Goal: Task Accomplishment & Management: Complete application form

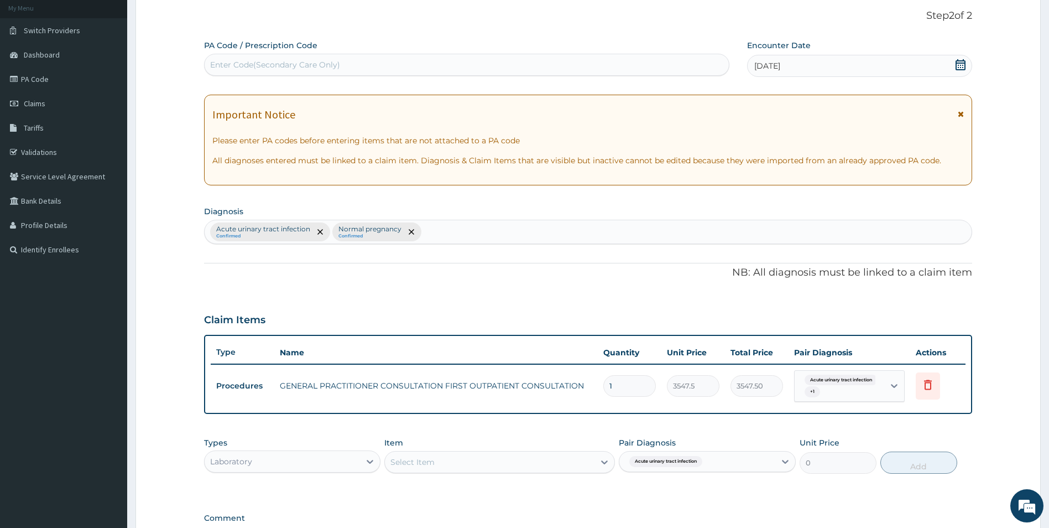
scroll to position [211, 0]
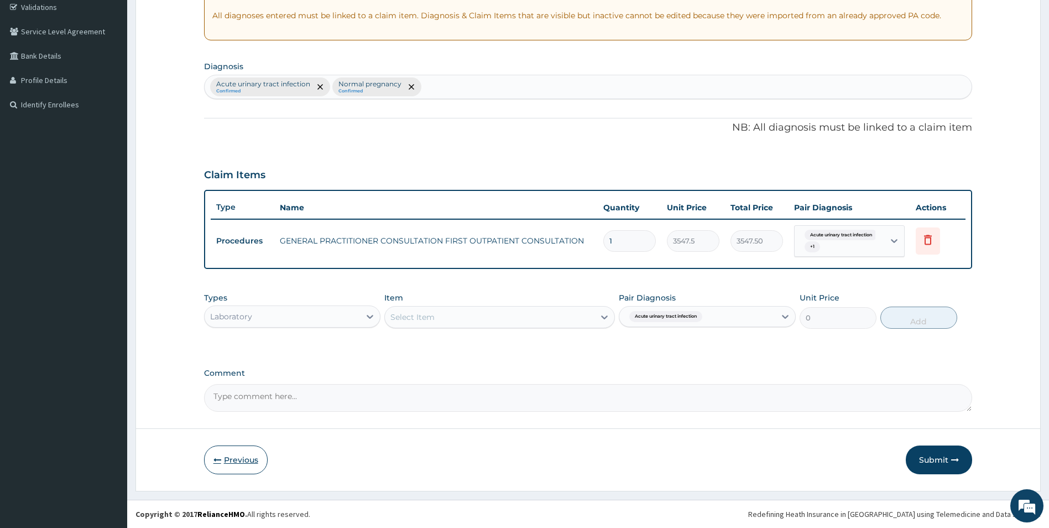
click at [243, 461] on button "Previous" at bounding box center [236, 459] width 64 height 29
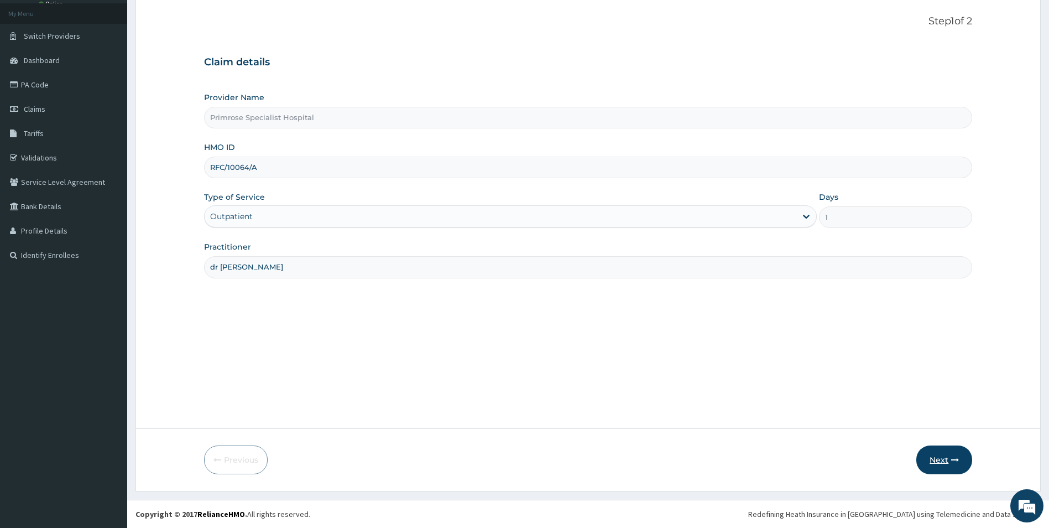
click at [947, 462] on button "Next" at bounding box center [944, 459] width 56 height 29
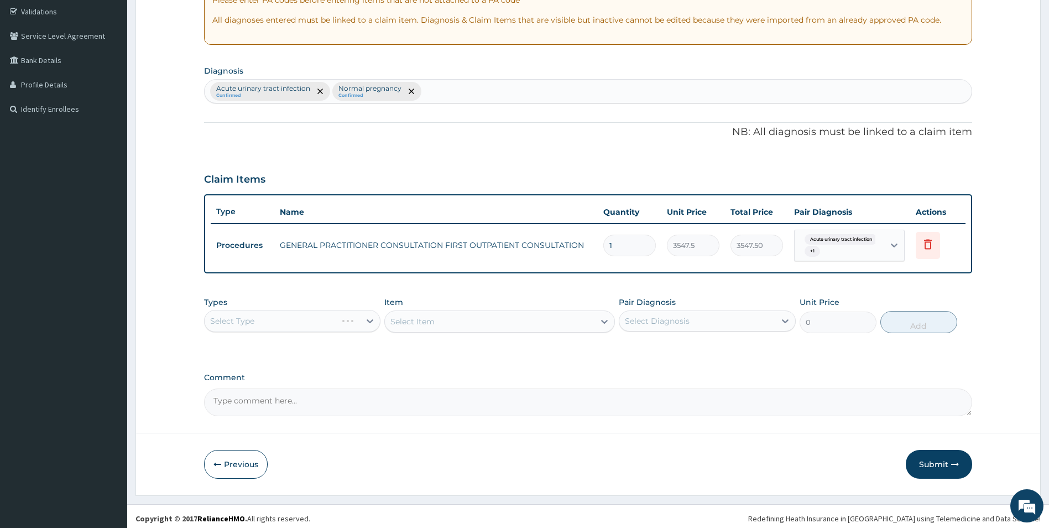
scroll to position [211, 0]
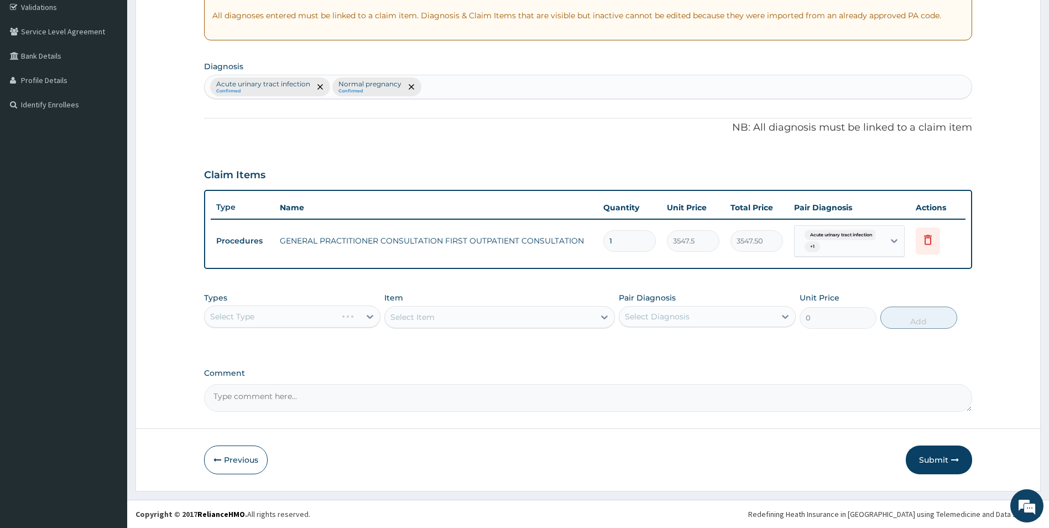
click at [352, 313] on div "Select Type" at bounding box center [292, 316] width 177 height 22
click at [354, 317] on div "Select Type" at bounding box center [292, 316] width 177 height 22
click at [705, 324] on div "Select Diagnosis" at bounding box center [697, 316] width 156 height 18
click at [692, 349] on label "Acute urinary tract infection" at bounding box center [693, 343] width 112 height 11
checkbox input "true"
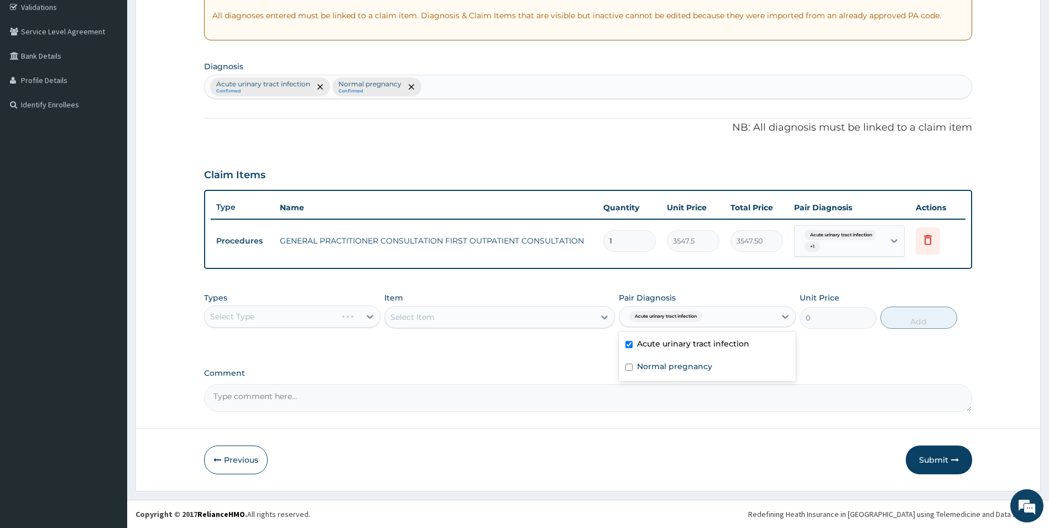
click at [544, 355] on div "PA Code / Prescription Code Enter Code(Secondary Care Only) Encounter Date 26-0…" at bounding box center [588, 153] width 769 height 517
click at [573, 323] on div "Select Item" at bounding box center [499, 317] width 231 height 22
click at [312, 316] on div "Select Type" at bounding box center [292, 316] width 177 height 22
click at [244, 461] on button "Previous" at bounding box center [236, 459] width 64 height 29
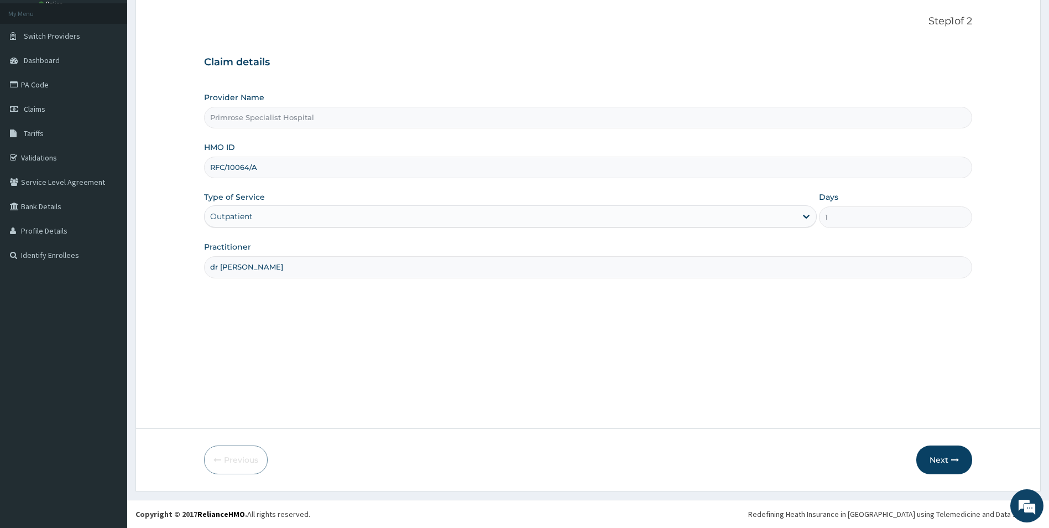
drag, startPoint x: 270, startPoint y: 163, endPoint x: 211, endPoint y: 170, distance: 59.6
click at [211, 170] on input "RFC/10064/A" at bounding box center [588, 168] width 769 height 22
click at [935, 460] on button "Next" at bounding box center [944, 459] width 56 height 29
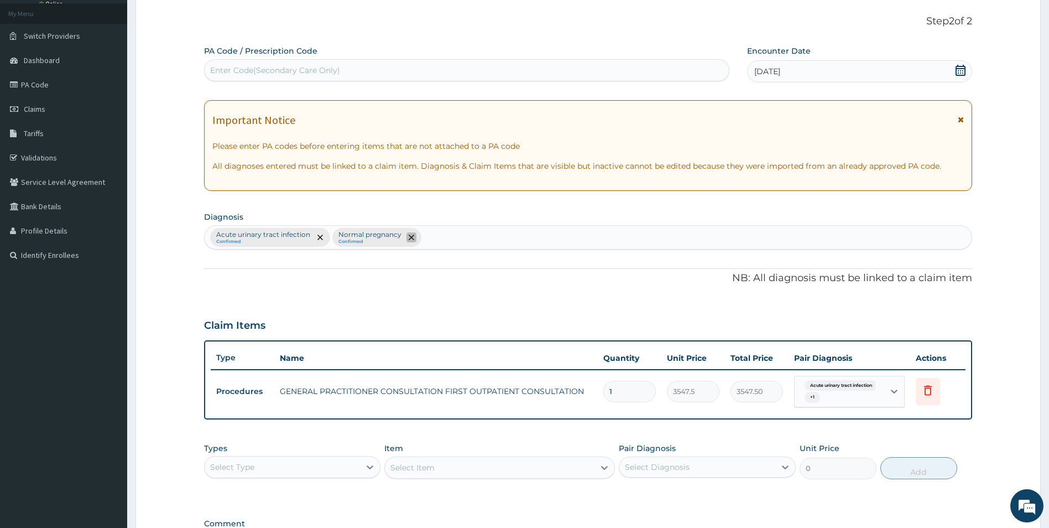
click at [411, 237] on icon "remove selection option" at bounding box center [412, 237] width 6 height 6
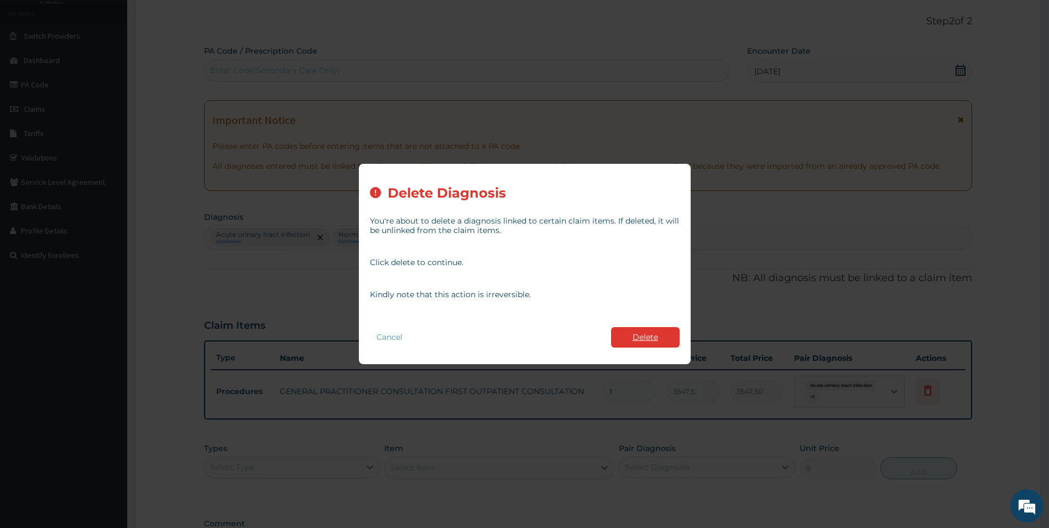
click at [661, 334] on button "Delete" at bounding box center [645, 337] width 69 height 20
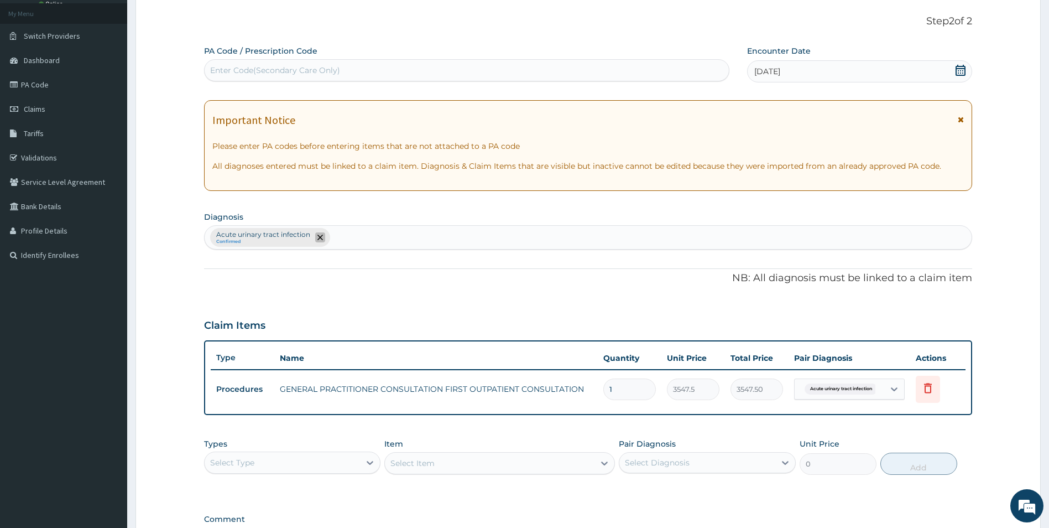
click at [317, 237] on icon "remove selection option" at bounding box center [320, 237] width 6 height 6
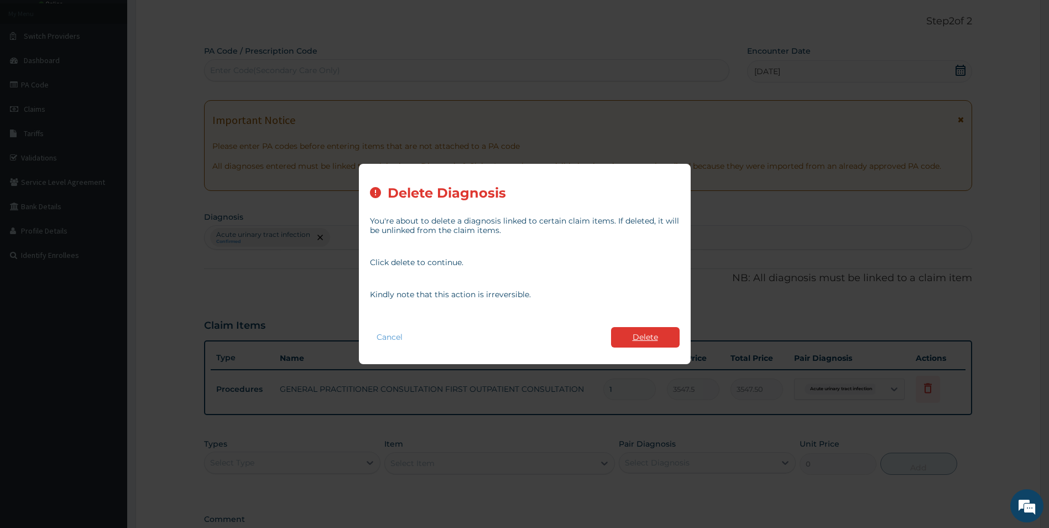
click at [667, 334] on button "Delete" at bounding box center [645, 337] width 69 height 20
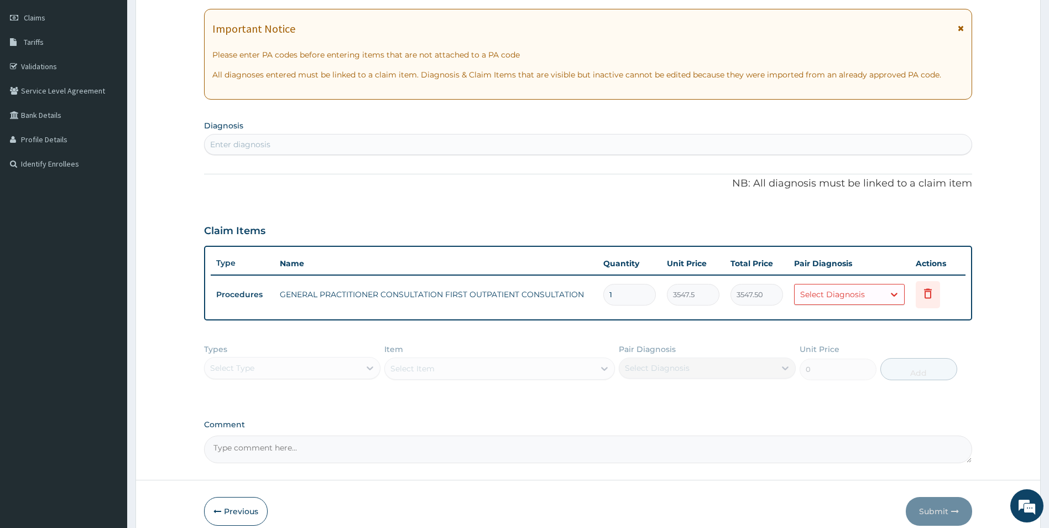
scroll to position [203, 0]
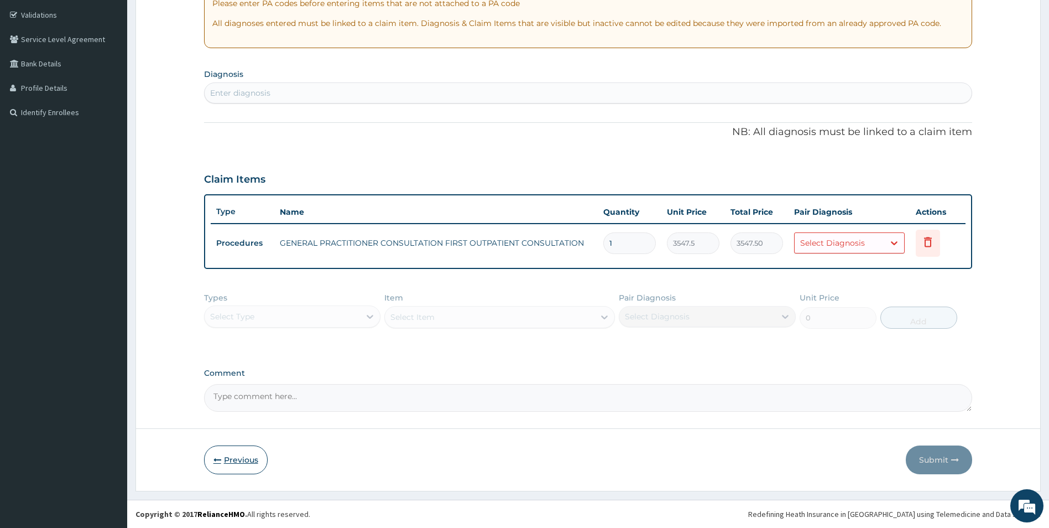
click at [239, 453] on button "Previous" at bounding box center [236, 459] width 64 height 29
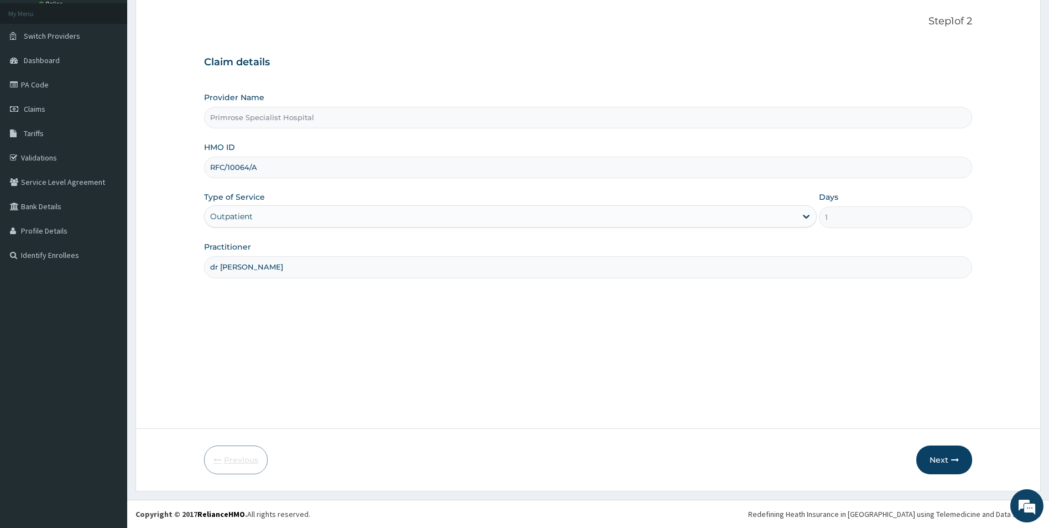
scroll to position [60, 0]
drag, startPoint x: 263, startPoint y: 161, endPoint x: 204, endPoint y: 171, distance: 59.5
click at [204, 171] on div "RFC/10064/A" at bounding box center [588, 168] width 769 height 22
click at [285, 158] on input "RFC/10064/A" at bounding box center [588, 168] width 769 height 22
drag, startPoint x: 270, startPoint y: 168, endPoint x: 196, endPoint y: 173, distance: 74.3
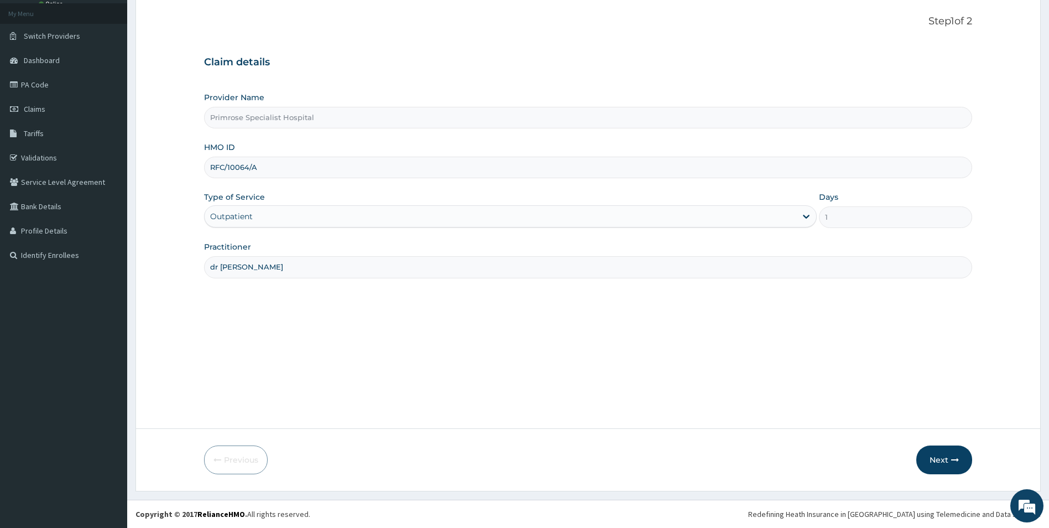
click at [196, 173] on form "Step 1 of 2 Claim details Provider Name Primrose Specialist Hospital HMO ID RFC…" at bounding box center [587, 244] width 905 height 493
click at [279, 169] on input "RFC/10064/A" at bounding box center [588, 168] width 769 height 22
drag, startPoint x: 266, startPoint y: 169, endPoint x: 200, endPoint y: 165, distance: 66.4
click at [200, 165] on form "Step 1 of 2 Claim details Provider Name Primrose Specialist Hospital HMO ID RFC…" at bounding box center [587, 244] width 905 height 493
click at [952, 457] on icon "button" at bounding box center [955, 460] width 8 height 8
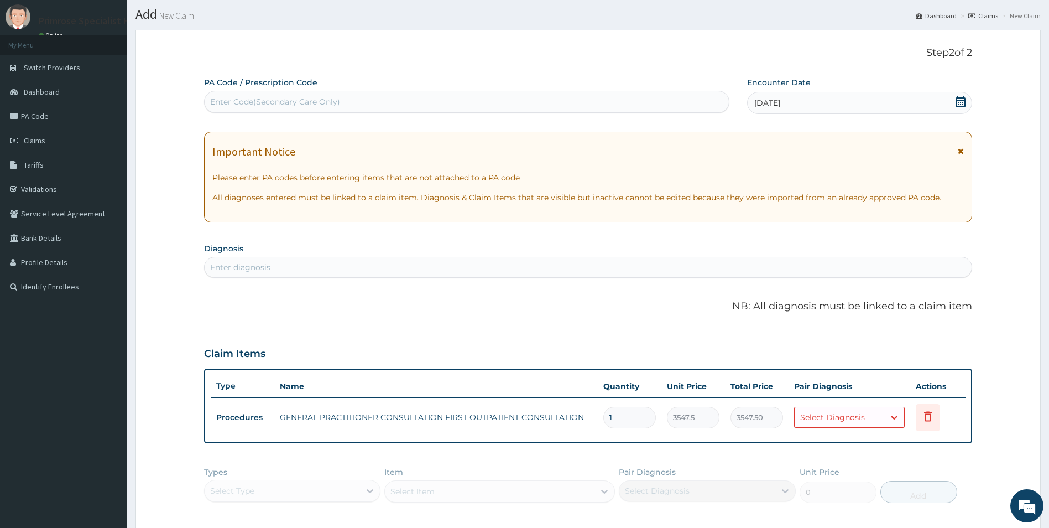
scroll to position [0, 0]
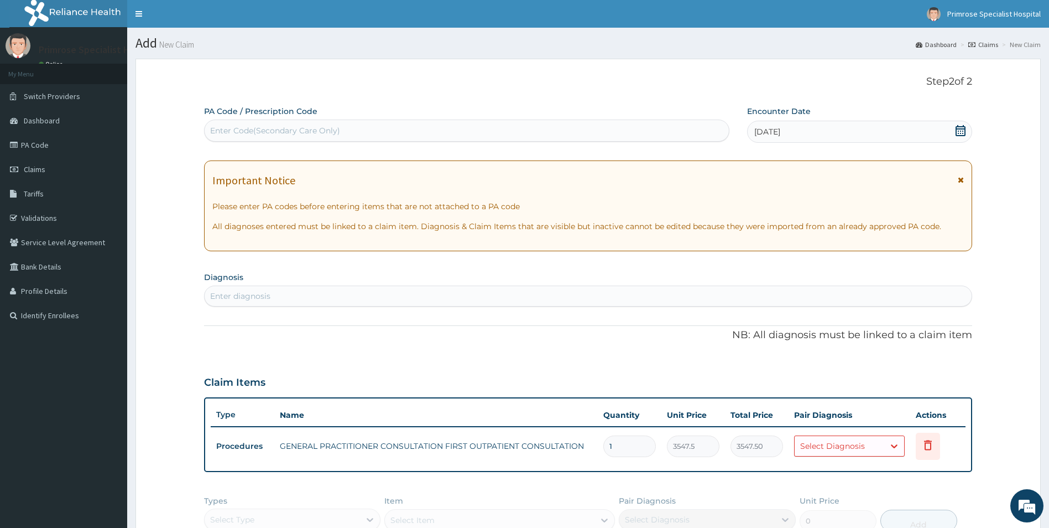
click at [321, 132] on div "Enter Code(Secondary Care Only)" at bounding box center [275, 130] width 130 height 11
paste input "PA/405D66"
type input "PA/405D66"
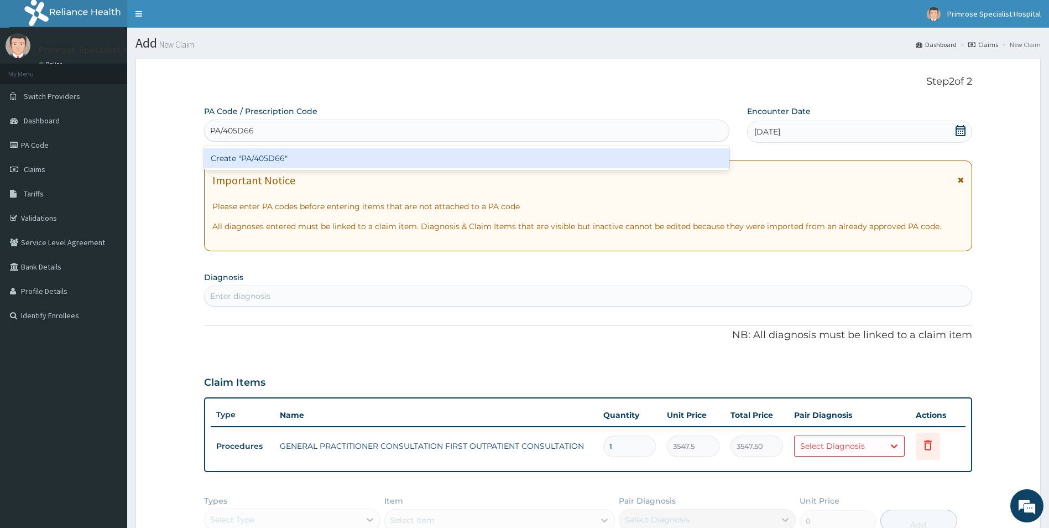
click at [273, 154] on div "Create "PA/405D66"" at bounding box center [466, 158] width 525 height 20
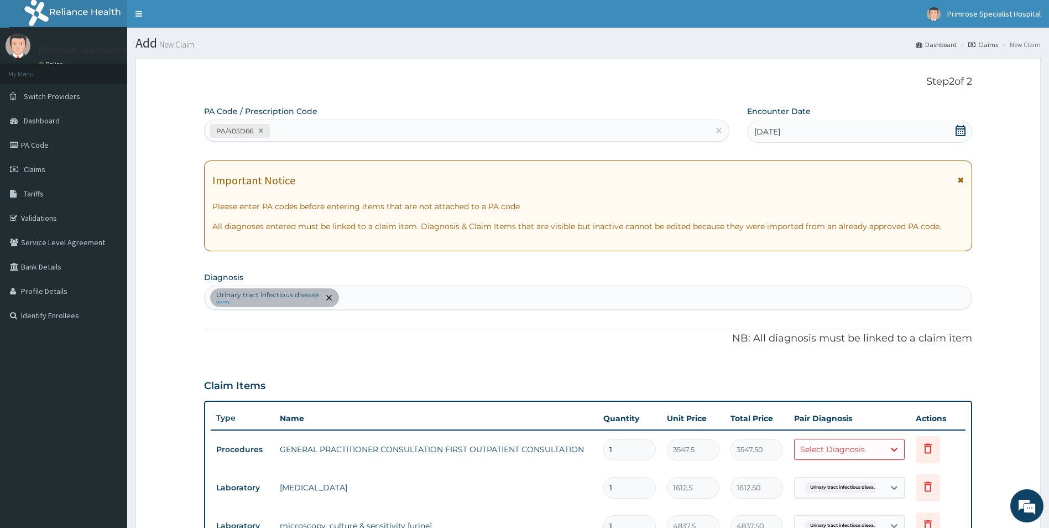
scroll to position [300, 0]
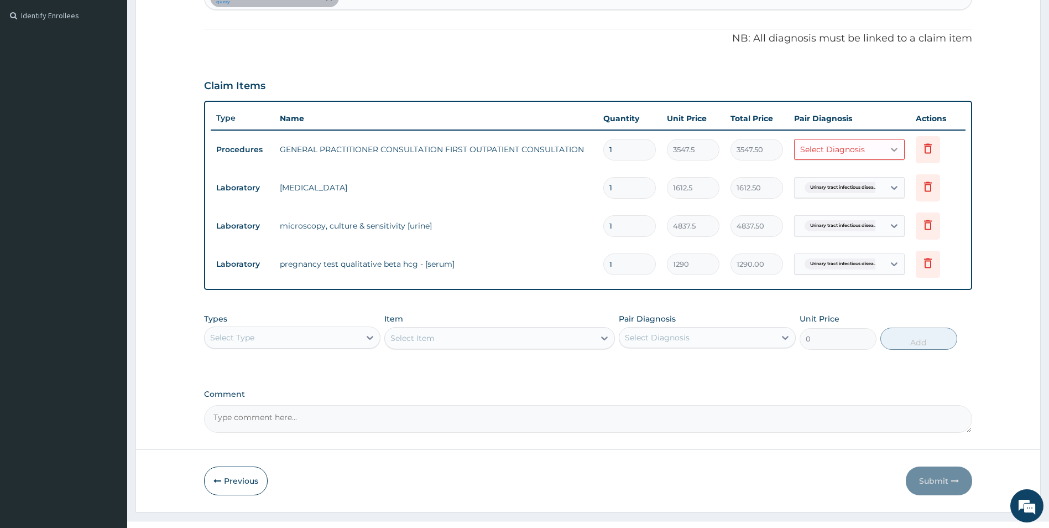
click at [885, 150] on div at bounding box center [894, 149] width 20 height 20
click at [868, 178] on label "Urinary tract infectious disease" at bounding box center [868, 182] width 113 height 22
click at [847, 186] on label "Urinary tract infectious disease" at bounding box center [868, 182] width 113 height 22
checkbox input "false"
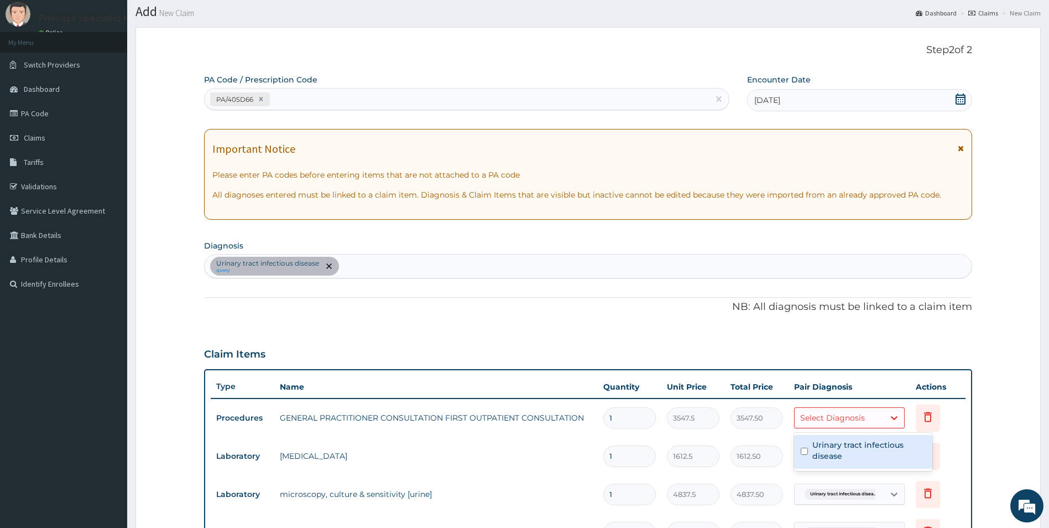
scroll to position [23, 0]
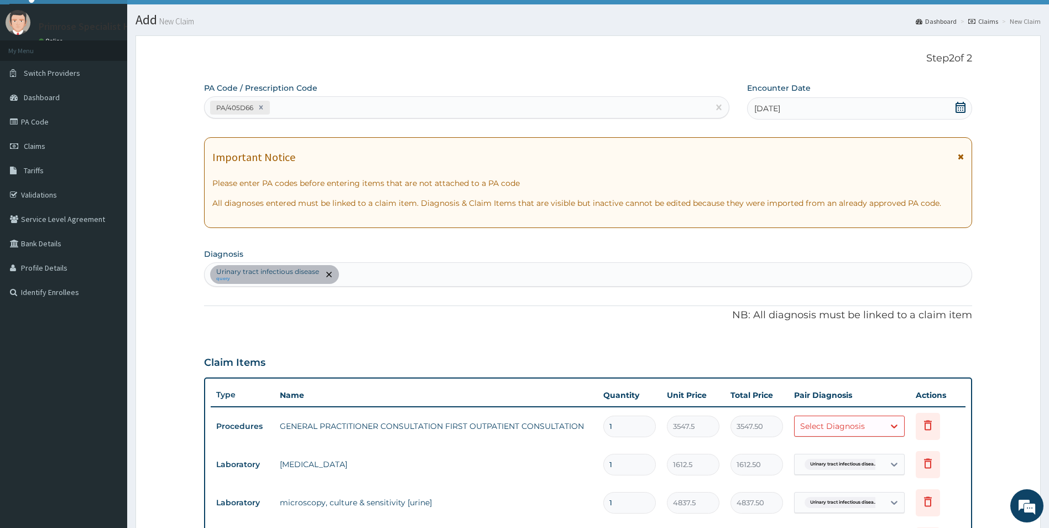
click at [371, 278] on div "Urinary tract infectious disease query" at bounding box center [589, 274] width 768 height 23
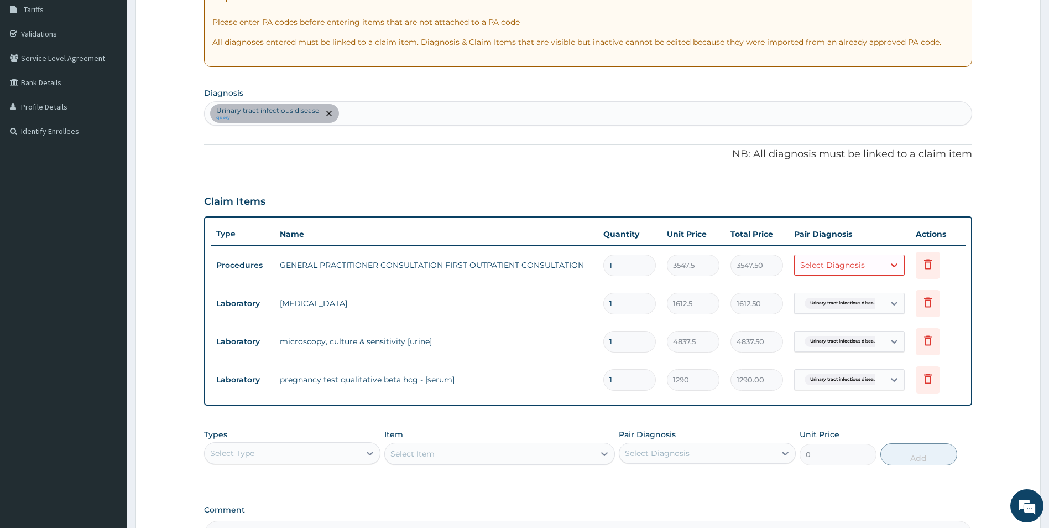
scroll to position [300, 0]
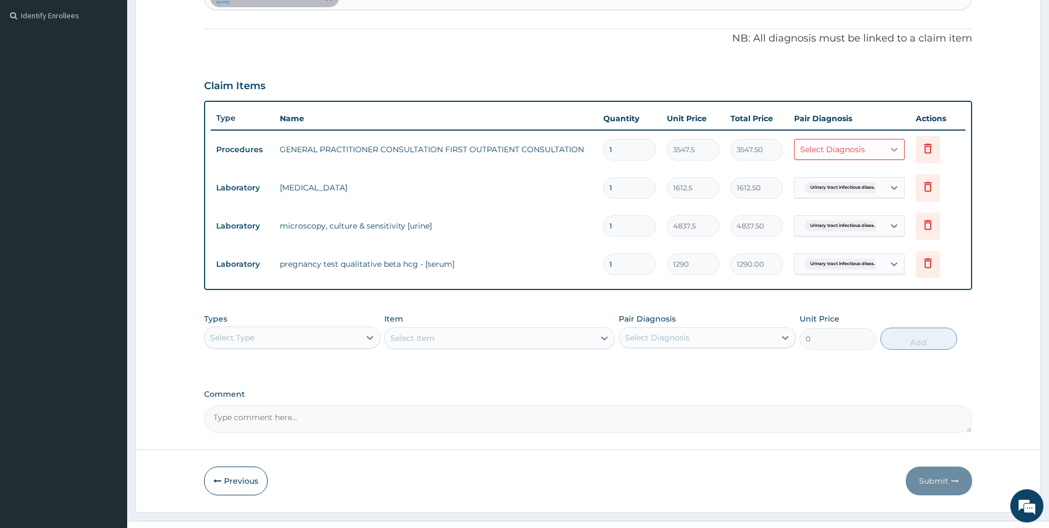
drag, startPoint x: 889, startPoint y: 145, endPoint x: 889, endPoint y: 152, distance: 7.2
click at [889, 148] on icon at bounding box center [894, 149] width 11 height 11
click at [807, 182] on input "checkbox" at bounding box center [804, 182] width 7 height 7
checkbox input "true"
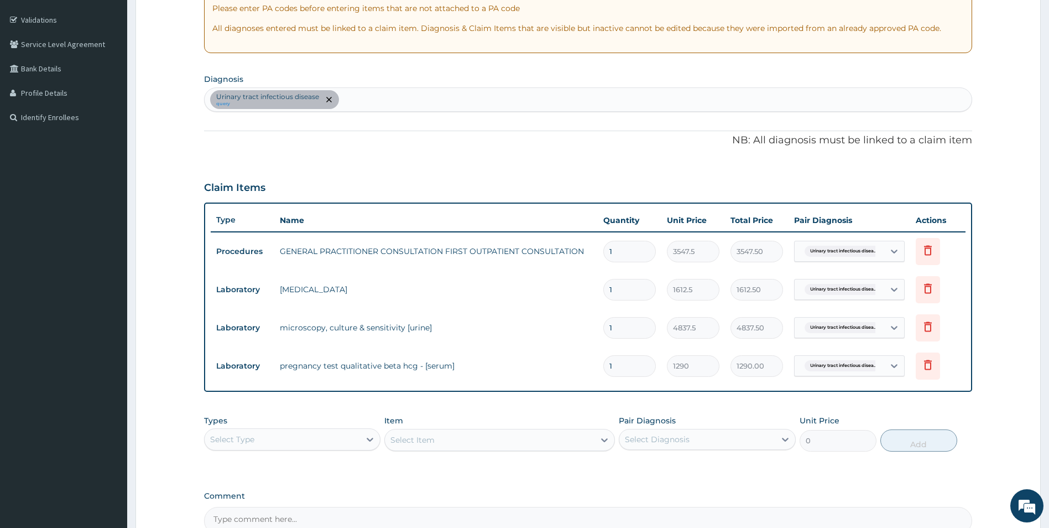
scroll to position [321, 0]
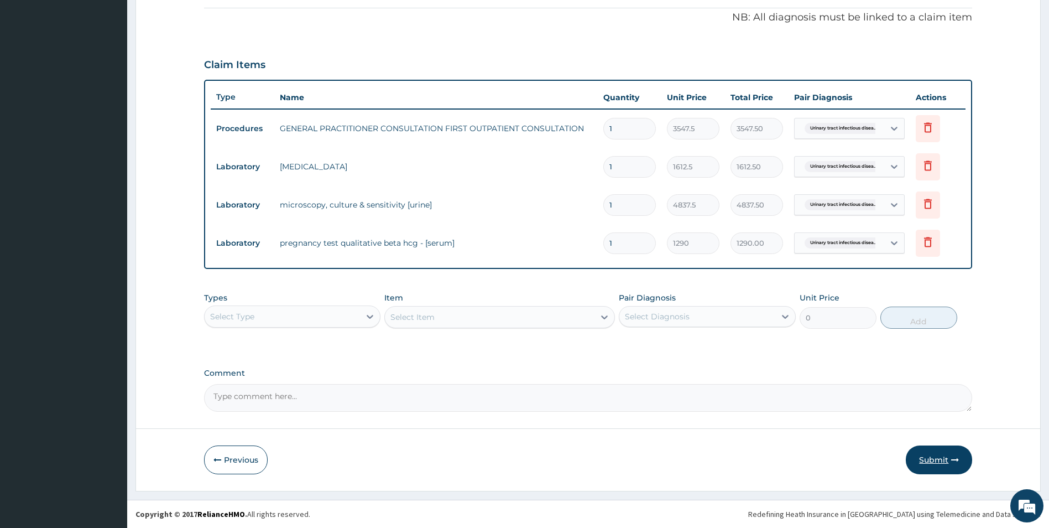
click at [936, 459] on button "Submit" at bounding box center [939, 459] width 66 height 29
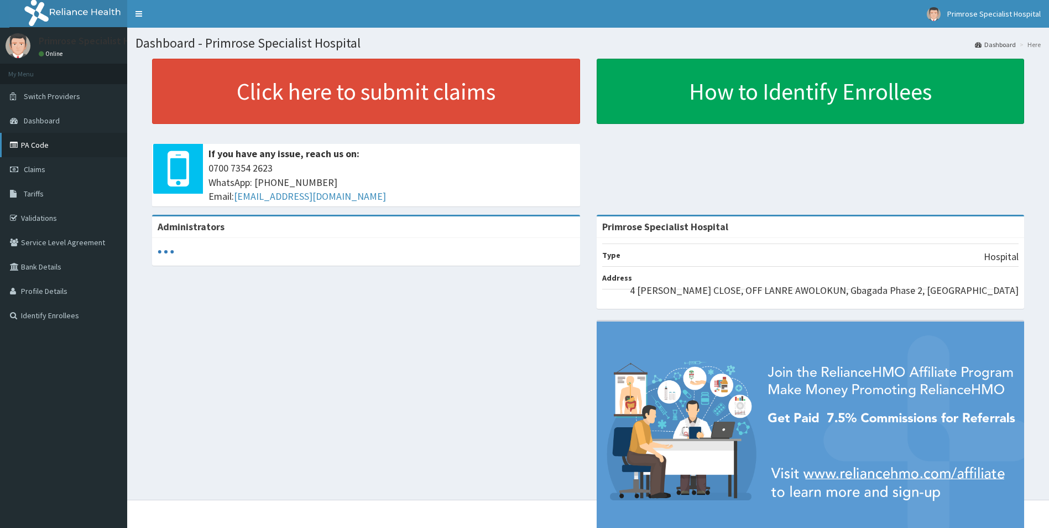
click at [30, 144] on link "PA Code" at bounding box center [63, 145] width 127 height 24
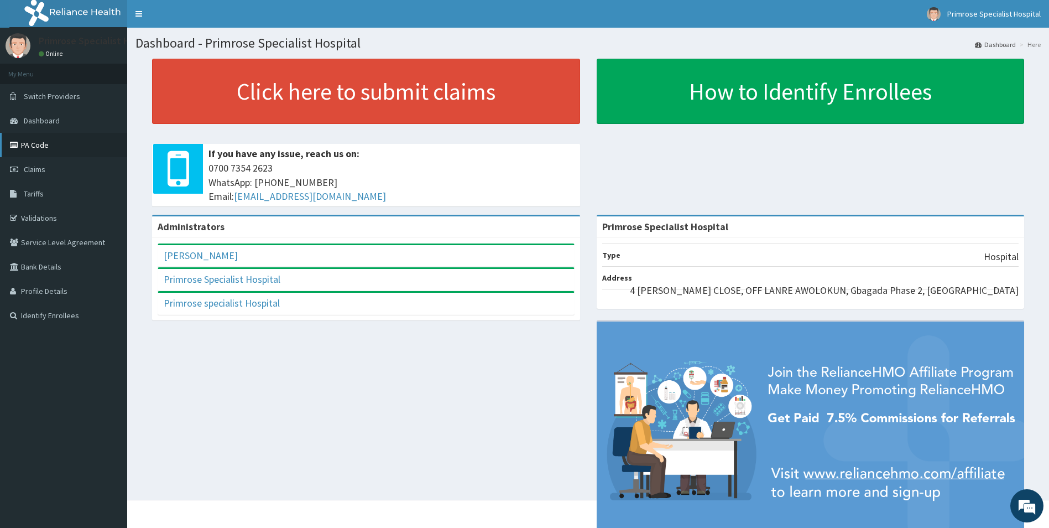
click at [46, 144] on link "PA Code" at bounding box center [63, 145] width 127 height 24
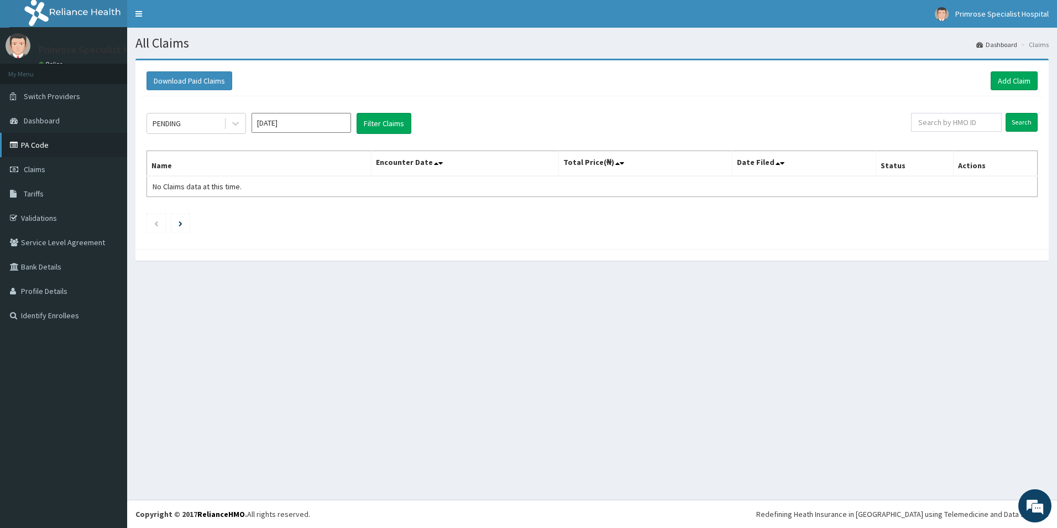
click at [71, 137] on link "PA Code" at bounding box center [63, 145] width 127 height 24
click at [1016, 79] on link "Add Claim" at bounding box center [1014, 80] width 47 height 19
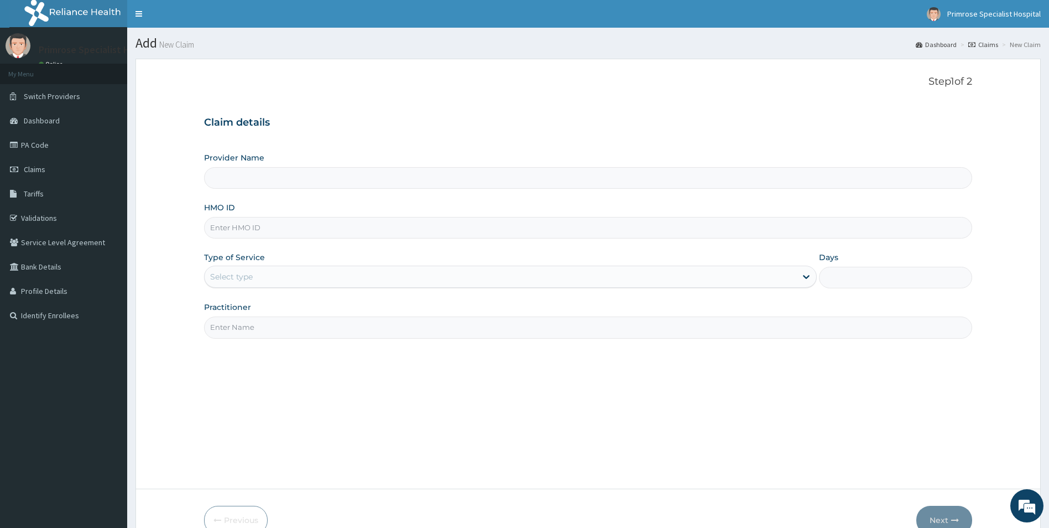
type input "Primrose Specialist Hospital"
paste input "ARM/10087/A"
type input "ARM/10087/A"
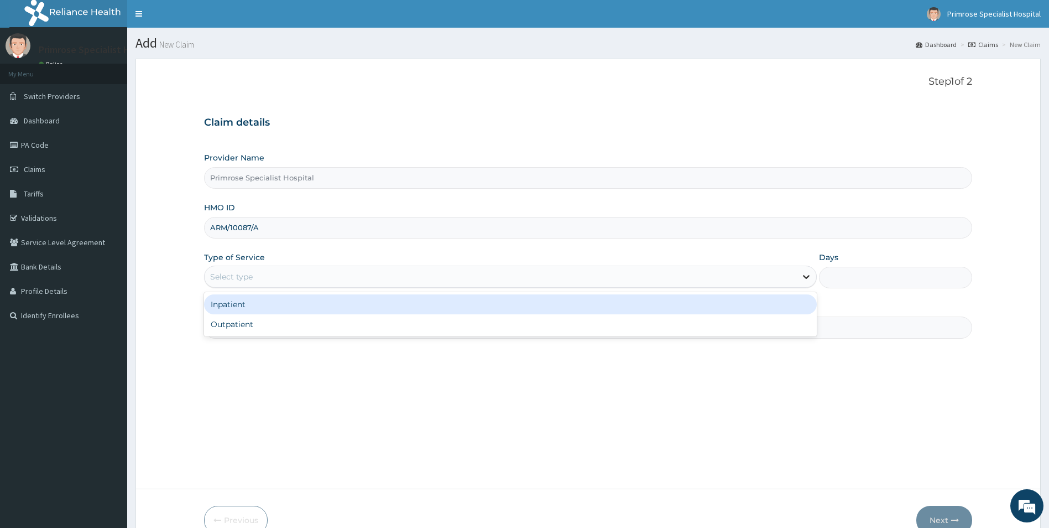
click at [811, 276] on icon at bounding box center [806, 276] width 11 height 11
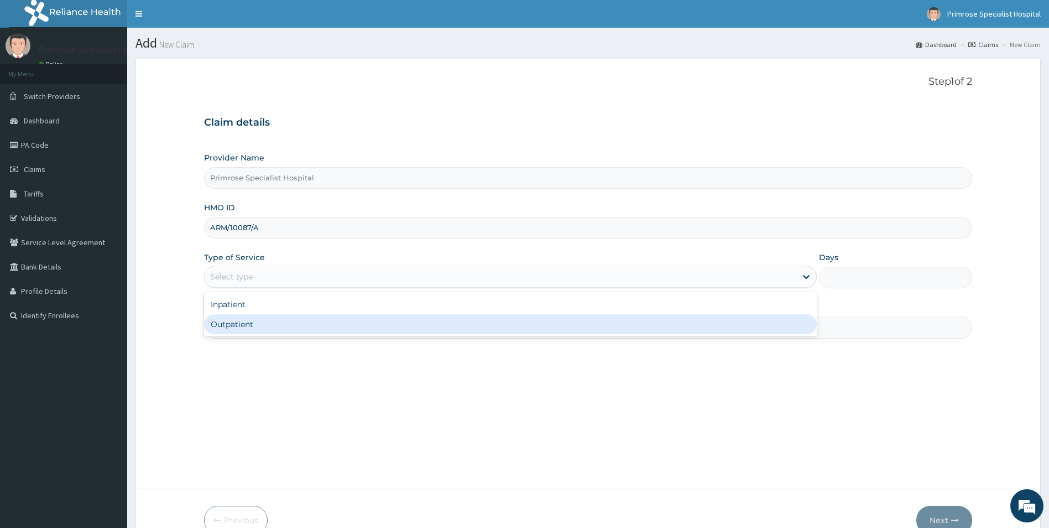
click at [758, 319] on div "Outpatient" at bounding box center [510, 324] width 613 height 20
type input "1"
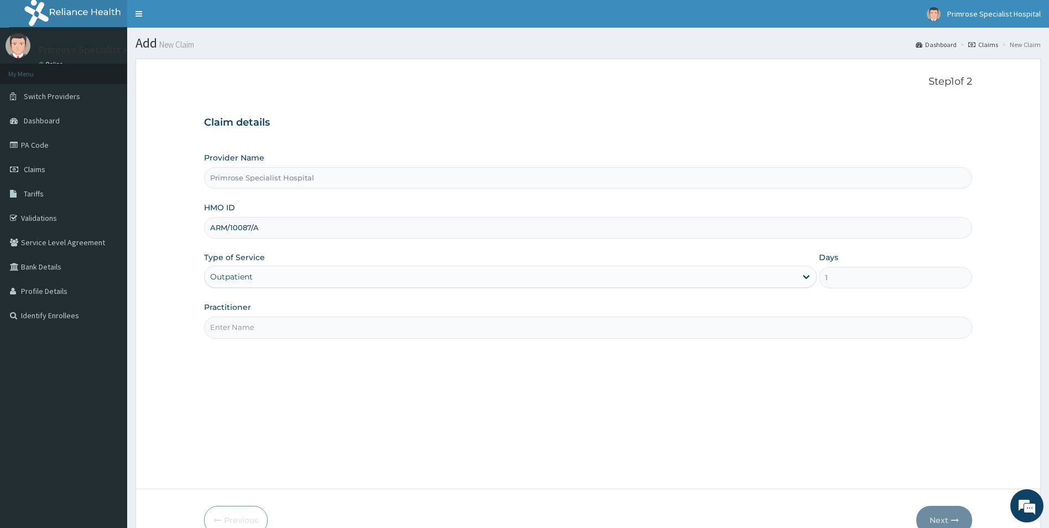
click at [411, 325] on input "Practitioner" at bounding box center [588, 327] width 769 height 22
type input "dr [PERSON_NAME]"
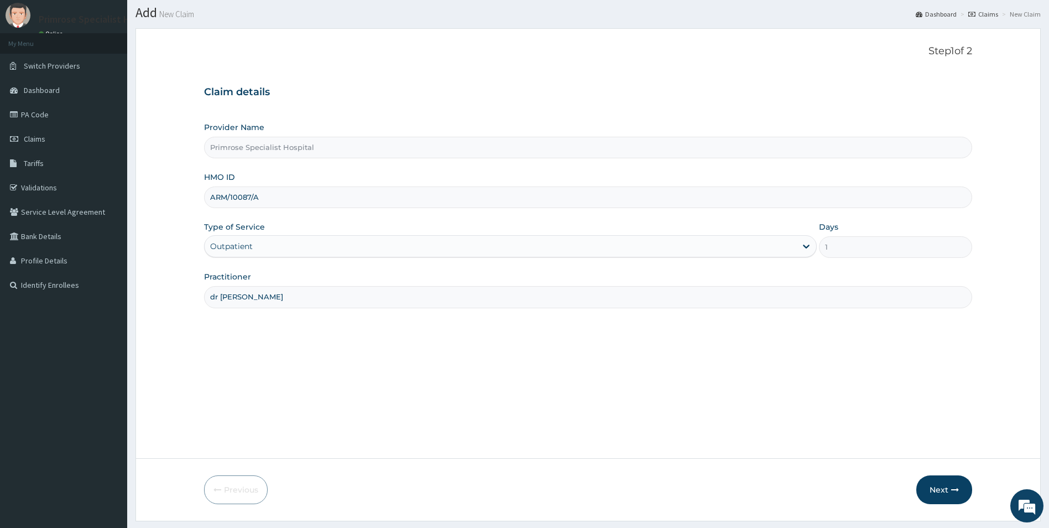
scroll to position [60, 0]
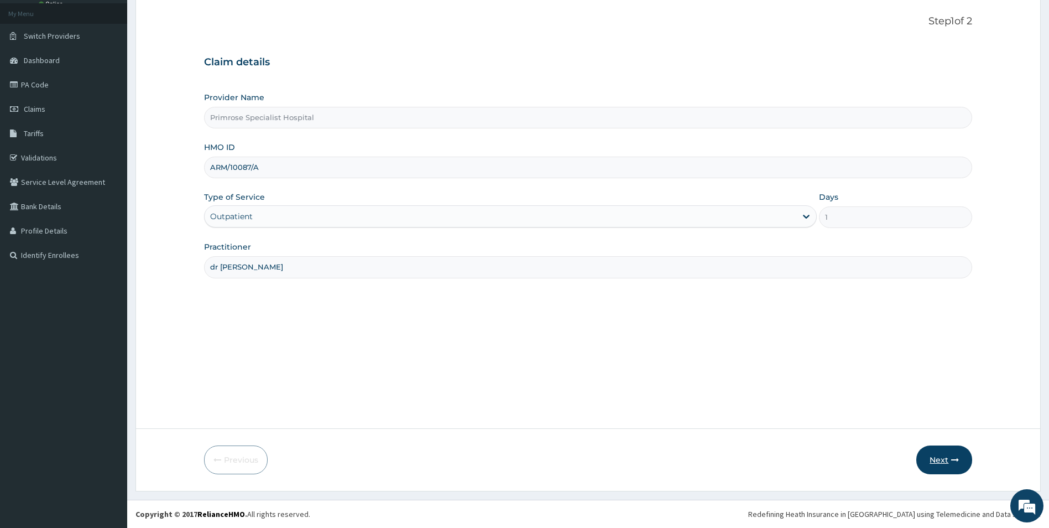
click at [940, 456] on button "Next" at bounding box center [944, 459] width 56 height 29
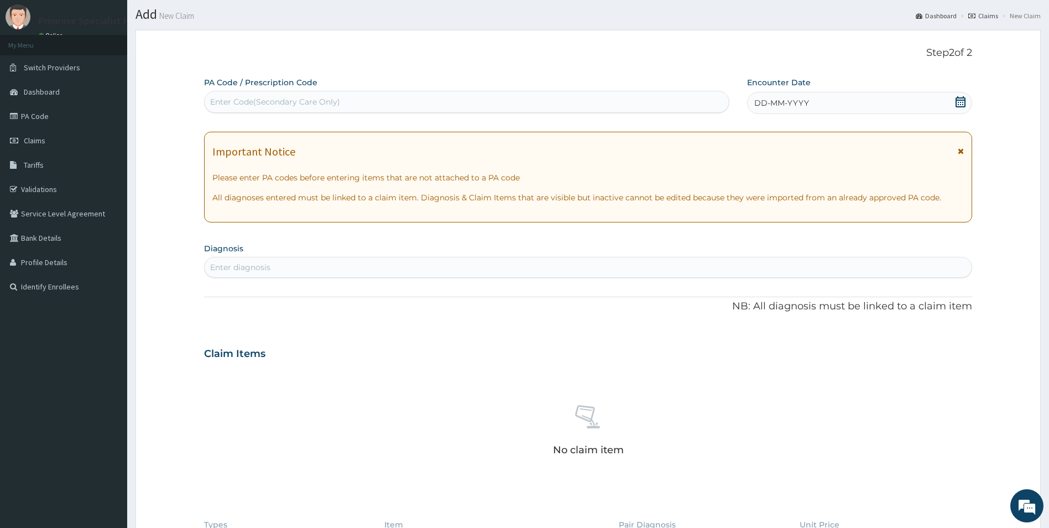
scroll to position [0, 0]
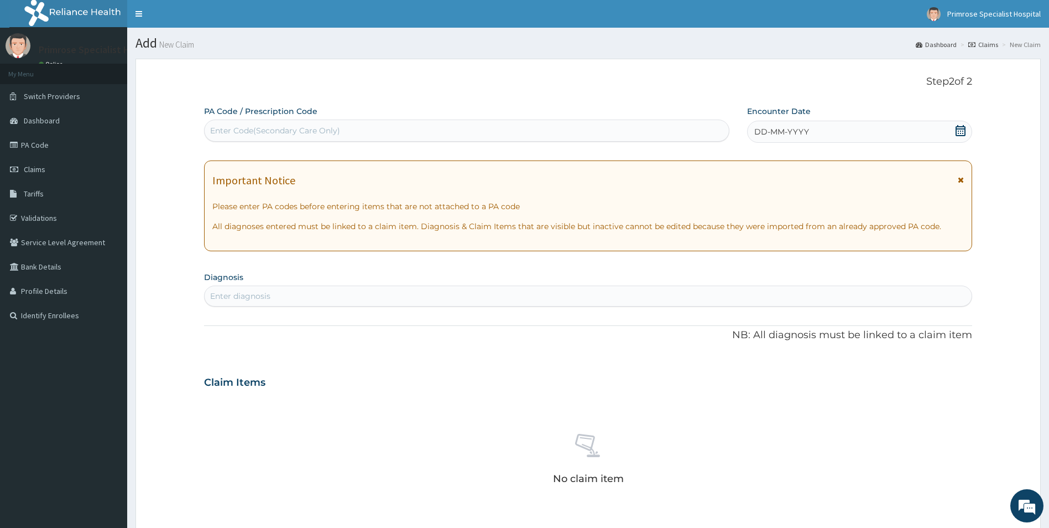
click at [958, 126] on icon at bounding box center [961, 130] width 10 height 11
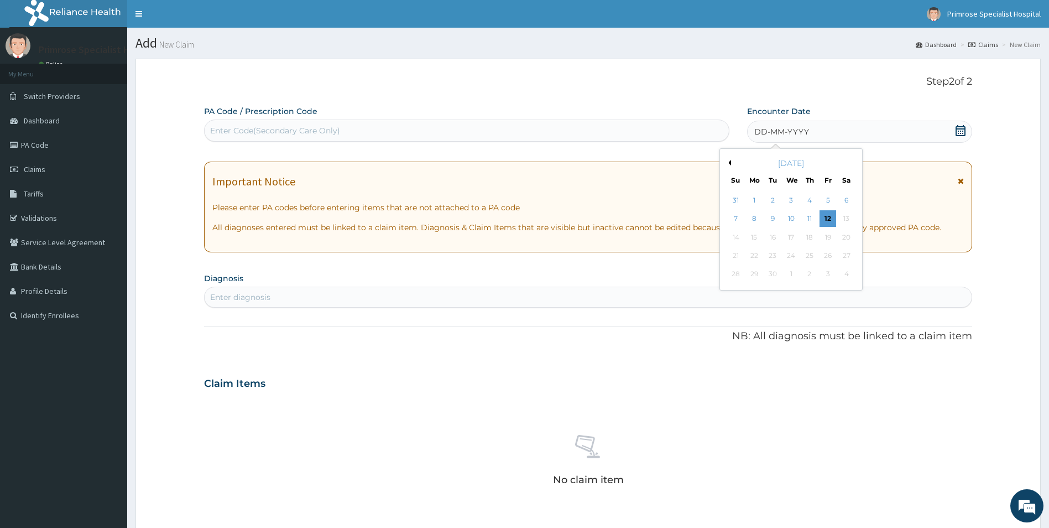
click at [728, 161] on button "Previous Month" at bounding box center [729, 163] width 6 height 6
click at [733, 163] on div "August 2025" at bounding box center [790, 163] width 133 height 11
click at [774, 270] on div "26" at bounding box center [772, 274] width 17 height 17
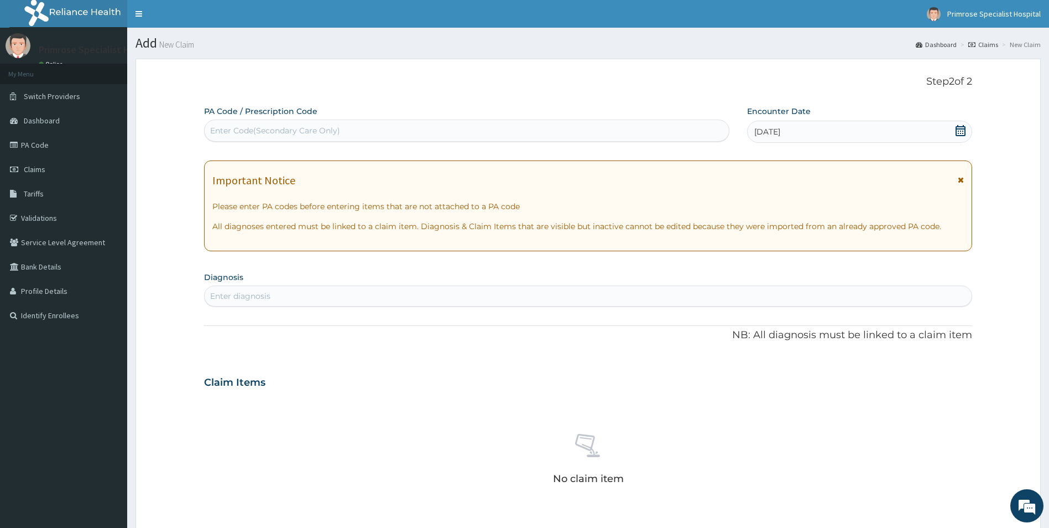
click at [430, 133] on div "PA Code / Prescription Code Enter Code(Secondary Care Only)" at bounding box center [466, 124] width 525 height 36
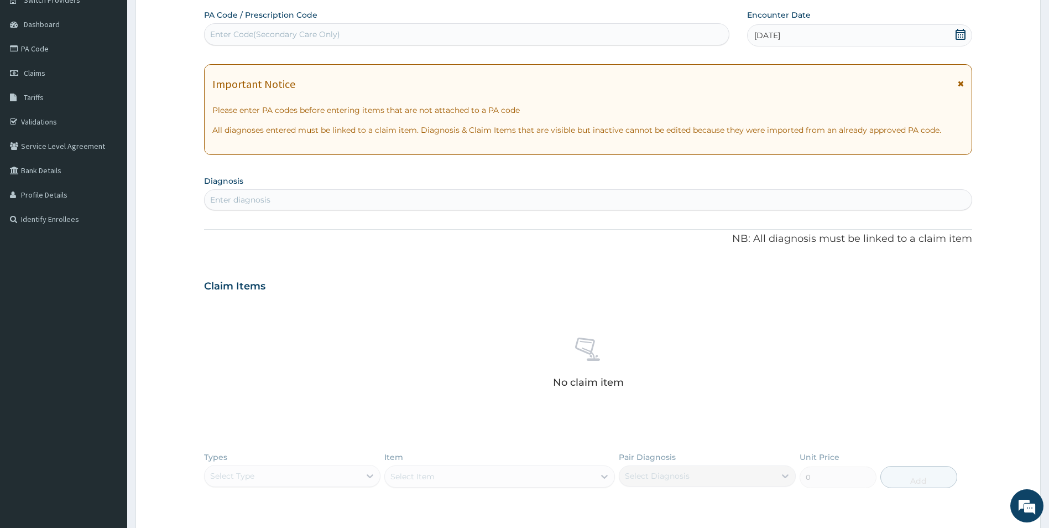
scroll to position [111, 0]
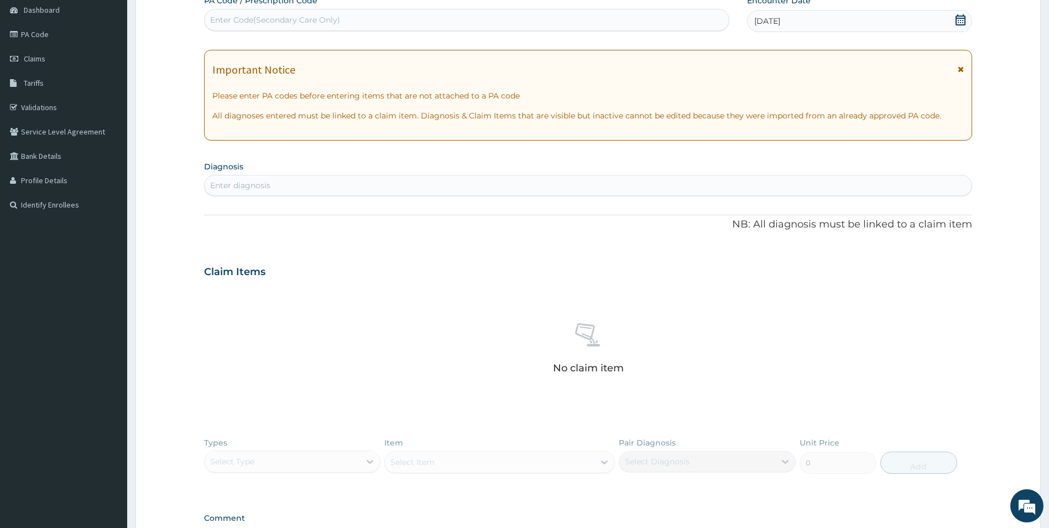
click at [298, 186] on div "Enter diagnosis" at bounding box center [589, 185] width 768 height 18
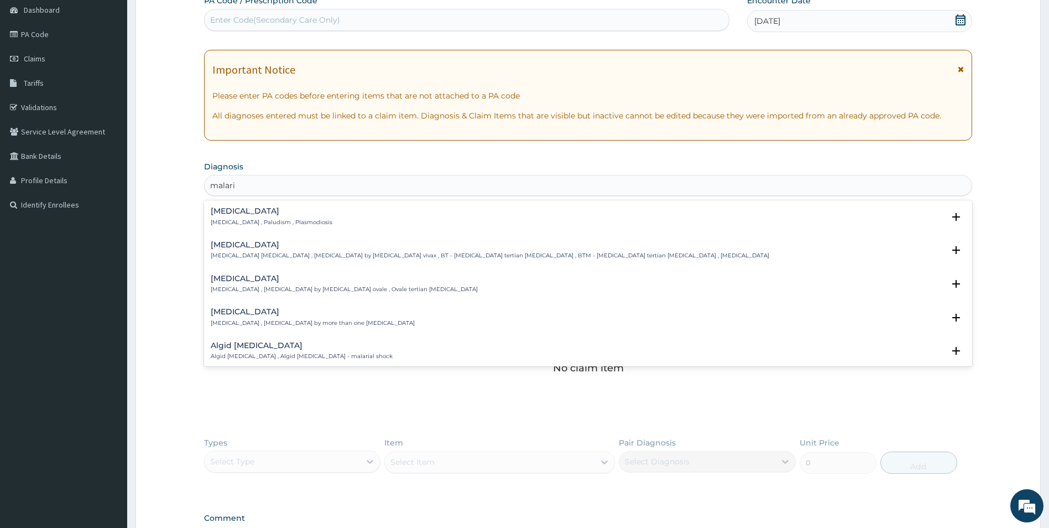
type input "[MEDICAL_DATA]"
click at [253, 224] on p "[MEDICAL_DATA] , Paludism , Plasmodiosis" at bounding box center [272, 222] width 122 height 8
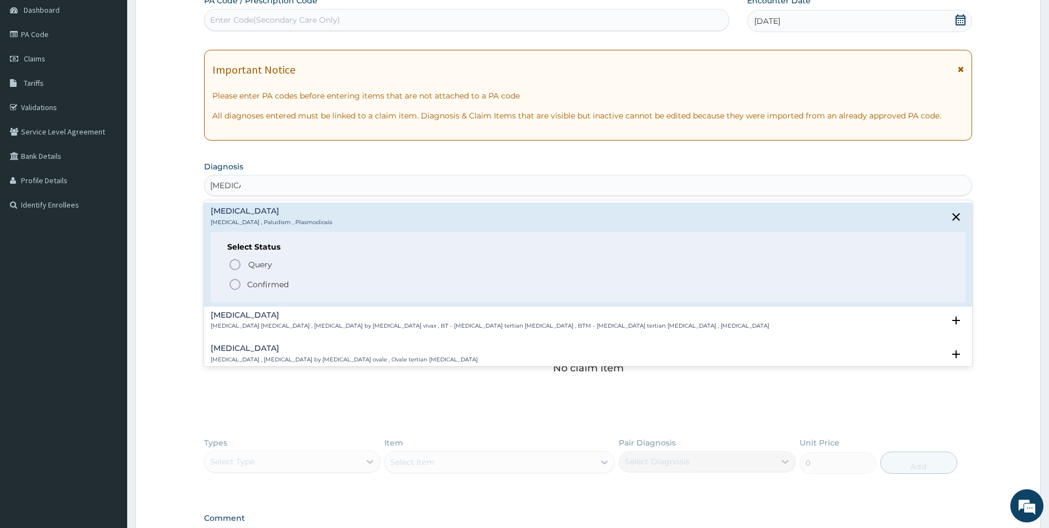
click at [237, 279] on circle "status option filled" at bounding box center [235, 284] width 10 height 10
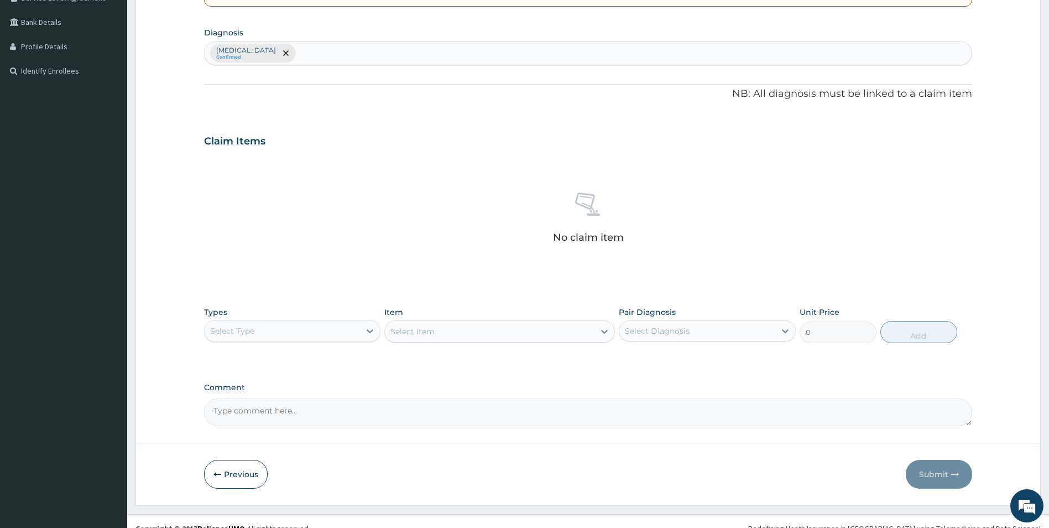
scroll to position [259, 0]
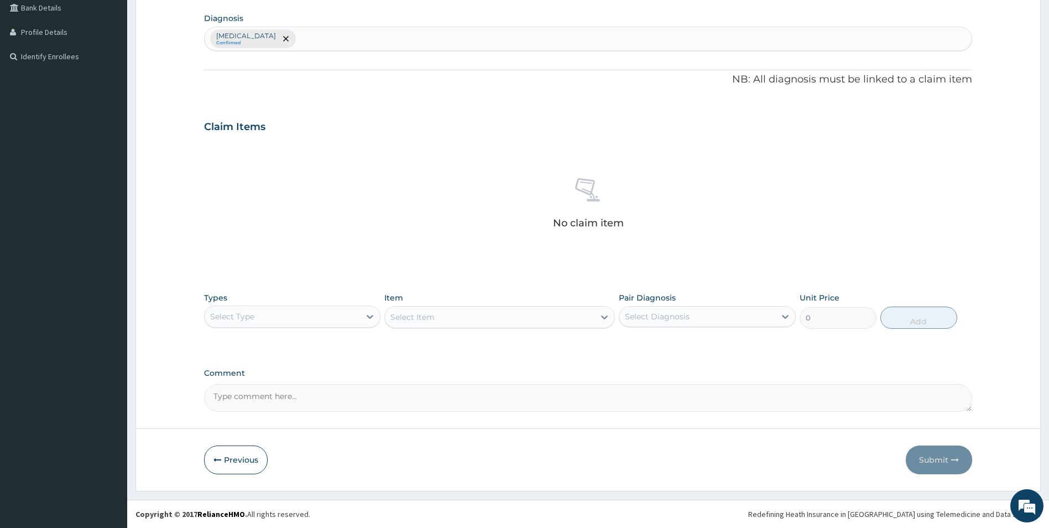
click at [272, 35] on div "Malaria Confirmed" at bounding box center [589, 38] width 768 height 23
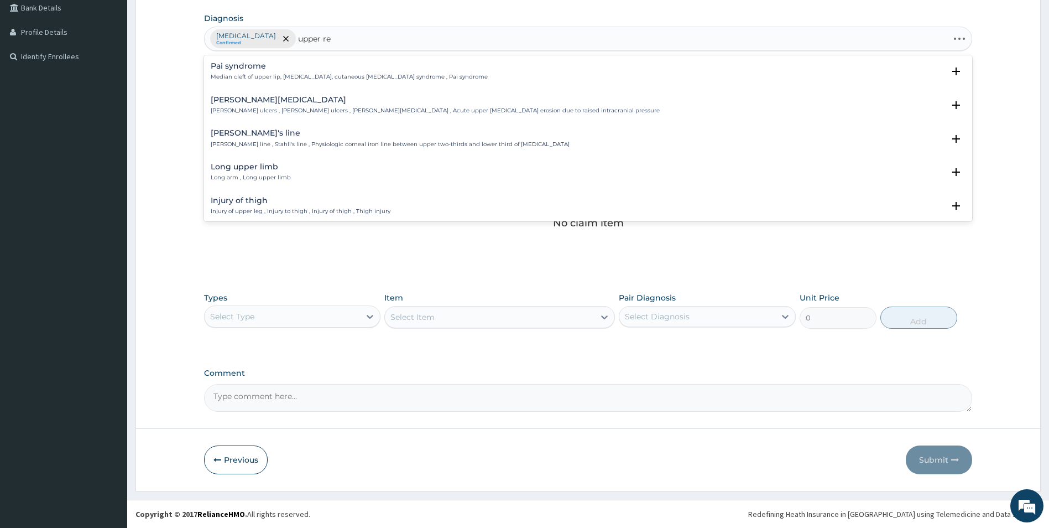
type input "upper res"
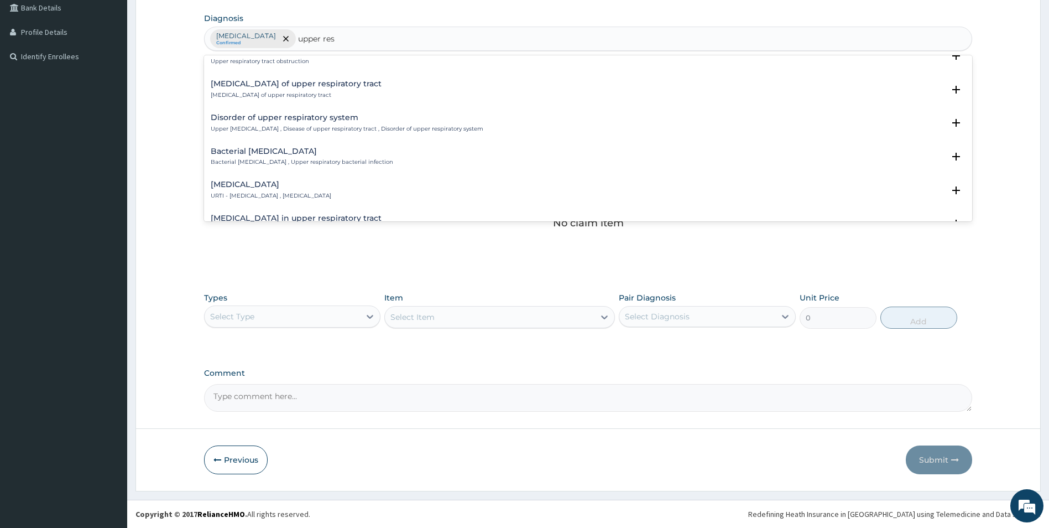
scroll to position [277, 0]
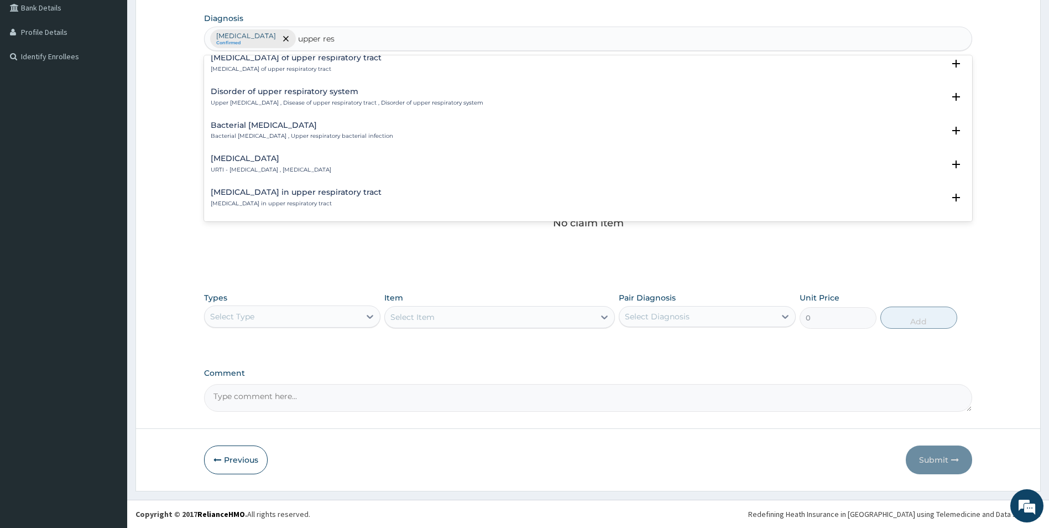
click at [309, 161] on h4 "Viral upper respiratory tract infection" at bounding box center [271, 158] width 121 height 8
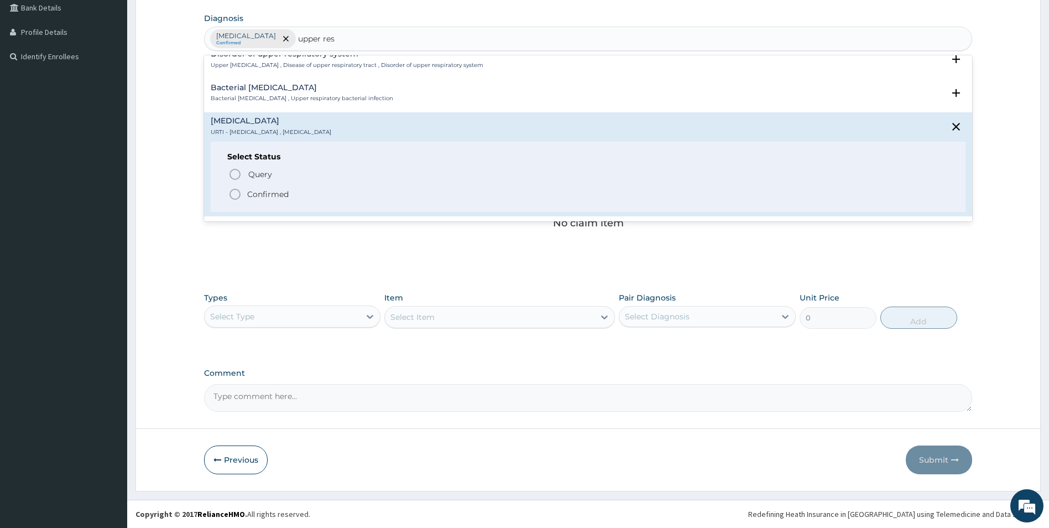
scroll to position [332, 0]
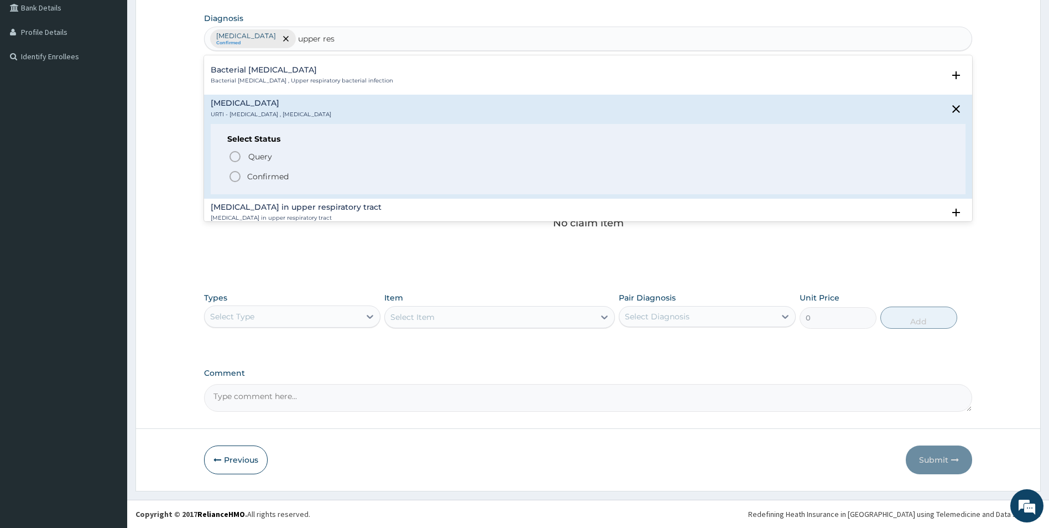
click at [240, 175] on circle "status option filled" at bounding box center [235, 176] width 10 height 10
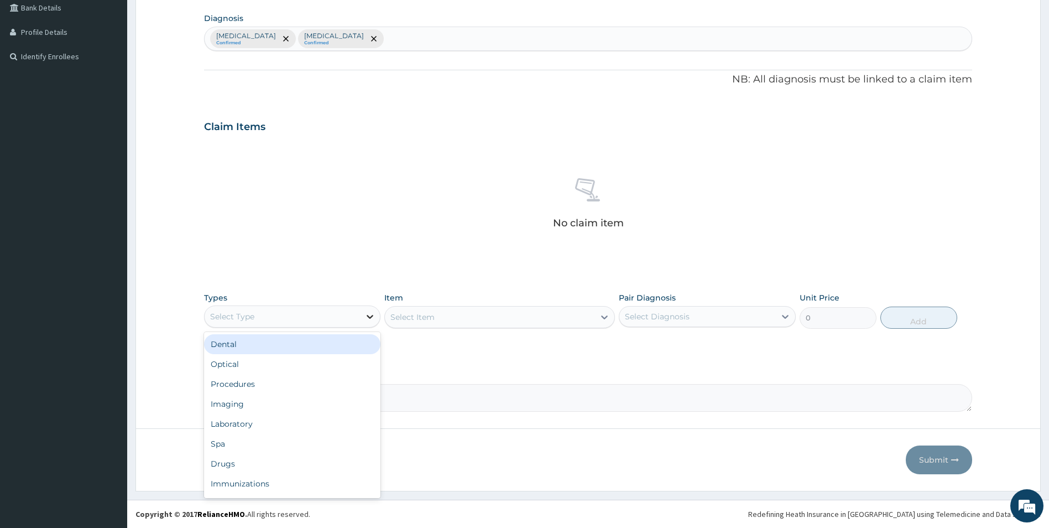
click at [368, 317] on icon at bounding box center [369, 316] width 11 height 11
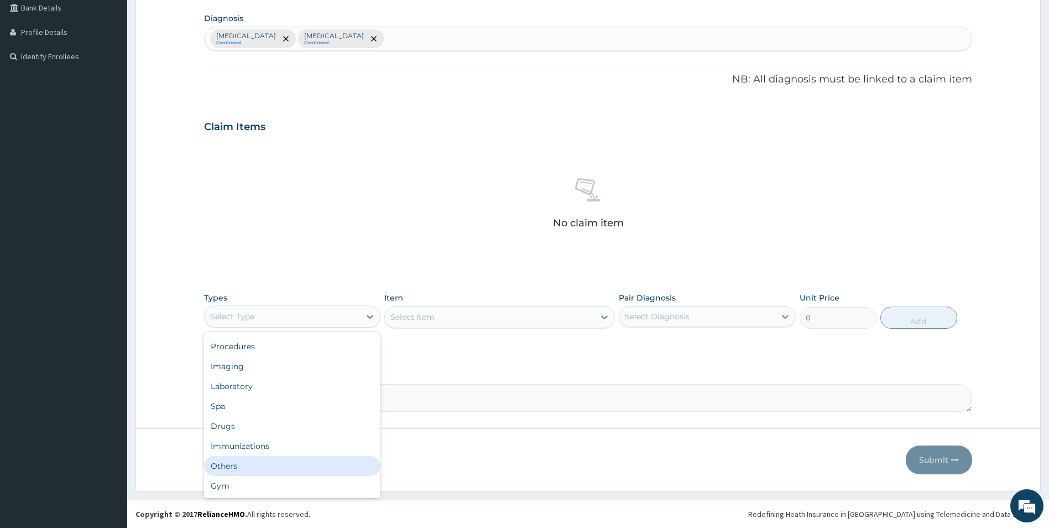
scroll to position [0, 0]
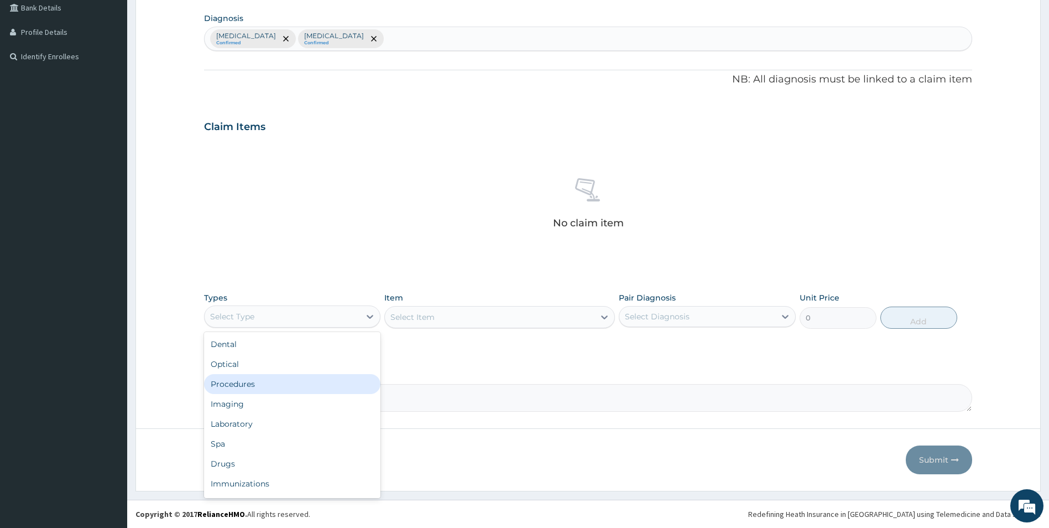
click at [342, 387] on div "Procedures" at bounding box center [292, 384] width 177 height 20
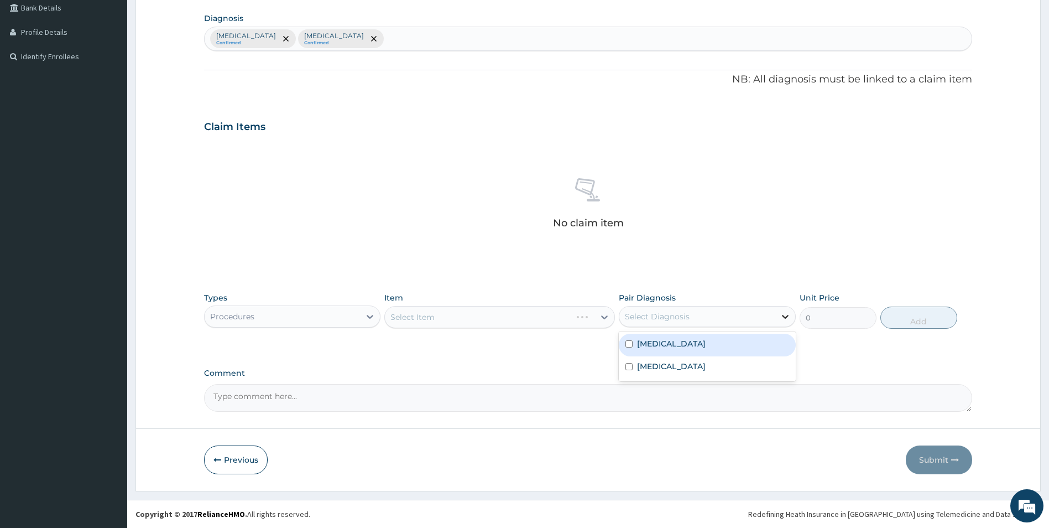
click at [783, 315] on icon at bounding box center [785, 316] width 11 height 11
click at [628, 342] on input "checkbox" at bounding box center [628, 343] width 7 height 7
checkbox input "true"
click at [628, 363] on input "checkbox" at bounding box center [628, 366] width 7 height 7
checkbox input "true"
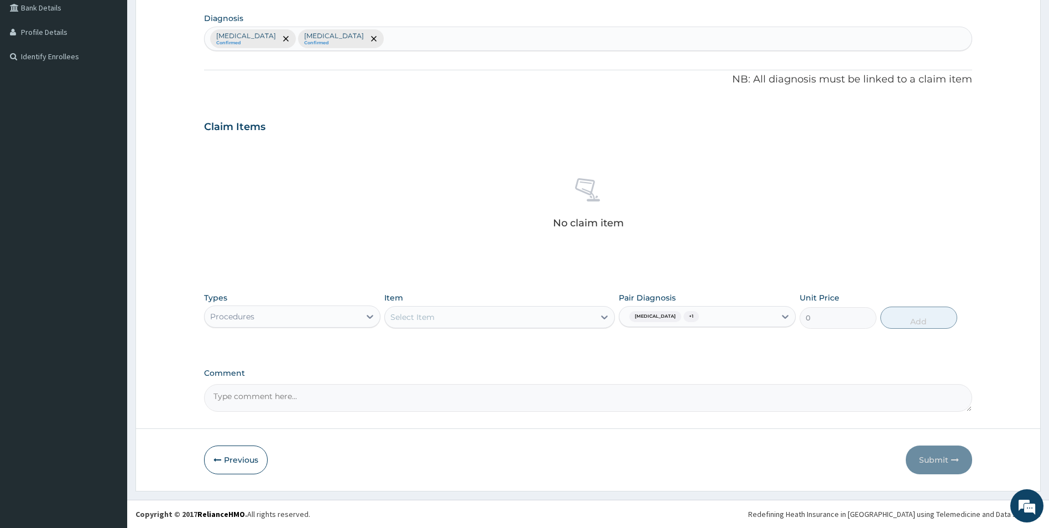
click at [607, 359] on div "PA Code / Prescription Code Enter Code(Secondary Care Only) Encounter Date 26-0…" at bounding box center [588, 129] width 769 height 565
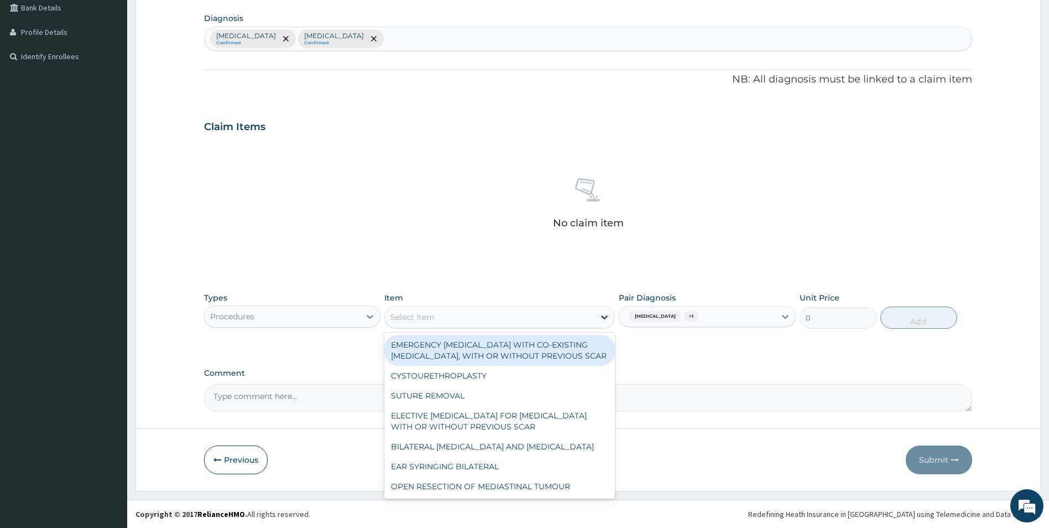
click at [603, 316] on icon at bounding box center [604, 316] width 11 height 11
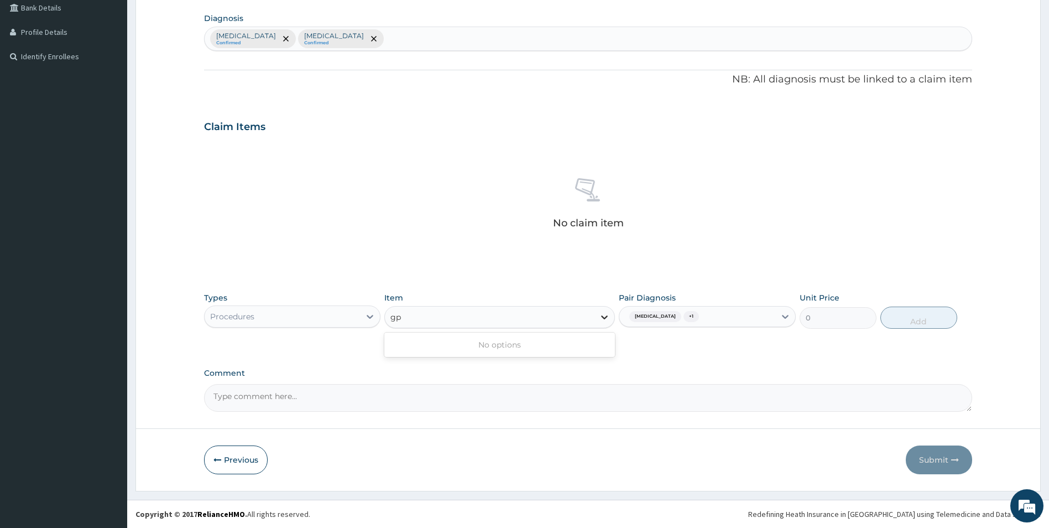
type input "g"
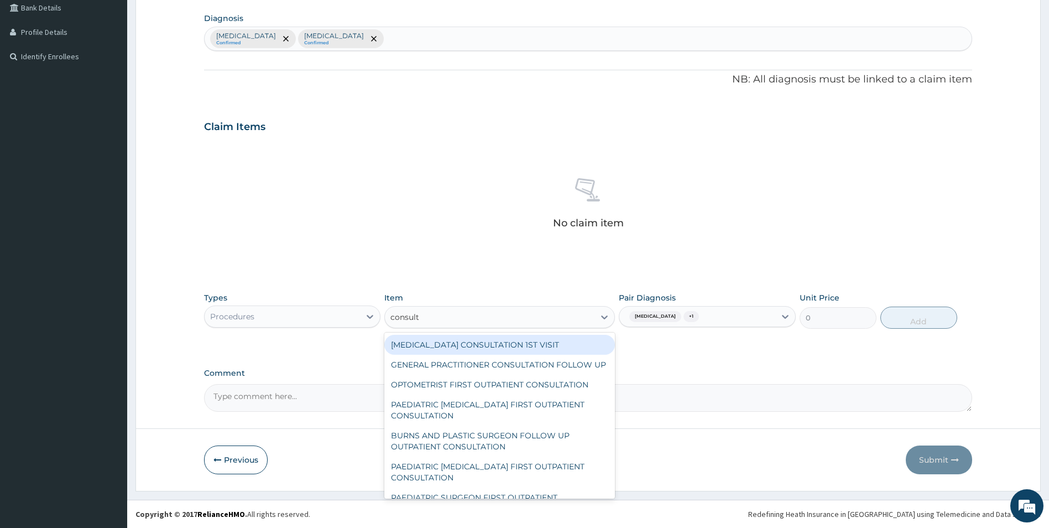
type input "consult"
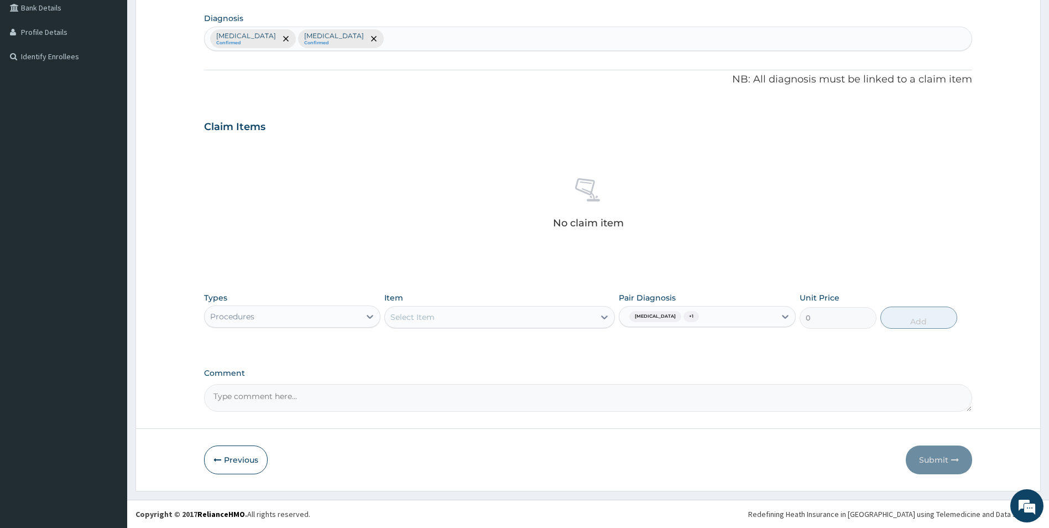
click at [482, 314] on div "Select Item" at bounding box center [490, 317] width 210 height 18
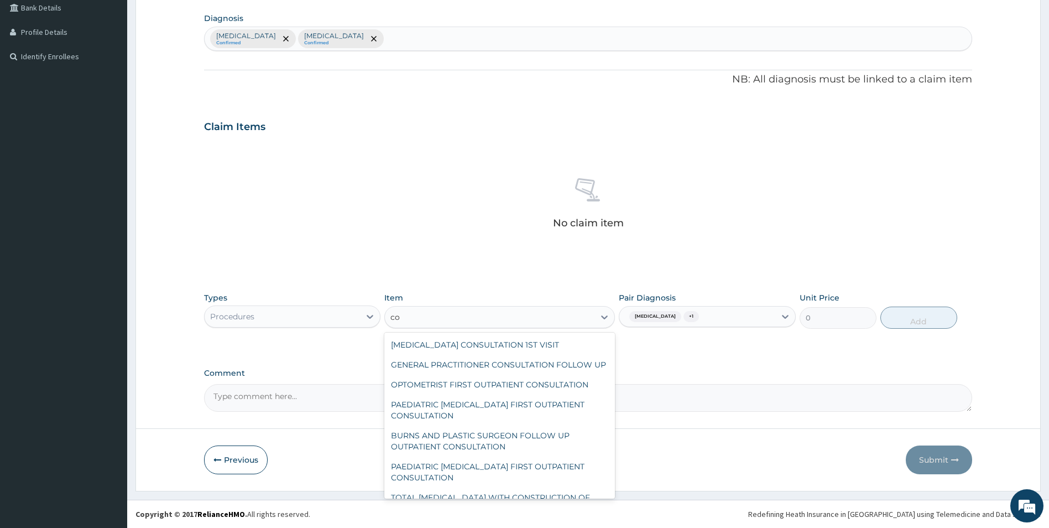
type input "c"
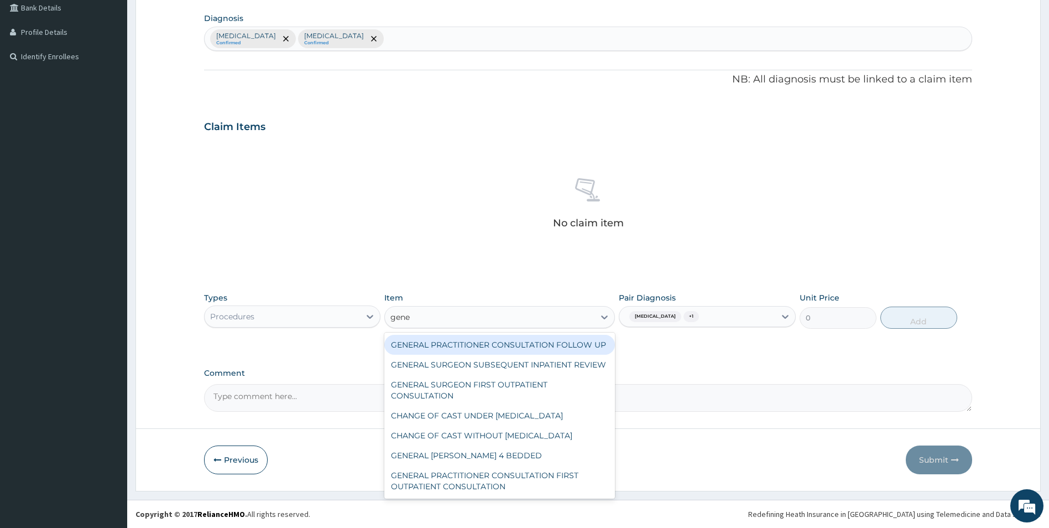
type input "gener"
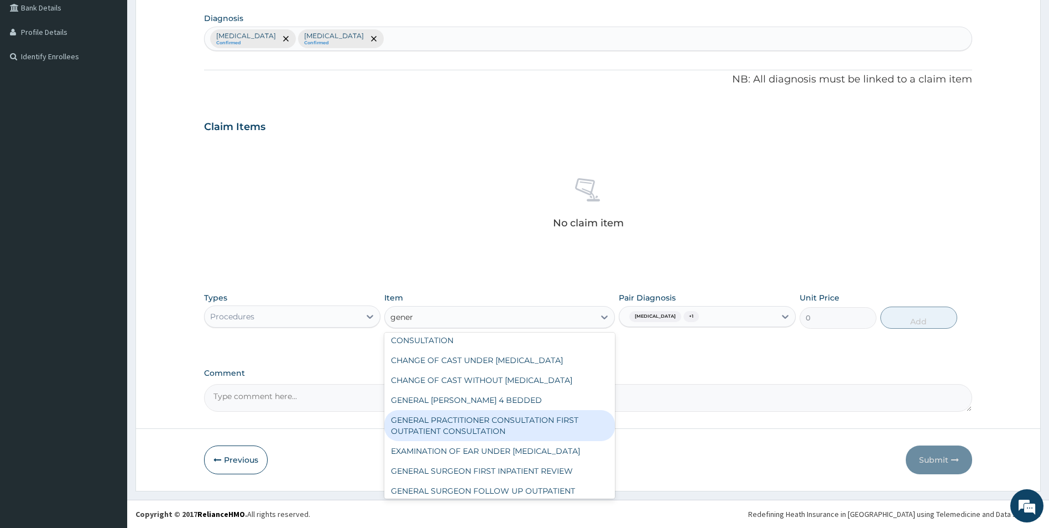
scroll to position [104, 0]
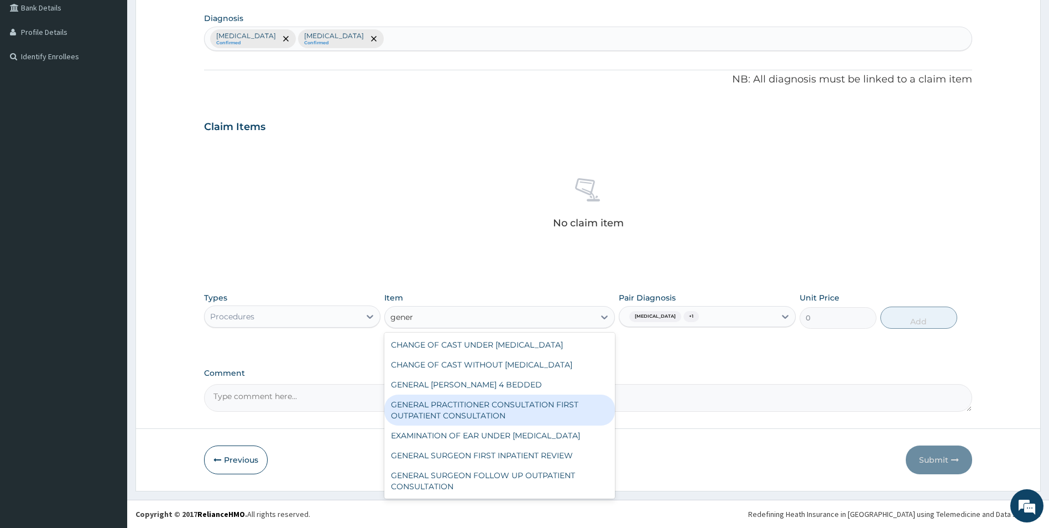
click at [560, 405] on div "GENERAL PRACTITIONER CONSULTATION FIRST OUTPATIENT CONSULTATION" at bounding box center [499, 409] width 231 height 31
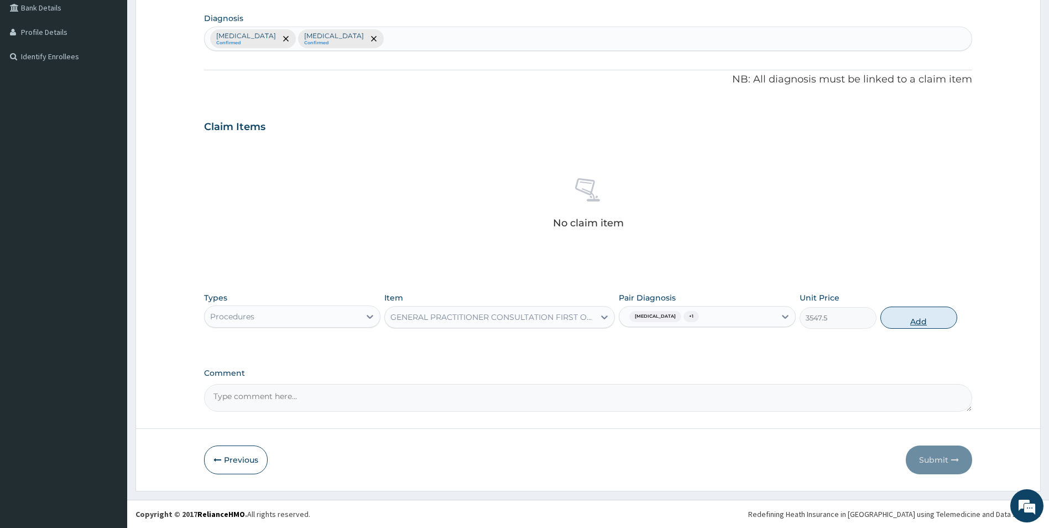
click at [938, 315] on button "Add" at bounding box center [918, 317] width 77 height 22
type input "0"
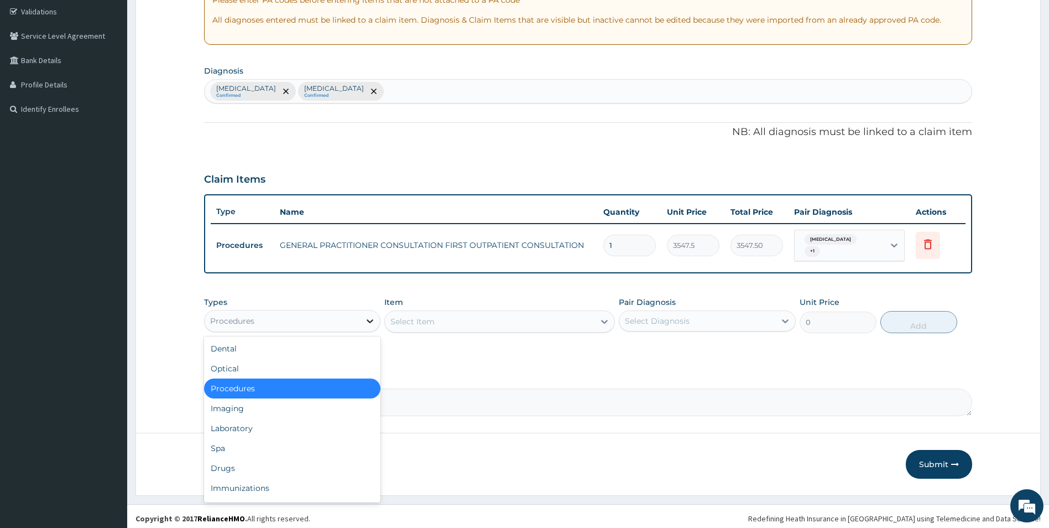
click at [373, 319] on icon at bounding box center [370, 321] width 7 height 4
click at [372, 315] on icon at bounding box center [369, 320] width 11 height 11
drag, startPoint x: 301, startPoint y: 419, endPoint x: 313, endPoint y: 411, distance: 14.0
click at [306, 418] on div "Laboratory" at bounding box center [292, 428] width 177 height 20
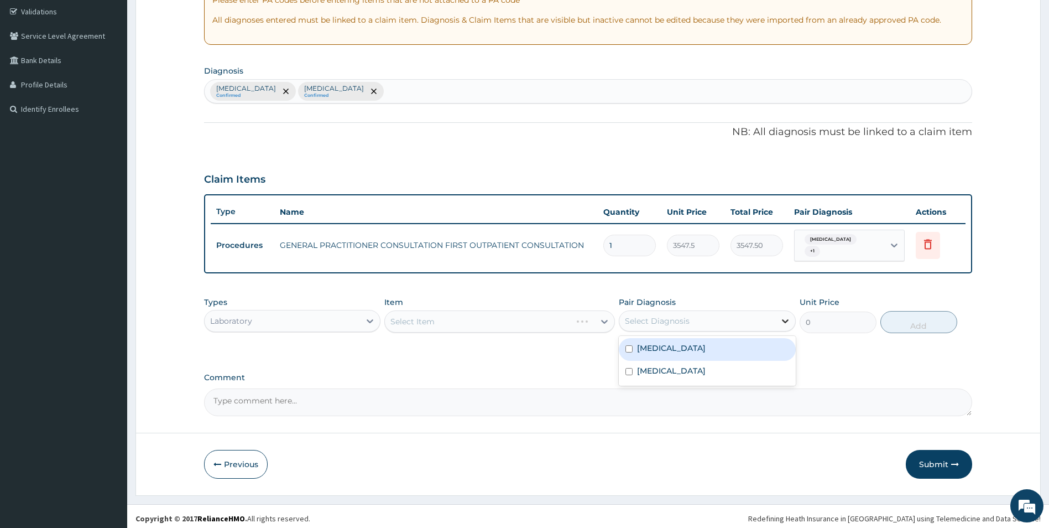
click at [784, 311] on div at bounding box center [785, 321] width 20 height 20
click at [628, 345] on input "checkbox" at bounding box center [628, 348] width 7 height 7
checkbox input "true"
click at [604, 341] on div "Types Laboratory Item Select Item Pair Diagnosis option Malaria, selected. opti…" at bounding box center [588, 323] width 769 height 64
click at [605, 316] on icon at bounding box center [604, 321] width 11 height 11
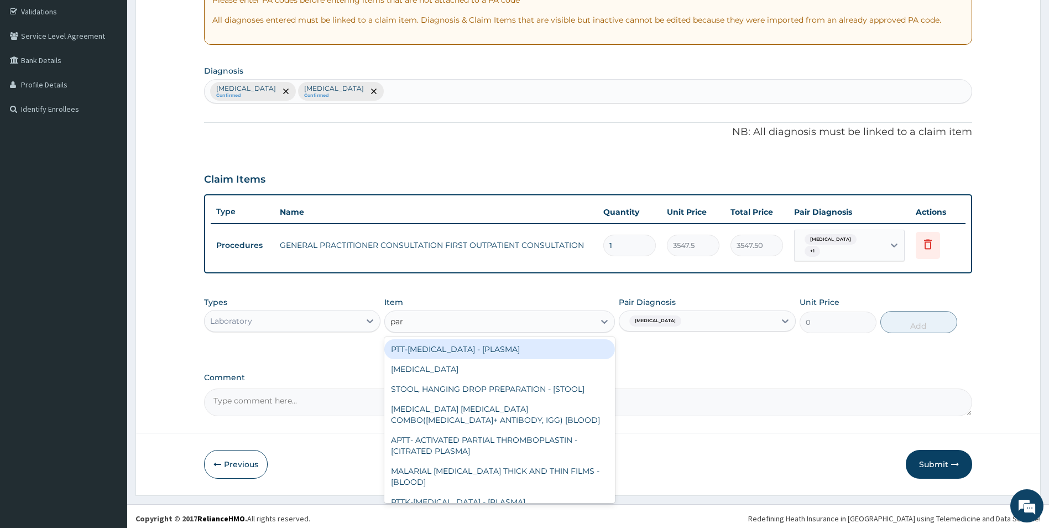
type input "para"
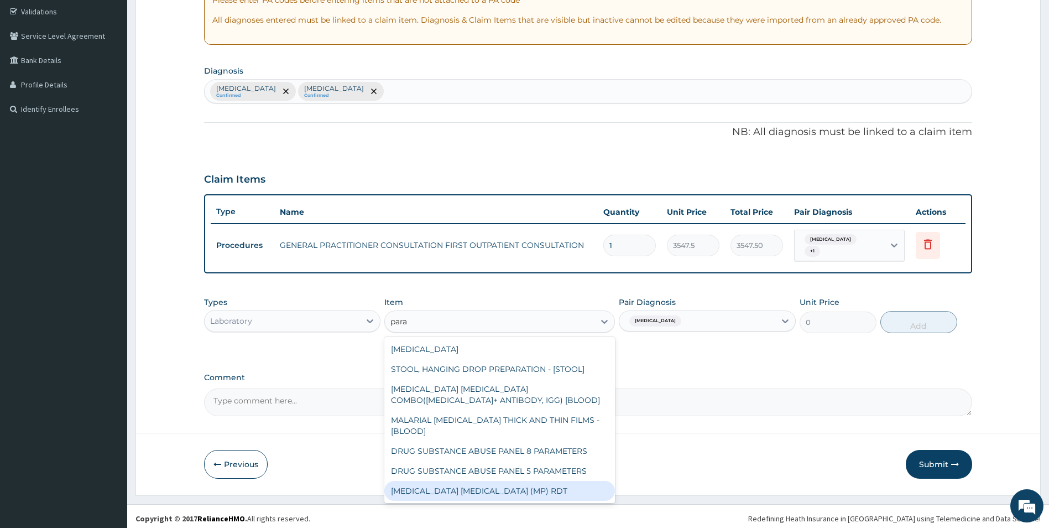
click at [441, 483] on div "MALARIA PARASITE (MP) RDT" at bounding box center [499, 491] width 231 height 20
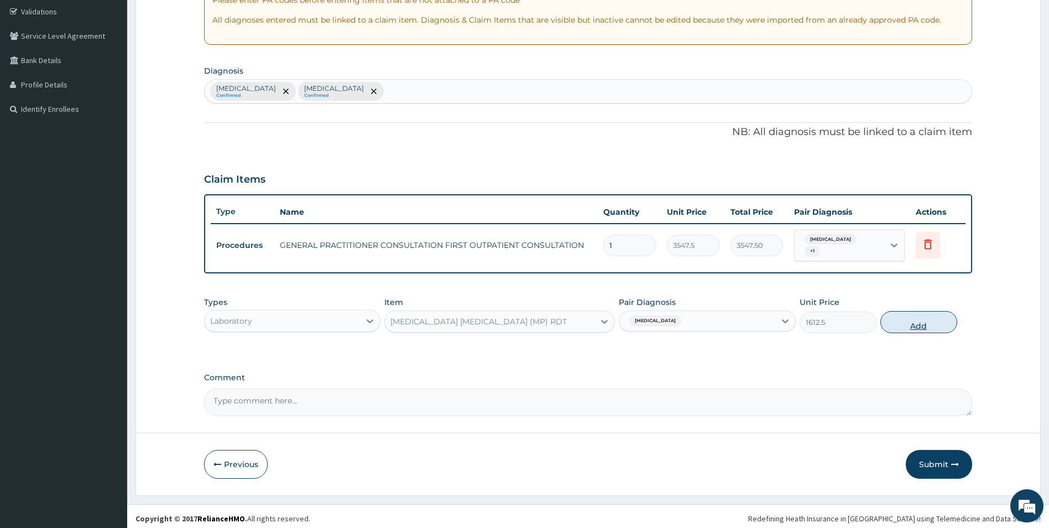
click at [923, 320] on button "Add" at bounding box center [918, 322] width 77 height 22
type input "0"
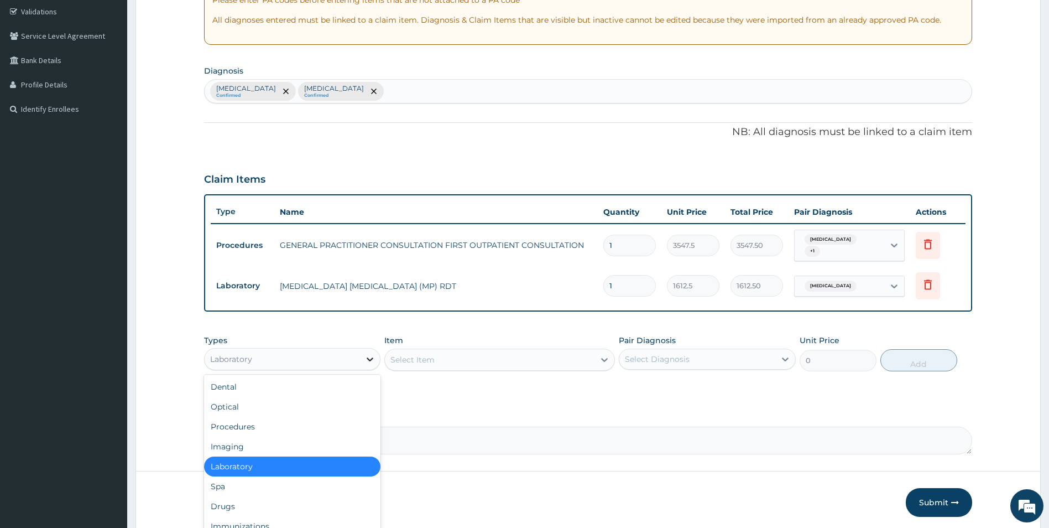
click at [368, 356] on icon at bounding box center [369, 358] width 11 height 11
drag, startPoint x: 330, startPoint y: 458, endPoint x: 375, endPoint y: 469, distance: 46.5
click at [335, 458] on div "Laboratory" at bounding box center [292, 466] width 177 height 20
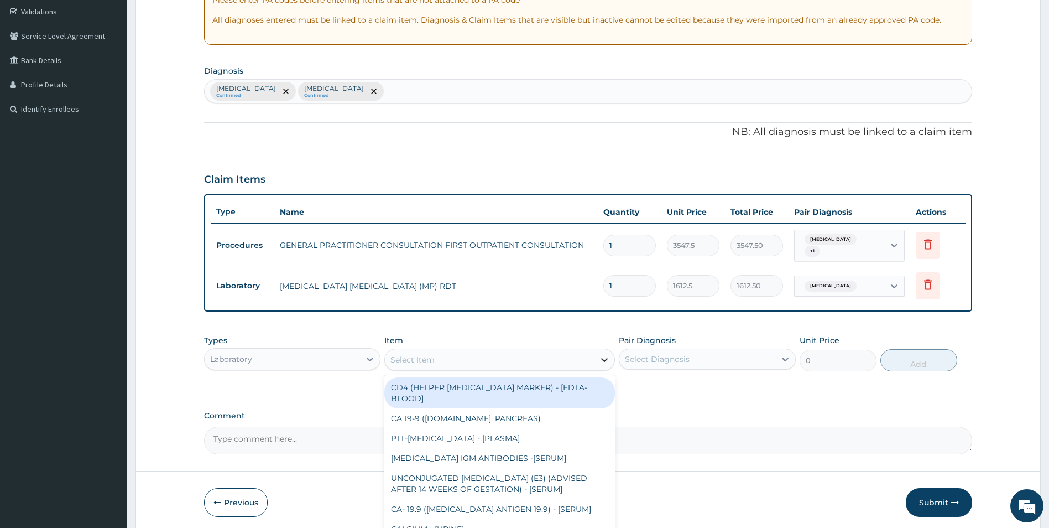
click at [602, 354] on icon at bounding box center [604, 359] width 11 height 11
type input "c"
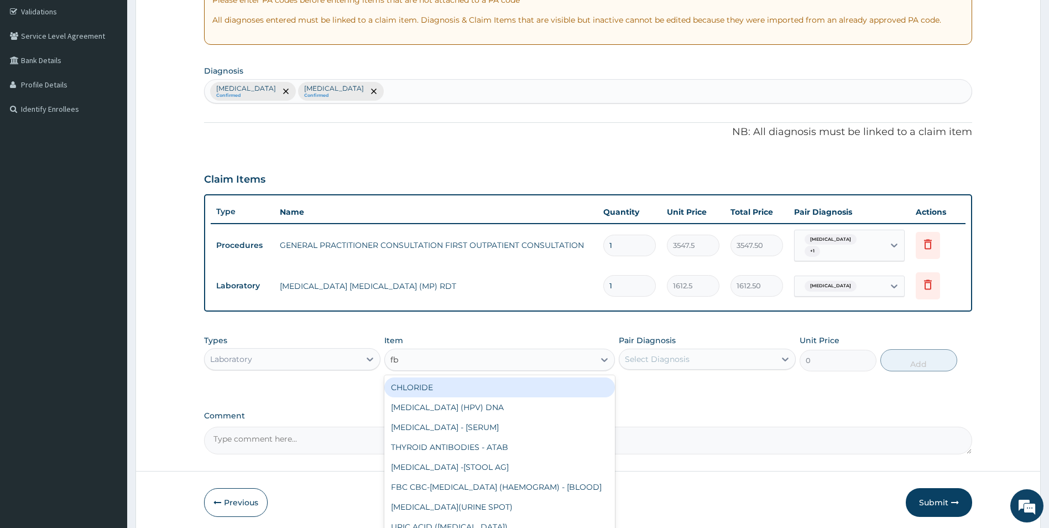
type input "fbc"
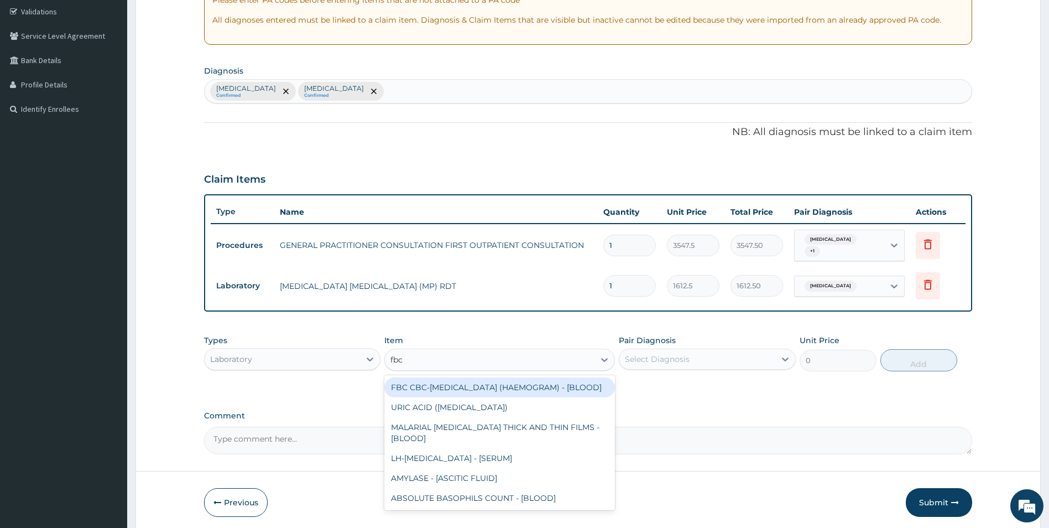
click at [556, 394] on div "FBC CBC-COMPLETE BLOOD COUNT (HAEMOGRAM) - [BLOOD]" at bounding box center [499, 387] width 231 height 20
type input "4300"
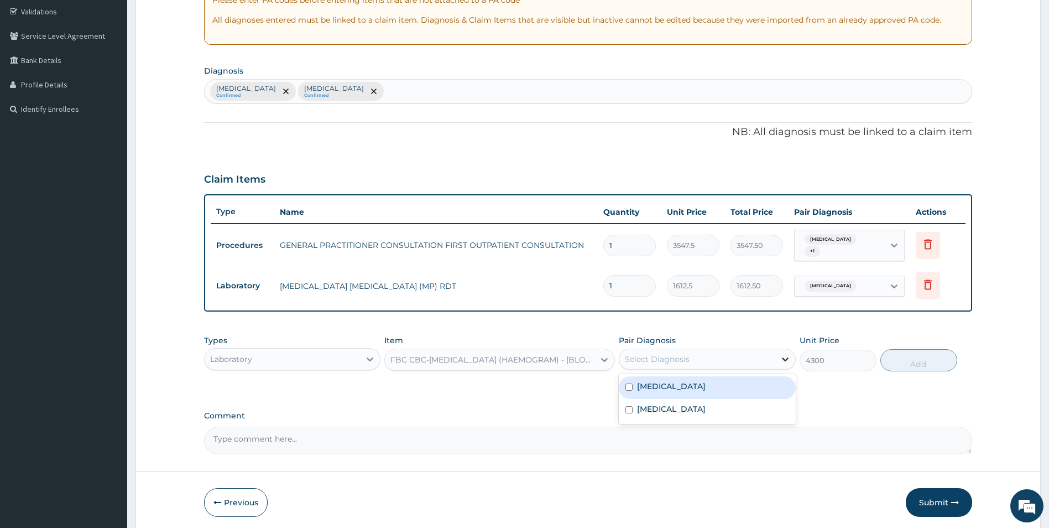
click at [780, 353] on icon at bounding box center [785, 358] width 11 height 11
click at [747, 383] on div "Malaria" at bounding box center [707, 387] width 177 height 23
checkbox input "true"
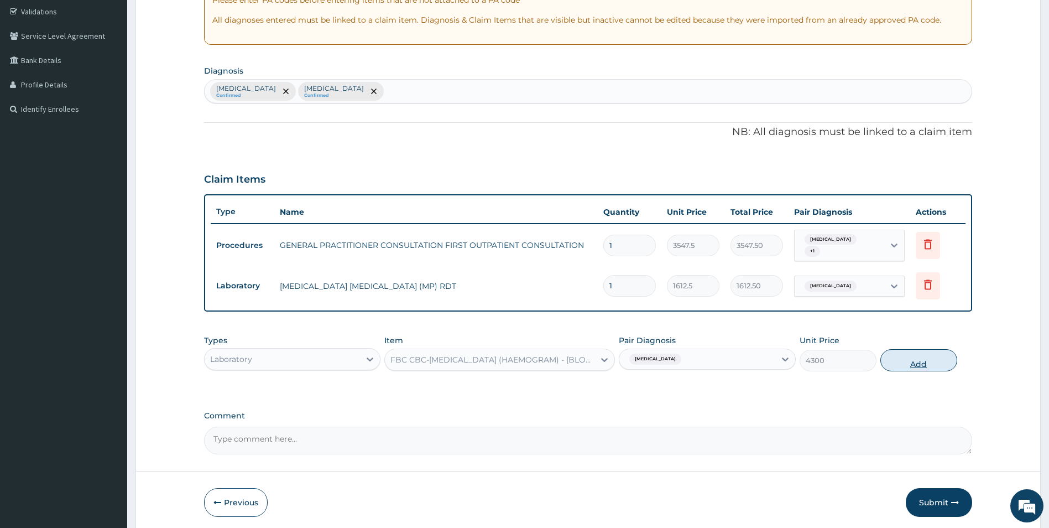
click at [929, 358] on button "Add" at bounding box center [918, 360] width 77 height 22
type input "0"
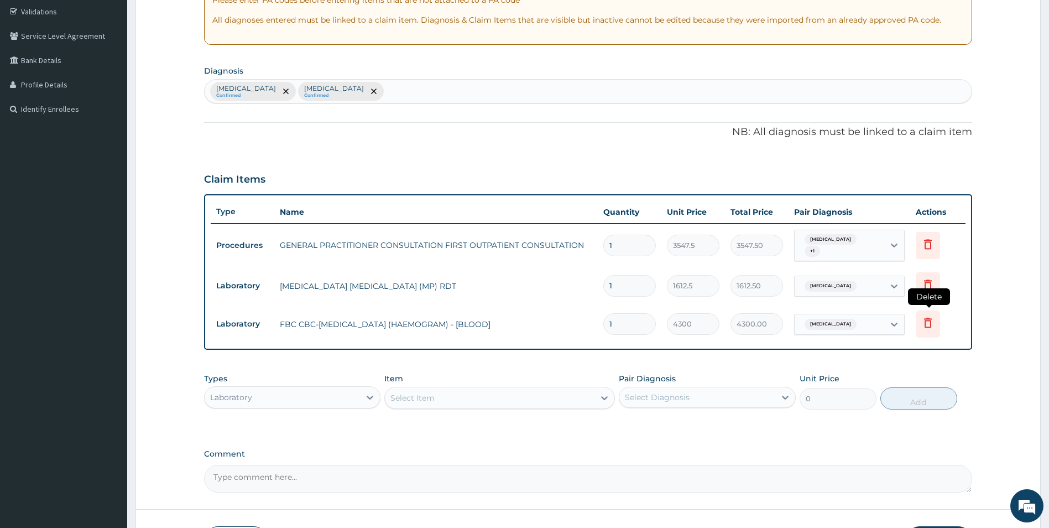
click at [938, 319] on icon at bounding box center [928, 323] width 24 height 27
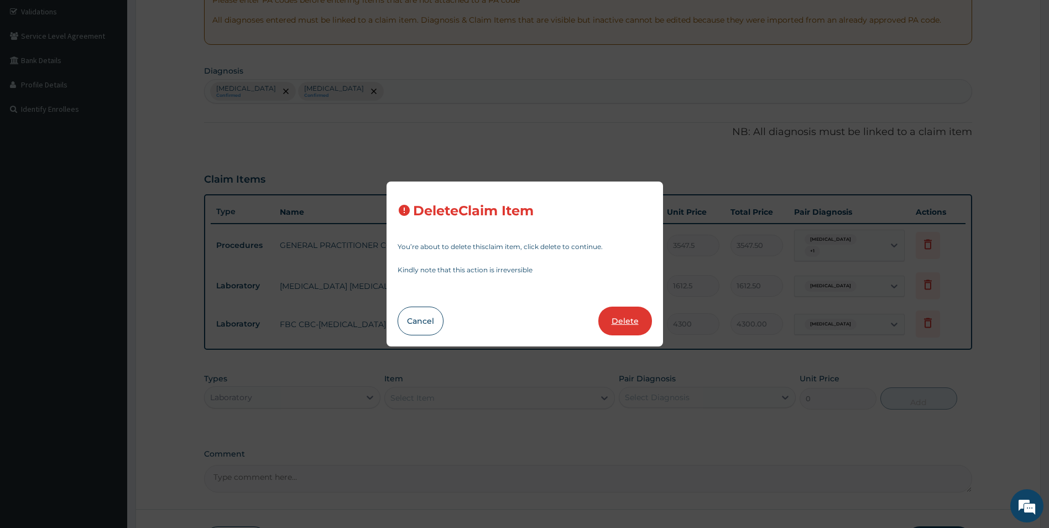
click at [637, 315] on button "Delete" at bounding box center [625, 320] width 54 height 29
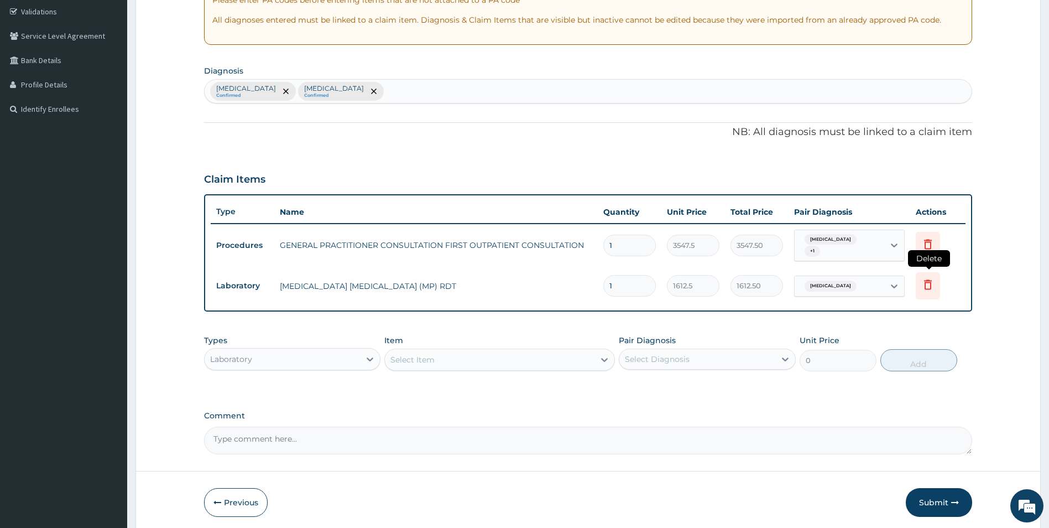
click at [926, 281] on icon at bounding box center [927, 284] width 13 height 13
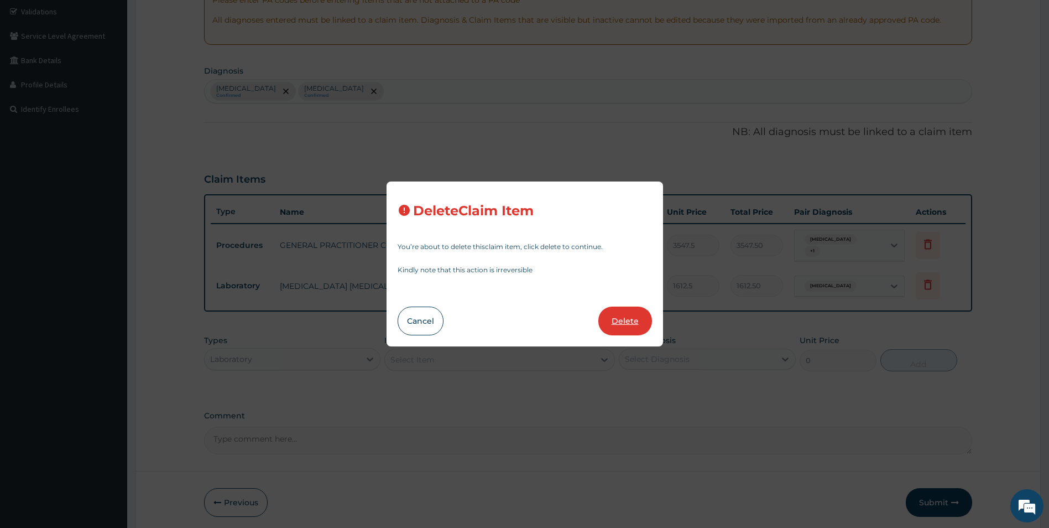
click at [632, 320] on button "Delete" at bounding box center [625, 320] width 54 height 29
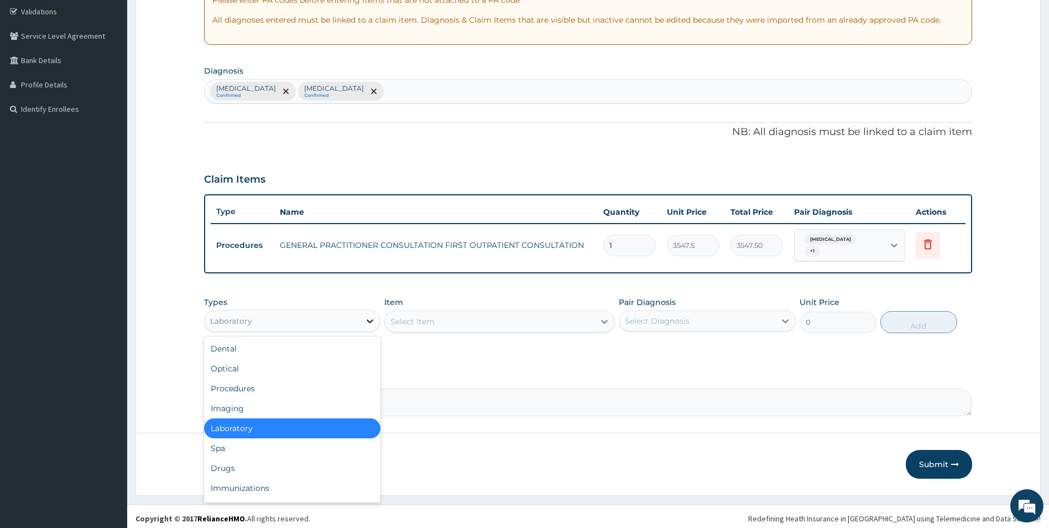
click at [367, 317] on icon at bounding box center [369, 320] width 11 height 11
click at [317, 458] on div "Drugs" at bounding box center [292, 468] width 177 height 20
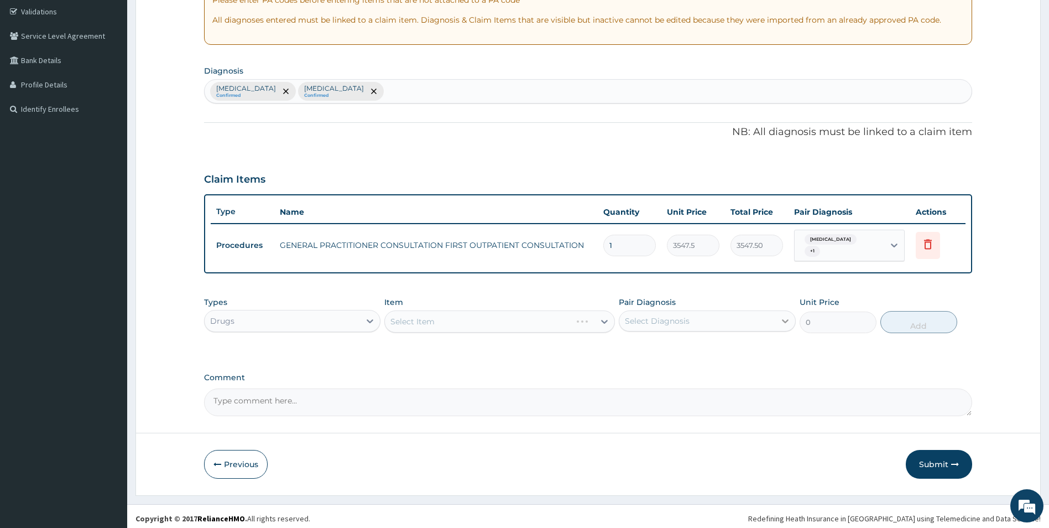
click at [782, 315] on icon at bounding box center [785, 320] width 11 height 11
click at [643, 343] on label "Malaria" at bounding box center [671, 347] width 69 height 11
checkbox input "true"
click at [603, 314] on div "Select Item" at bounding box center [499, 321] width 231 height 22
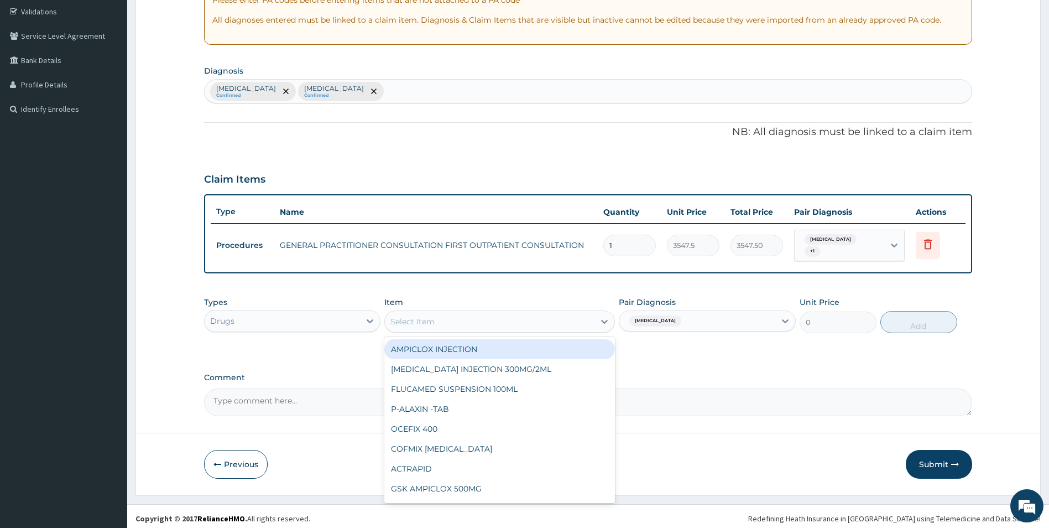
click at [603, 316] on icon at bounding box center [604, 321] width 11 height 11
type input "arte"
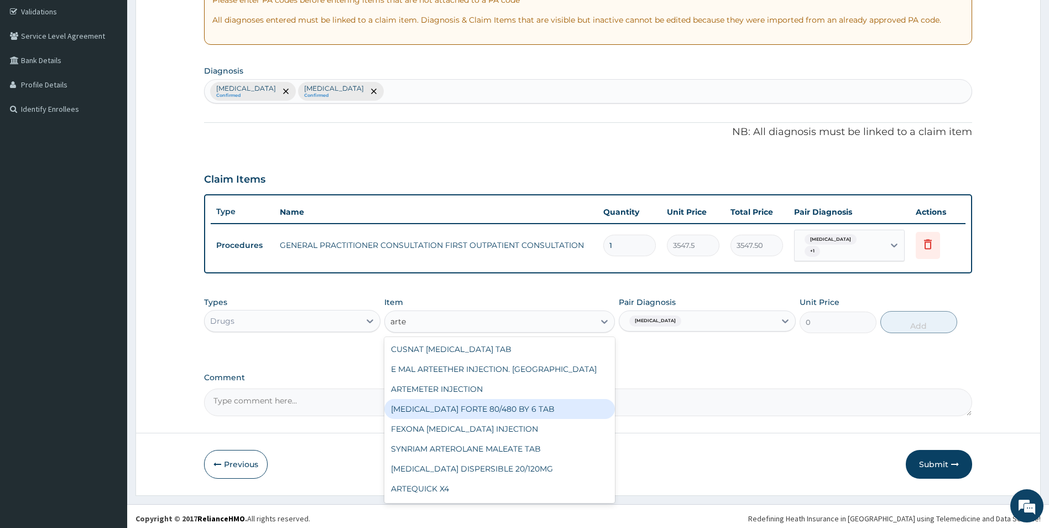
click at [439, 411] on div "COARTEM FORTE 80/480 BY 6 TAB" at bounding box center [499, 409] width 231 height 20
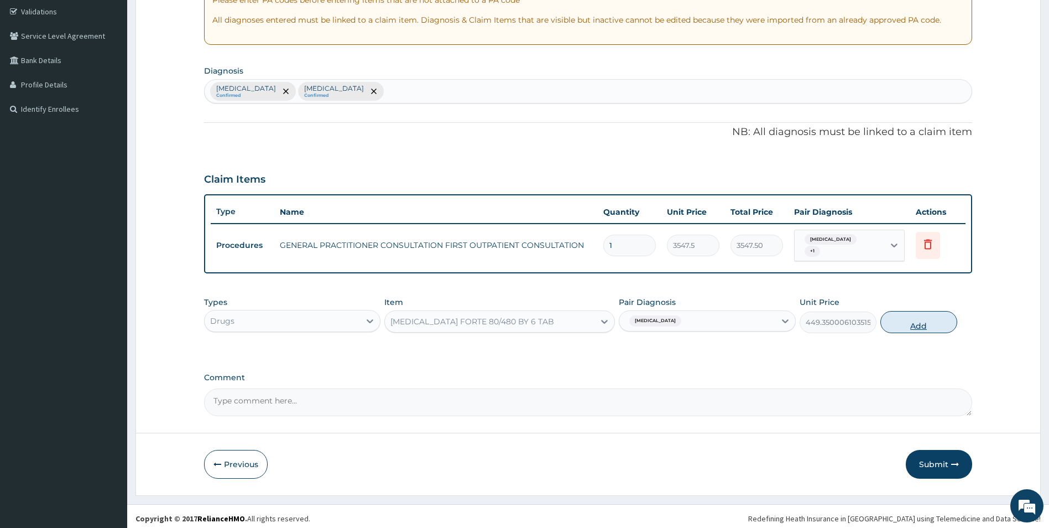
click at [904, 317] on button "Add" at bounding box center [918, 322] width 77 height 22
type input "0"
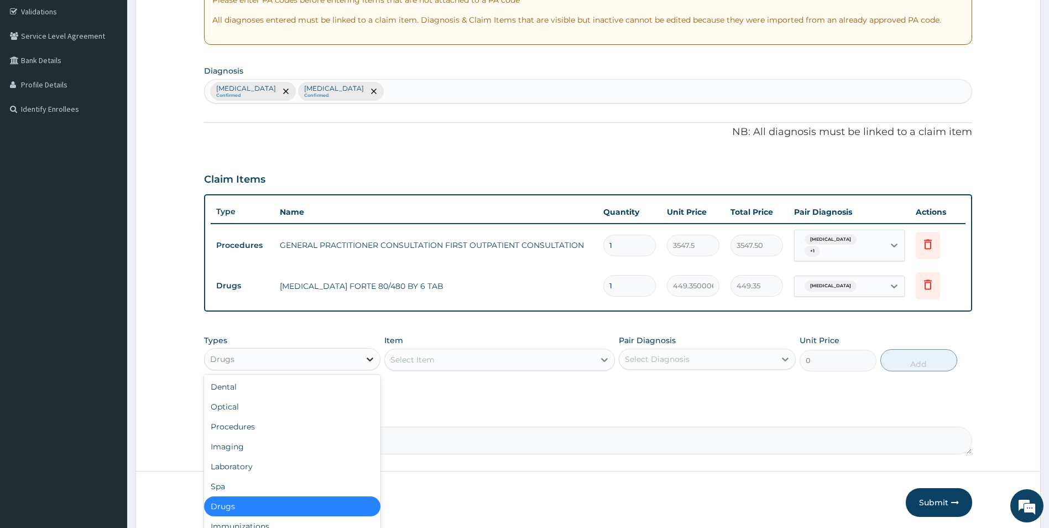
click at [366, 353] on icon at bounding box center [369, 358] width 11 height 11
drag, startPoint x: 308, startPoint y: 498, endPoint x: 332, endPoint y: 502, distance: 24.0
click at [309, 498] on div "Drugs" at bounding box center [292, 506] width 177 height 20
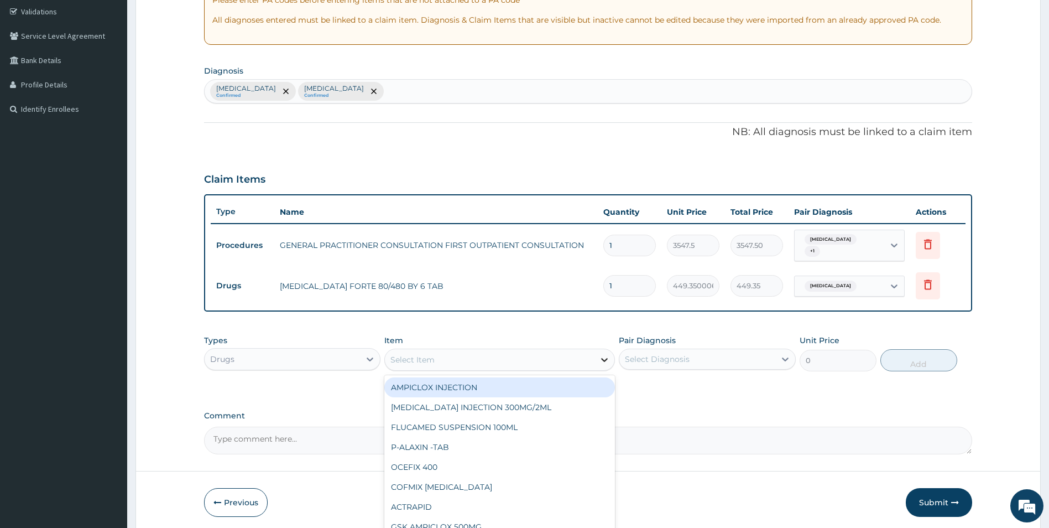
click at [603, 358] on icon at bounding box center [604, 360] width 7 height 4
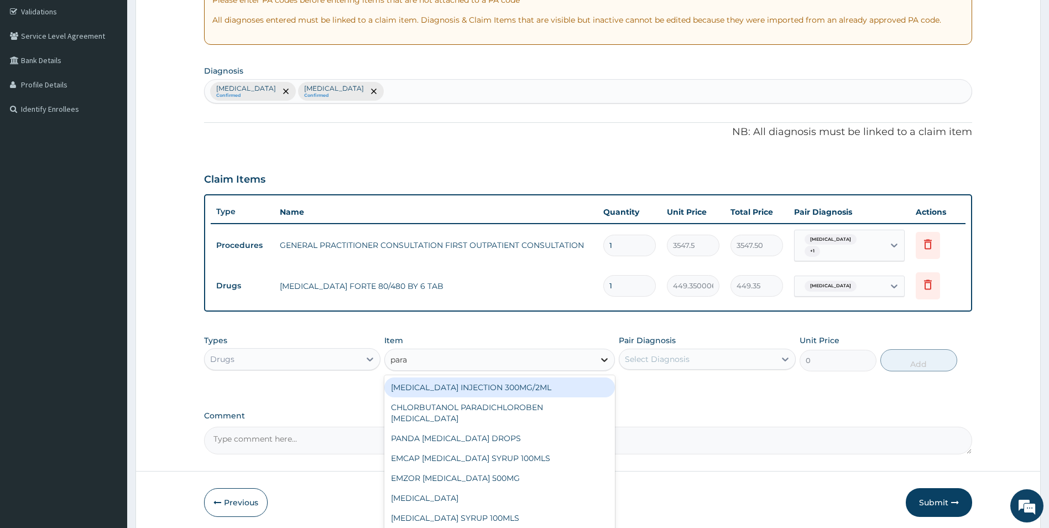
type input "parac"
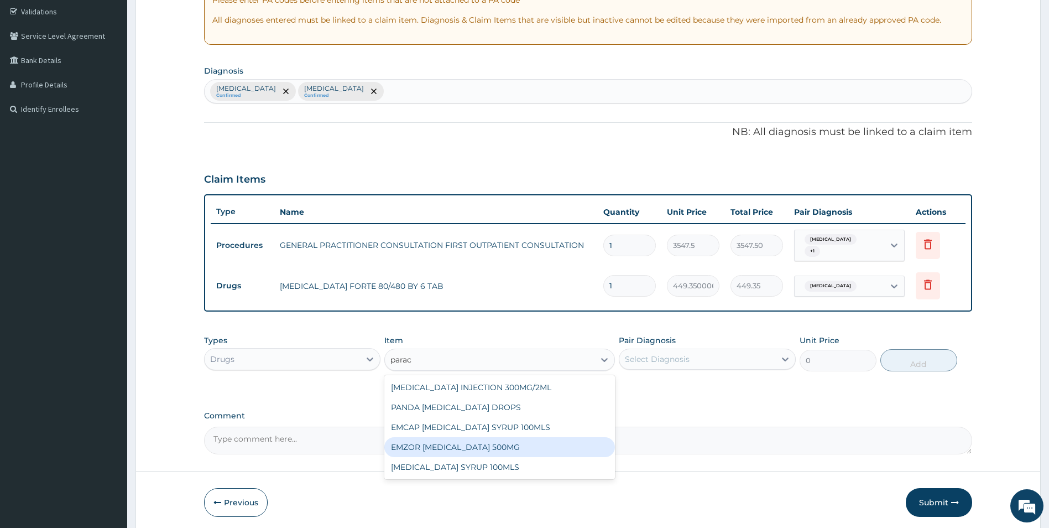
click at [502, 437] on div "EMZOR PARACETAMOL 500MG" at bounding box center [499, 447] width 231 height 20
type input "23.64999961853027"
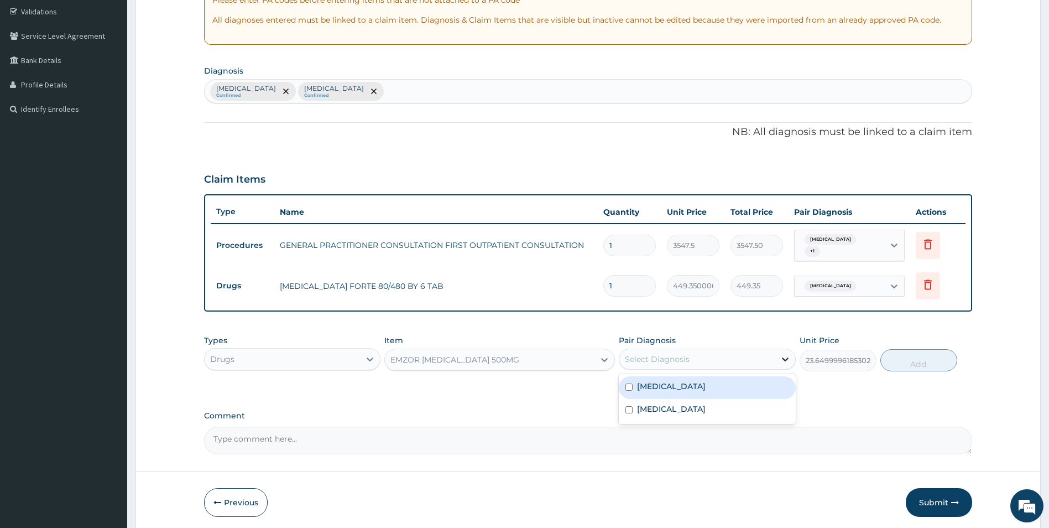
click at [783, 357] on icon at bounding box center [785, 359] width 7 height 4
click at [629, 383] on input "checkbox" at bounding box center [628, 386] width 7 height 7
checkbox input "true"
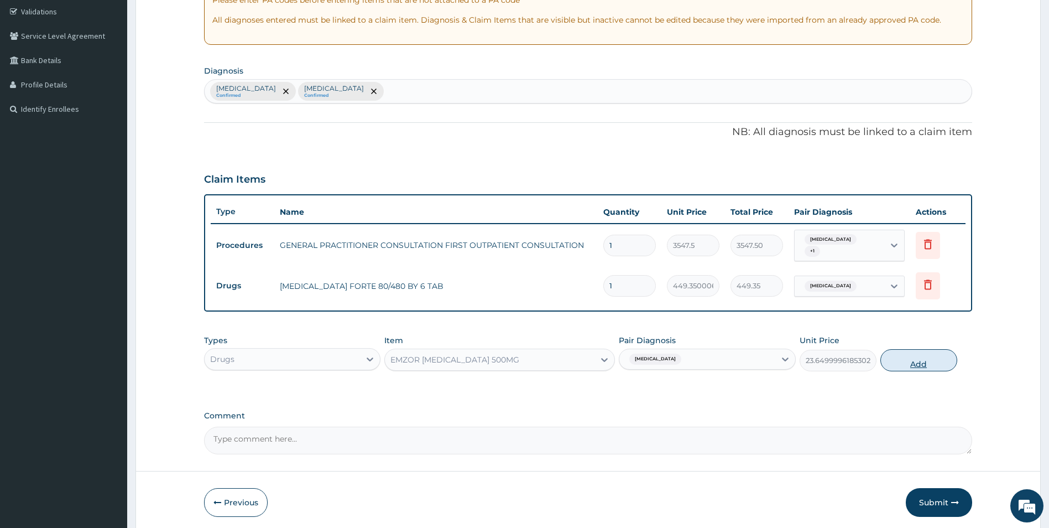
click at [941, 350] on button "Add" at bounding box center [918, 360] width 77 height 22
type input "0"
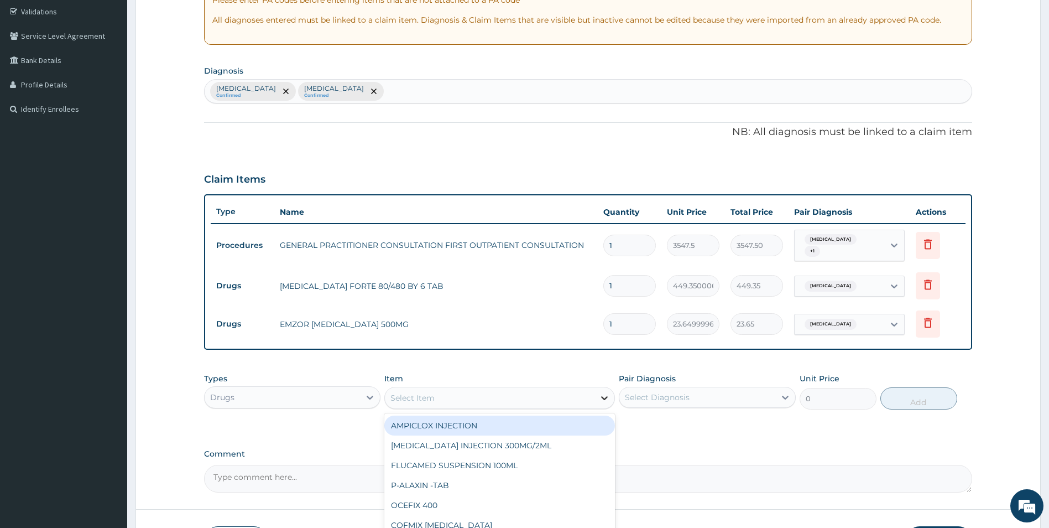
click at [602, 396] on icon at bounding box center [604, 398] width 7 height 4
type input "omep"
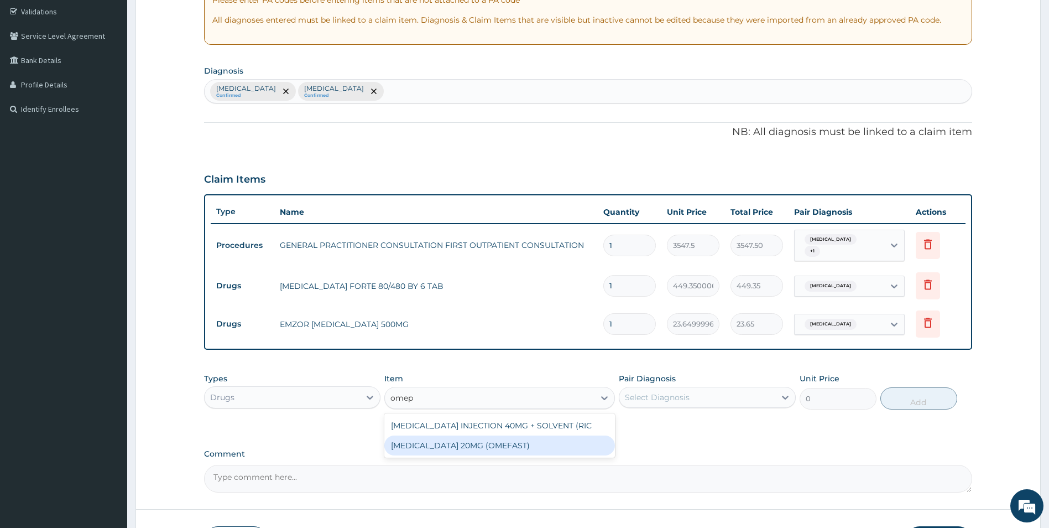
click at [484, 438] on div "[MEDICAL_DATA] 20MG (OMEFAST)" at bounding box center [499, 445] width 231 height 20
type input "82.7750015258789"
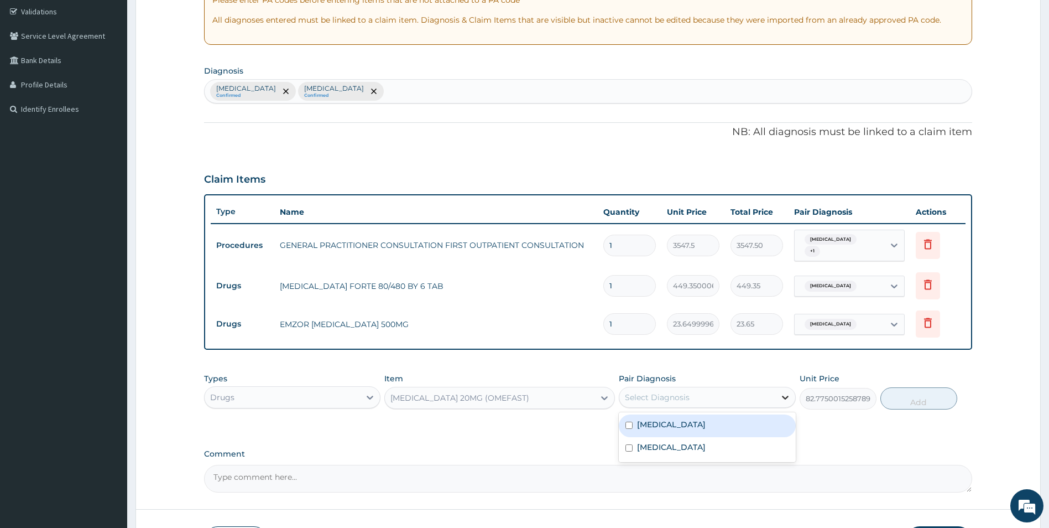
click at [783, 392] on icon at bounding box center [785, 397] width 11 height 11
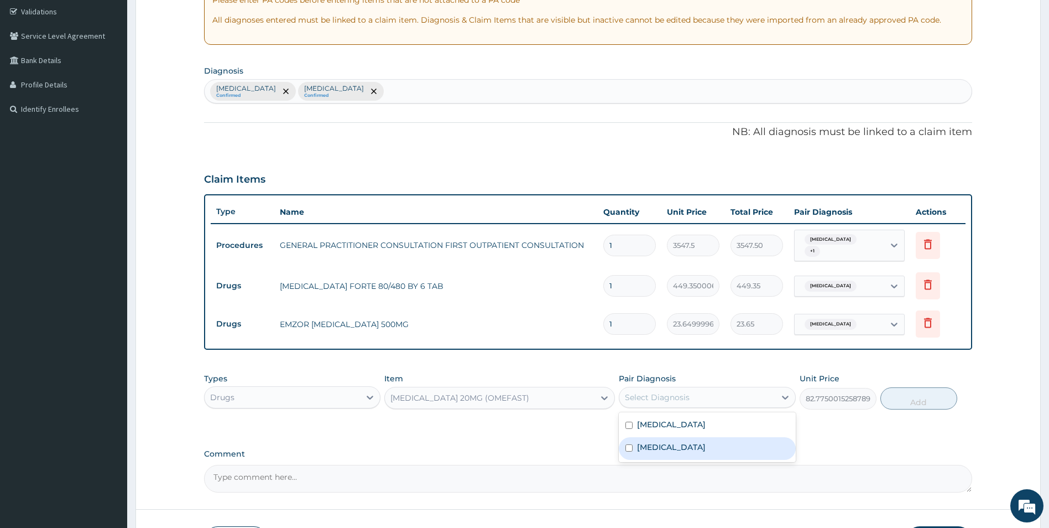
click at [633, 438] on div "Viral upper respiratory tract infection" at bounding box center [707, 448] width 177 height 23
checkbox input "true"
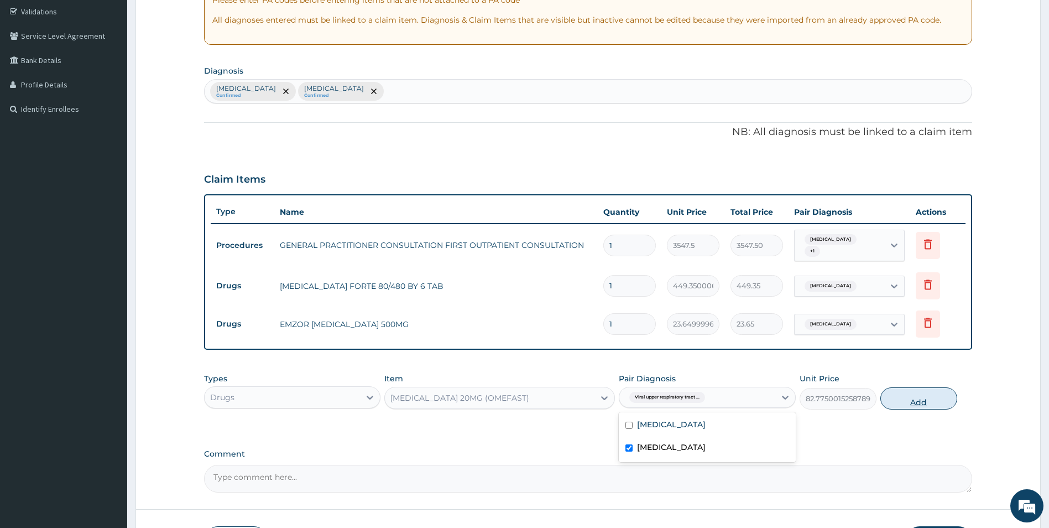
click at [938, 394] on button "Add" at bounding box center [918, 398] width 77 height 22
type input "0"
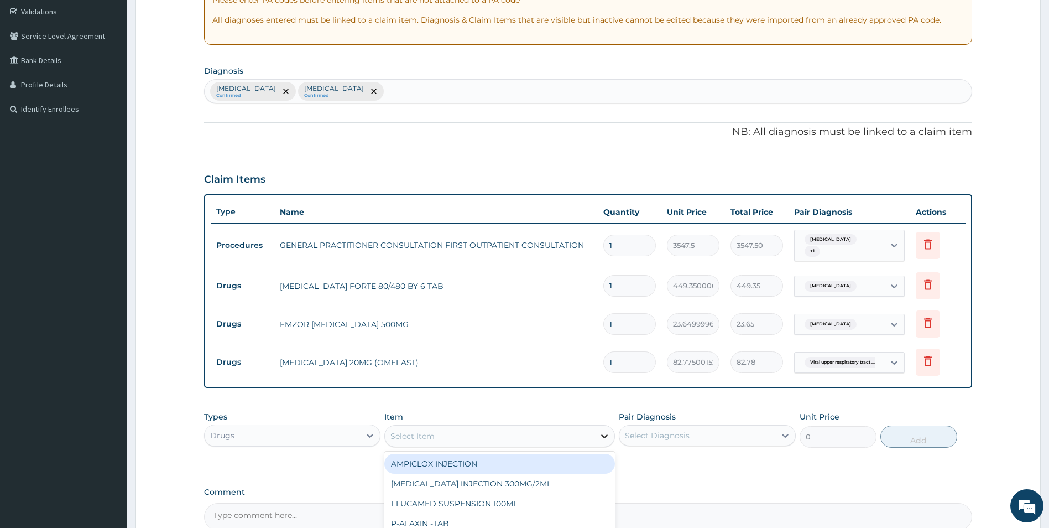
click at [603, 430] on icon at bounding box center [604, 435] width 11 height 11
type input "mist"
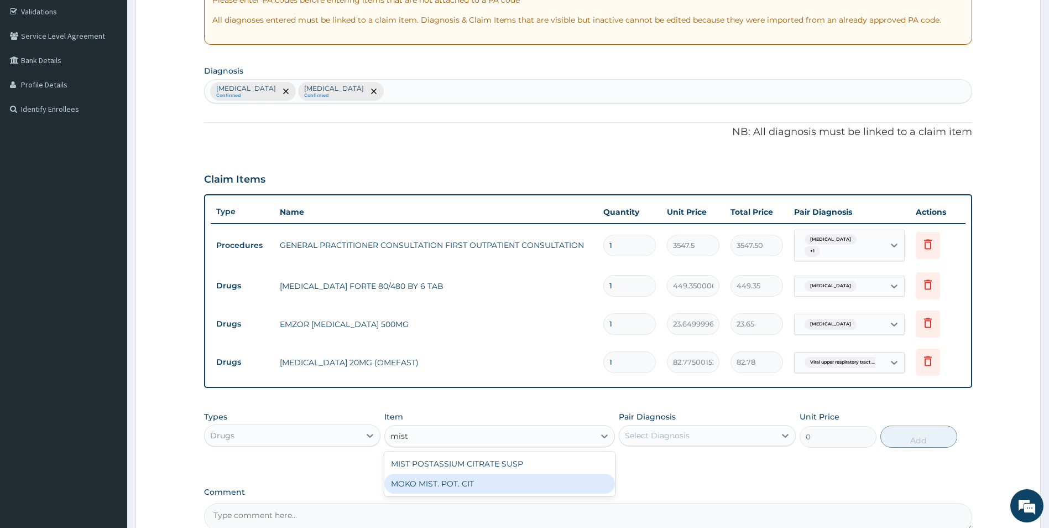
click at [516, 475] on div "MOKO MIST. POT. CIT" at bounding box center [499, 483] width 231 height 20
type input "1064.25"
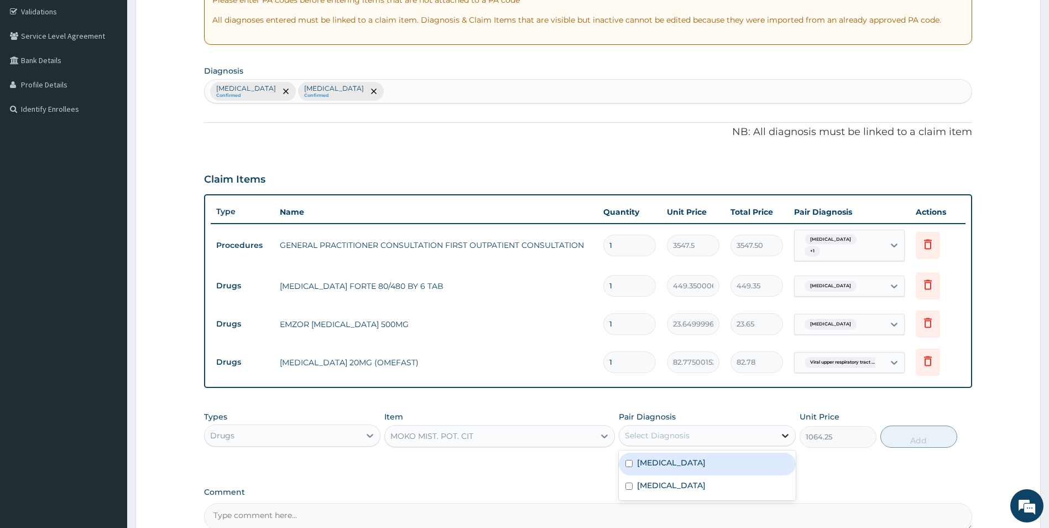
click at [791, 436] on div at bounding box center [785, 435] width 20 height 20
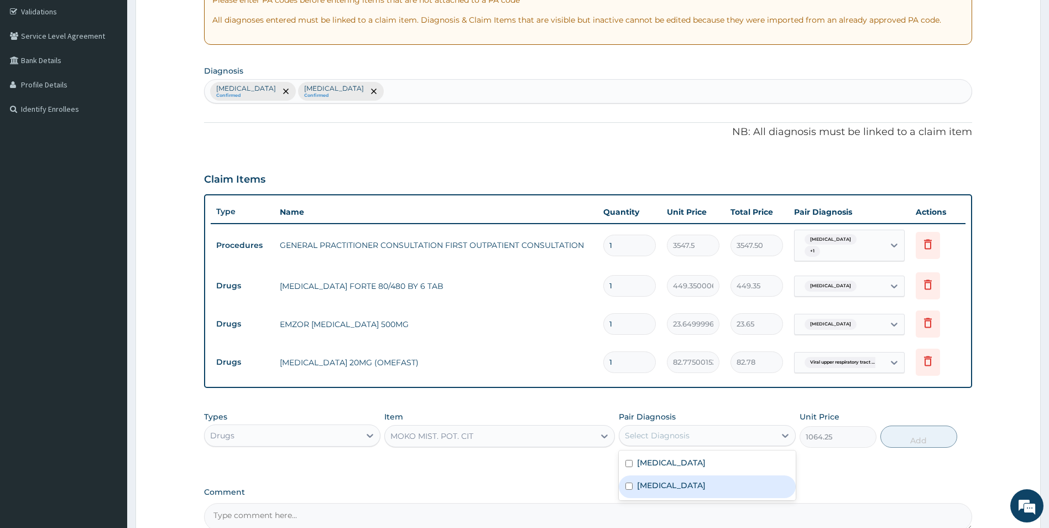
click at [706, 479] on label "Viral upper respiratory tract infection" at bounding box center [671, 484] width 69 height 11
checkbox input "true"
click at [933, 435] on button "Add" at bounding box center [918, 436] width 77 height 22
type input "0"
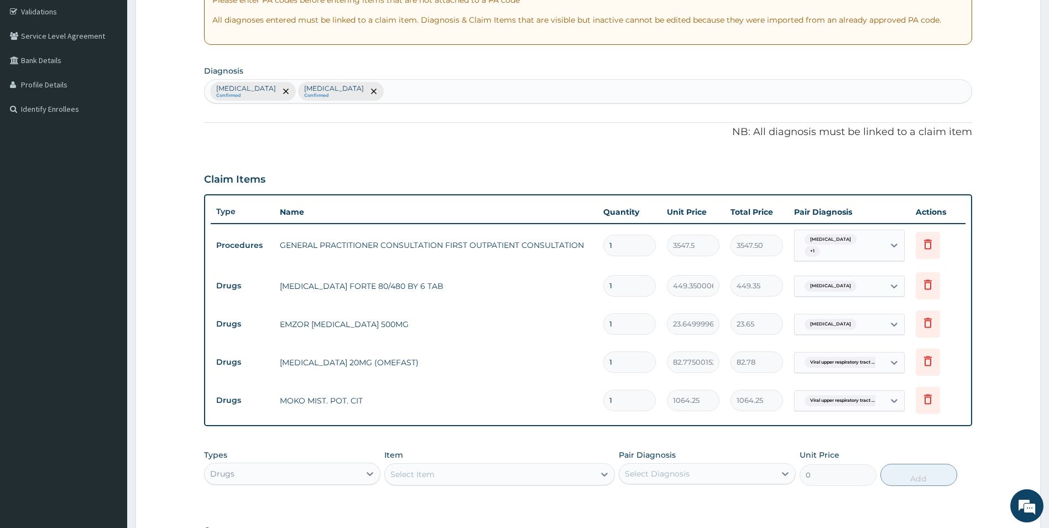
click at [613, 281] on input "1" at bounding box center [629, 286] width 53 height 22
type input "0.00"
type input "6"
type input "2696.10"
type input "6"
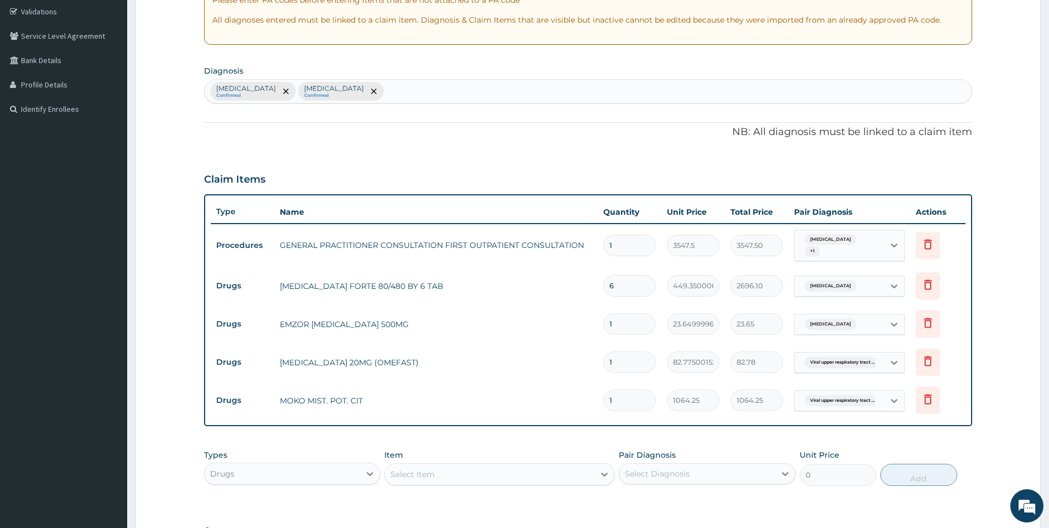
drag, startPoint x: 617, startPoint y: 323, endPoint x: 603, endPoint y: 325, distance: 14.5
click at [618, 323] on input "1" at bounding box center [629, 324] width 53 height 22
type input "0.00"
type input "3"
type input "70.95"
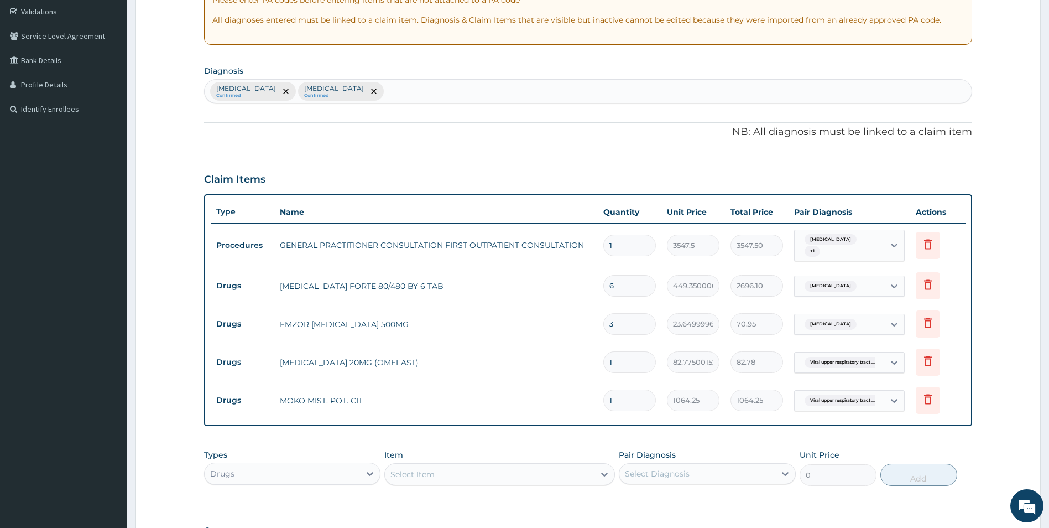
type input "30"
type input "709.50"
type input "30"
click at [613, 360] on input "1" at bounding box center [629, 362] width 53 height 22
type input "14"
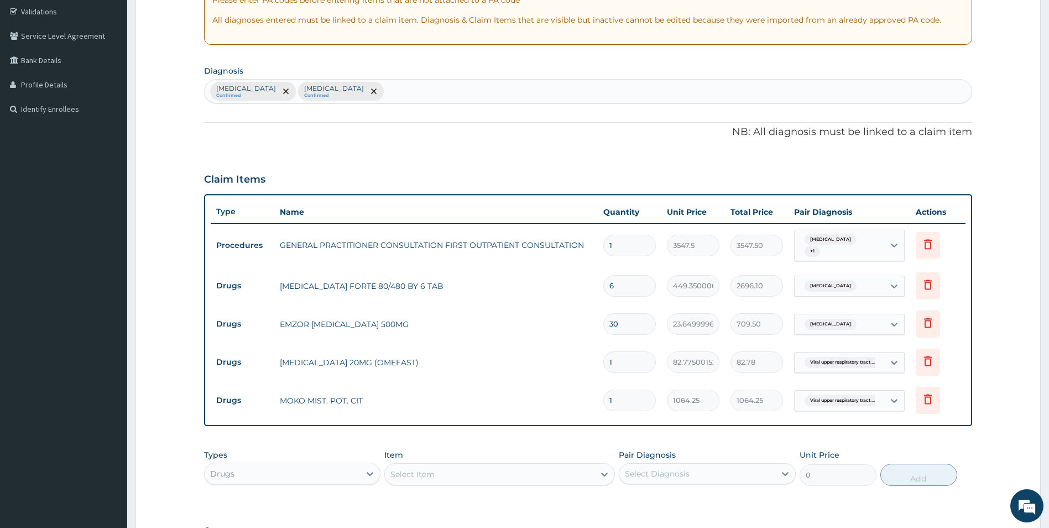
type input "1158.85"
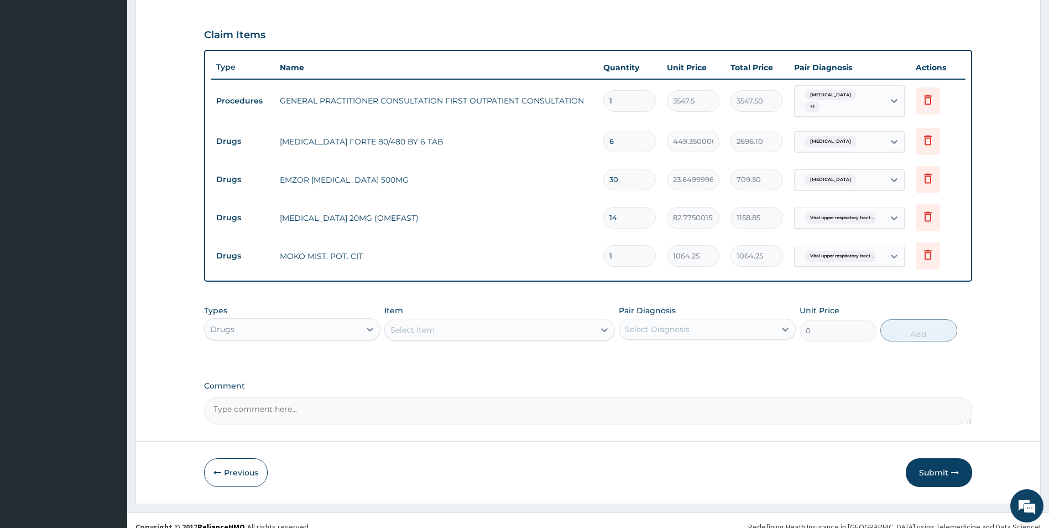
scroll to position [359, 0]
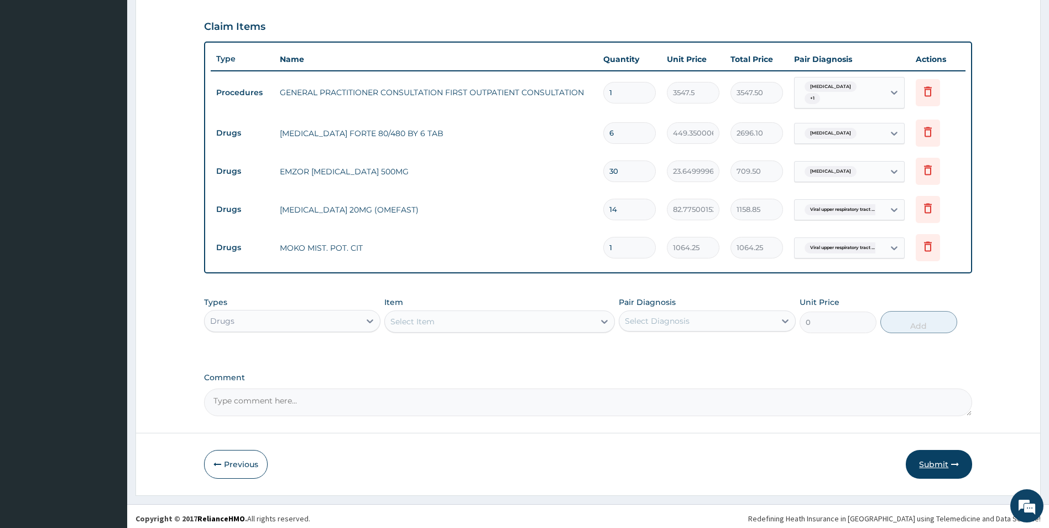
type input "14"
click at [925, 452] on button "Submit" at bounding box center [939, 464] width 66 height 29
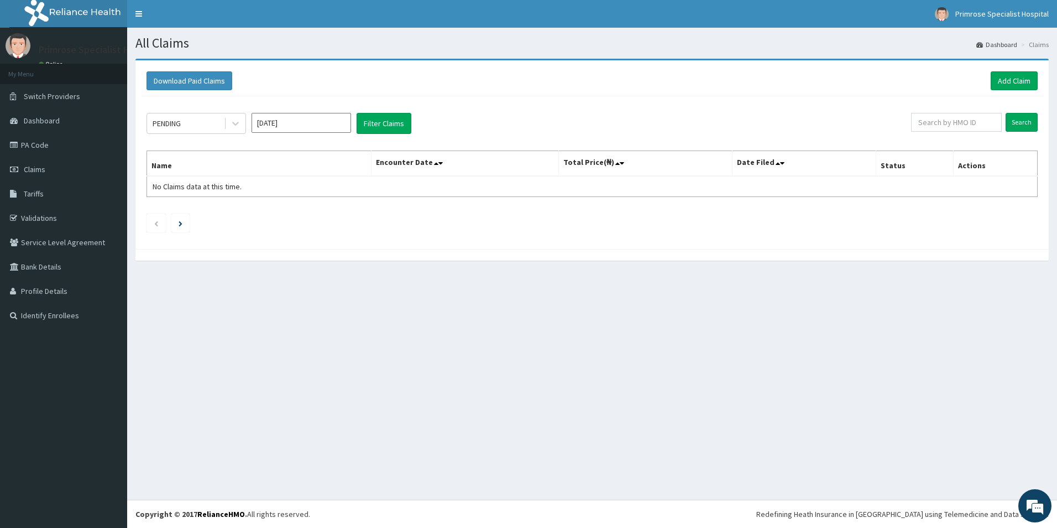
drag, startPoint x: 1002, startPoint y: 67, endPoint x: 1003, endPoint y: 76, distance: 9.5
click at [1002, 68] on div "Download Paid Claims Add Claim" at bounding box center [592, 81] width 903 height 30
click at [1003, 76] on link "Add Claim" at bounding box center [1014, 80] width 47 height 19
click at [1009, 81] on link "Add Claim" at bounding box center [1014, 80] width 47 height 19
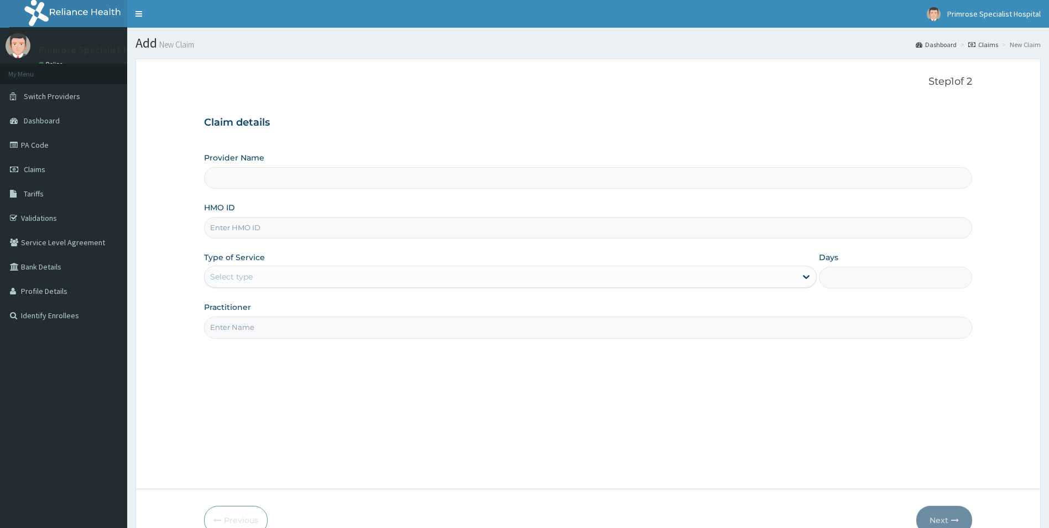
click at [267, 229] on input "HMO ID" at bounding box center [588, 228] width 769 height 22
type input "Primrose Specialist Hospital"
paste input "SLB/10985/D"
type input "SLB/10985/D"
click at [290, 274] on div "Select type" at bounding box center [501, 277] width 592 height 18
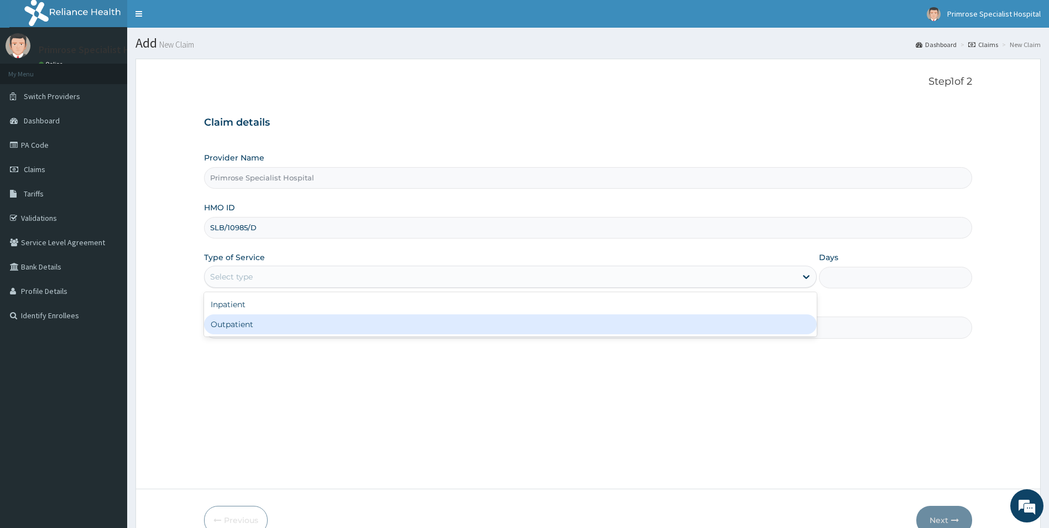
click at [288, 317] on div "Outpatient" at bounding box center [510, 324] width 613 height 20
type input "1"
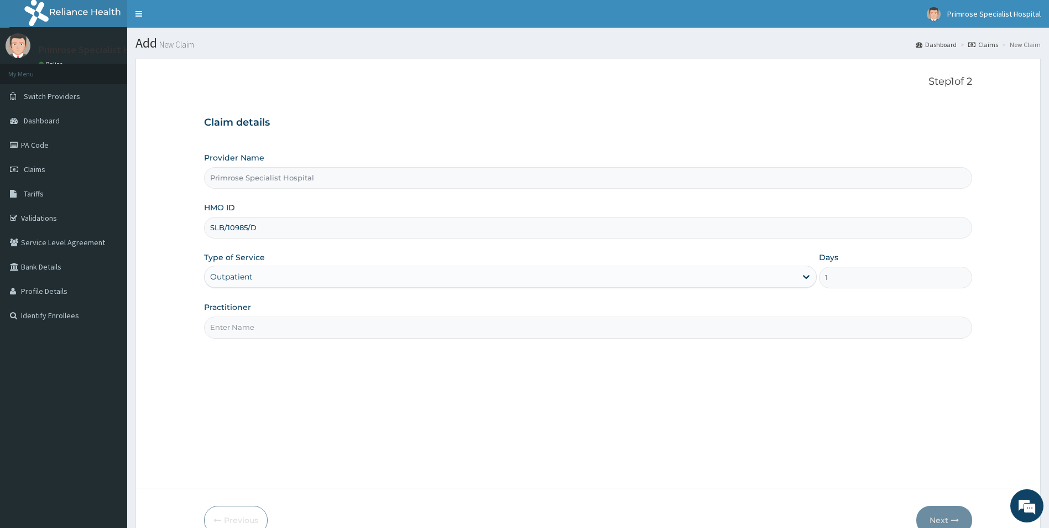
click at [288, 317] on input "Practitioner" at bounding box center [588, 327] width 769 height 22
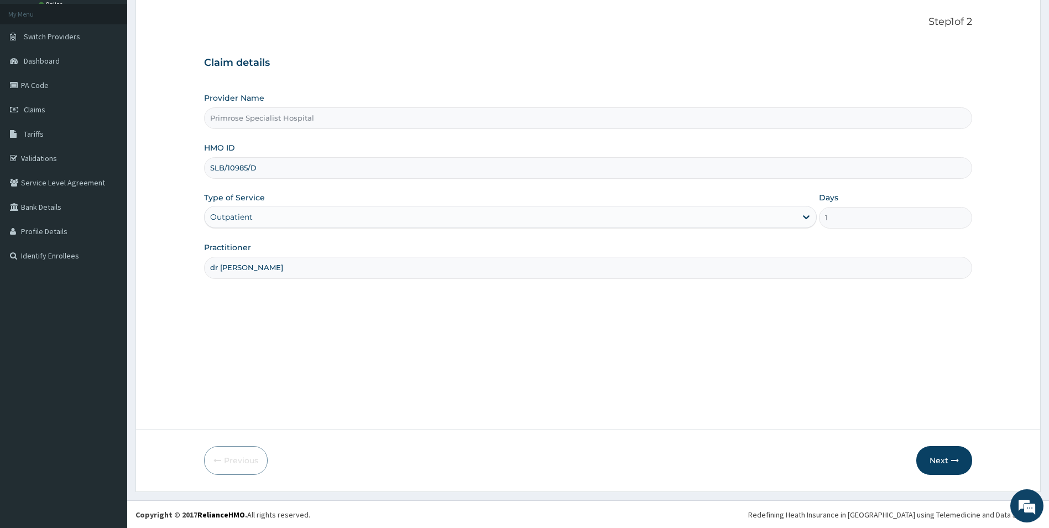
scroll to position [60, 0]
type input "dr [PERSON_NAME]"
click at [936, 462] on button "Next" at bounding box center [944, 459] width 56 height 29
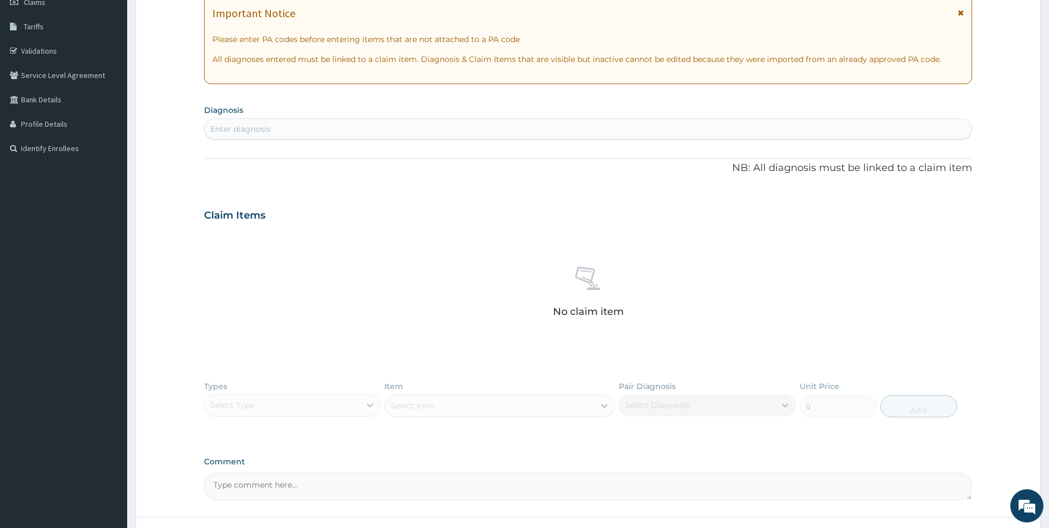
scroll to position [0, 0]
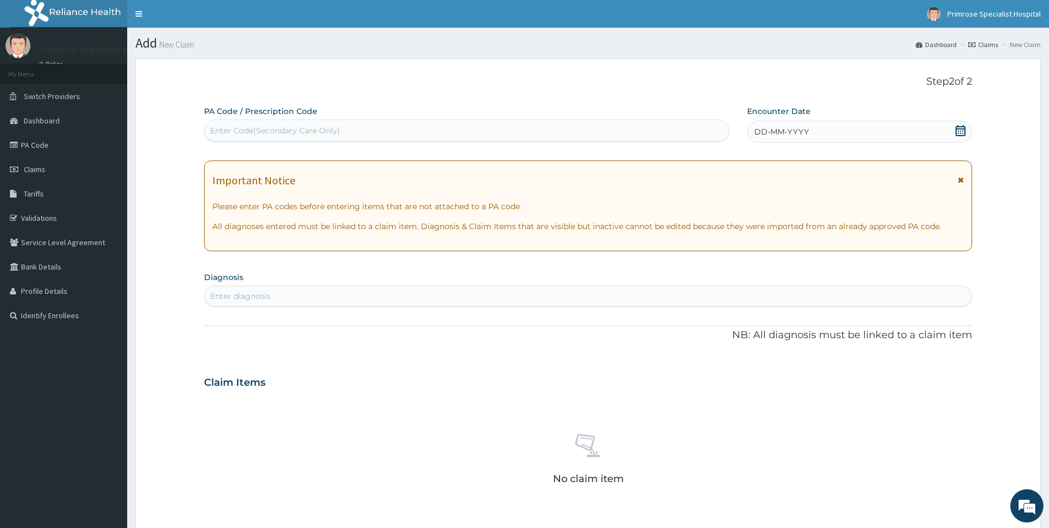
click at [232, 296] on div "Enter diagnosis" at bounding box center [240, 295] width 60 height 11
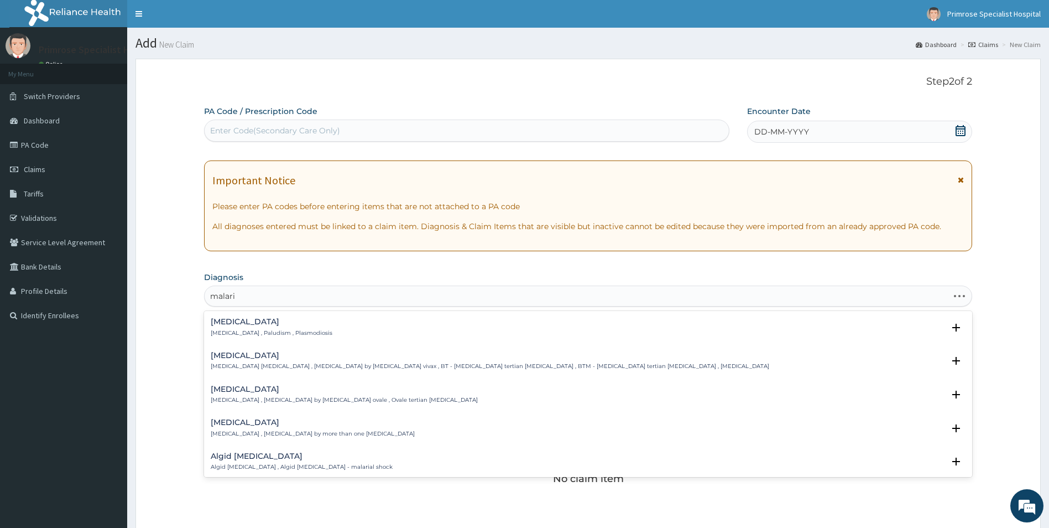
type input "[MEDICAL_DATA]"
click at [243, 326] on h4 "Malaria" at bounding box center [272, 321] width 122 height 8
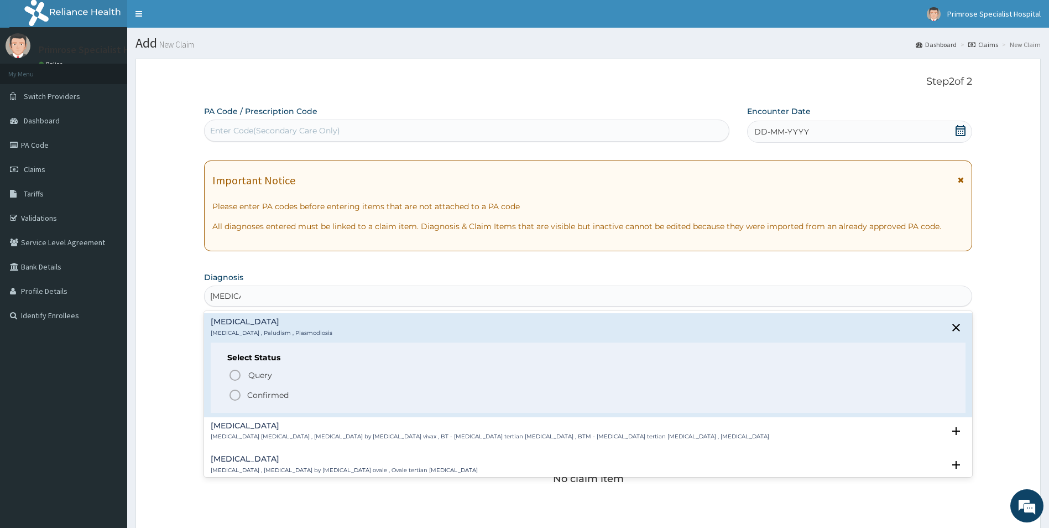
click at [234, 393] on icon "status option filled" at bounding box center [234, 394] width 13 height 13
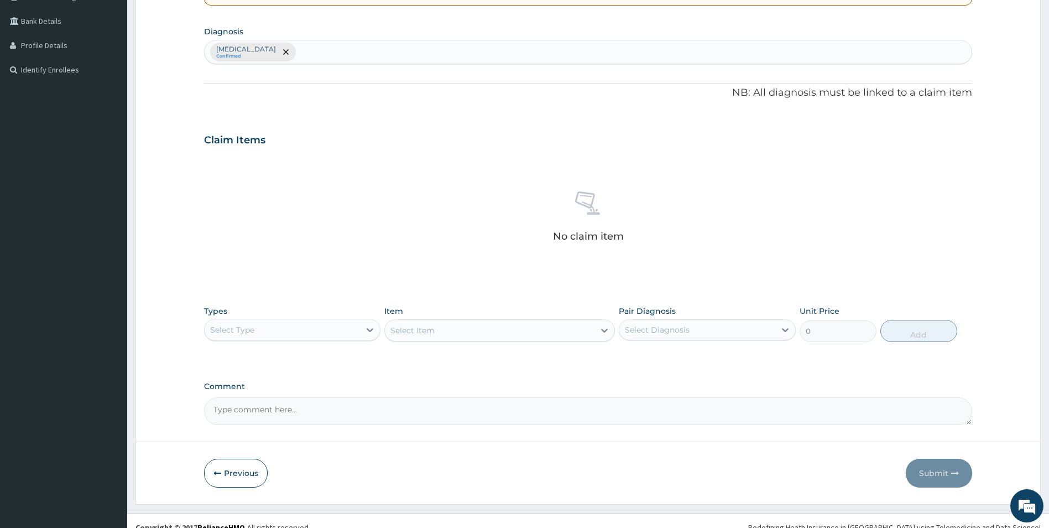
scroll to position [259, 0]
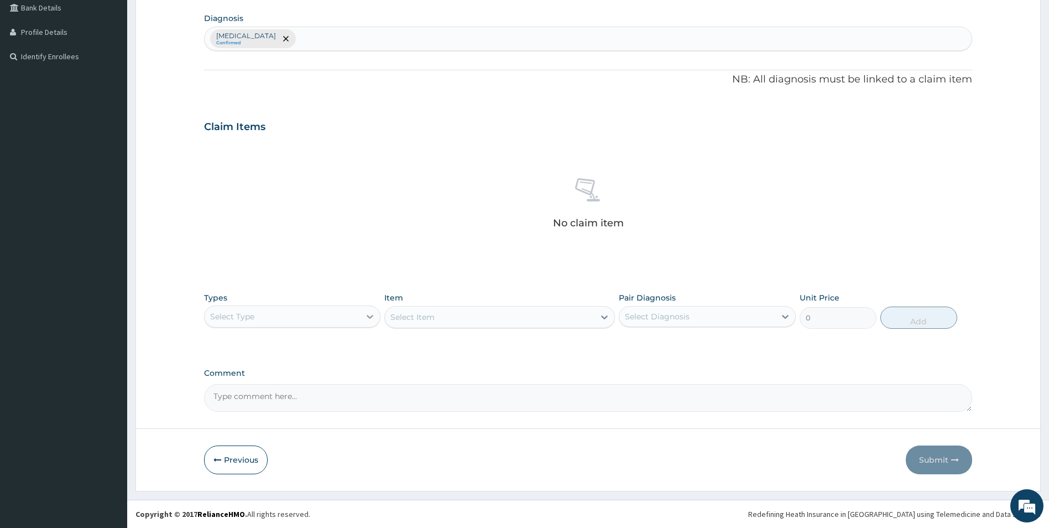
click at [377, 315] on div at bounding box center [370, 316] width 20 height 20
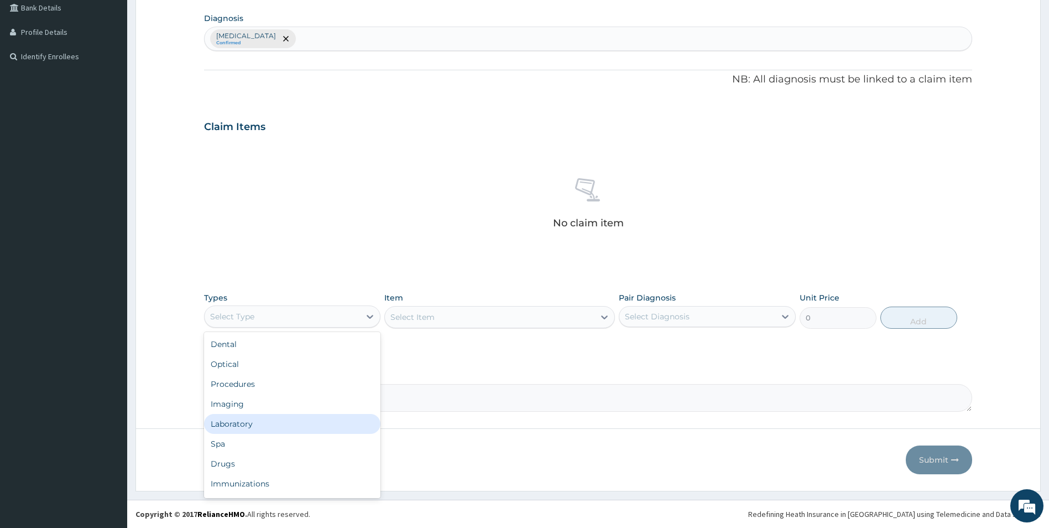
click at [335, 418] on div "Laboratory" at bounding box center [292, 424] width 177 height 20
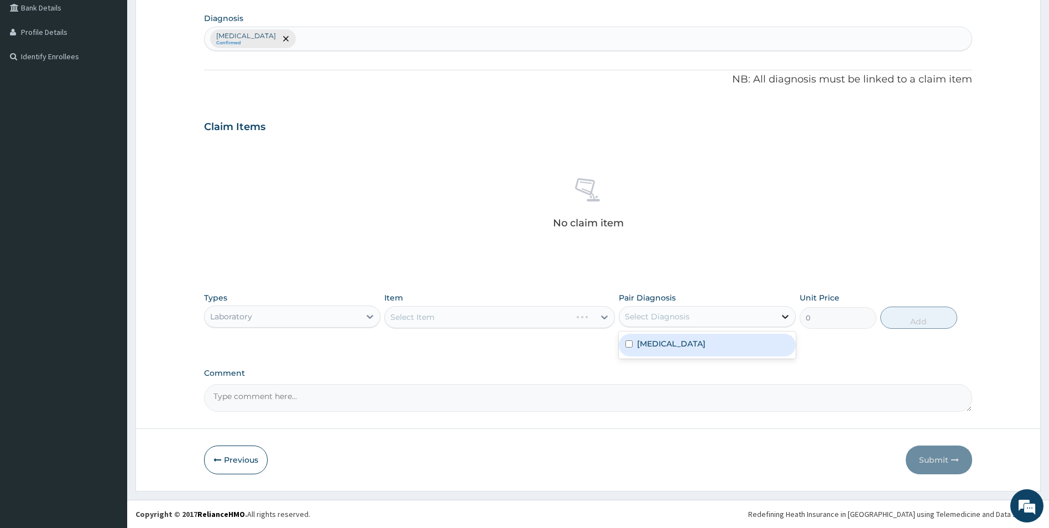
click at [783, 320] on icon at bounding box center [785, 316] width 11 height 11
click at [734, 342] on div "Malaria" at bounding box center [707, 344] width 177 height 23
checkbox input "true"
click at [606, 317] on div "Select Item" at bounding box center [499, 317] width 231 height 22
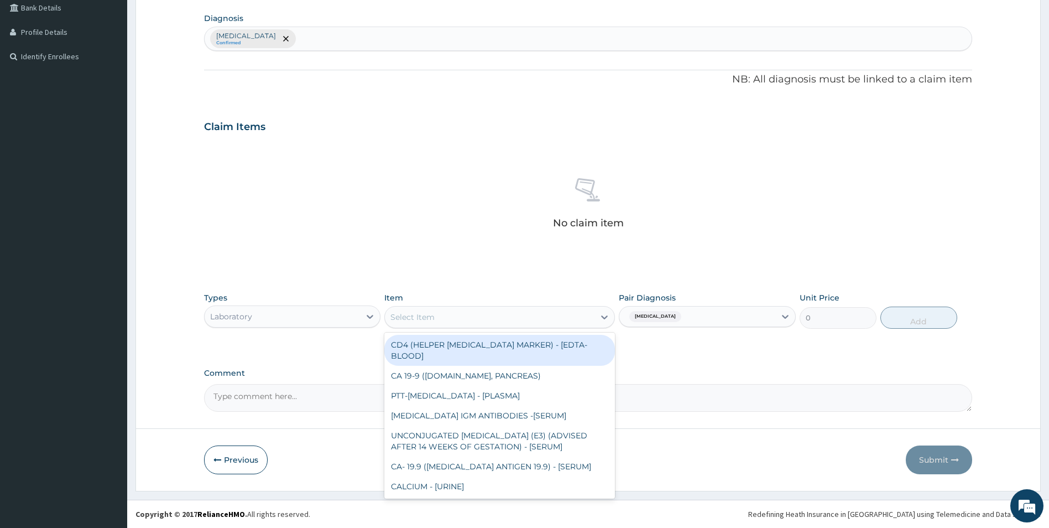
click at [606, 317] on icon at bounding box center [604, 317] width 7 height 4
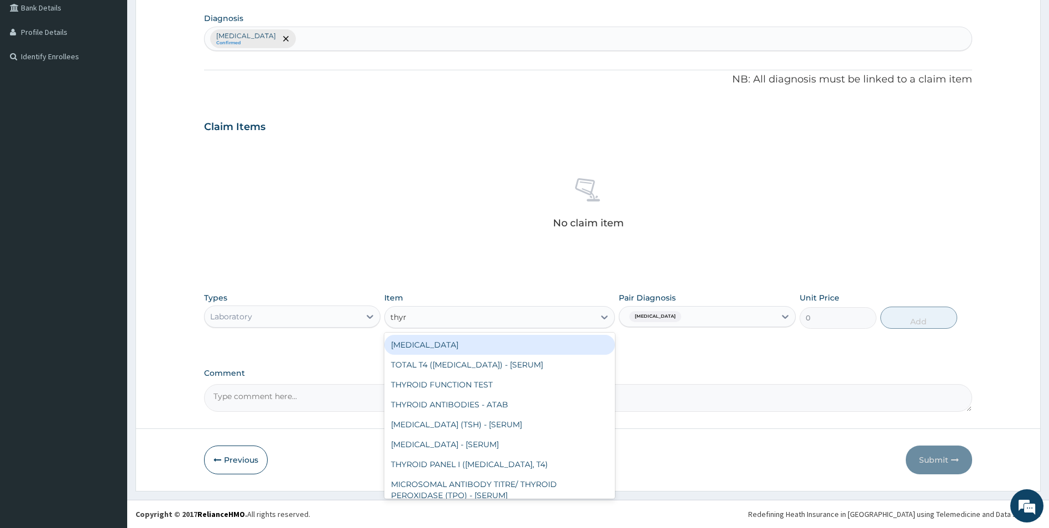
type input "thyro"
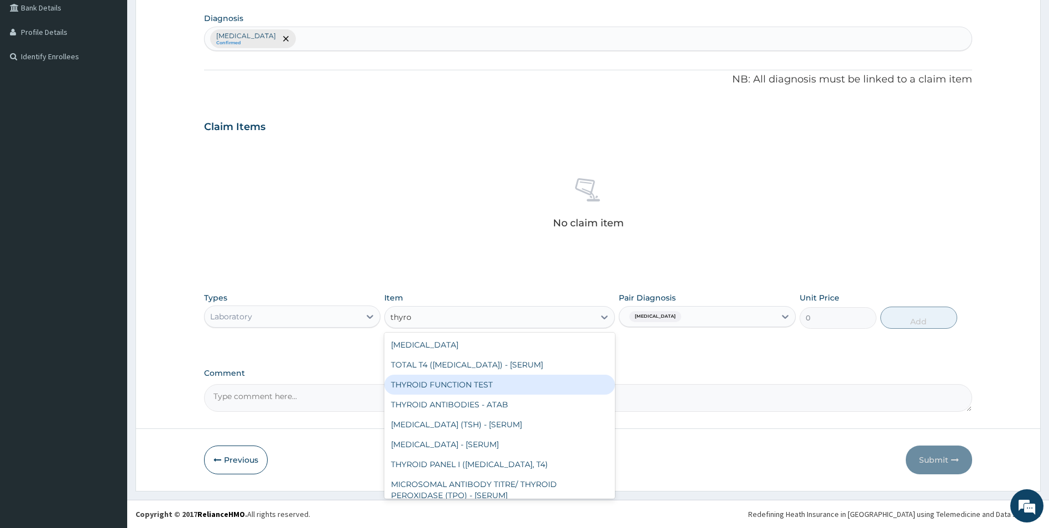
click at [551, 384] on div "THYROID FUNCTION TEST" at bounding box center [499, 384] width 231 height 20
type input "6450"
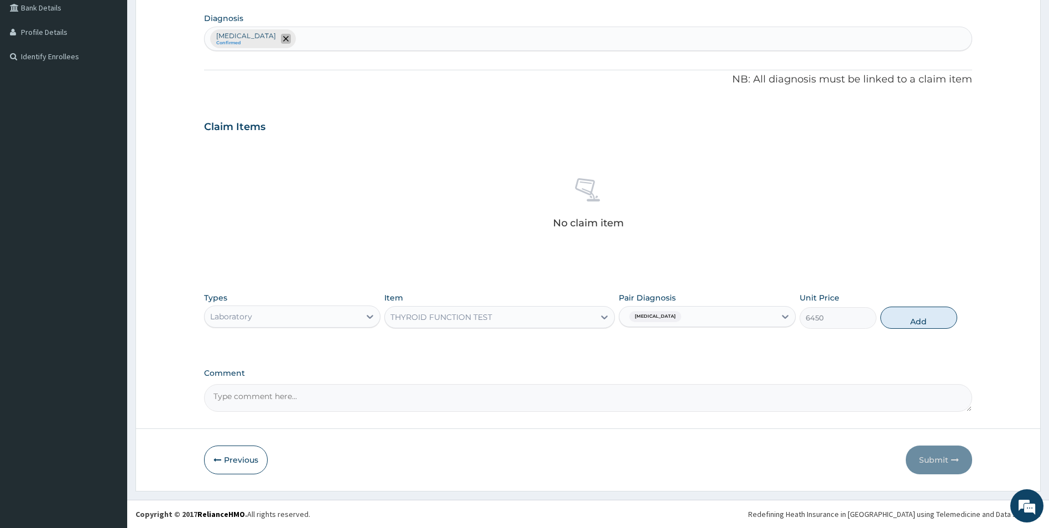
click at [281, 35] on span "remove selection option" at bounding box center [286, 39] width 10 height 10
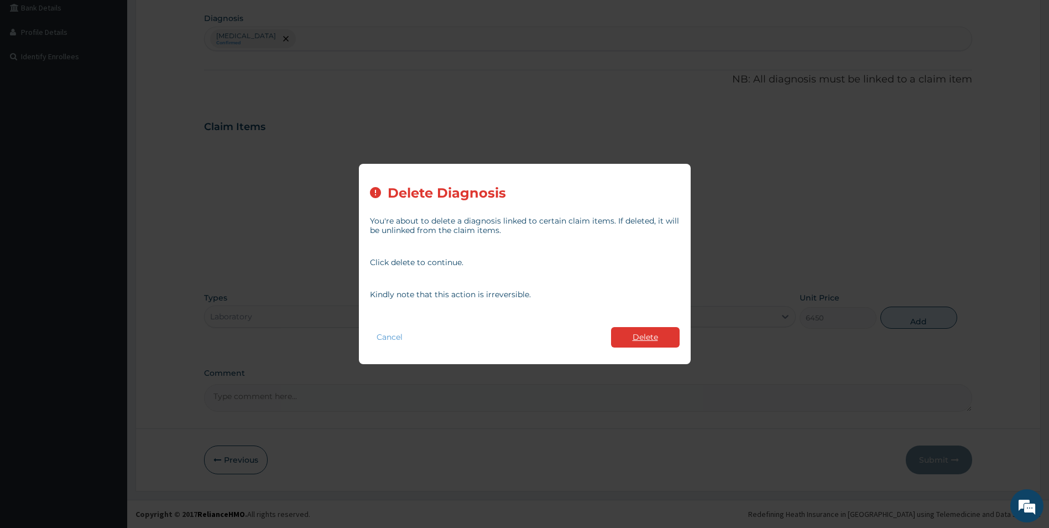
click at [625, 335] on button "Delete" at bounding box center [645, 337] width 69 height 20
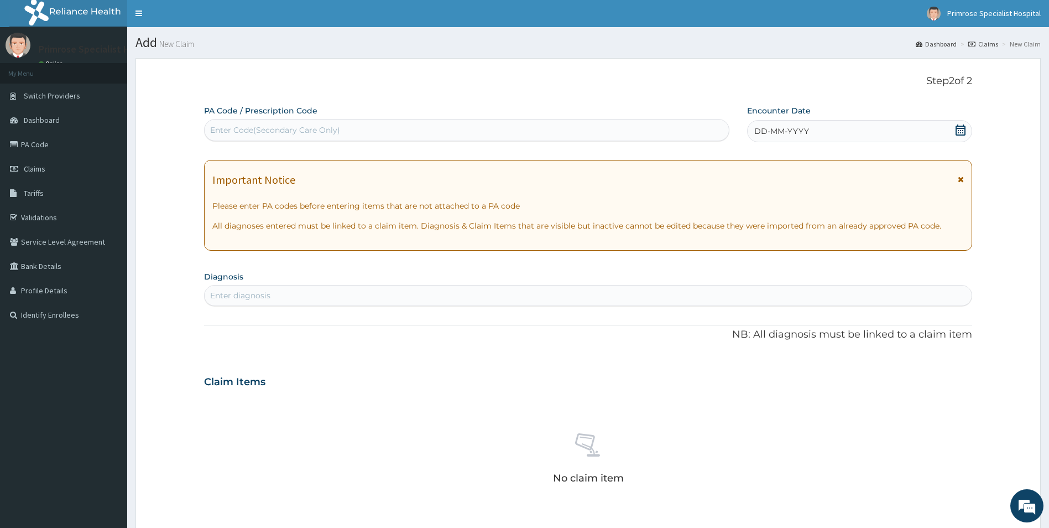
scroll to position [0, 0]
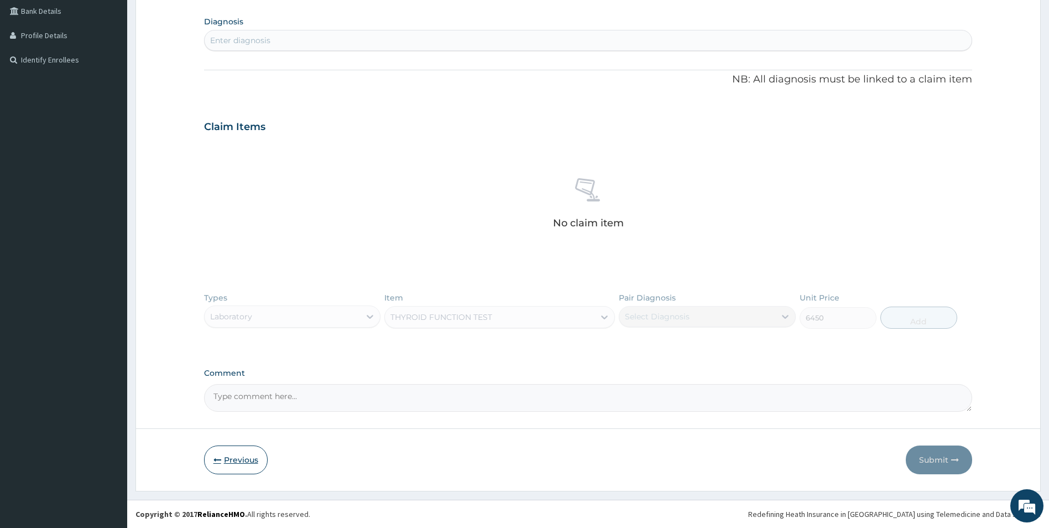
click at [231, 454] on button "Previous" at bounding box center [236, 459] width 64 height 29
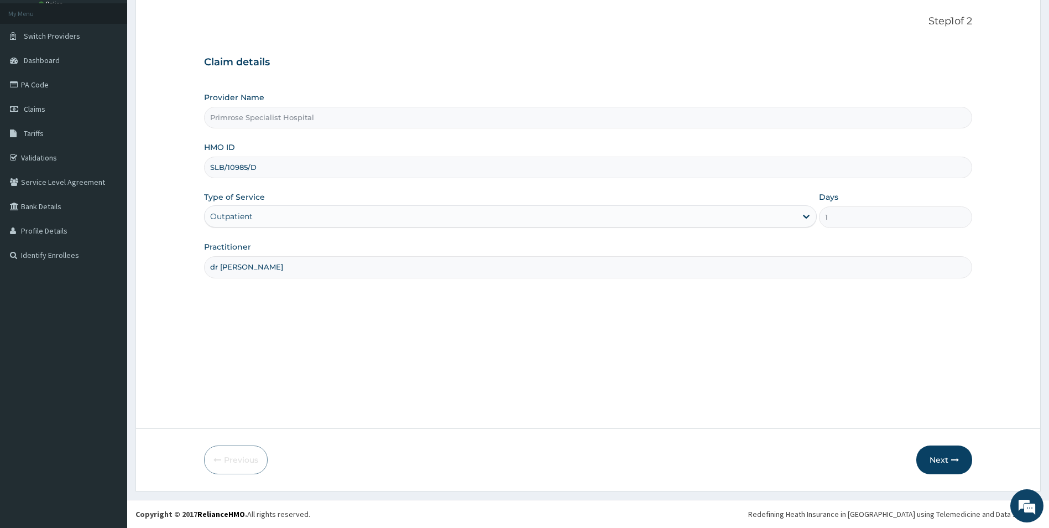
drag, startPoint x: 209, startPoint y: 169, endPoint x: 260, endPoint y: 162, distance: 51.4
click at [260, 162] on input "SLB/10985/D" at bounding box center [588, 168] width 769 height 22
drag, startPoint x: 149, startPoint y: 123, endPoint x: 142, endPoint y: 109, distance: 15.6
click at [152, 122] on form "Step 1 of 2 Claim details Provider Name Primrose Specialist Hospital HMO ID SLB…" at bounding box center [587, 244] width 905 height 493
click at [36, 111] on span "Claims" at bounding box center [35, 109] width 22 height 10
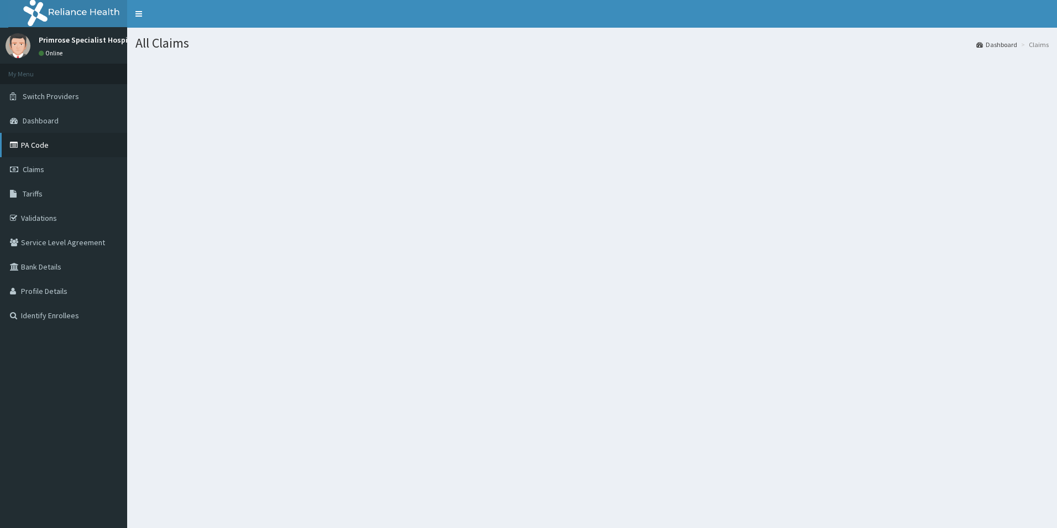
click at [92, 144] on link "PA Code" at bounding box center [63, 145] width 127 height 24
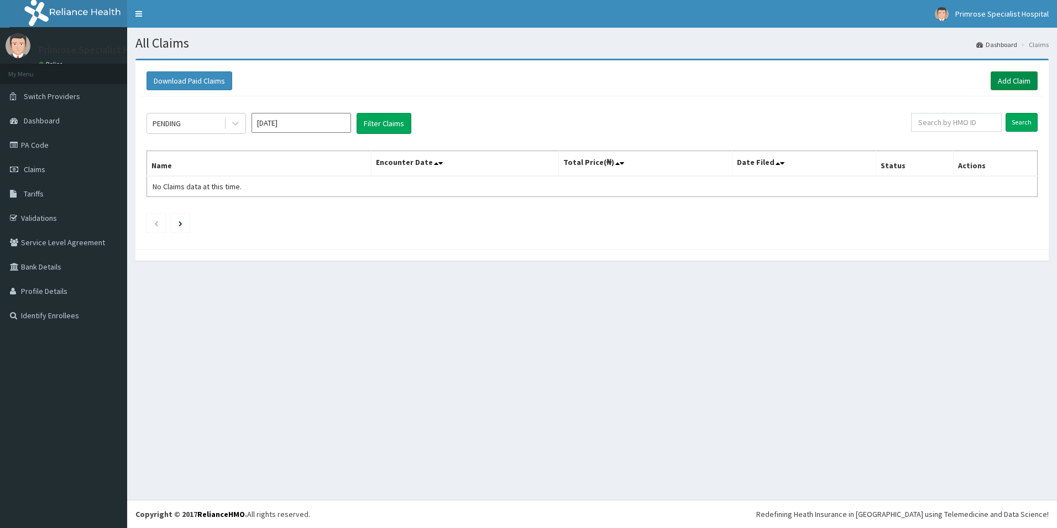
click at [1007, 78] on link "Add Claim" at bounding box center [1014, 80] width 47 height 19
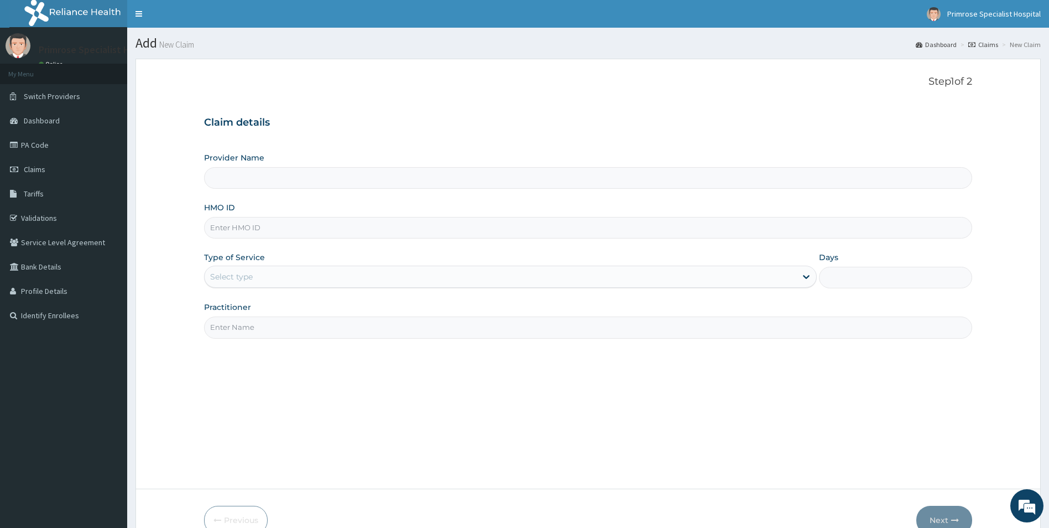
click at [290, 231] on input "HMO ID" at bounding box center [588, 228] width 769 height 22
type input "Primrose Specialist Hospital"
paste input "VLA/10195/A"
type input "VLA/10195/A"
click at [286, 276] on div "Select type" at bounding box center [501, 277] width 592 height 18
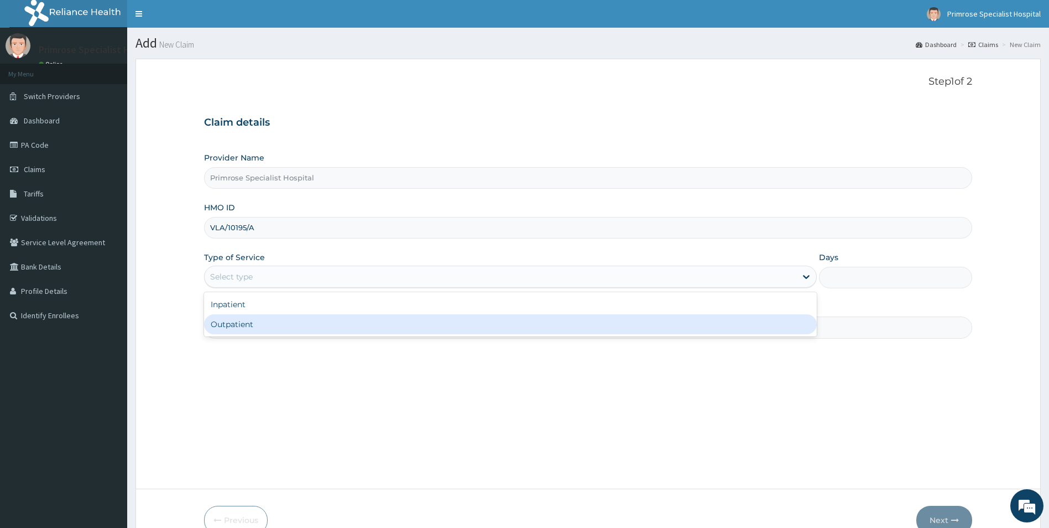
click at [269, 321] on div "Outpatient" at bounding box center [510, 324] width 613 height 20
type input "1"
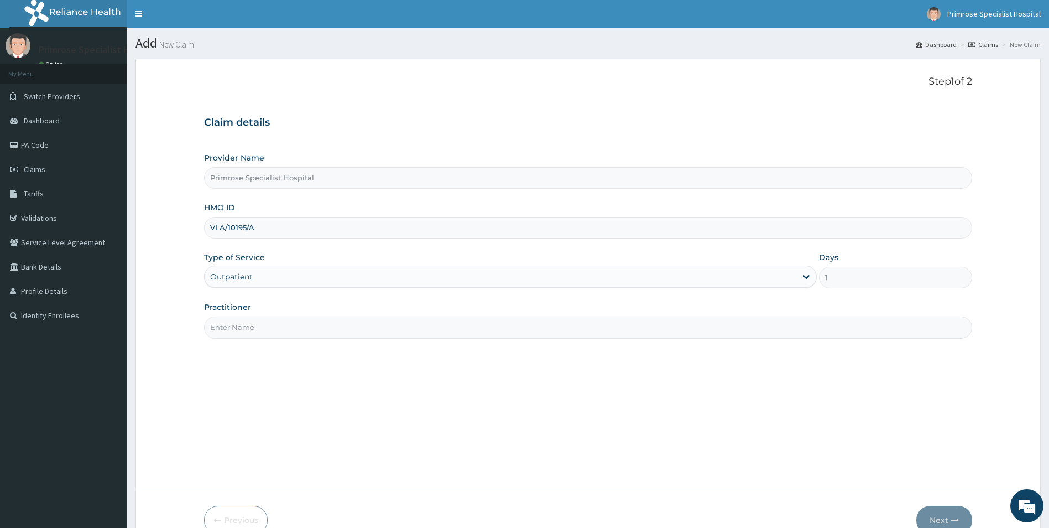
click at [278, 314] on div "Practitioner" at bounding box center [588, 319] width 769 height 36
drag, startPoint x: 279, startPoint y: 332, endPoint x: 279, endPoint y: 325, distance: 6.6
click at [279, 332] on input "Practitioner" at bounding box center [588, 327] width 769 height 22
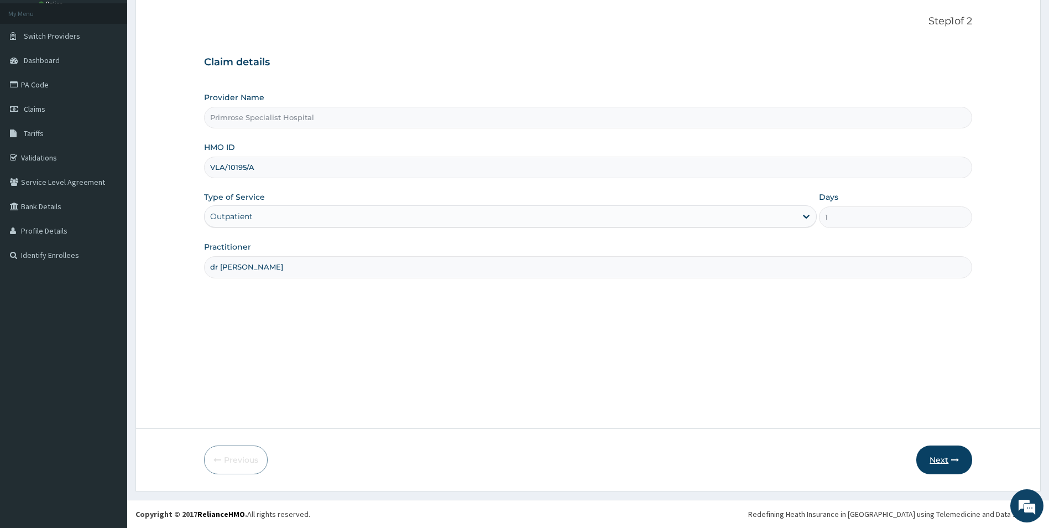
type input "dr [PERSON_NAME]"
click at [940, 461] on button "Next" at bounding box center [944, 459] width 56 height 29
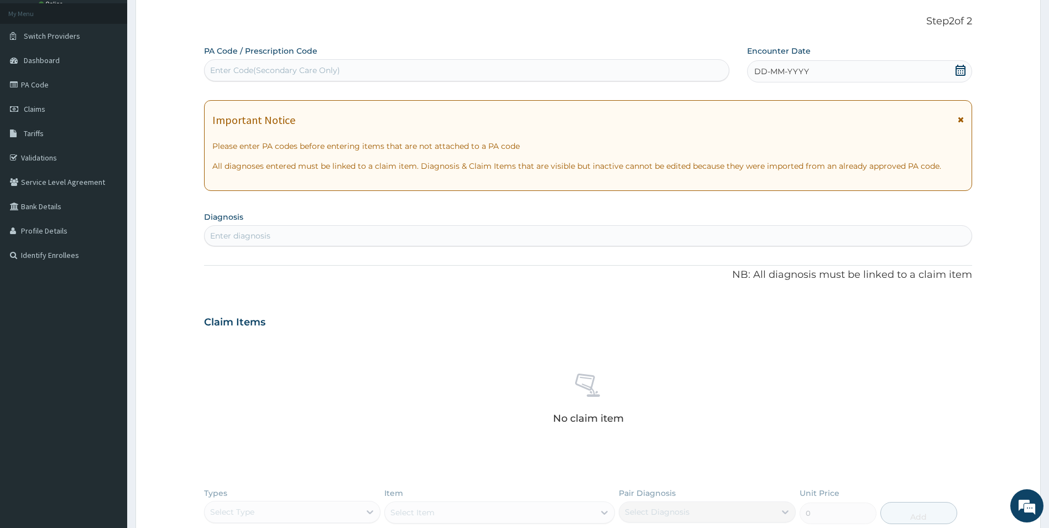
click at [964, 71] on icon at bounding box center [960, 70] width 11 height 11
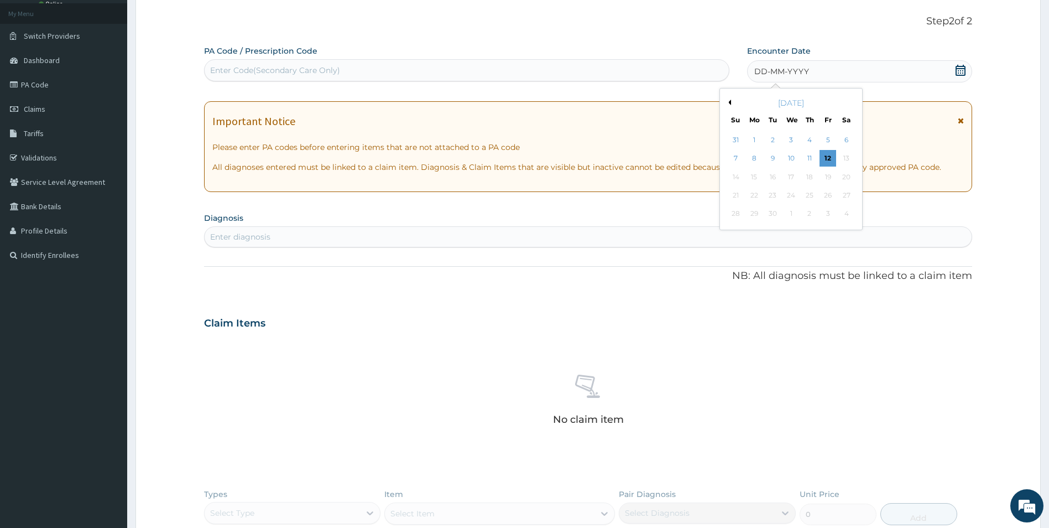
click at [732, 103] on div "[DATE]" at bounding box center [790, 102] width 133 height 11
click at [731, 103] on div "[DATE]" at bounding box center [790, 102] width 133 height 11
click at [730, 101] on button "Previous Month" at bounding box center [729, 103] width 6 height 6
click at [768, 213] on div "26" at bounding box center [772, 214] width 17 height 17
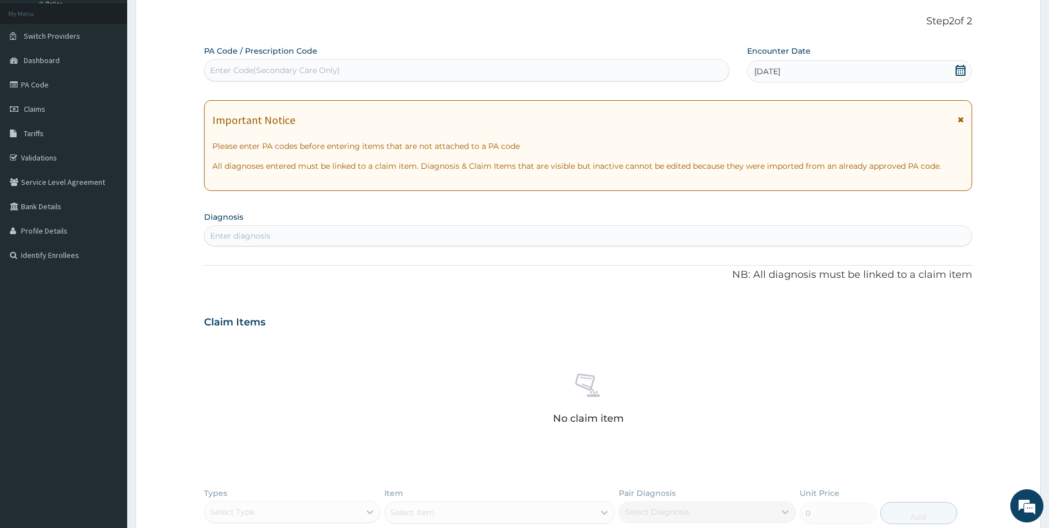
click at [450, 237] on div "Enter diagnosis" at bounding box center [589, 236] width 768 height 18
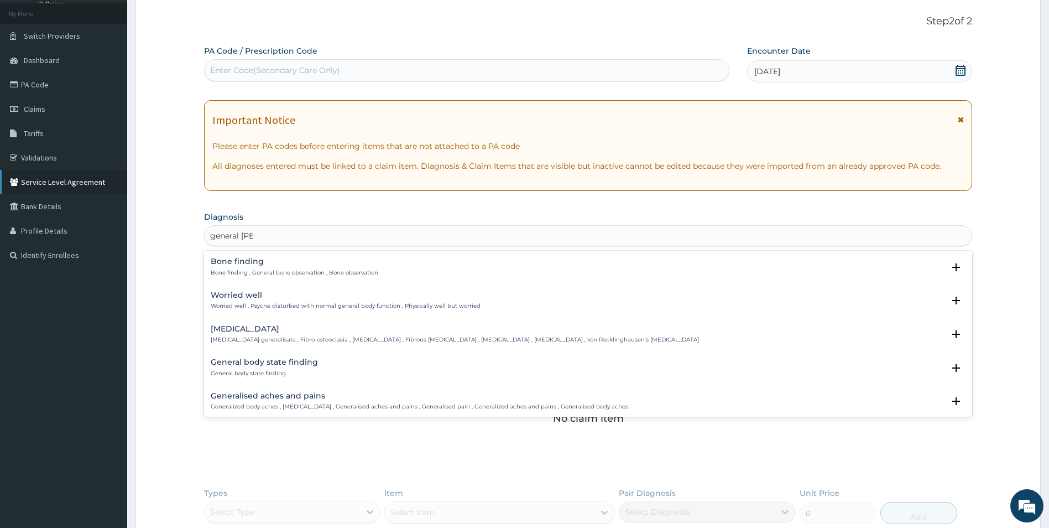
type input "general bod"
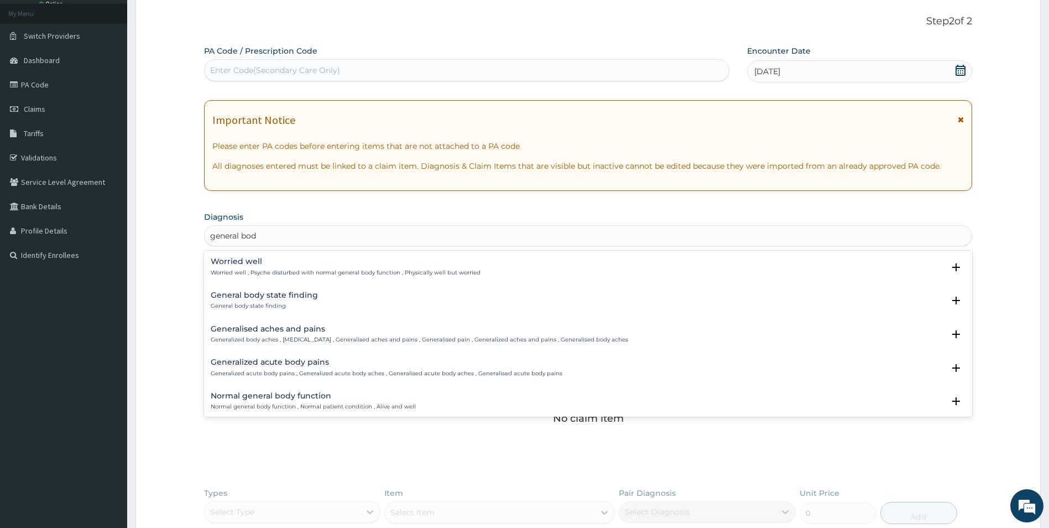
click at [292, 370] on p "Generalized acute body pains , Generalized acute body aches , Generalised acute…" at bounding box center [387, 373] width 352 height 8
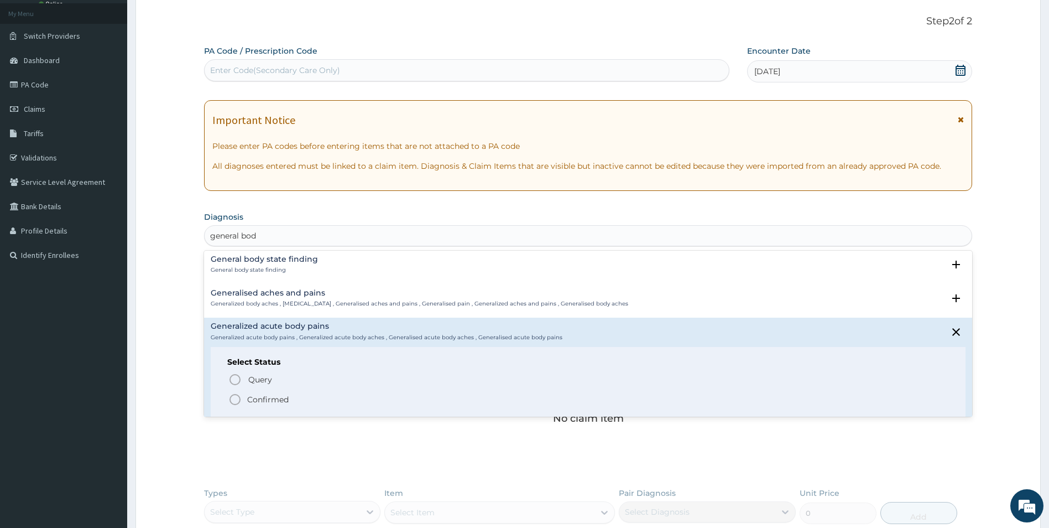
scroll to position [55, 0]
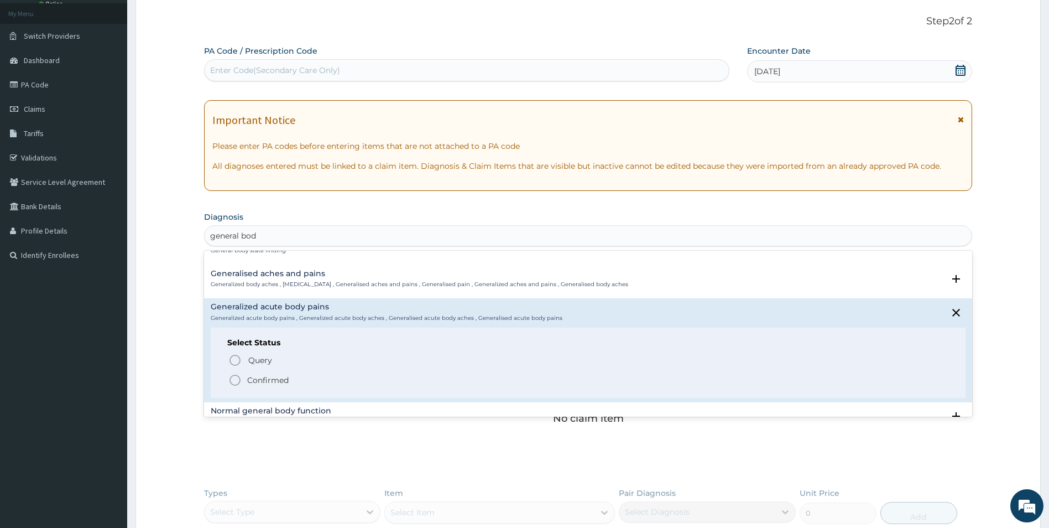
click at [265, 376] on p "Confirmed" at bounding box center [267, 379] width 41 height 11
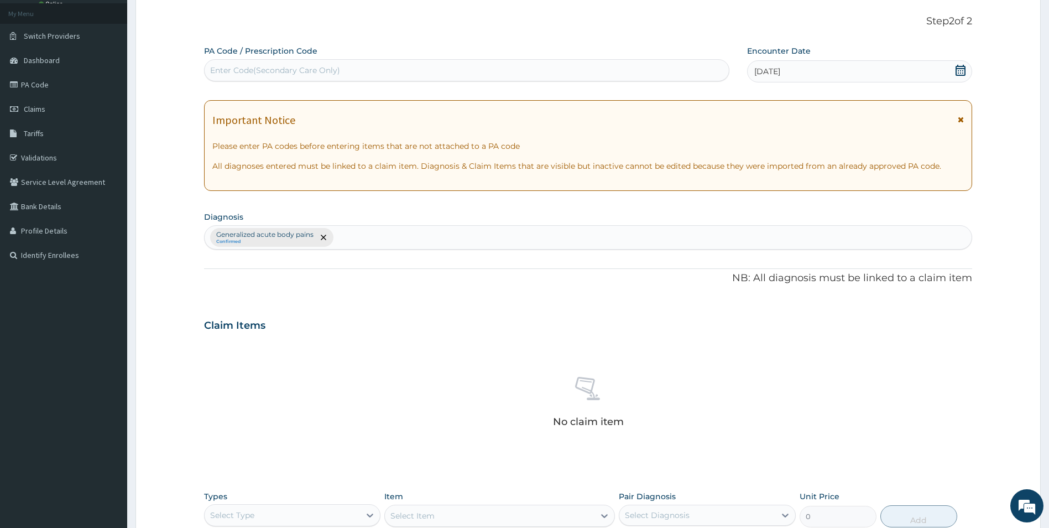
scroll to position [226, 0]
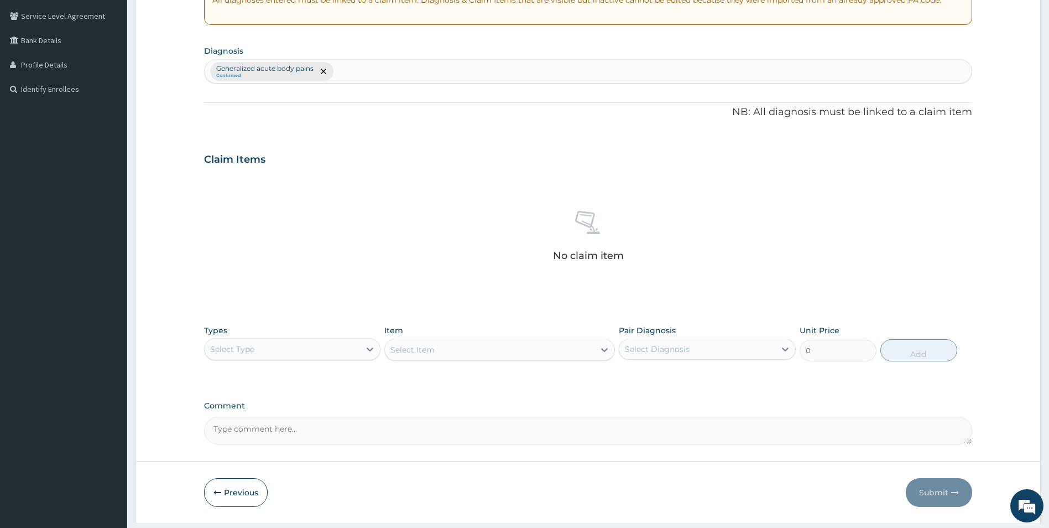
click at [384, 70] on div "Generalized acute body pains Confirmed" at bounding box center [589, 71] width 768 height 23
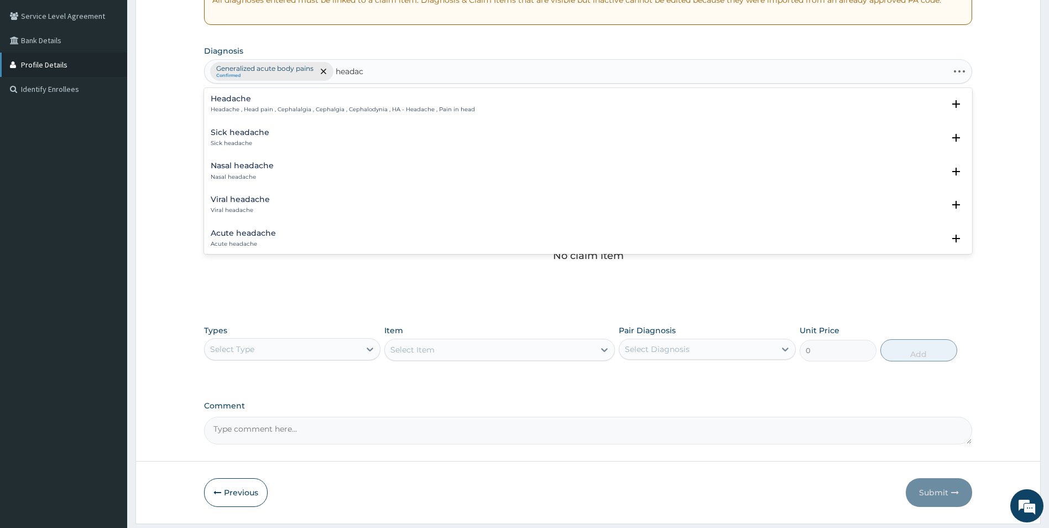
type input "headach"
click at [260, 99] on h4 "Headache" at bounding box center [343, 99] width 264 height 8
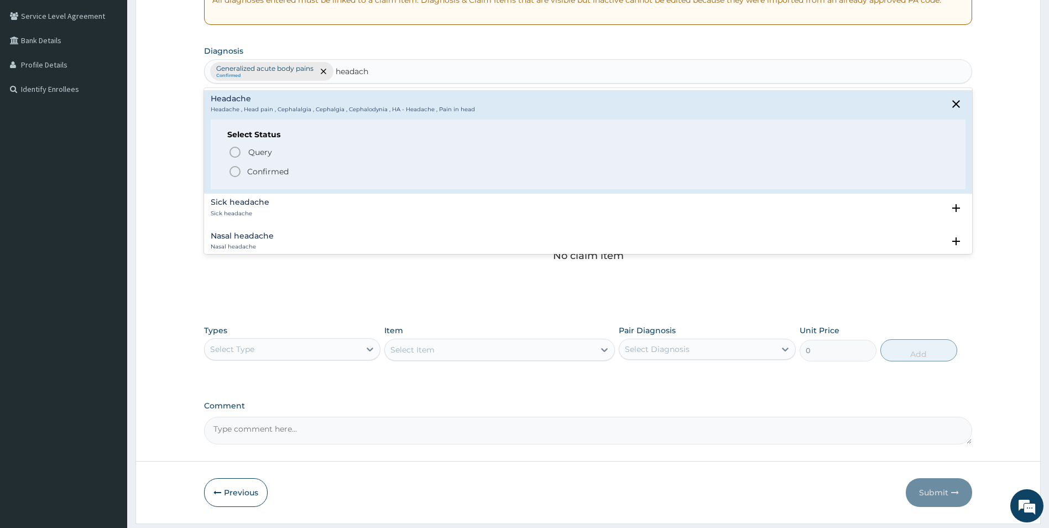
click at [247, 165] on div "Query Query covers suspected (?), Keep in view (kiv), Ruled out (r/o) Confirmed" at bounding box center [588, 161] width 722 height 34
click at [232, 171] on icon "status option filled" at bounding box center [234, 171] width 13 height 13
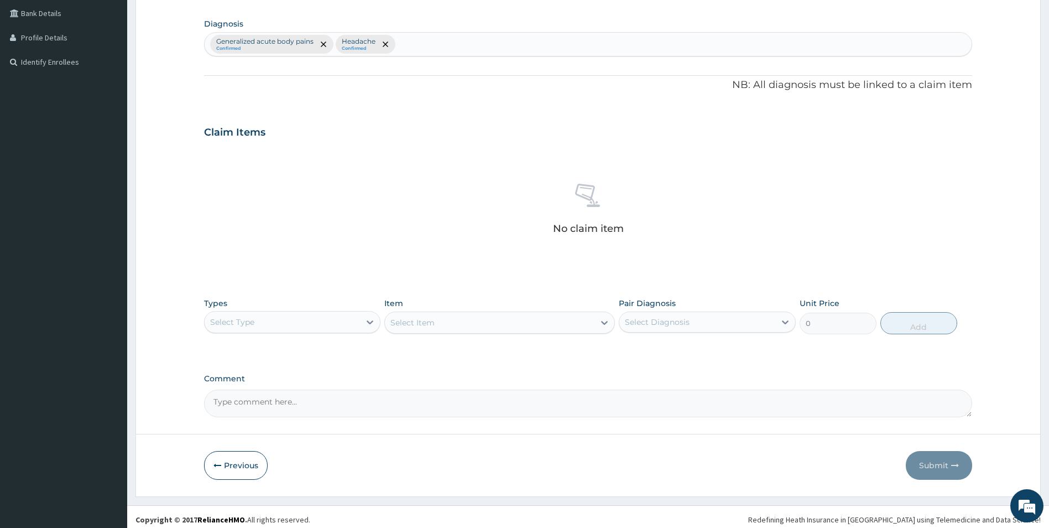
scroll to position [259, 0]
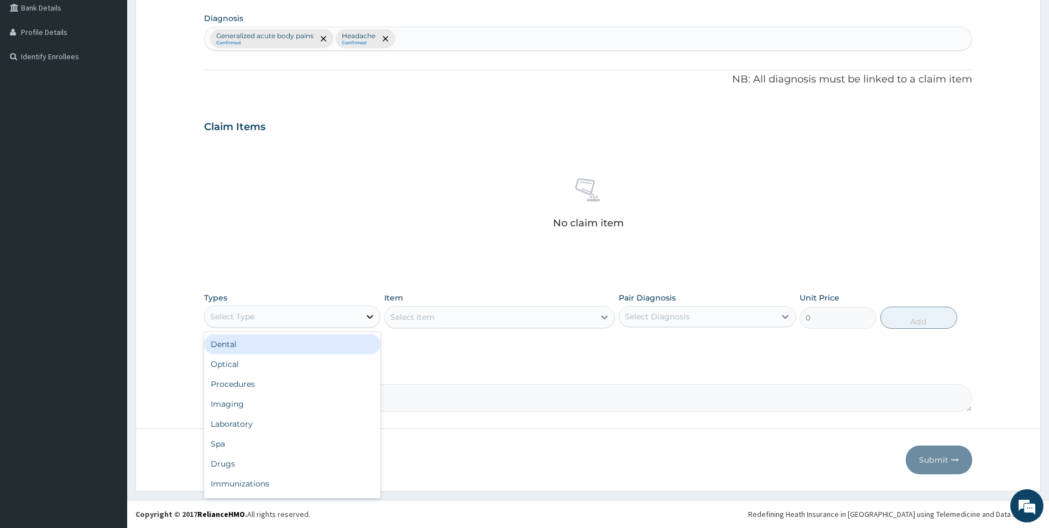
click at [363, 318] on div at bounding box center [370, 316] width 20 height 20
drag, startPoint x: 272, startPoint y: 381, endPoint x: 304, endPoint y: 367, distance: 35.1
click at [279, 377] on div "Procedures" at bounding box center [292, 384] width 177 height 20
click at [686, 322] on div "Select Diagnosis" at bounding box center [697, 316] width 156 height 18
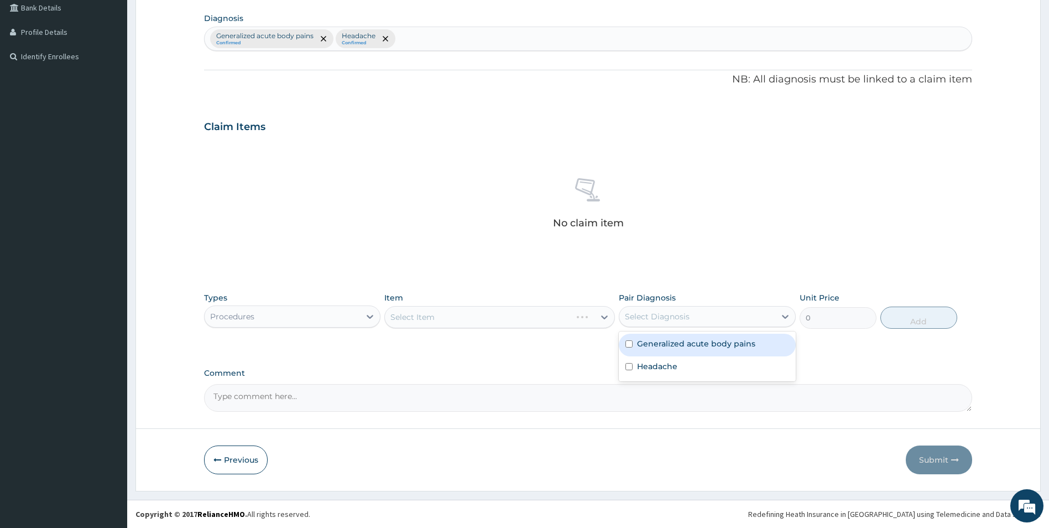
click at [684, 342] on label "Generalized acute body pains" at bounding box center [696, 343] width 118 height 11
checkbox input "true"
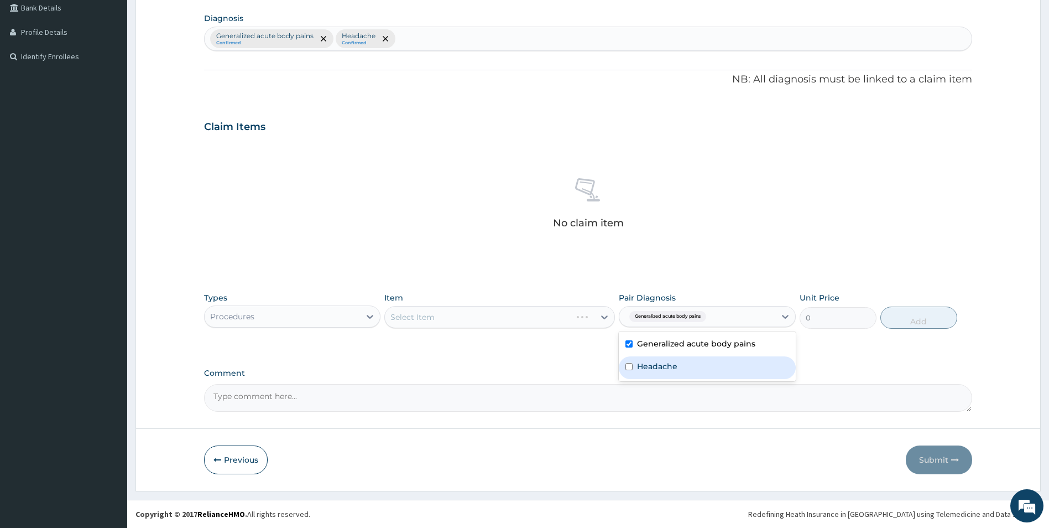
click at [681, 366] on div "Headache" at bounding box center [707, 367] width 177 height 23
checkbox input "true"
click at [564, 364] on div "PA Code / Prescription Code Enter Code(Secondary Care Only) Encounter Date 26-0…" at bounding box center [588, 129] width 769 height 565
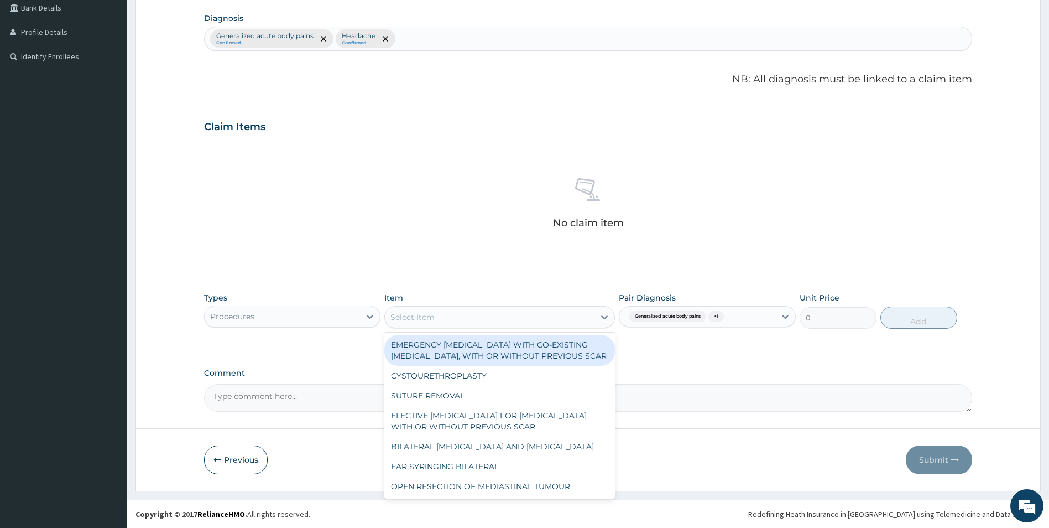
click at [604, 320] on icon at bounding box center [604, 316] width 11 height 11
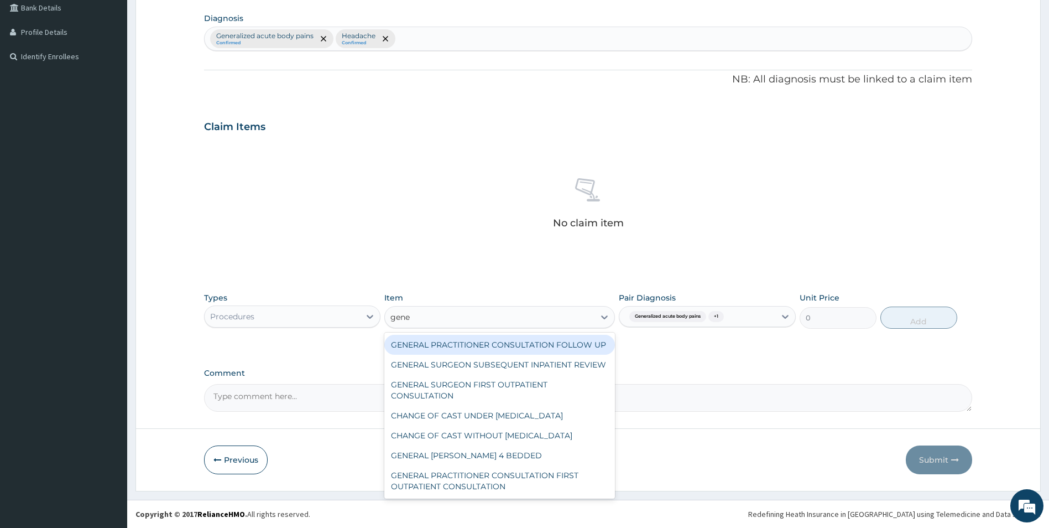
type input "gener"
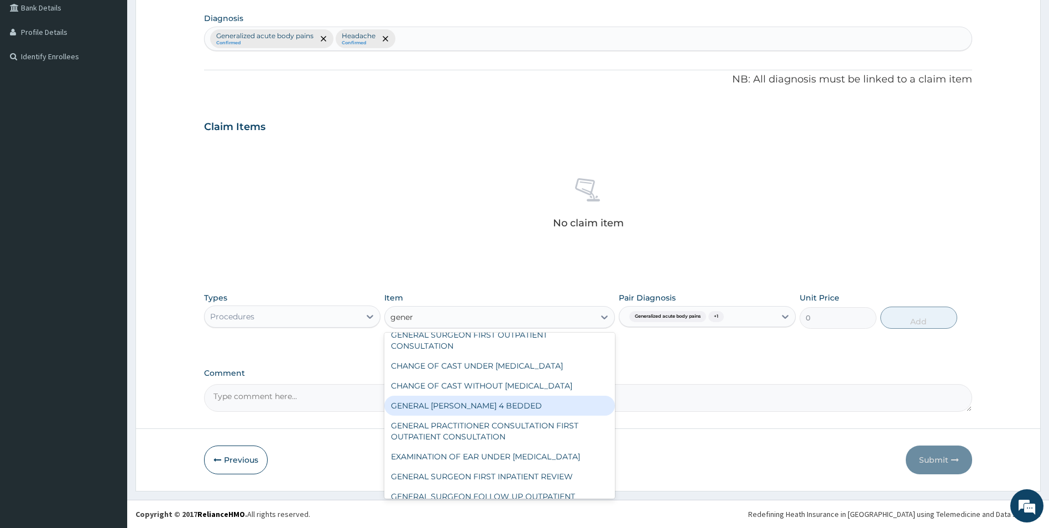
scroll to position [104, 0]
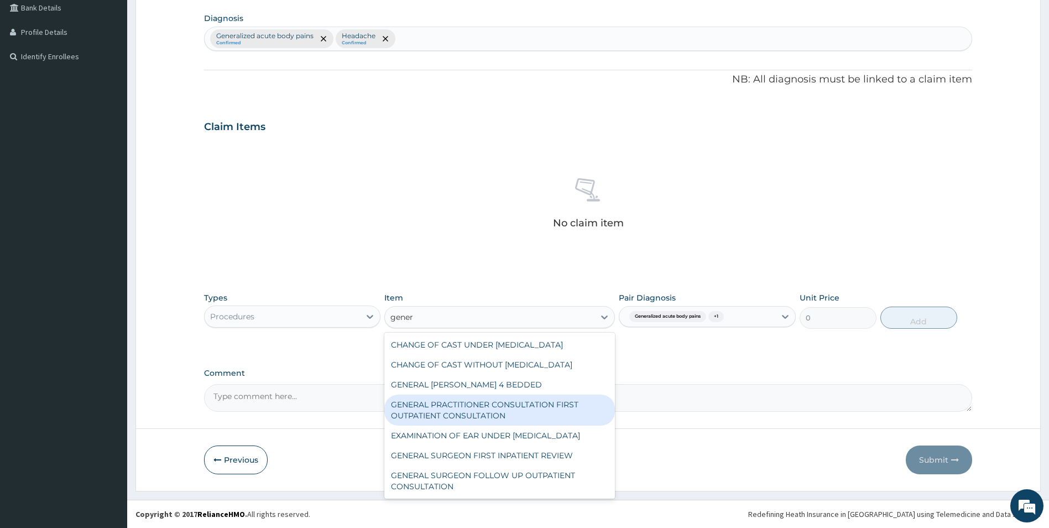
click at [490, 401] on div "GENERAL PRACTITIONER CONSULTATION FIRST OUTPATIENT CONSULTATION" at bounding box center [499, 409] width 231 height 31
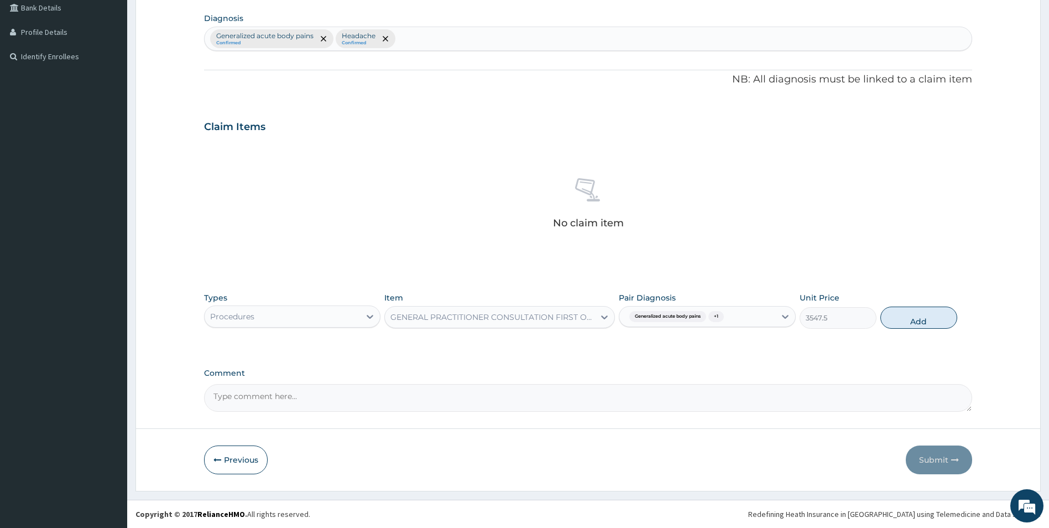
click at [903, 302] on div "Types Procedures Item option GENERAL PRACTITIONER CONSULTATION FIRST OUTPATIENT…" at bounding box center [588, 310] width 769 height 48
click at [933, 315] on button "Add" at bounding box center [918, 317] width 77 height 22
type input "0"
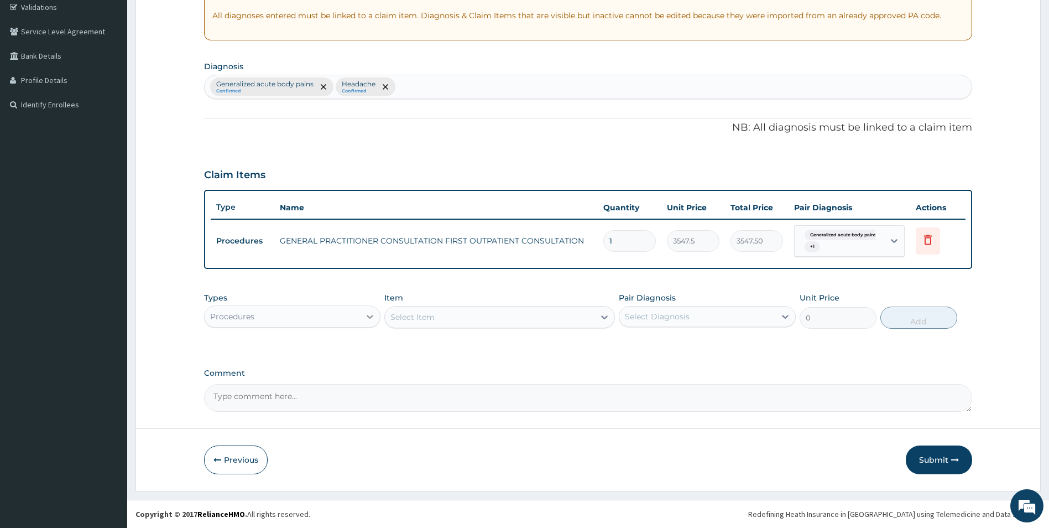
click at [367, 317] on icon at bounding box center [369, 316] width 11 height 11
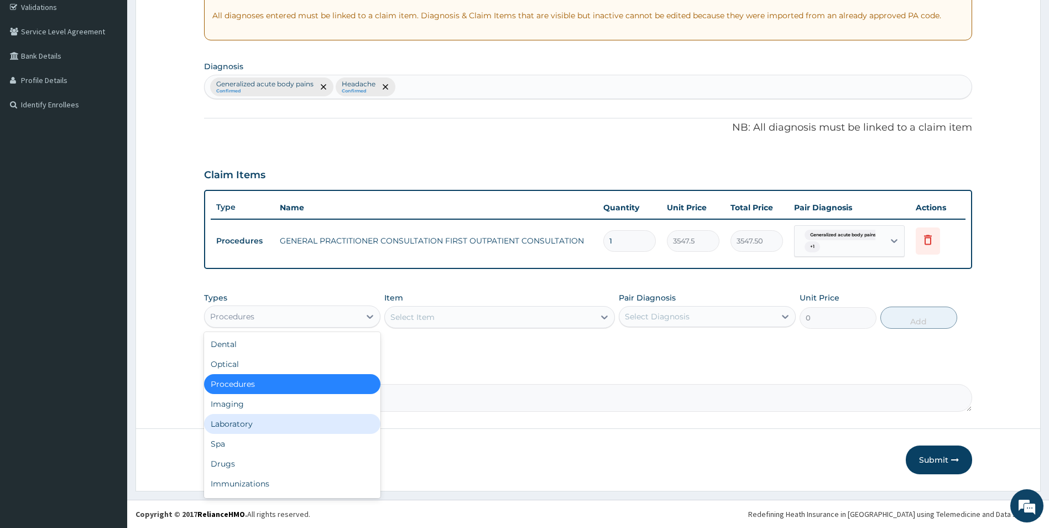
drag, startPoint x: 271, startPoint y: 424, endPoint x: 305, endPoint y: 416, distance: 34.5
click at [277, 426] on div "Laboratory" at bounding box center [292, 424] width 177 height 20
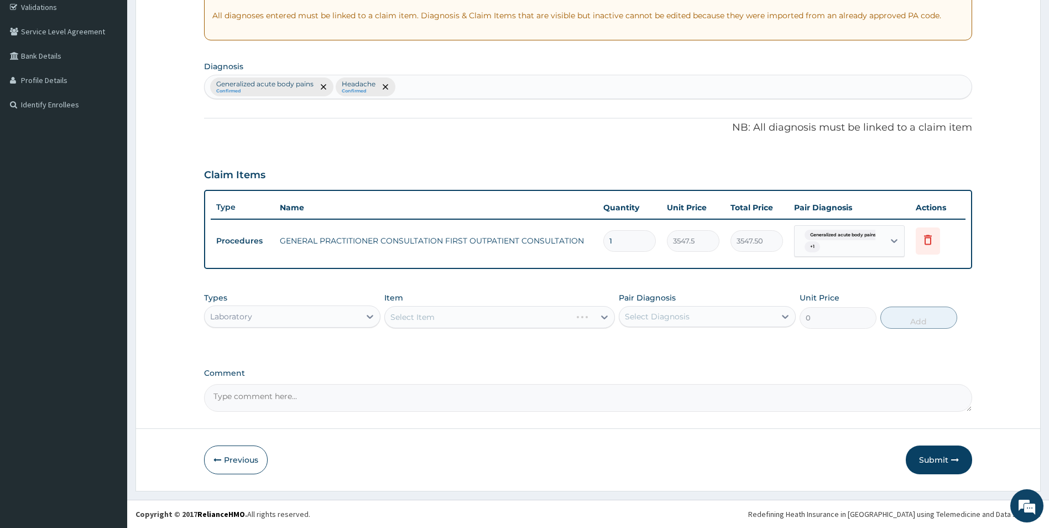
click at [677, 314] on div "Select Diagnosis" at bounding box center [657, 316] width 65 height 11
click at [462, 85] on div "Generalized acute body pains Confirmed Headache Confirmed" at bounding box center [589, 86] width 768 height 23
type input "mala"
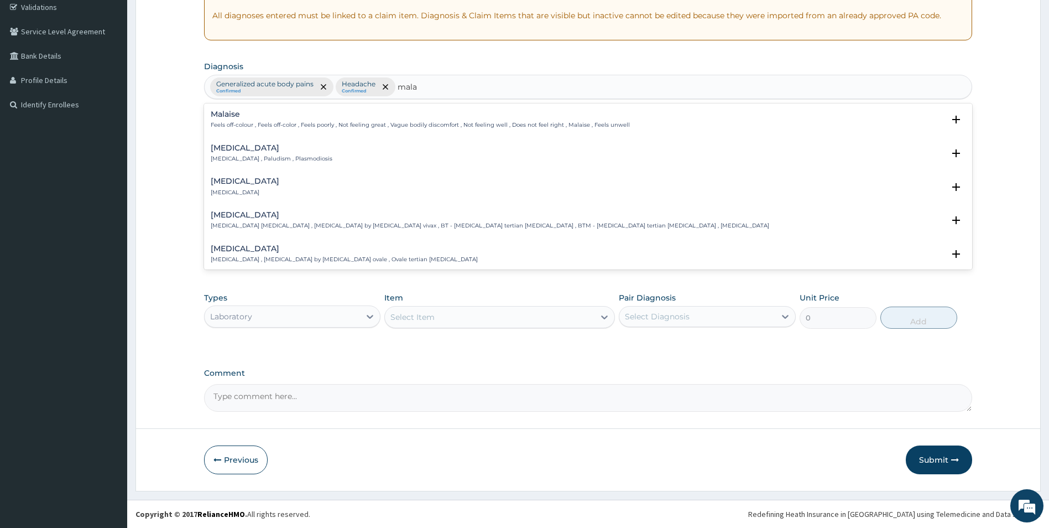
click at [236, 152] on h4 "[MEDICAL_DATA]" at bounding box center [272, 148] width 122 height 8
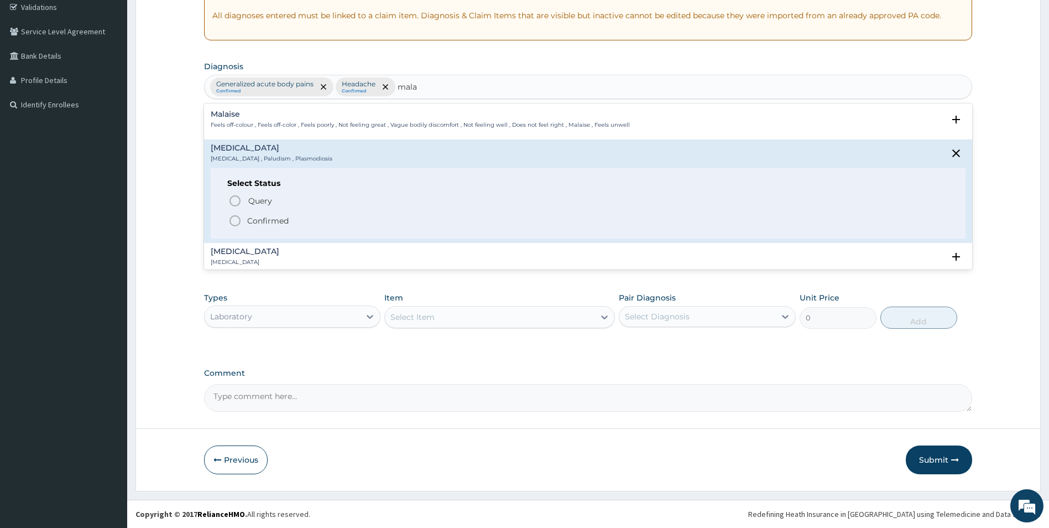
click at [241, 215] on icon "status option filled" at bounding box center [234, 220] width 13 height 13
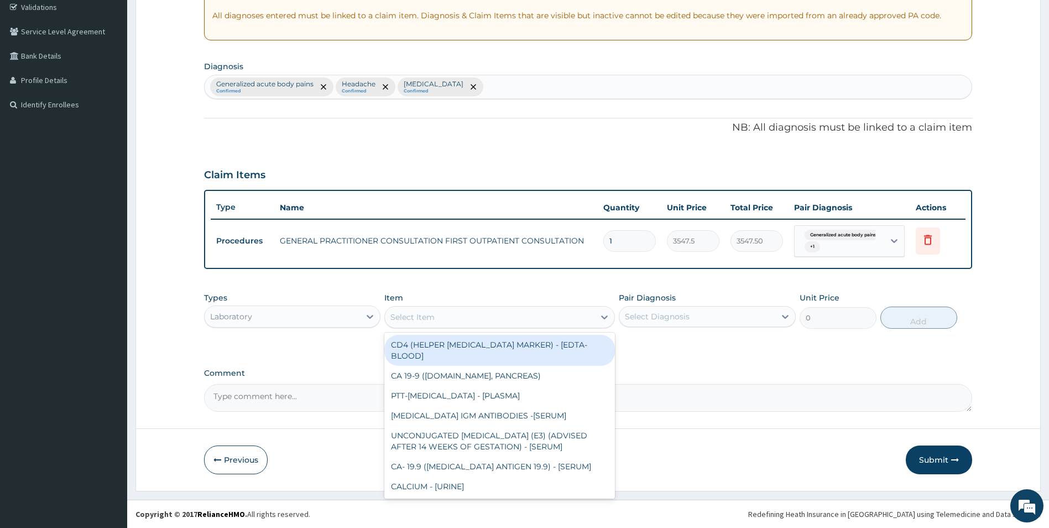
click at [564, 316] on div "Select Item" at bounding box center [490, 317] width 210 height 18
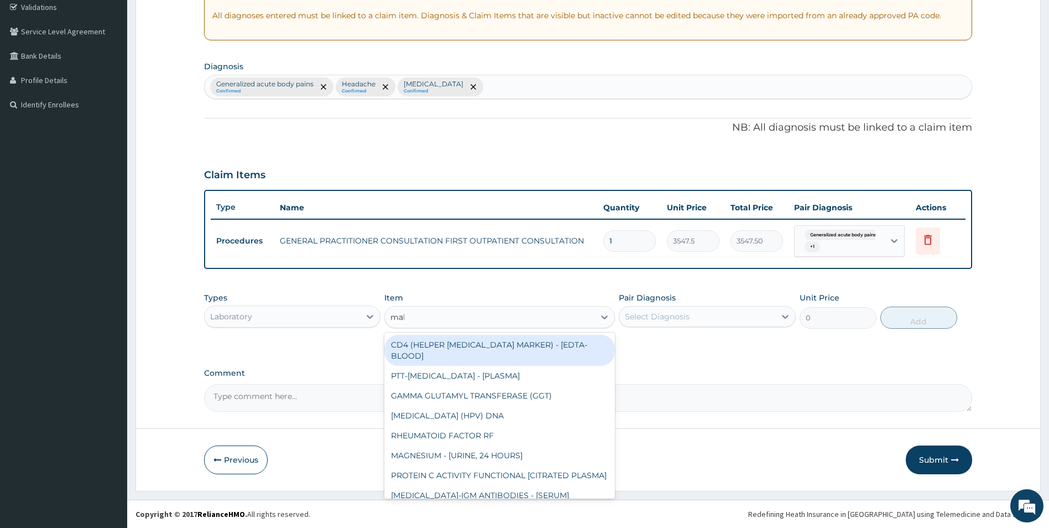
type input "mala"
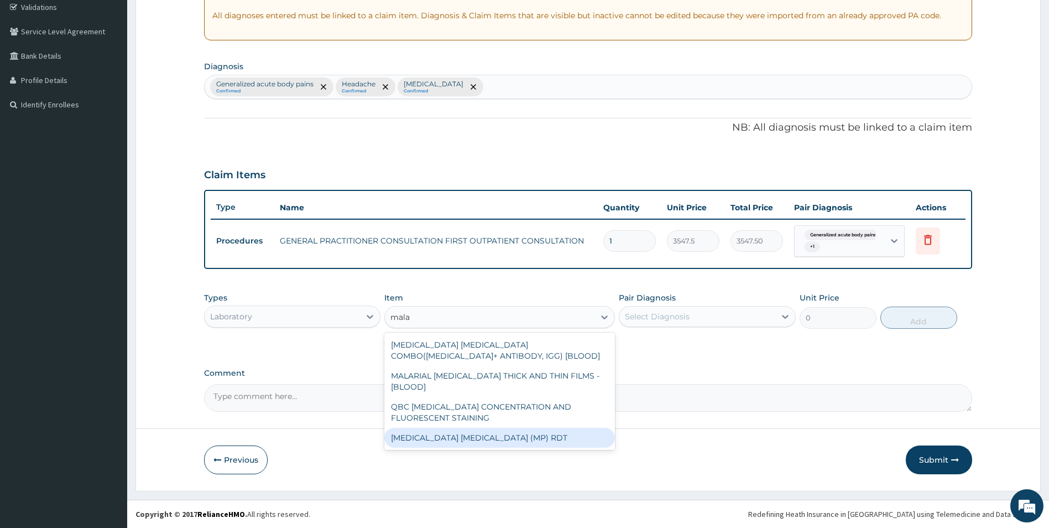
click at [527, 427] on div "MALARIA PARASITE (MP) RDT" at bounding box center [499, 437] width 231 height 20
type input "1612.5"
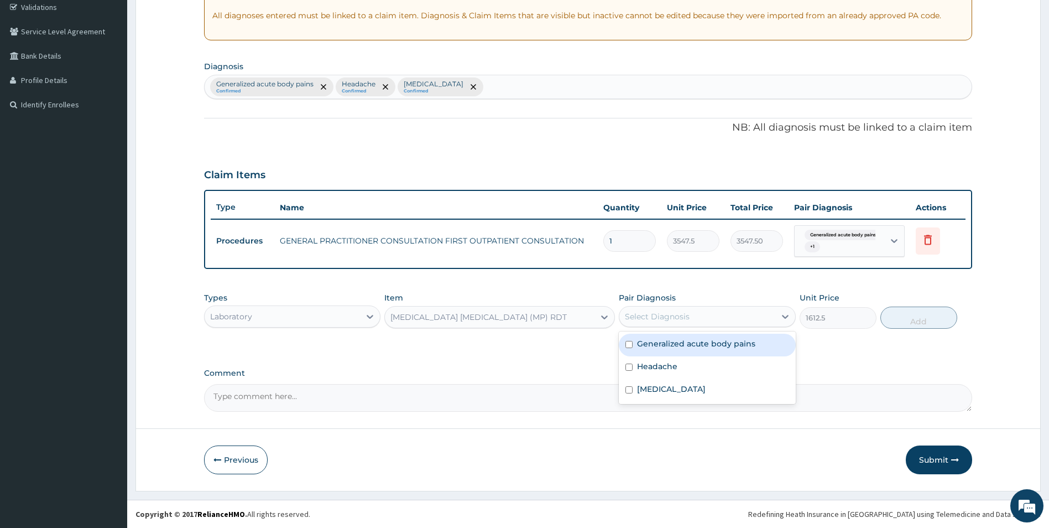
click at [671, 306] on div "Select Diagnosis" at bounding box center [707, 316] width 177 height 21
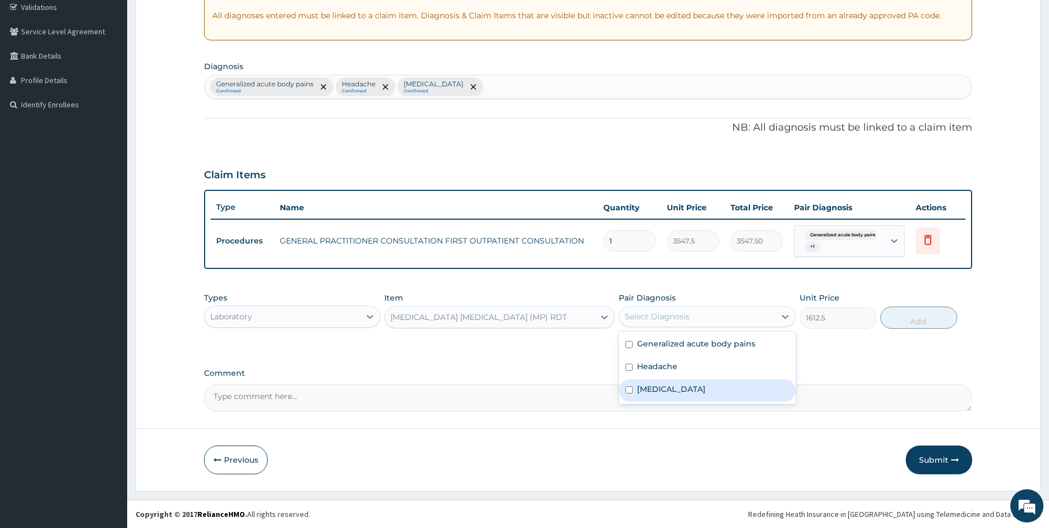
click at [682, 391] on div "[MEDICAL_DATA]" at bounding box center [707, 390] width 177 height 23
checkbox input "true"
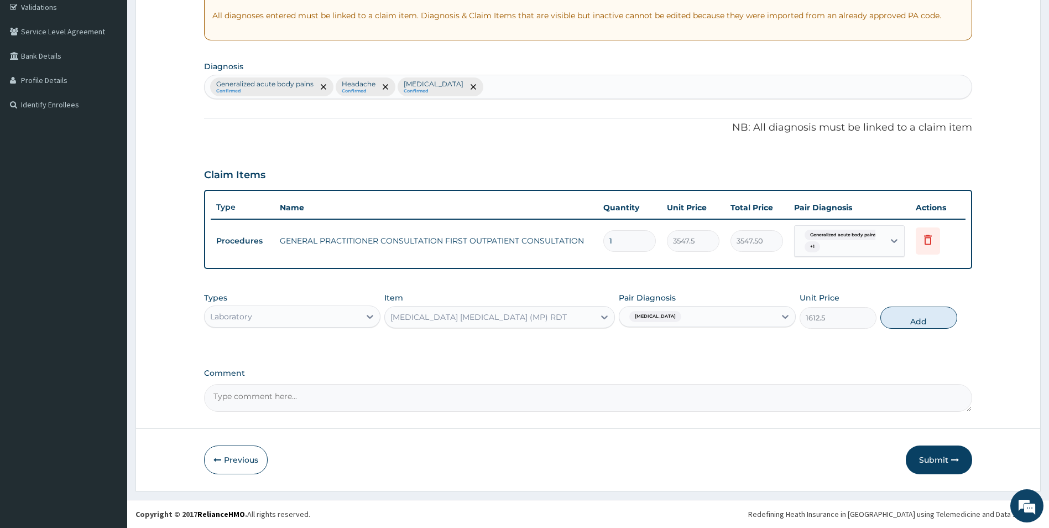
drag, startPoint x: 915, startPoint y: 324, endPoint x: 897, endPoint y: 328, distance: 18.4
click at [915, 323] on button "Add" at bounding box center [918, 317] width 77 height 22
type input "0"
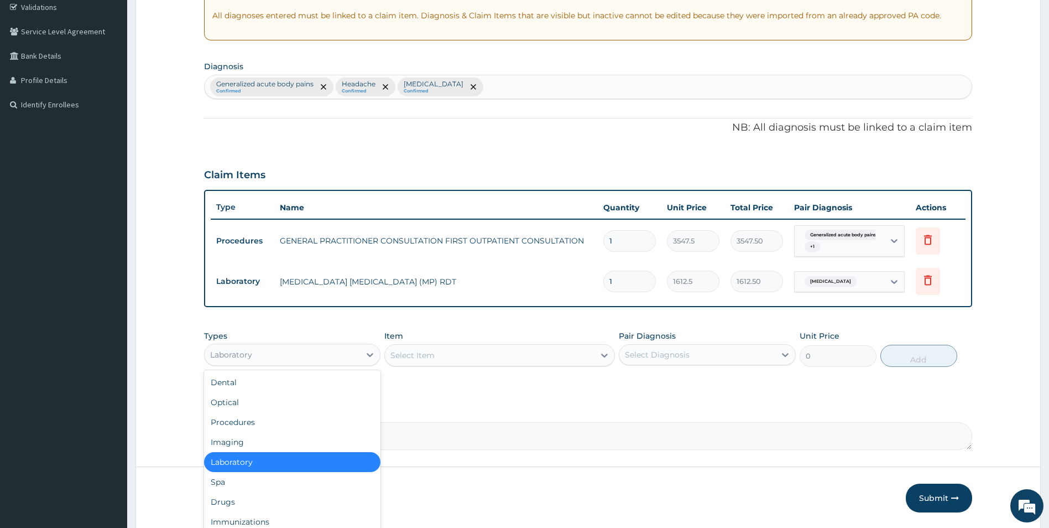
click at [349, 345] on div "Laboratory" at bounding box center [292, 354] width 177 height 22
drag, startPoint x: 258, startPoint y: 502, endPoint x: 279, endPoint y: 489, distance: 24.6
click at [263, 498] on div "Drugs" at bounding box center [292, 502] width 177 height 20
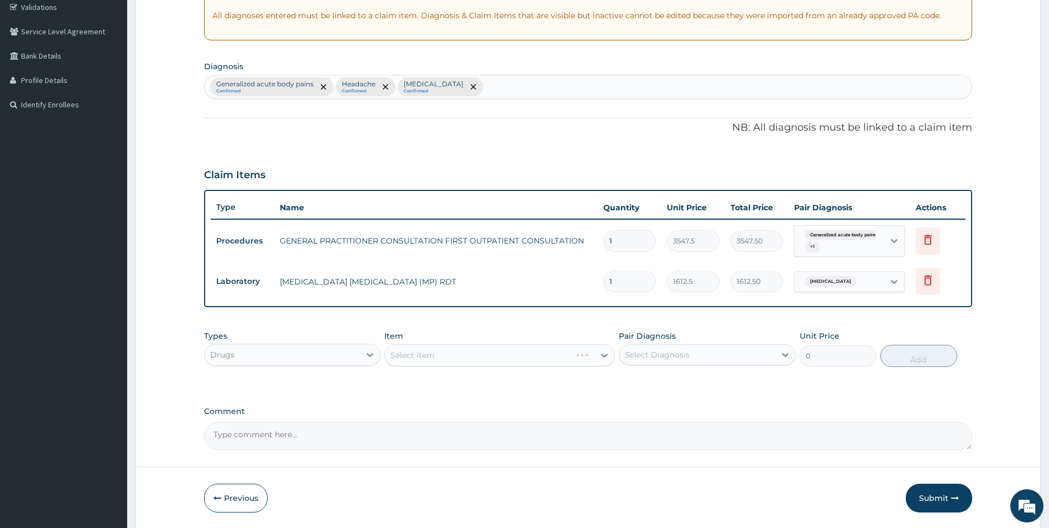
click at [716, 354] on div "Select Diagnosis" at bounding box center [697, 355] width 156 height 18
click at [693, 384] on label "Generalized acute body pains" at bounding box center [696, 381] width 118 height 11
checkbox input "true"
click at [555, 395] on div "PA Code / Prescription Code Enter Code(Secondary Care Only) Encounter Date 26-0…" at bounding box center [588, 172] width 769 height 555
click at [711, 357] on input "text" at bounding box center [710, 354] width 1 height 11
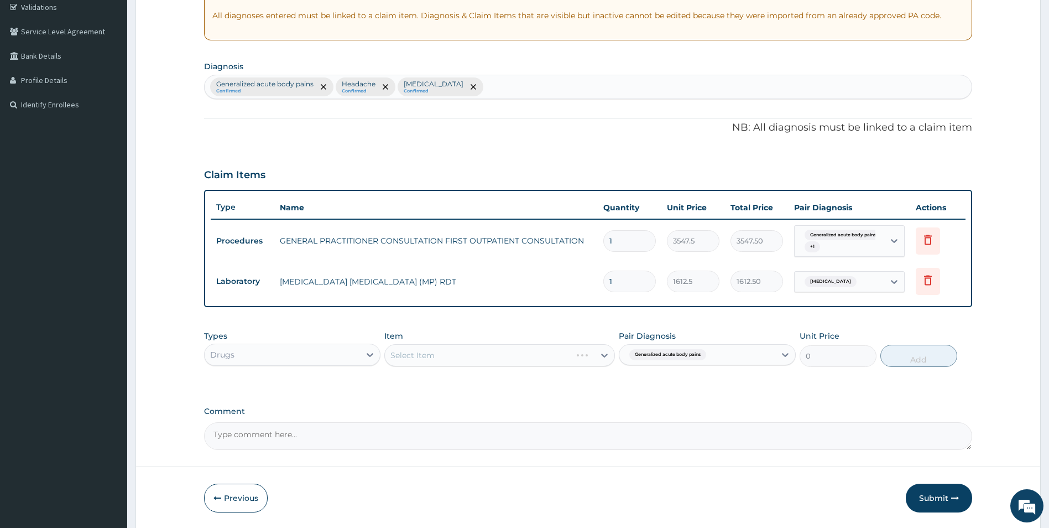
click at [530, 403] on div "PA Code / Prescription Code Enter Code(Secondary Care Only) Encounter Date 26-0…" at bounding box center [588, 172] width 769 height 555
click at [534, 363] on div "Select Item" at bounding box center [499, 355] width 231 height 22
click at [603, 356] on icon at bounding box center [604, 355] width 7 height 4
type input "ibu"
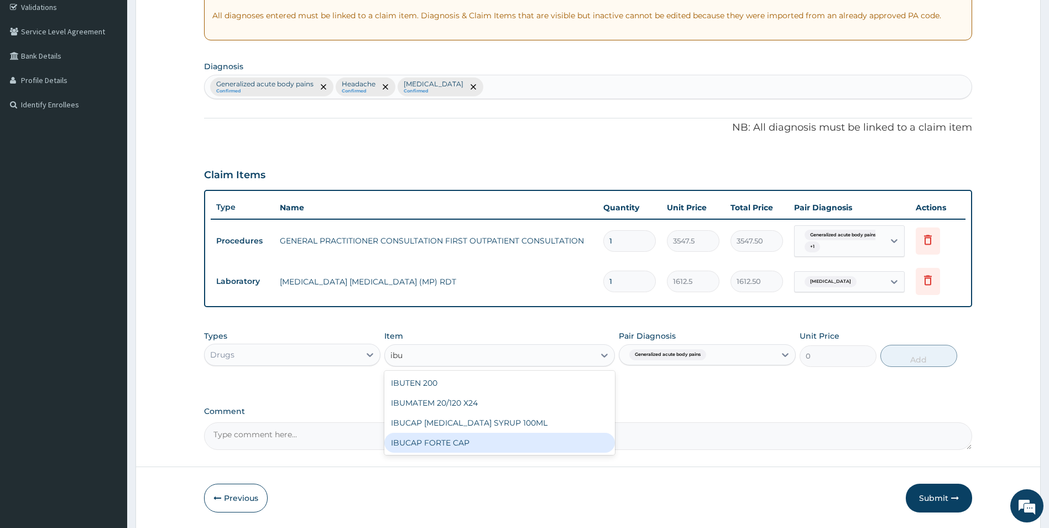
click at [448, 441] on div "IBUCAP FORTE CAP" at bounding box center [499, 442] width 231 height 20
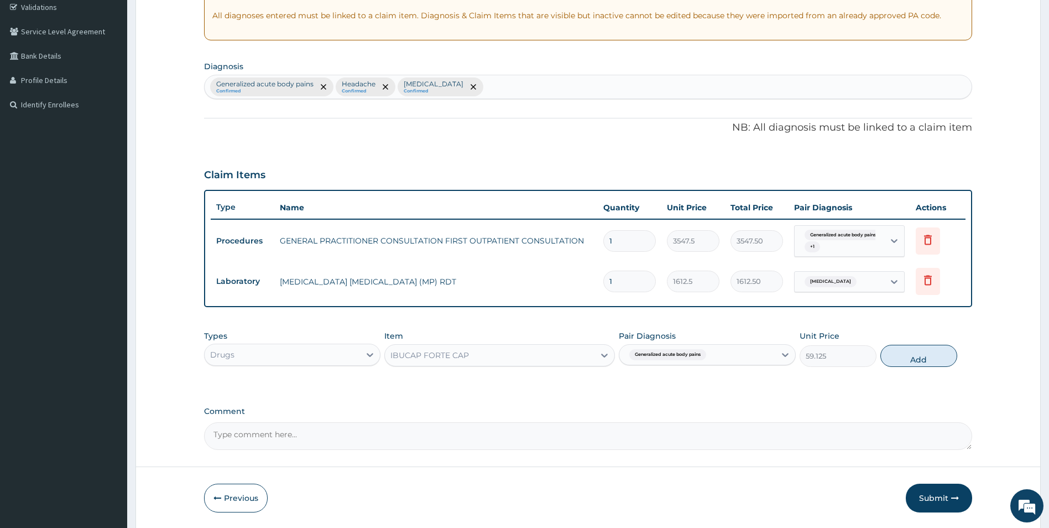
drag, startPoint x: 910, startPoint y: 359, endPoint x: 891, endPoint y: 367, distance: 20.0
click at [900, 364] on button "Add" at bounding box center [918, 356] width 77 height 22
type input "0"
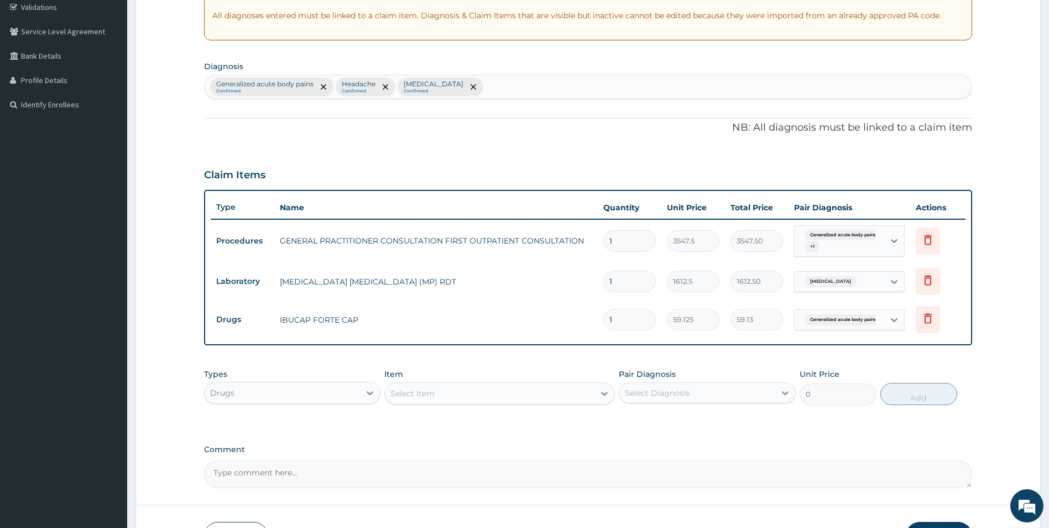
click at [620, 320] on input "1" at bounding box center [629, 320] width 53 height 22
type input "15"
type input "886.88"
type input "15"
click at [641, 357] on div "PA Code / Prescription Code Enter Code(Secondary Care Only) Encounter Date 26-0…" at bounding box center [588, 191] width 769 height 593
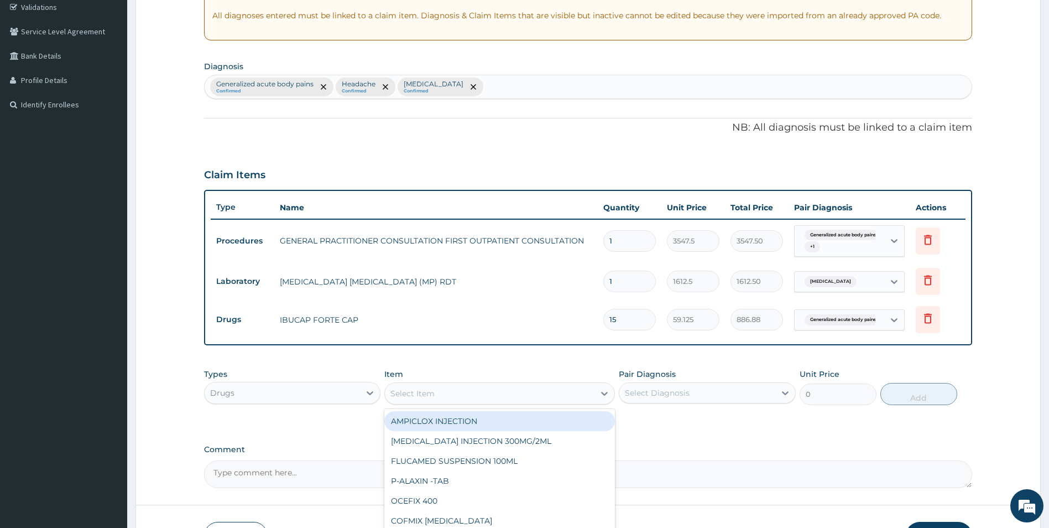
click at [592, 400] on div "Select Item" at bounding box center [490, 393] width 210 height 18
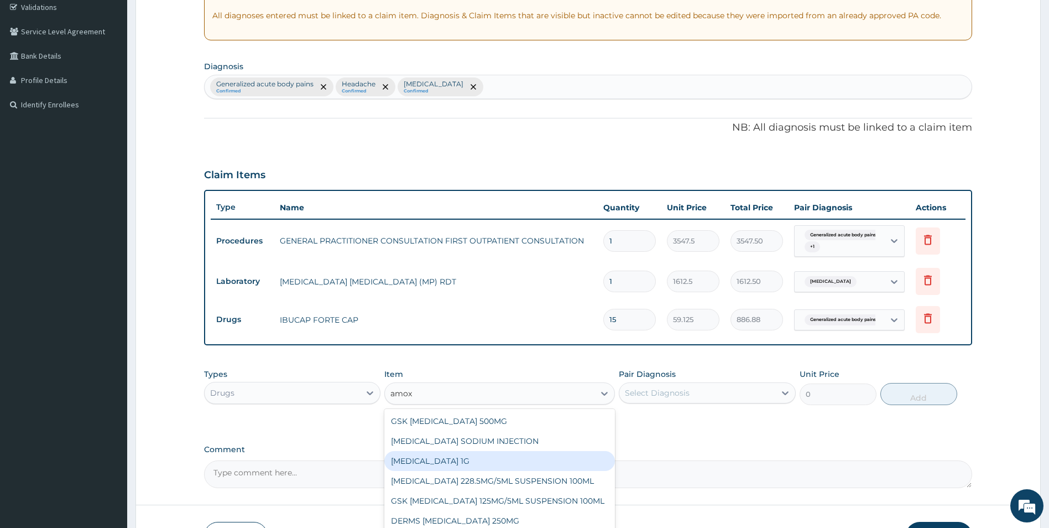
type input "amox"
click at [646, 430] on div "PA Code / Prescription Code Enter Code(Secondary Care Only) Encounter Date 26-0…" at bounding box center [588, 191] width 769 height 593
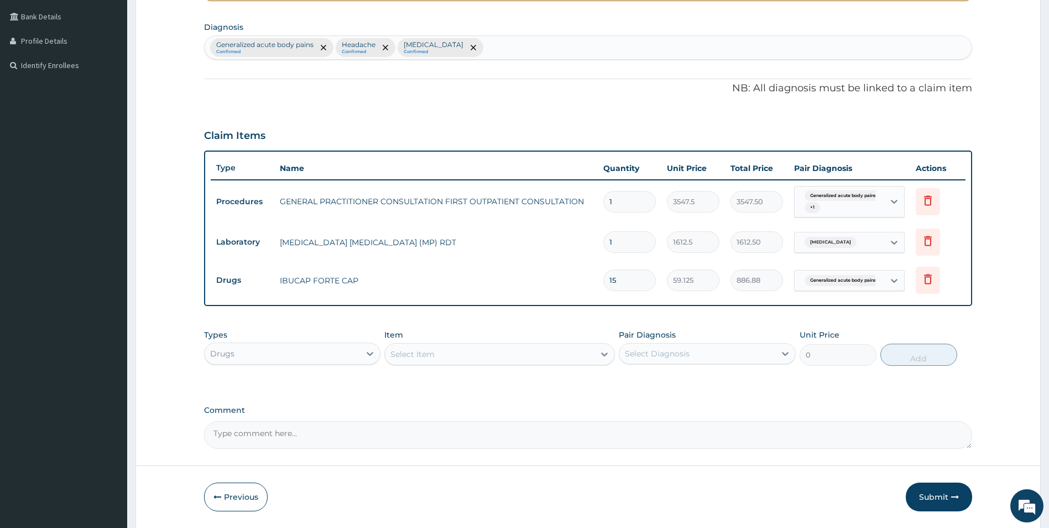
scroll to position [287, 0]
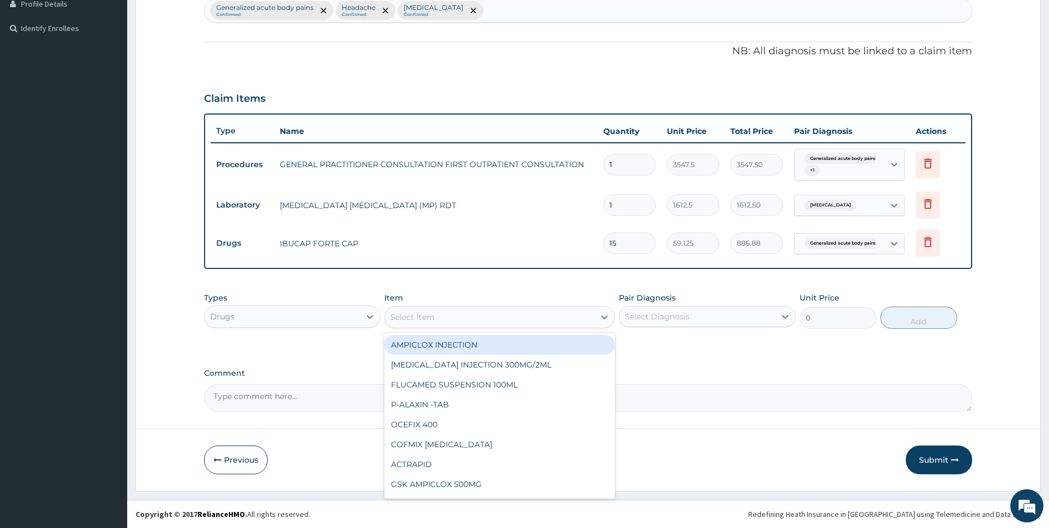
click at [586, 320] on div "Select Item" at bounding box center [490, 317] width 210 height 18
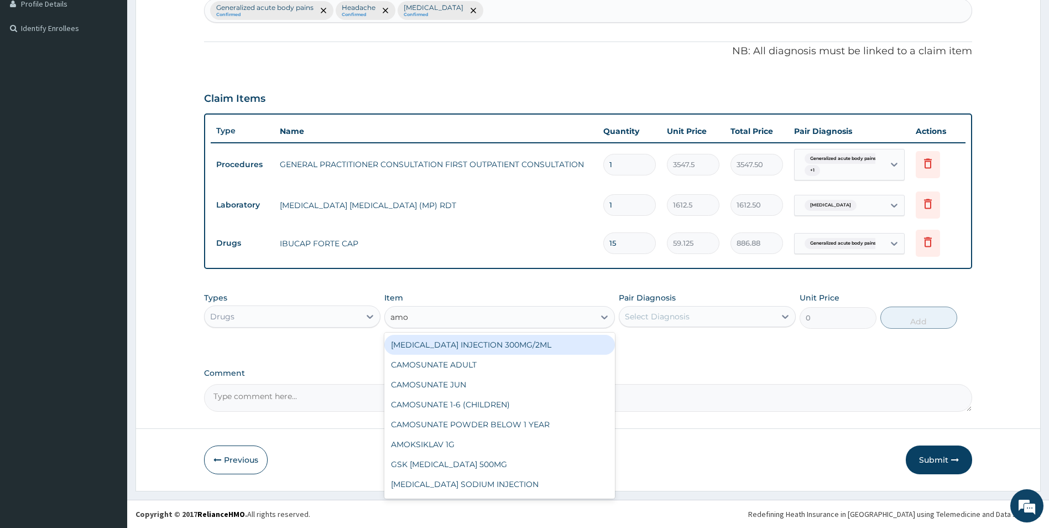
type input "amox"
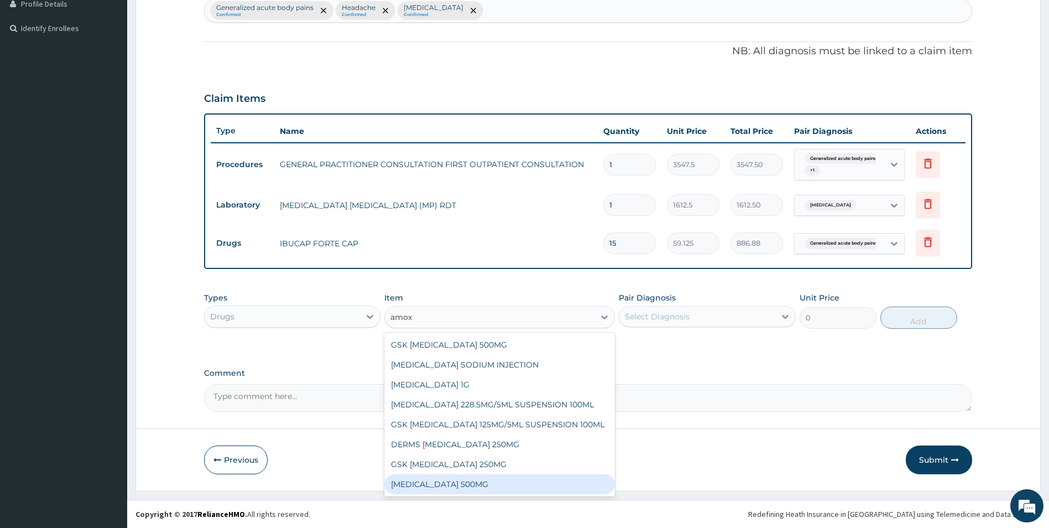
click at [509, 482] on div "[MEDICAL_DATA] 500MG" at bounding box center [499, 484] width 231 height 20
type input "70.94999694824219"
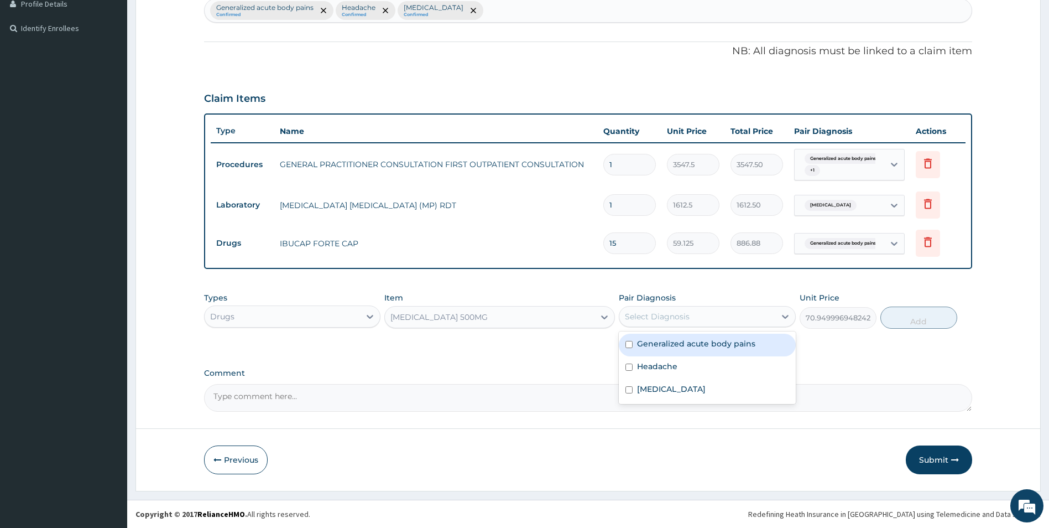
click at [698, 319] on div "Select Diagnosis" at bounding box center [697, 316] width 156 height 18
click at [694, 342] on label "Generalized acute body pains" at bounding box center [696, 343] width 118 height 11
checkbox input "true"
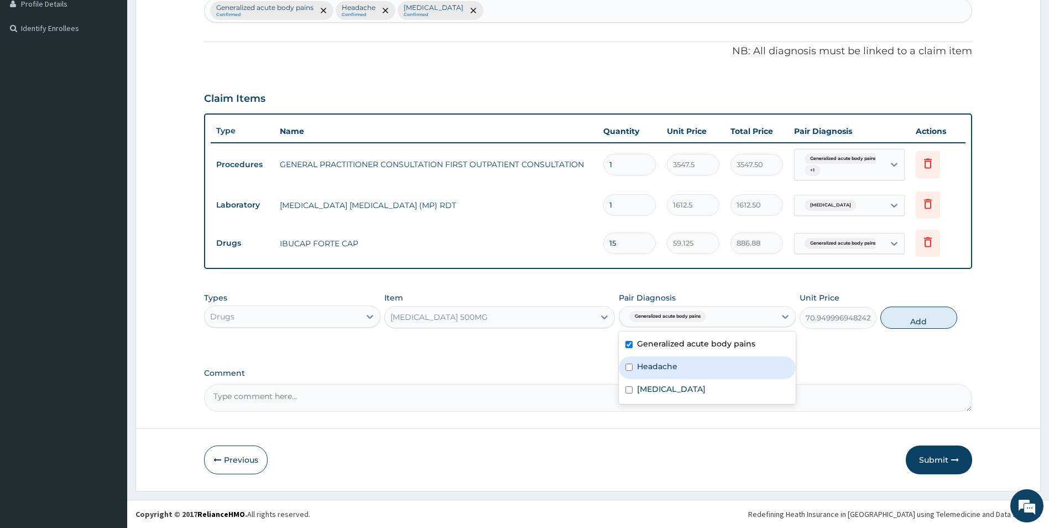
click at [678, 360] on div "Headache" at bounding box center [707, 367] width 177 height 23
checkbox input "true"
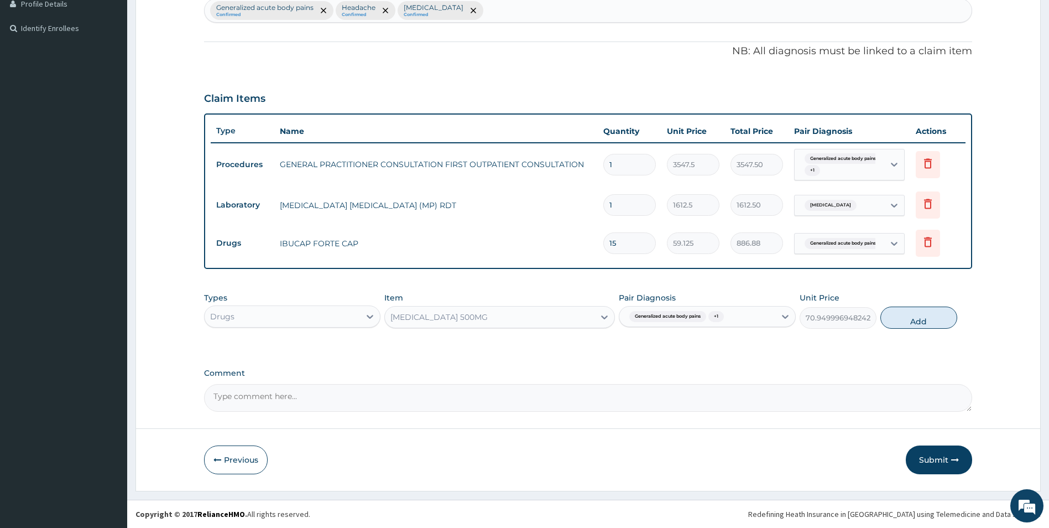
click at [909, 321] on button "Add" at bounding box center [918, 317] width 77 height 22
type input "0"
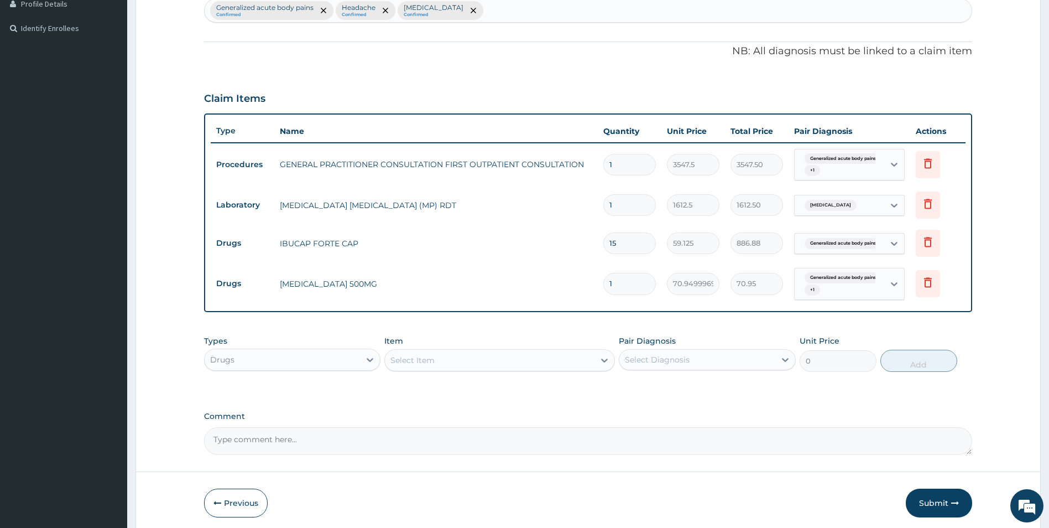
click at [607, 284] on input "1" at bounding box center [629, 284] width 53 height 22
type input "21"
type input "1489.95"
type input "21"
drag, startPoint x: 605, startPoint y: 326, endPoint x: 595, endPoint y: 332, distance: 11.7
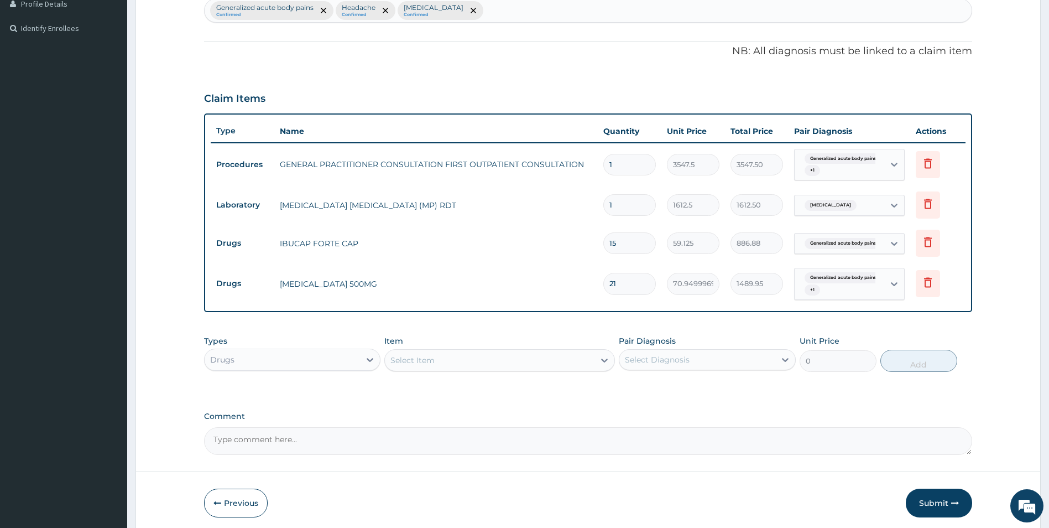
click at [606, 326] on div "PA Code / Prescription Code Enter Code(Secondary Care Only) Encounter Date 26-0…" at bounding box center [588, 137] width 769 height 636
click at [536, 359] on div "Select Item" at bounding box center [490, 360] width 210 height 18
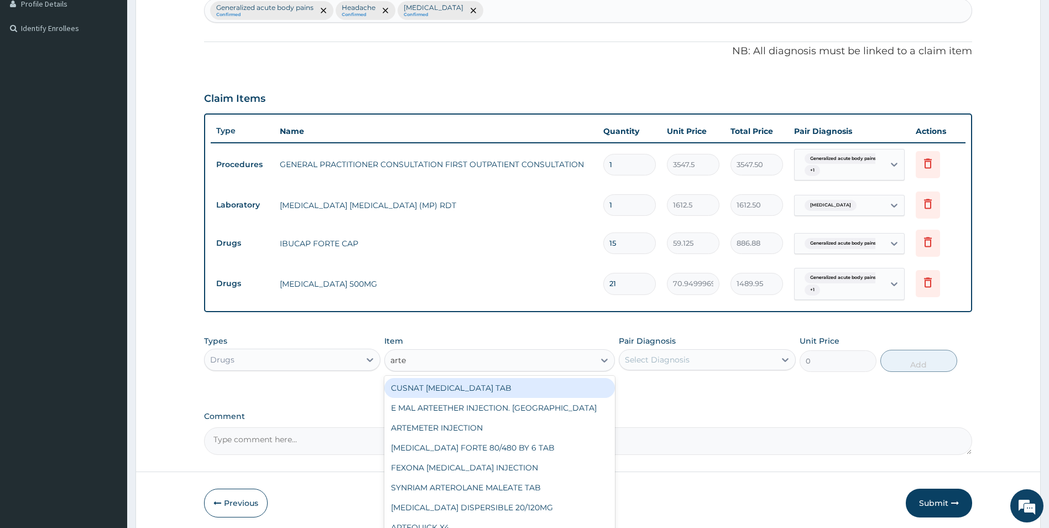
type input "artem"
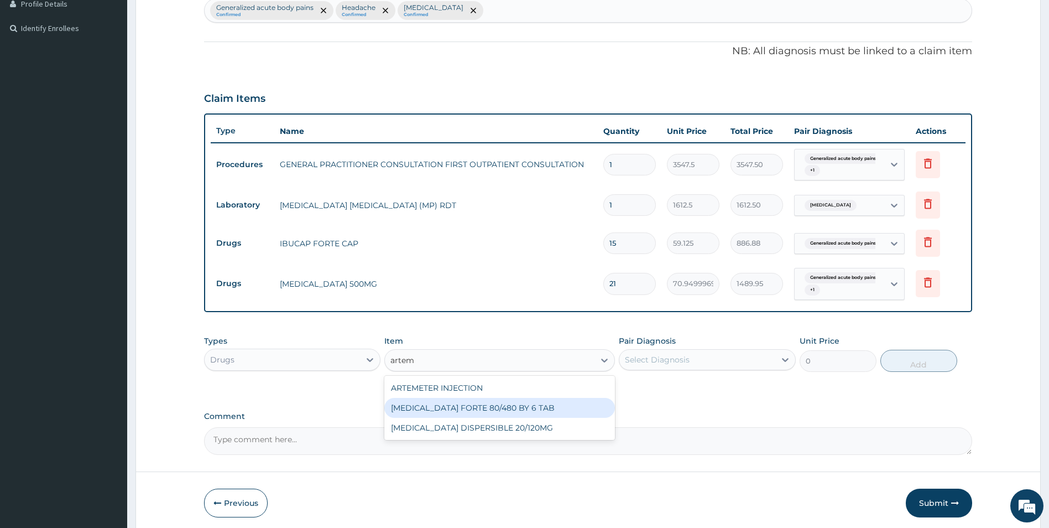
click at [463, 410] on div "[MEDICAL_DATA] FORTE 80/480 BY 6 TAB" at bounding box center [499, 408] width 231 height 20
type input "449.3500061035156"
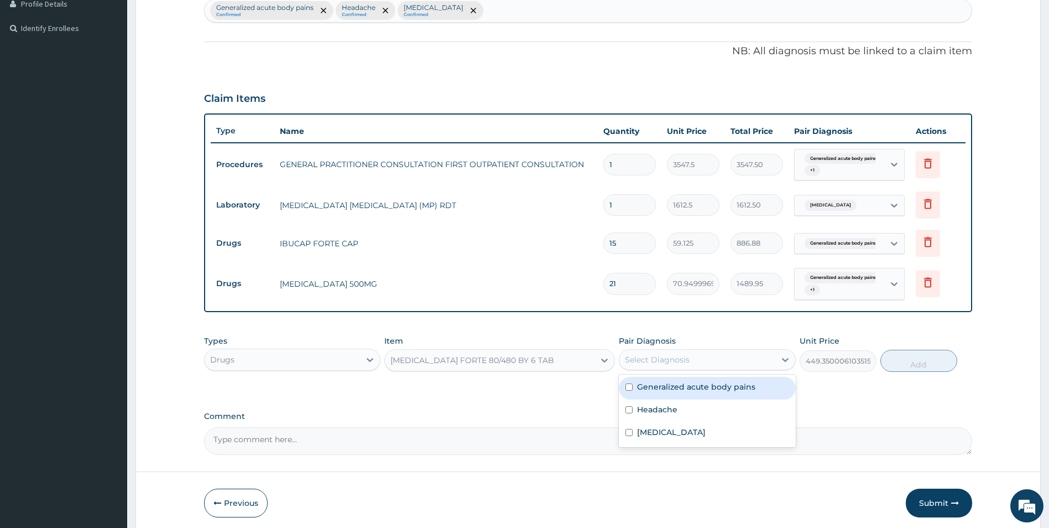
click at [711, 359] on div "Select Diagnosis" at bounding box center [697, 360] width 156 height 18
click at [690, 389] on label "Generalized acute body pains" at bounding box center [696, 386] width 118 height 11
checkbox input "true"
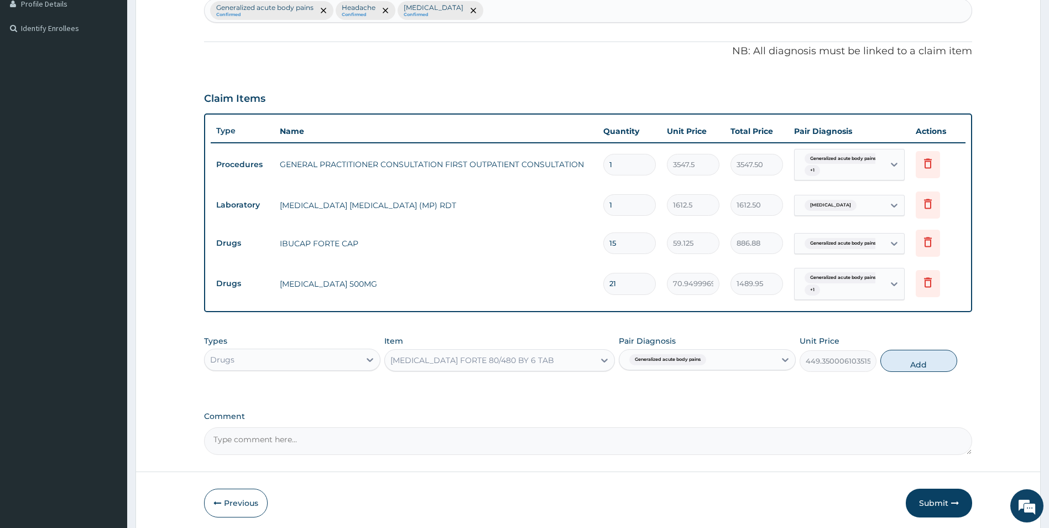
click at [538, 392] on div "Types Drugs Item COARTEM FORTE 80/480 BY 6 TAB Pair Diagnosis Generalized acute…" at bounding box center [588, 362] width 769 height 64
click at [692, 363] on span "Generalized acute body pains" at bounding box center [667, 359] width 77 height 11
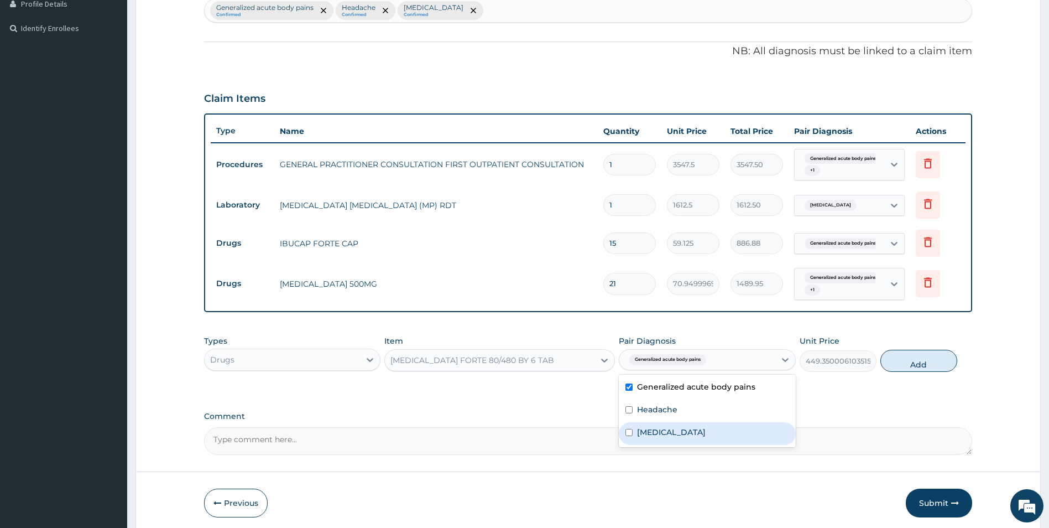
click at [671, 429] on div "[MEDICAL_DATA]" at bounding box center [707, 433] width 177 height 23
checkbox input "true"
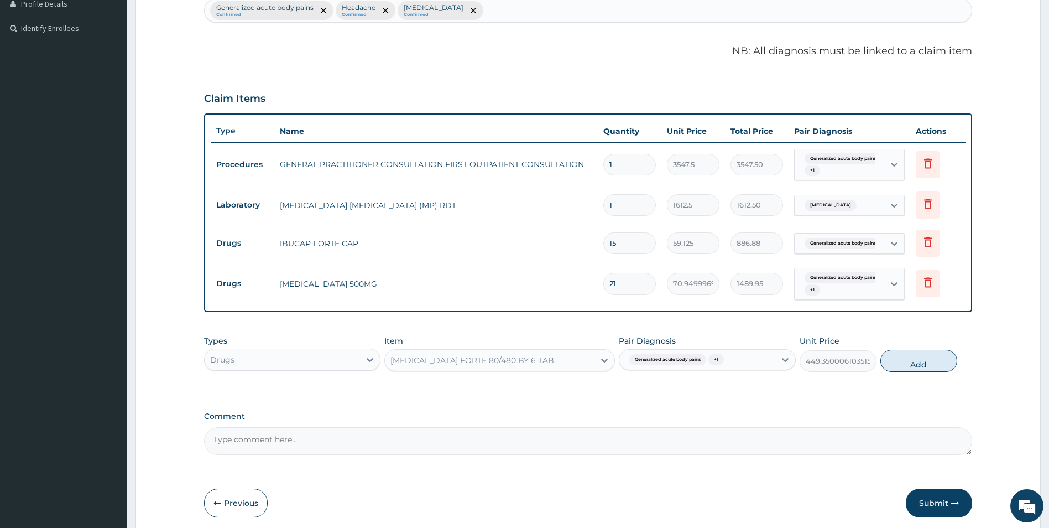
click at [541, 420] on label "Comment" at bounding box center [588, 415] width 769 height 9
click at [541, 427] on textarea "Comment" at bounding box center [588, 441] width 769 height 28
click at [737, 362] on div "Generalized acute body pains + 1" at bounding box center [697, 359] width 156 height 19
click at [666, 388] on label "Generalized acute body pains" at bounding box center [696, 386] width 118 height 11
checkbox input "false"
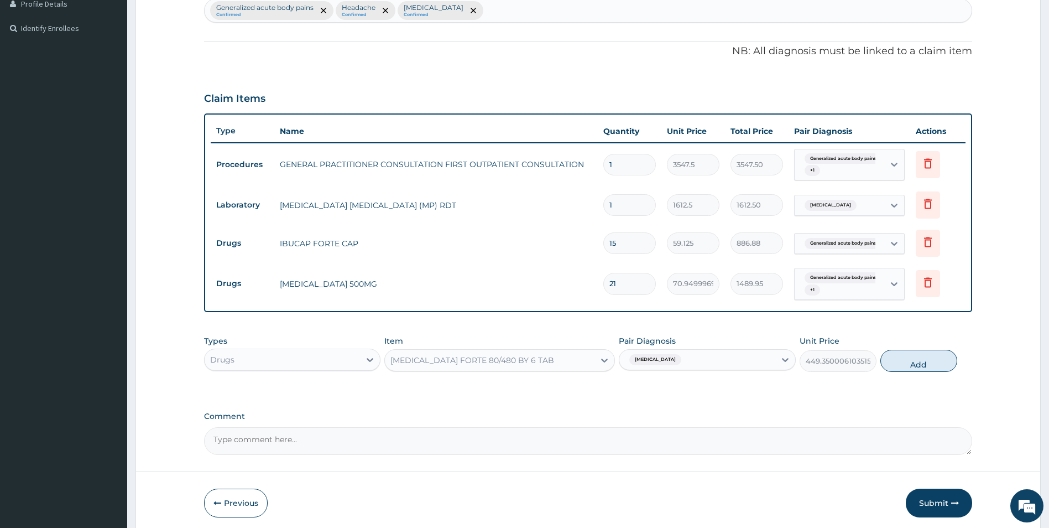
click at [559, 399] on div "PA Code / Prescription Code Enter Code(Secondary Care Only) Encounter Date 26-0…" at bounding box center [588, 137] width 769 height 636
click at [915, 361] on button "Add" at bounding box center [918, 361] width 77 height 22
type input "0"
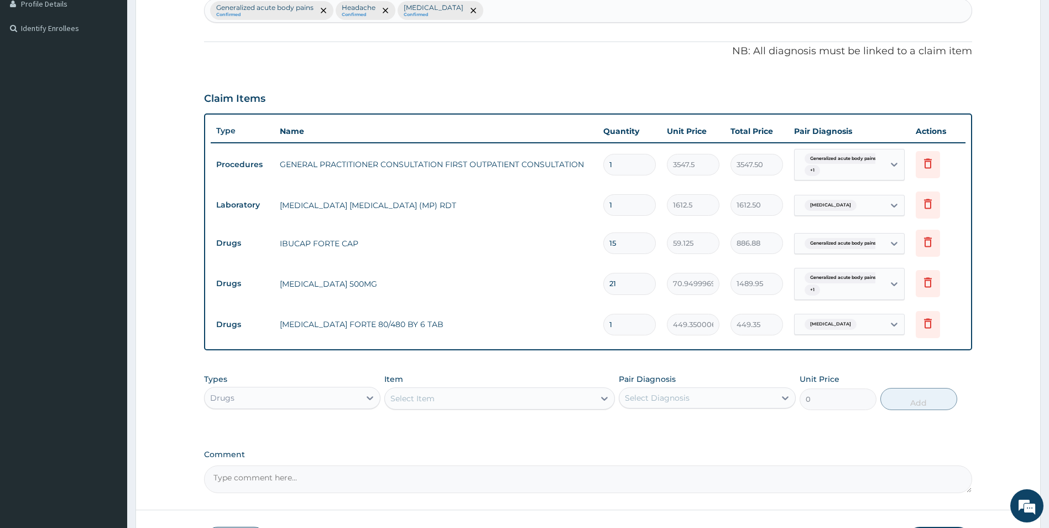
drag, startPoint x: 620, startPoint y: 326, endPoint x: 588, endPoint y: 332, distance: 32.1
click at [588, 332] on tr "Drugs COARTEM FORTE 80/480 BY 6 TAB 1 449.3500061035156 449.35 Malaria Delete" at bounding box center [588, 324] width 755 height 38
type input "6"
type input "2696.10"
type input "6"
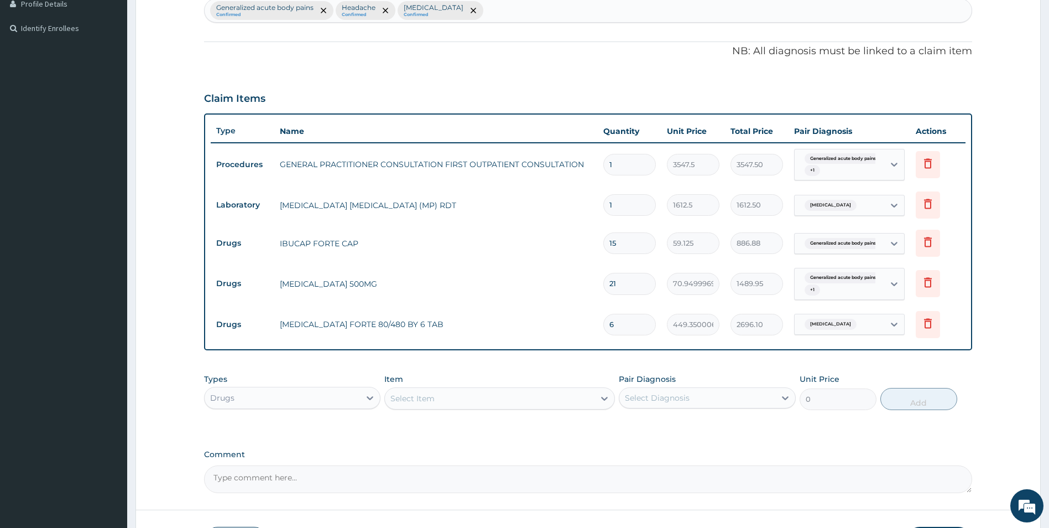
click at [585, 372] on div "Types Drugs Item Select Item Pair Diagnosis Select Diagnosis Unit Price 0 Add" at bounding box center [588, 392] width 769 height 48
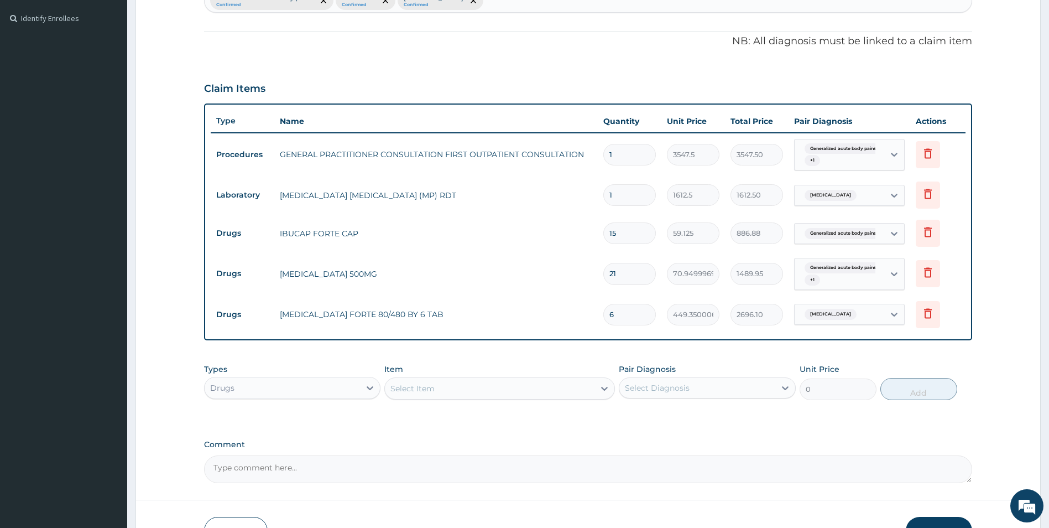
scroll to position [368, 0]
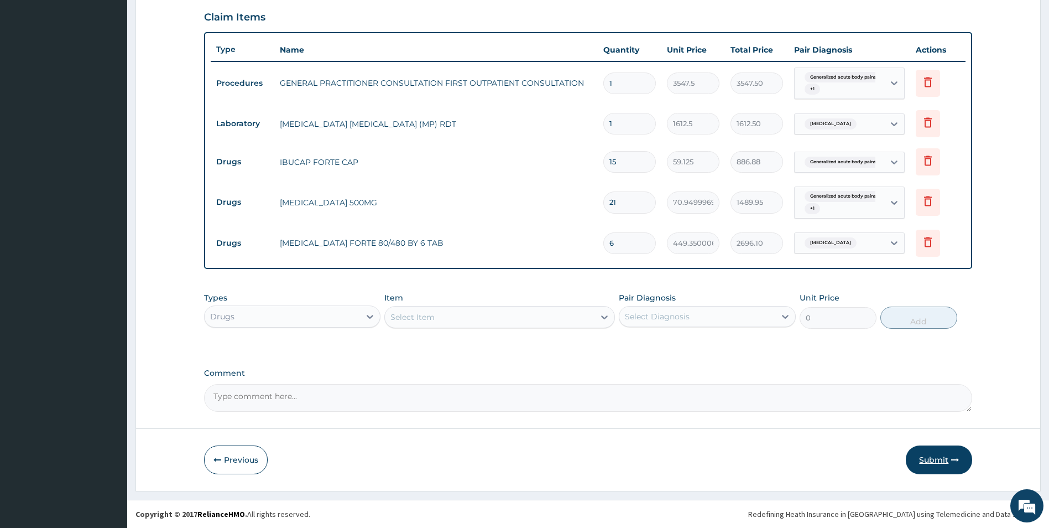
click at [933, 459] on button "Submit" at bounding box center [939, 459] width 66 height 29
click at [243, 463] on button "Previous" at bounding box center [236, 459] width 64 height 29
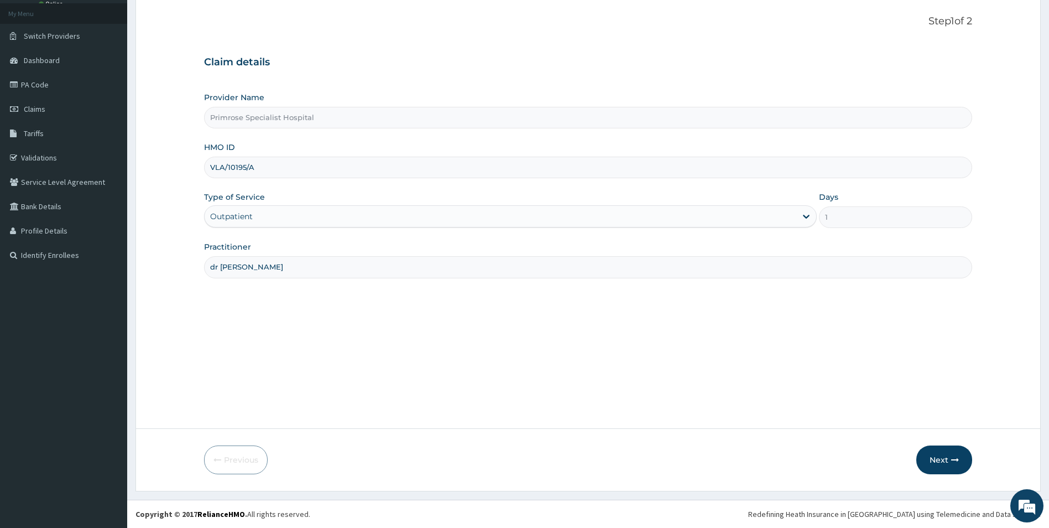
drag, startPoint x: 263, startPoint y: 168, endPoint x: 205, endPoint y: 180, distance: 59.3
click at [207, 173] on input "VLA/10195/A" at bounding box center [588, 168] width 769 height 22
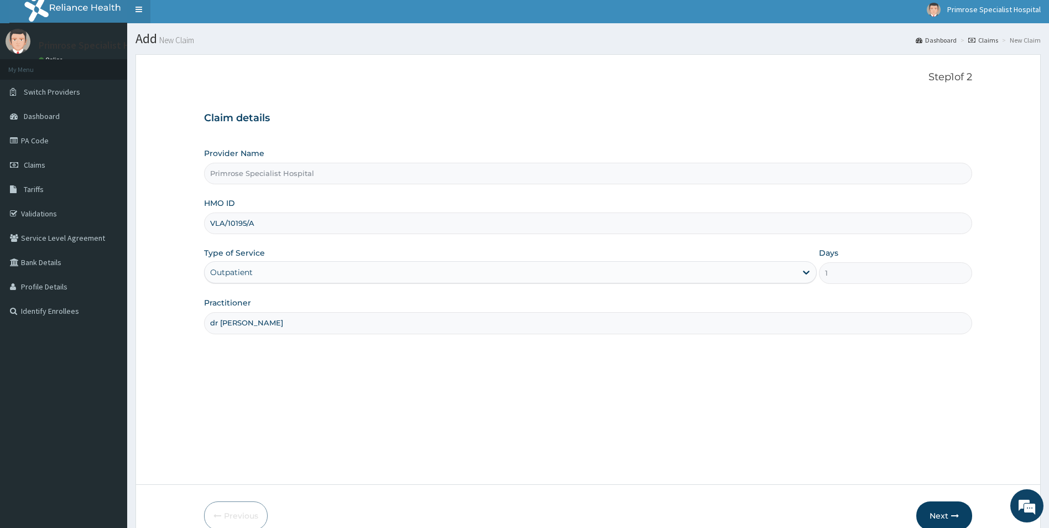
scroll to position [0, 0]
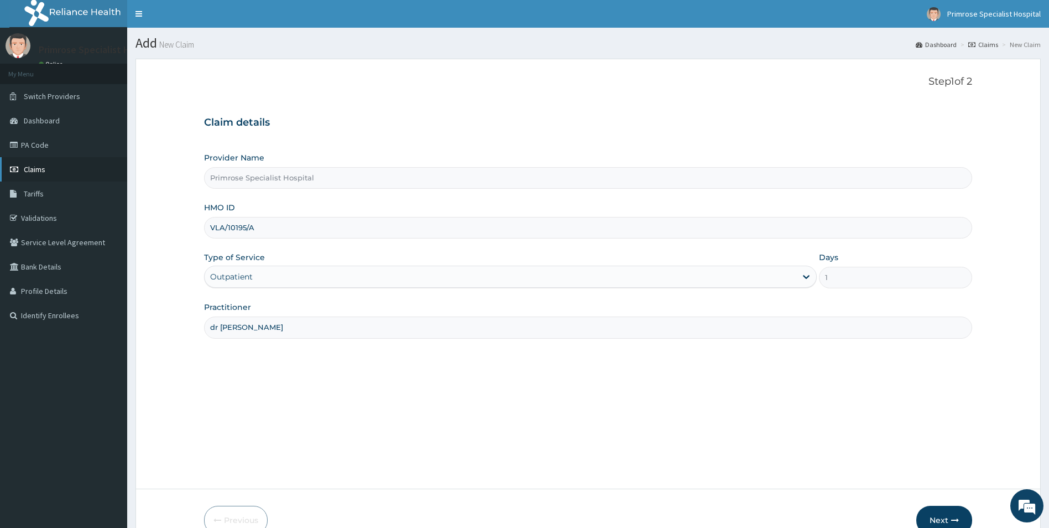
click at [39, 169] on span "Claims" at bounding box center [35, 169] width 22 height 10
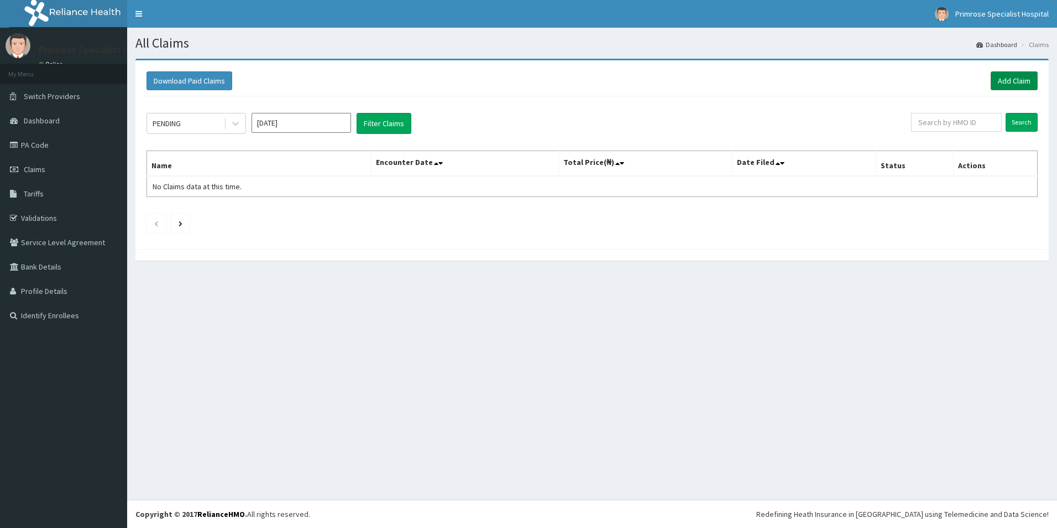
click at [1014, 78] on link "Add Claim" at bounding box center [1014, 80] width 47 height 19
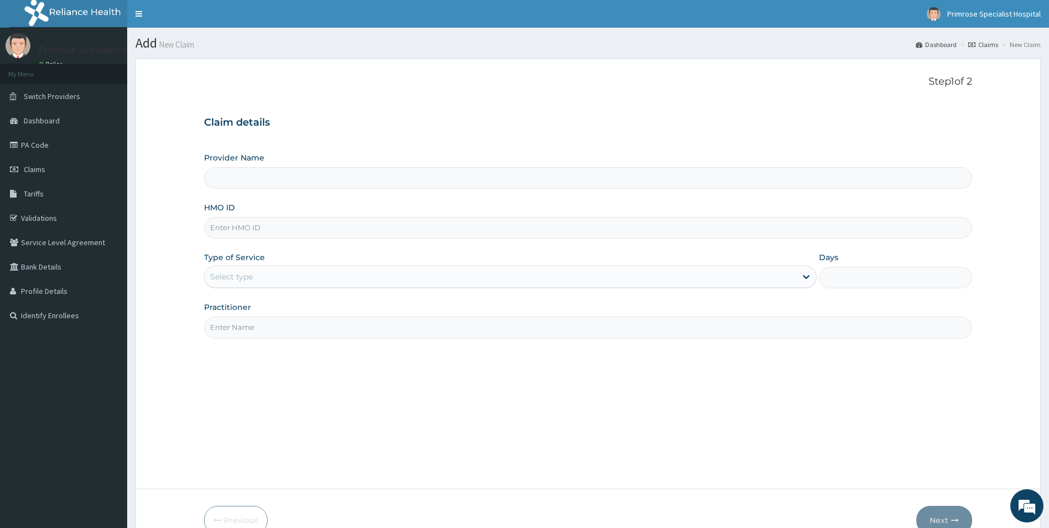
click at [235, 233] on input "HMO ID" at bounding box center [588, 228] width 769 height 22
paste input "HIA/11325/A"
type input "HIA/11325/A"
type input "Primrose Specialist Hospital"
type input "HIA/11325/A"
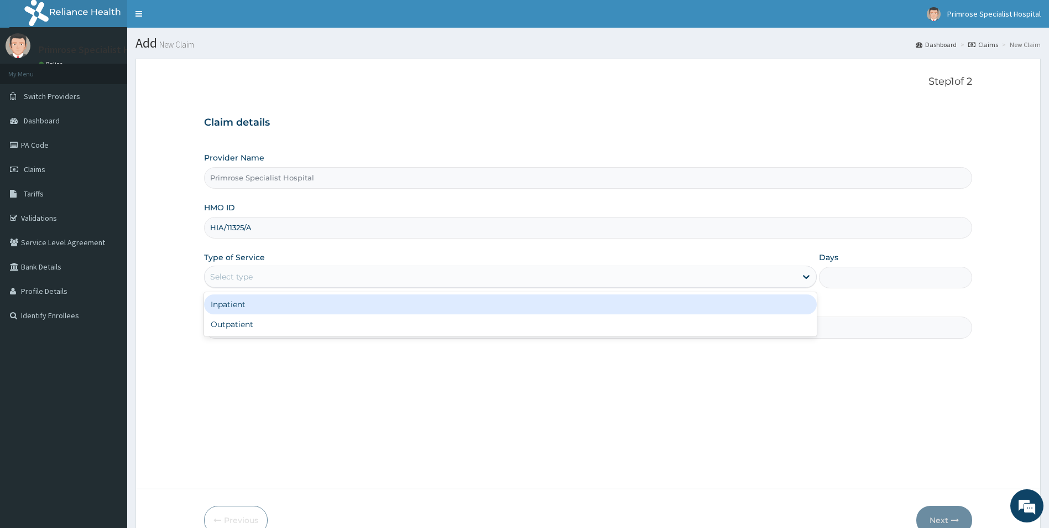
click at [248, 274] on div "Select type" at bounding box center [231, 276] width 43 height 11
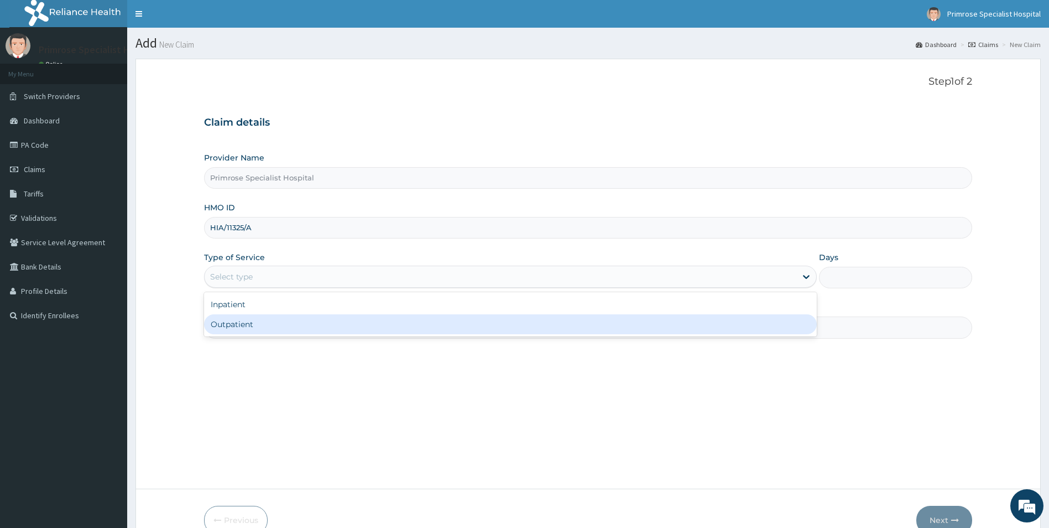
click at [254, 330] on div "Outpatient" at bounding box center [510, 324] width 613 height 20
type input "1"
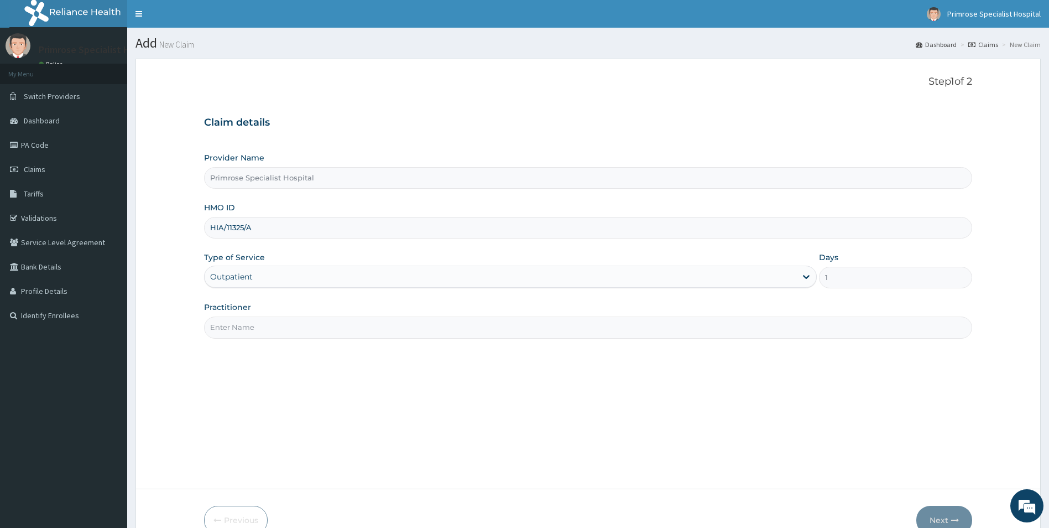
click at [267, 325] on input "Practitioner" at bounding box center [588, 327] width 769 height 22
type input "e"
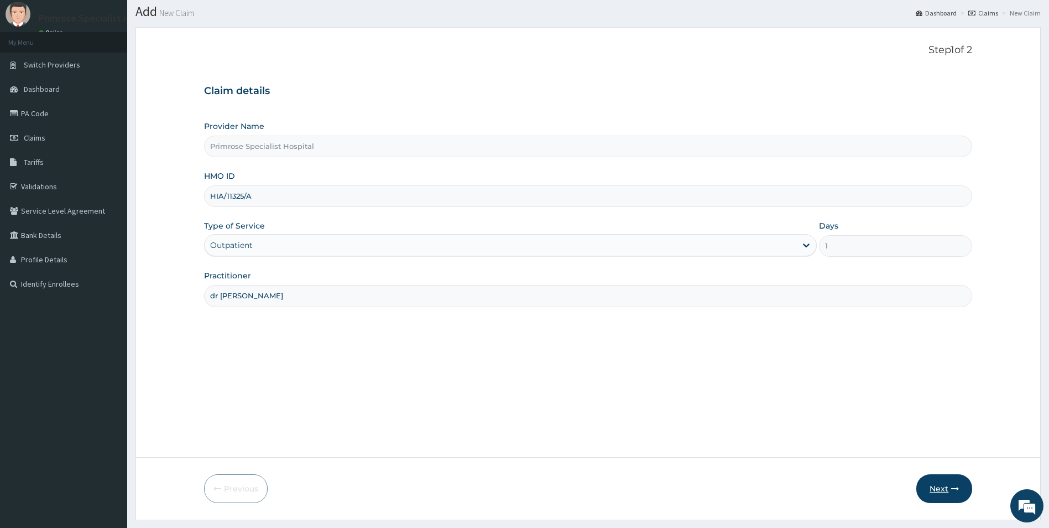
scroll to position [60, 0]
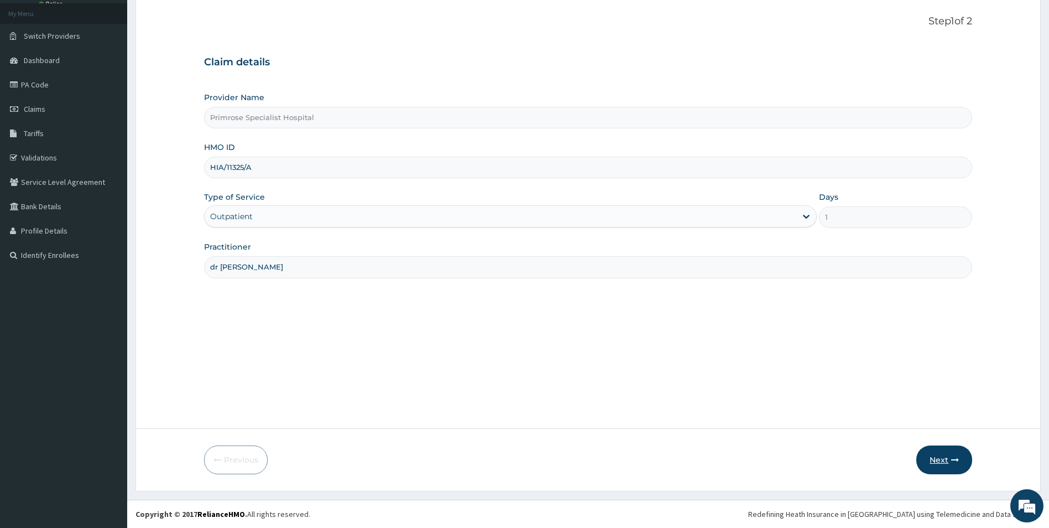
type input "dr [PERSON_NAME]"
click at [945, 453] on button "Next" at bounding box center [944, 459] width 56 height 29
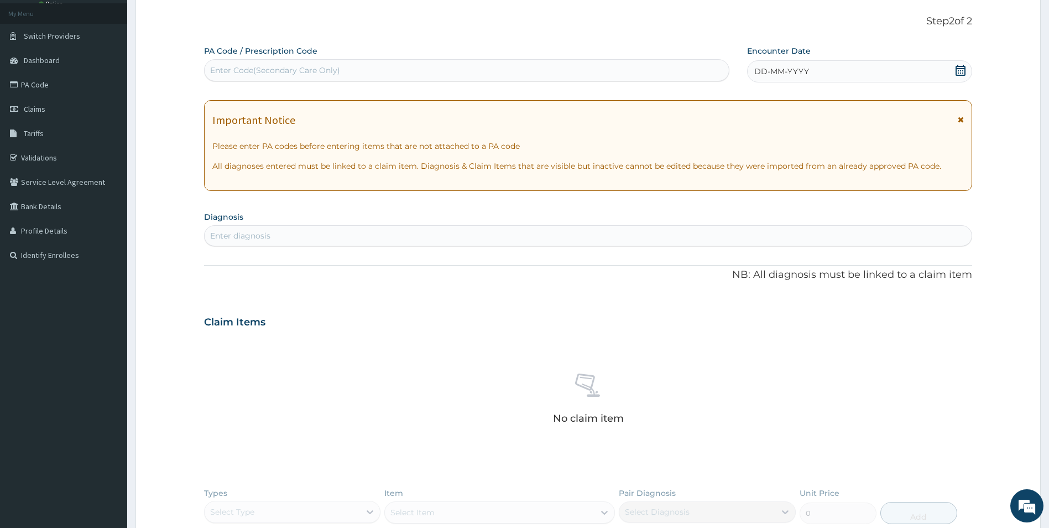
click at [962, 72] on icon at bounding box center [960, 70] width 11 height 11
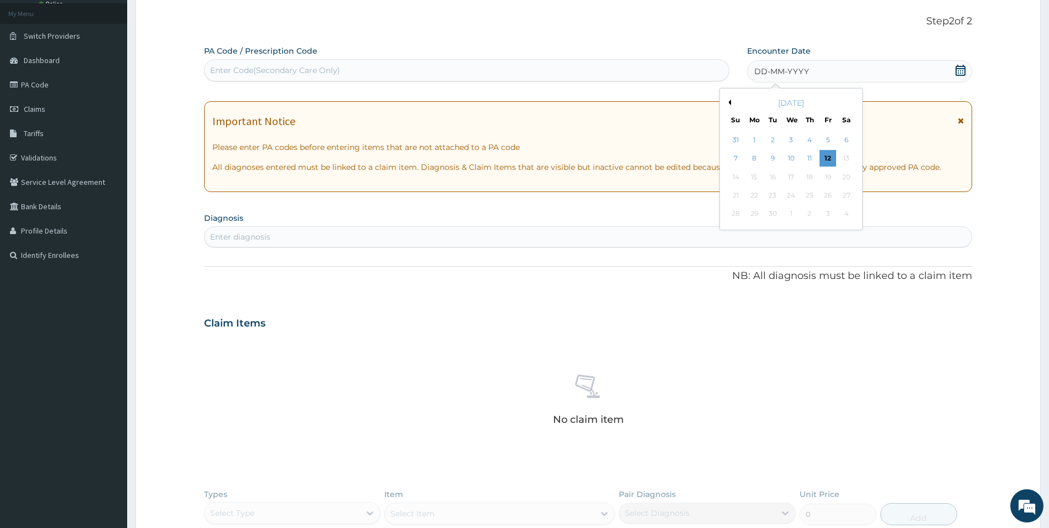
click at [731, 100] on div "[DATE]" at bounding box center [790, 102] width 133 height 11
click at [728, 101] on button "Previous Month" at bounding box center [729, 103] width 6 height 6
click at [775, 212] on div "26" at bounding box center [772, 214] width 17 height 17
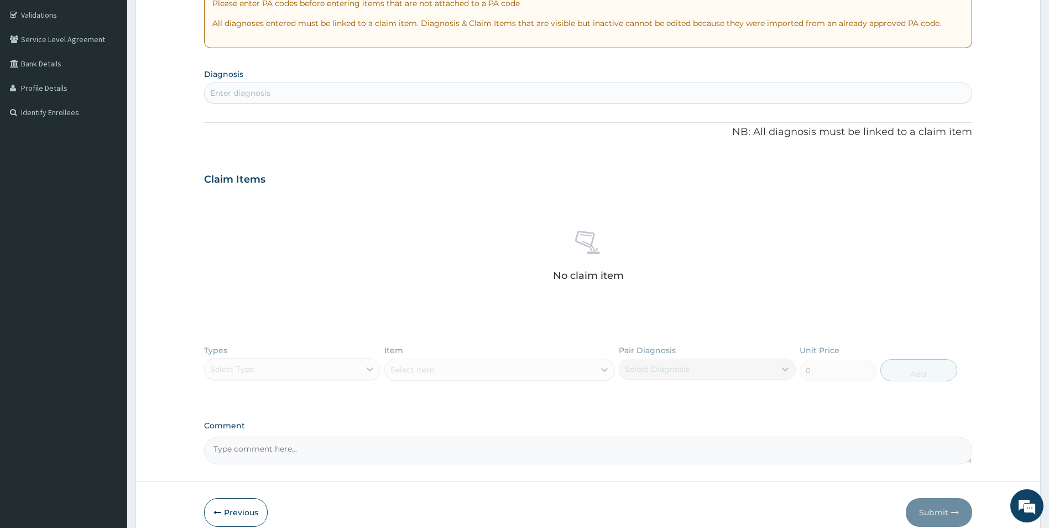
scroll to position [90, 0]
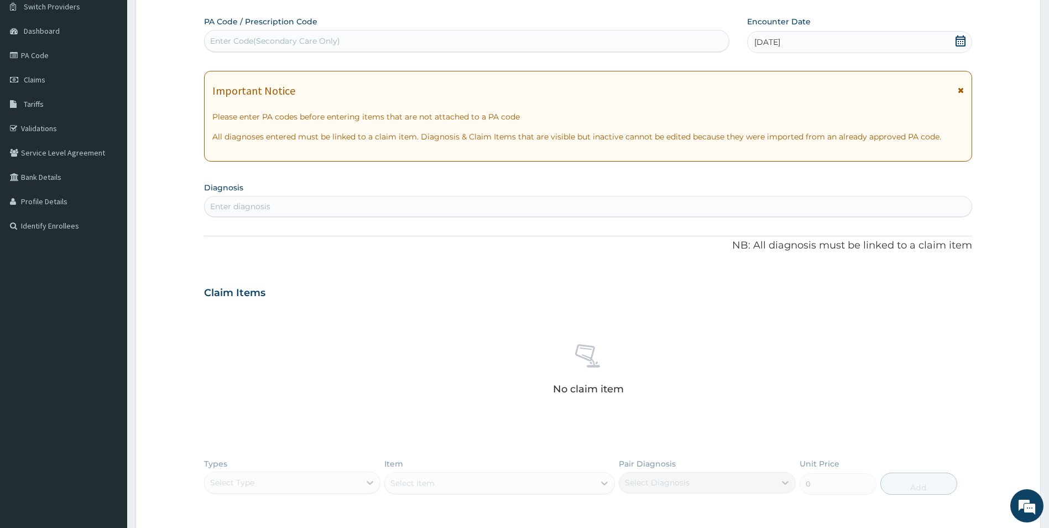
drag, startPoint x: 408, startPoint y: 206, endPoint x: 402, endPoint y: 191, distance: 15.9
click at [409, 205] on div "Enter diagnosis" at bounding box center [589, 206] width 768 height 18
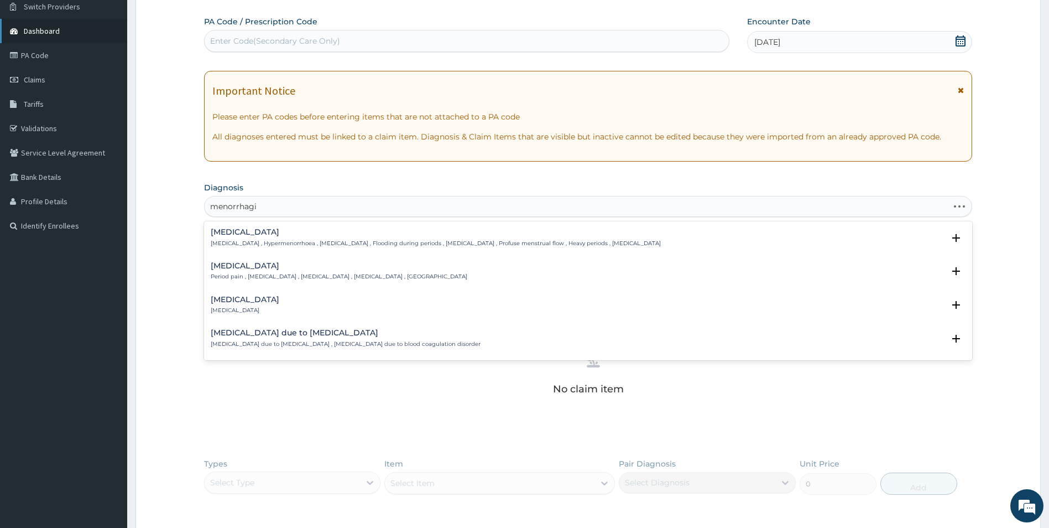
type input "[MEDICAL_DATA]"
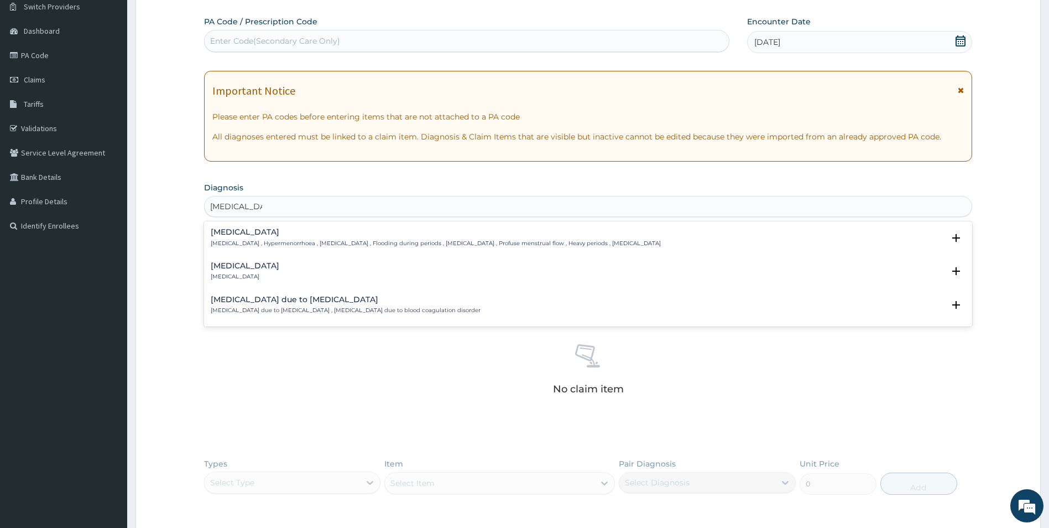
click at [335, 237] on div "[MEDICAL_DATA] [MEDICAL_DATA] , Hypermenorrhoea , [MEDICAL_DATA] , Flooding dur…" at bounding box center [436, 237] width 450 height 19
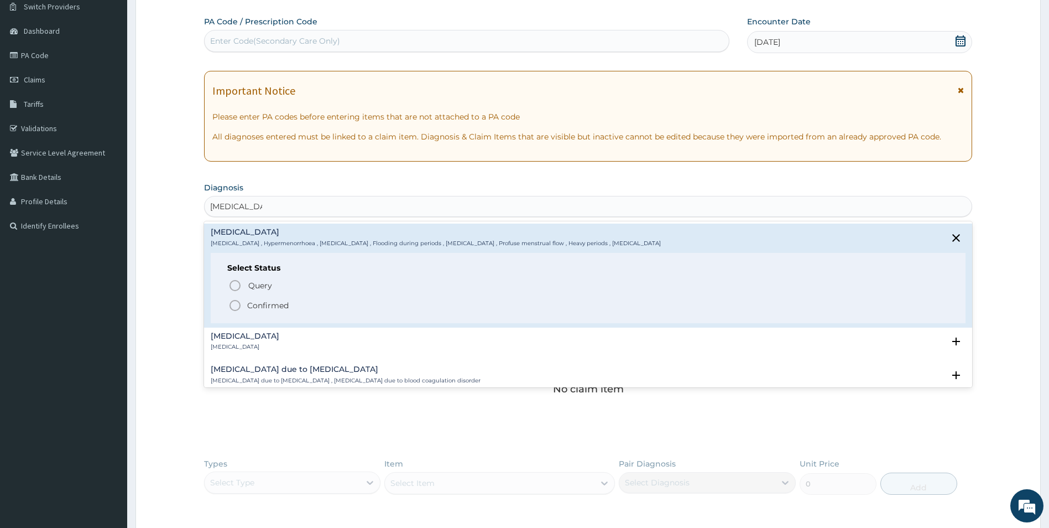
click at [266, 305] on p "Confirmed" at bounding box center [267, 305] width 41 height 11
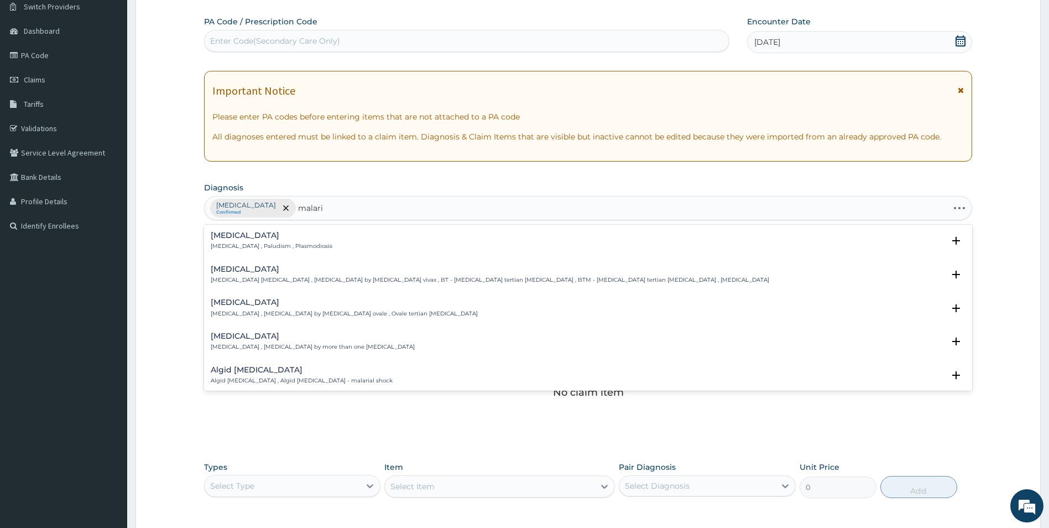
type input "[MEDICAL_DATA]"
click at [268, 242] on div "[MEDICAL_DATA] [MEDICAL_DATA] , Paludism , Plasmodiosis" at bounding box center [272, 240] width 122 height 19
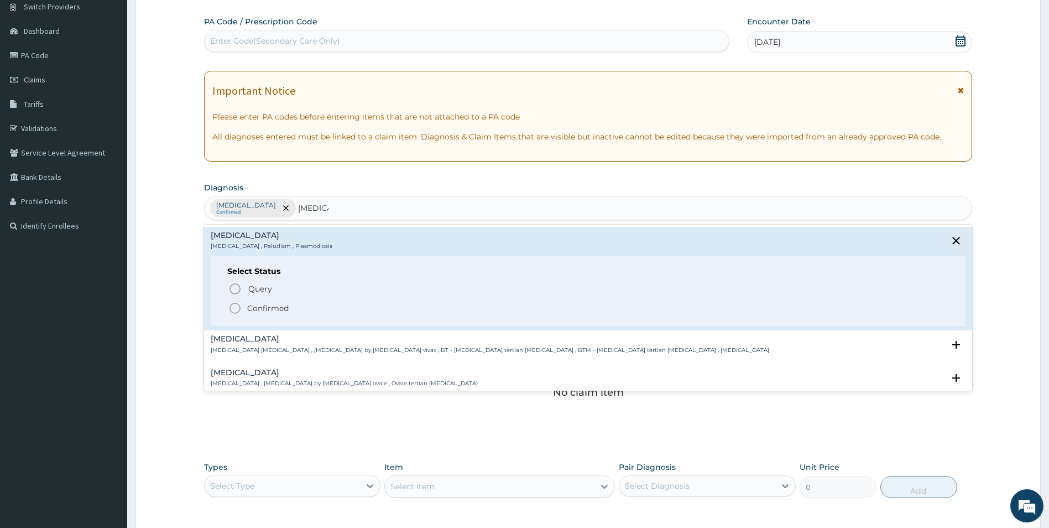
click at [236, 303] on circle "status option filled" at bounding box center [235, 308] width 10 height 10
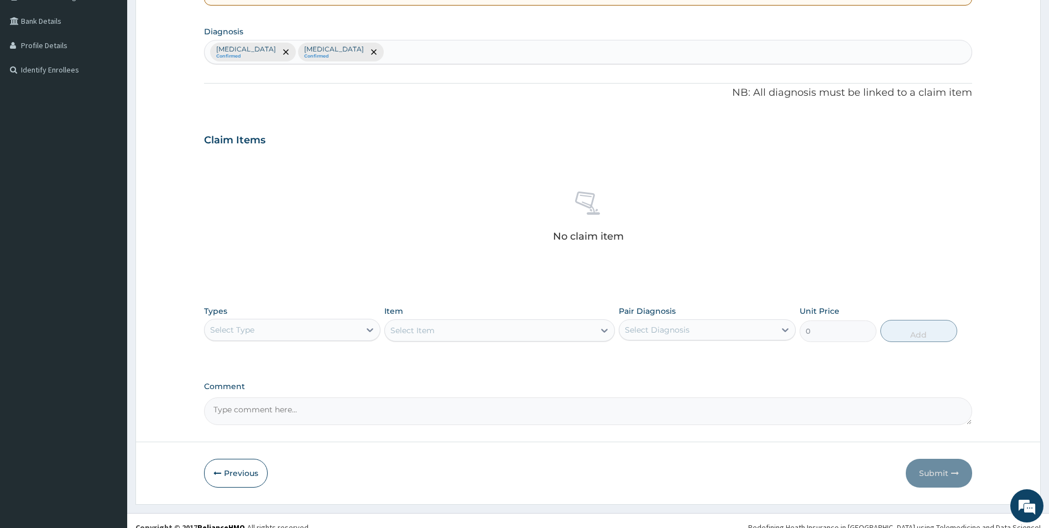
scroll to position [259, 0]
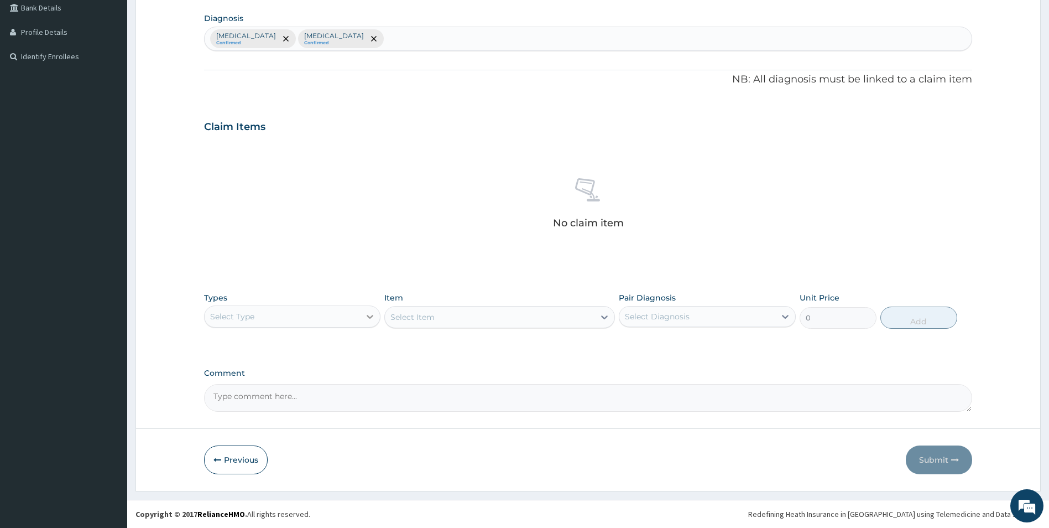
click at [363, 315] on div at bounding box center [370, 316] width 20 height 20
click at [288, 382] on div "Procedures" at bounding box center [292, 384] width 177 height 20
click at [713, 316] on div "Select Diagnosis" at bounding box center [697, 316] width 156 height 18
click at [683, 353] on div "[MEDICAL_DATA]" at bounding box center [707, 344] width 177 height 23
checkbox input "true"
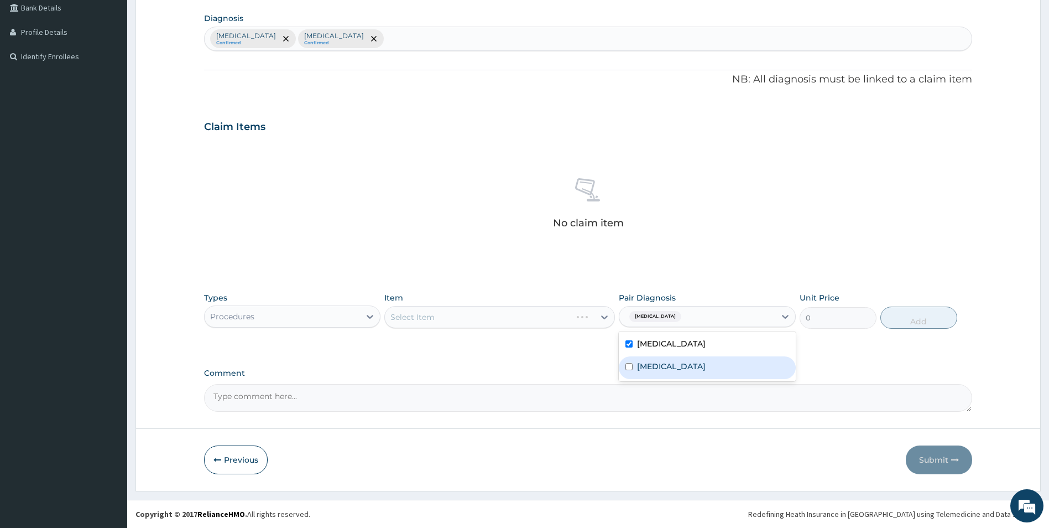
drag, startPoint x: 685, startPoint y: 363, endPoint x: 655, endPoint y: 360, distance: 30.5
click at [685, 362] on div "[MEDICAL_DATA]" at bounding box center [707, 367] width 177 height 23
checkbox input "true"
drag, startPoint x: 555, startPoint y: 366, endPoint x: 576, endPoint y: 343, distance: 31.3
click at [556, 365] on div "PA Code / Prescription Code Enter Code(Secondary Care Only) Encounter Date [DAT…" at bounding box center [588, 129] width 769 height 565
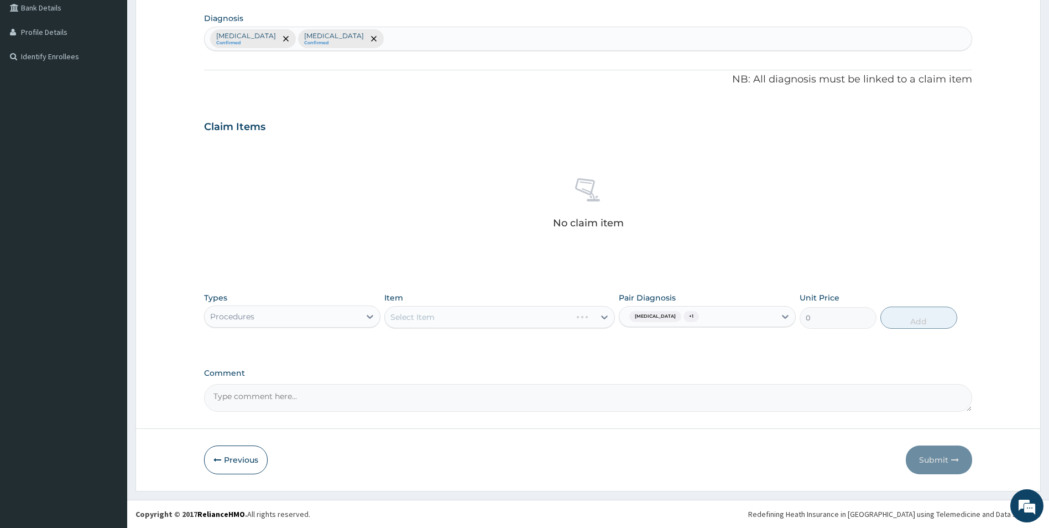
click at [599, 319] on div "Select Item" at bounding box center [499, 317] width 231 height 22
click at [363, 309] on div at bounding box center [370, 316] width 20 height 20
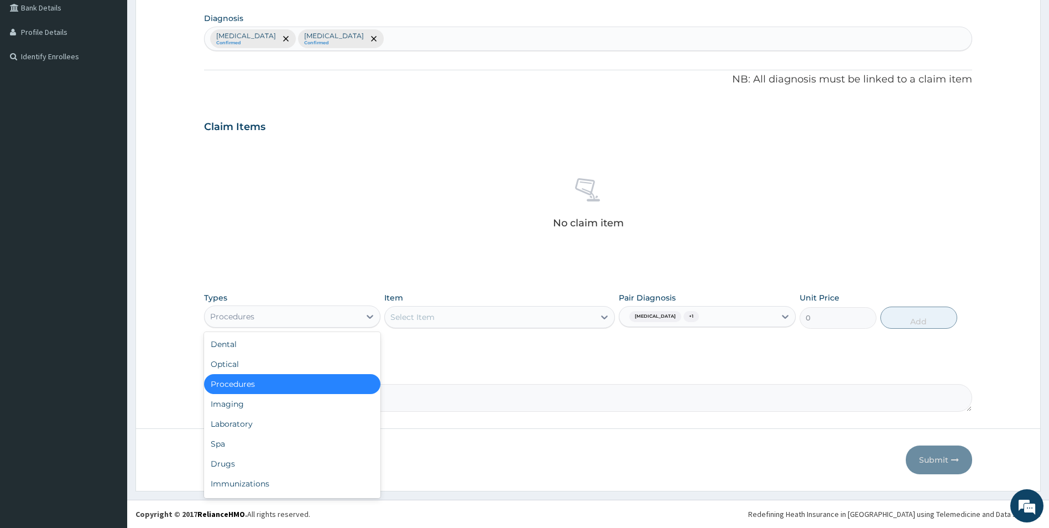
click at [320, 381] on div "Procedures" at bounding box center [292, 384] width 177 height 20
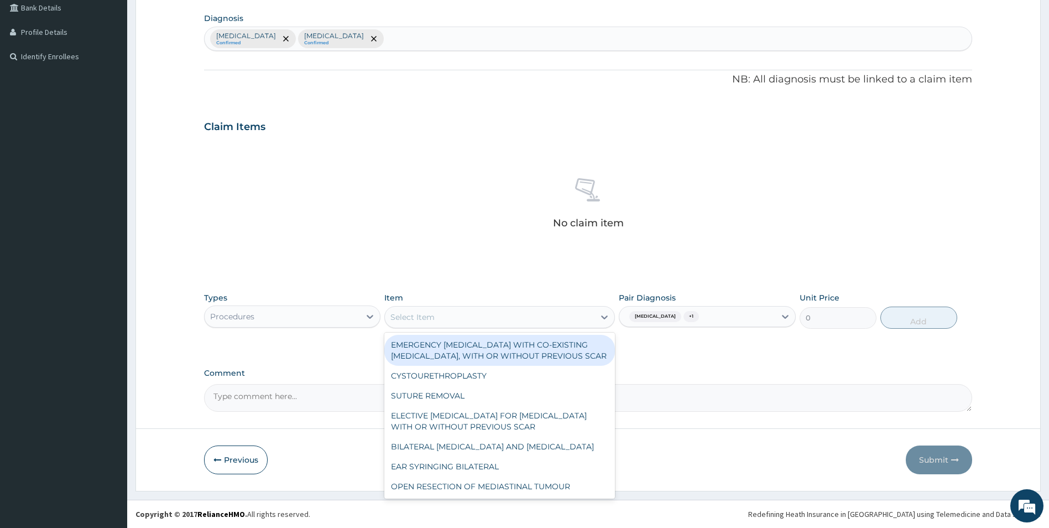
click at [559, 316] on div "Select Item" at bounding box center [490, 317] width 210 height 18
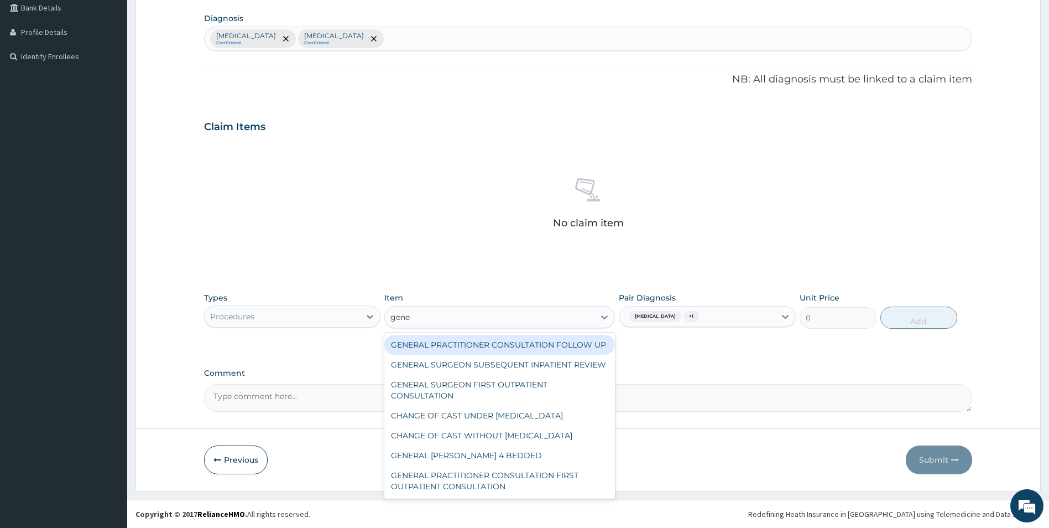
type input "gener"
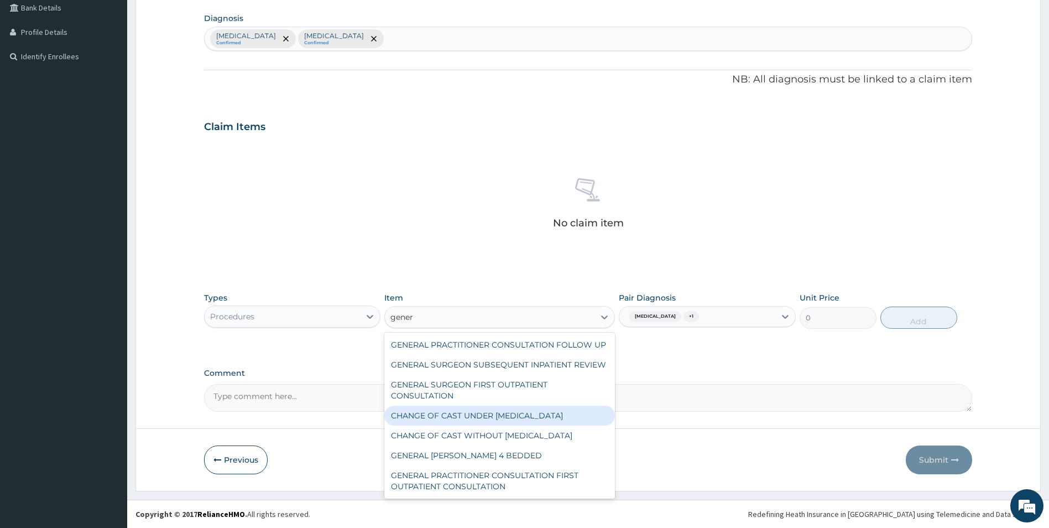
scroll to position [55, 0]
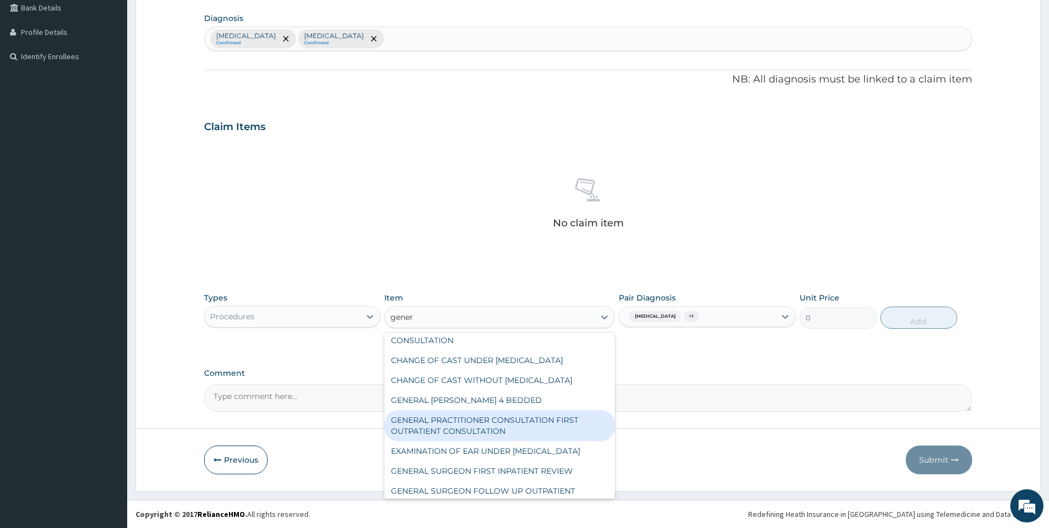
click at [514, 441] on div "GENERAL PRACTITIONER CONSULTATION FIRST OUTPATIENT CONSULTATION" at bounding box center [499, 425] width 231 height 31
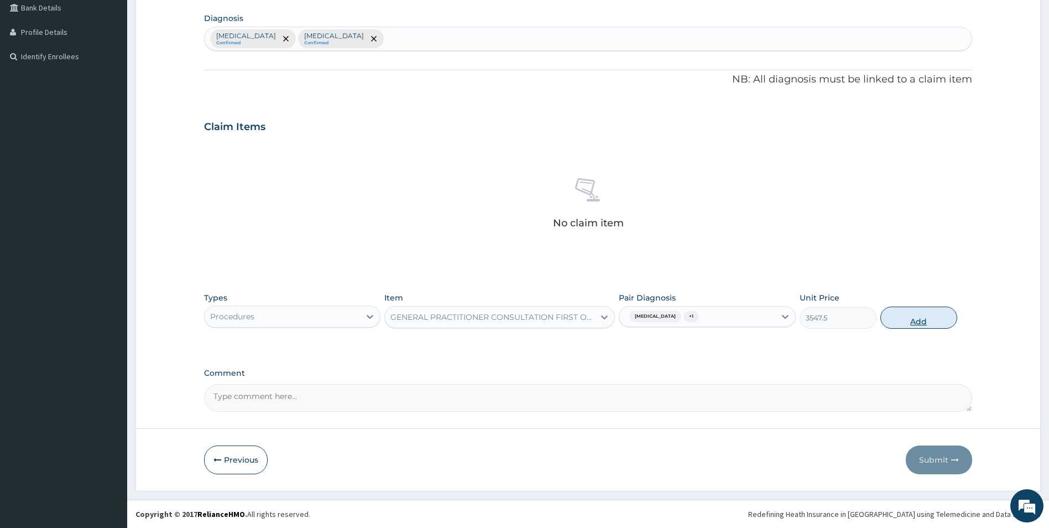
click at [925, 316] on button "Add" at bounding box center [918, 317] width 77 height 22
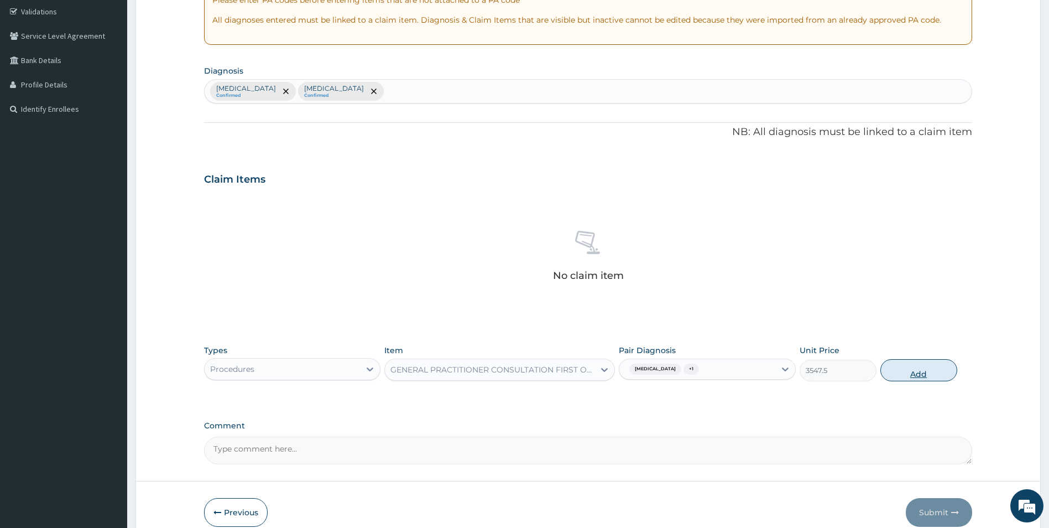
type input "0"
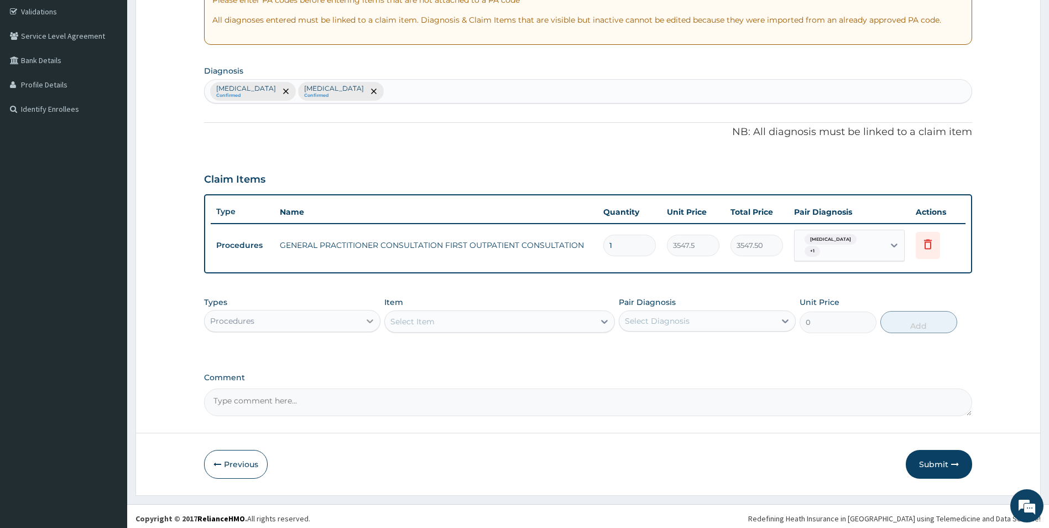
click at [364, 315] on div at bounding box center [370, 321] width 20 height 20
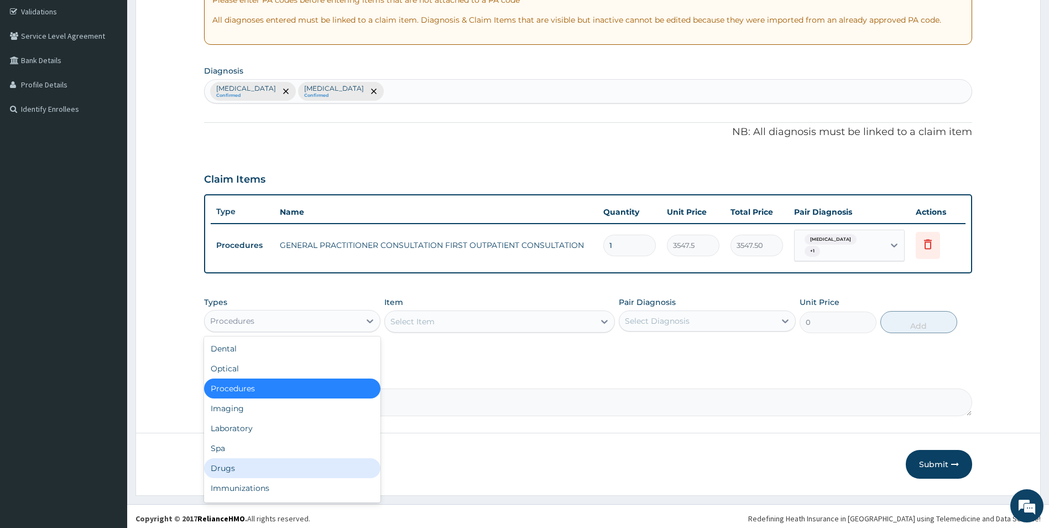
drag, startPoint x: 267, startPoint y: 461, endPoint x: 279, endPoint y: 455, distance: 13.6
click at [269, 461] on div "Drugs" at bounding box center [292, 468] width 177 height 20
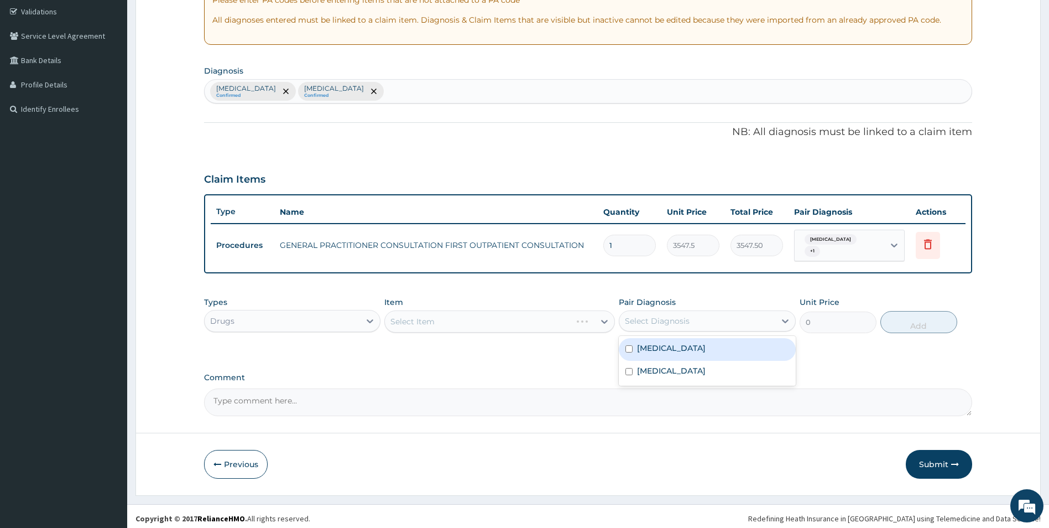
click at [695, 312] on div "Select Diagnosis" at bounding box center [697, 321] width 156 height 18
drag, startPoint x: 673, startPoint y: 347, endPoint x: 656, endPoint y: 347, distance: 16.6
click at [670, 347] on label "Menorrhagia" at bounding box center [671, 347] width 69 height 11
checkbox input "true"
drag, startPoint x: 527, startPoint y: 362, endPoint x: 524, endPoint y: 357, distance: 5.7
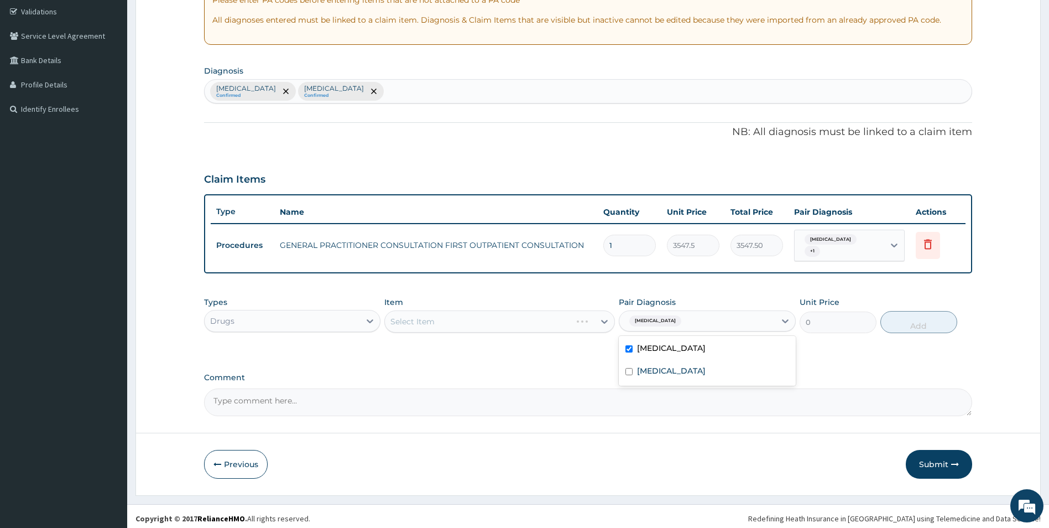
click at [527, 362] on div "PA Code / Prescription Code Enter Code(Secondary Care Only) Encounter Date 26-0…" at bounding box center [588, 157] width 769 height 517
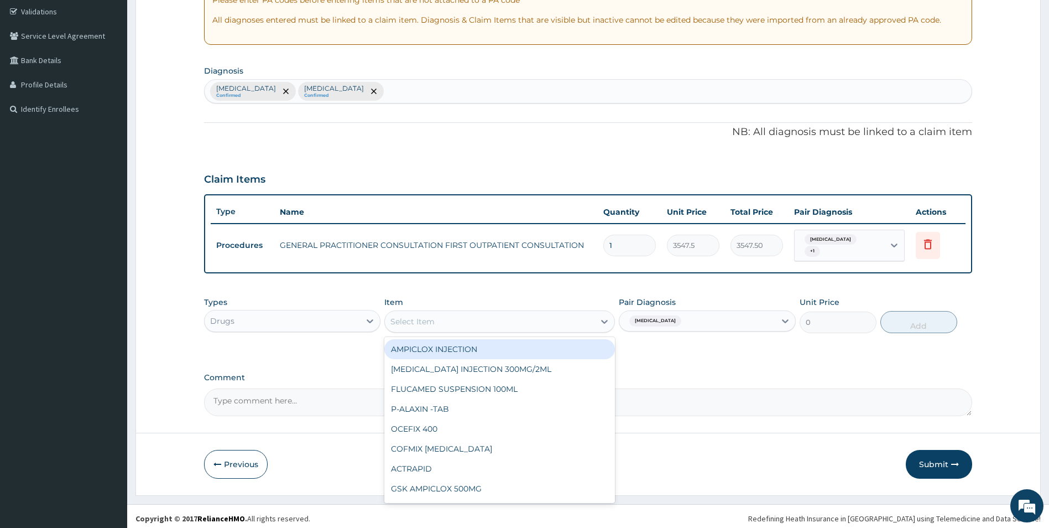
click at [542, 323] on div "Select Item" at bounding box center [490, 321] width 210 height 18
type input "diclo"
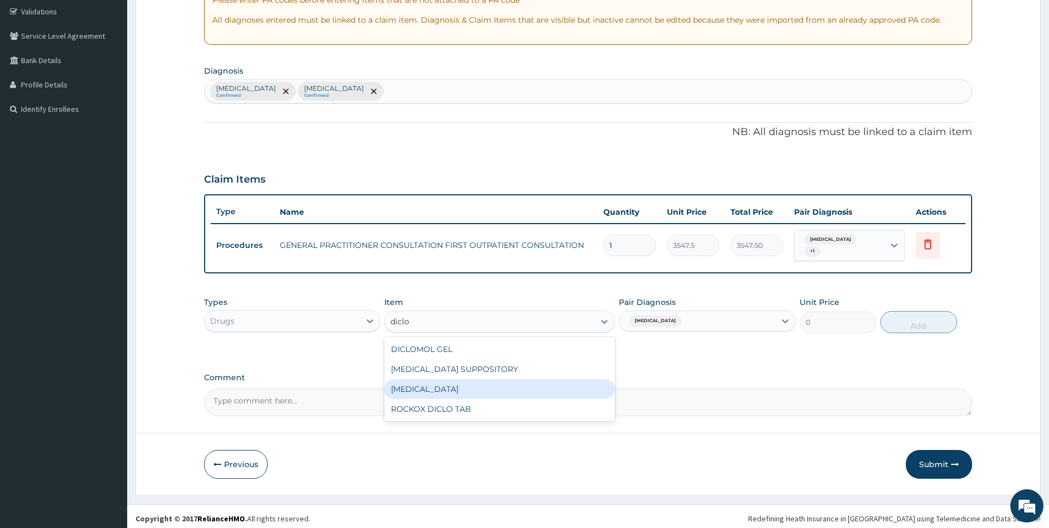
click at [462, 383] on div "DICLOFENAC" at bounding box center [499, 389] width 231 height 20
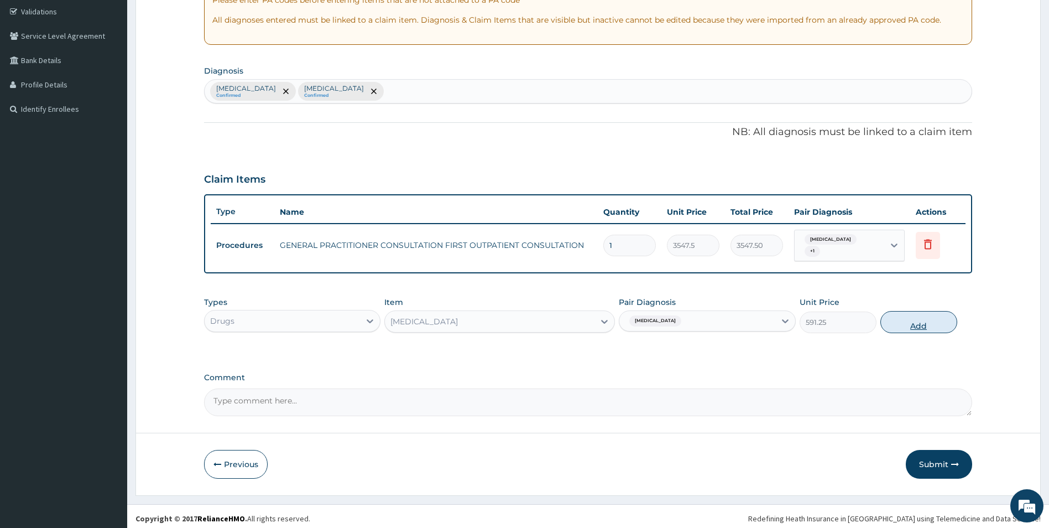
click at [926, 311] on button "Add" at bounding box center [918, 322] width 77 height 22
type input "0"
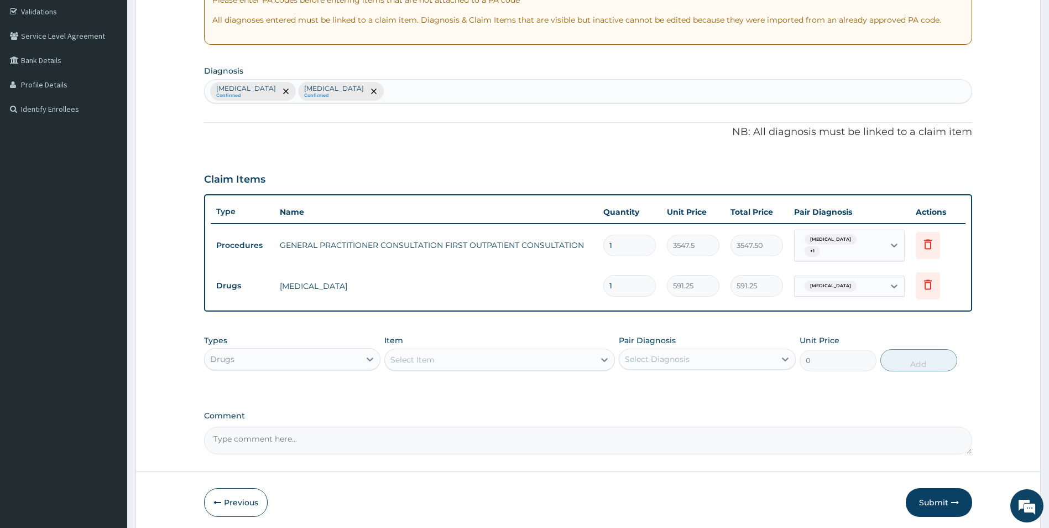
click at [582, 366] on div "Item Select Item" at bounding box center [499, 353] width 231 height 36
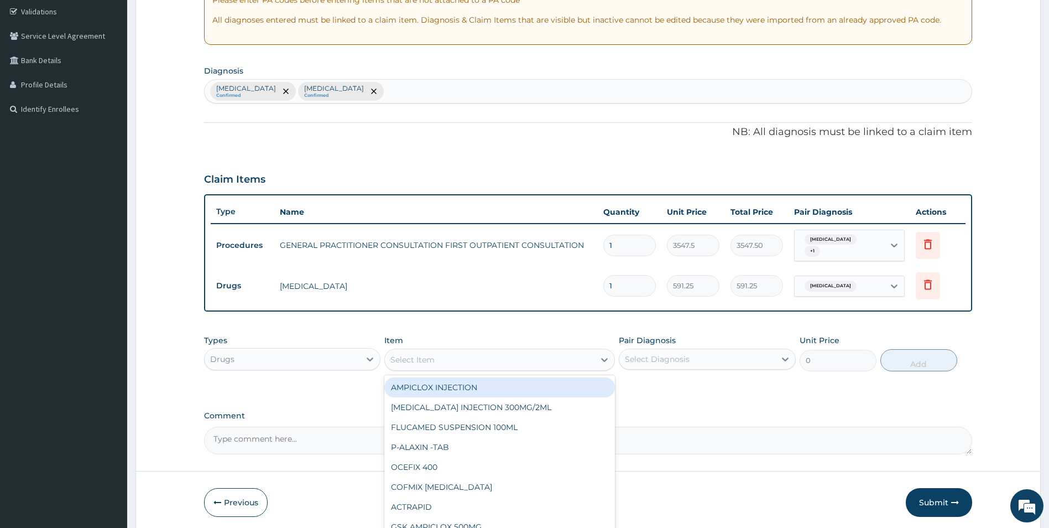
click at [581, 361] on div "Select Item" at bounding box center [490, 360] width 210 height 18
type input "prome"
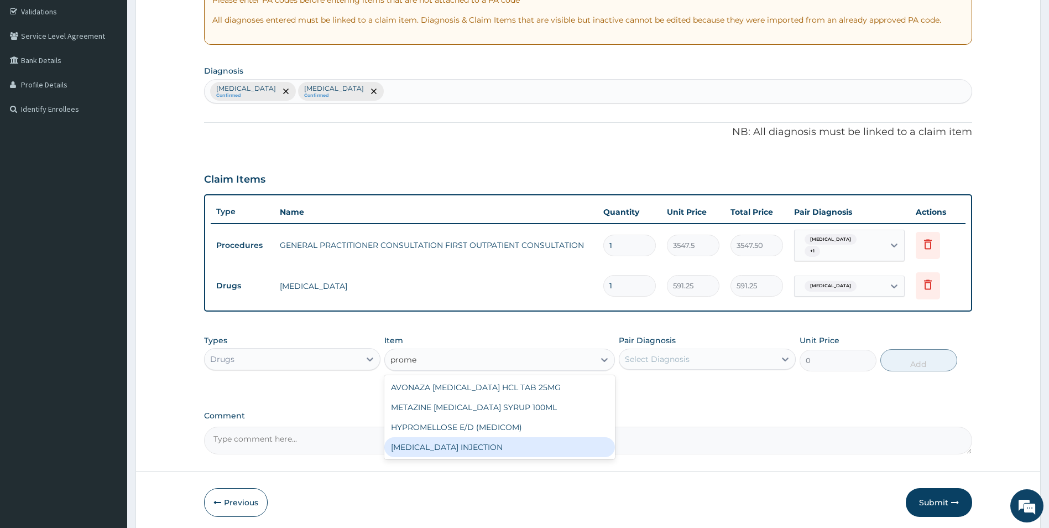
click at [507, 437] on div "PROMETHAZINE INJECTION" at bounding box center [499, 447] width 231 height 20
type input "354.75"
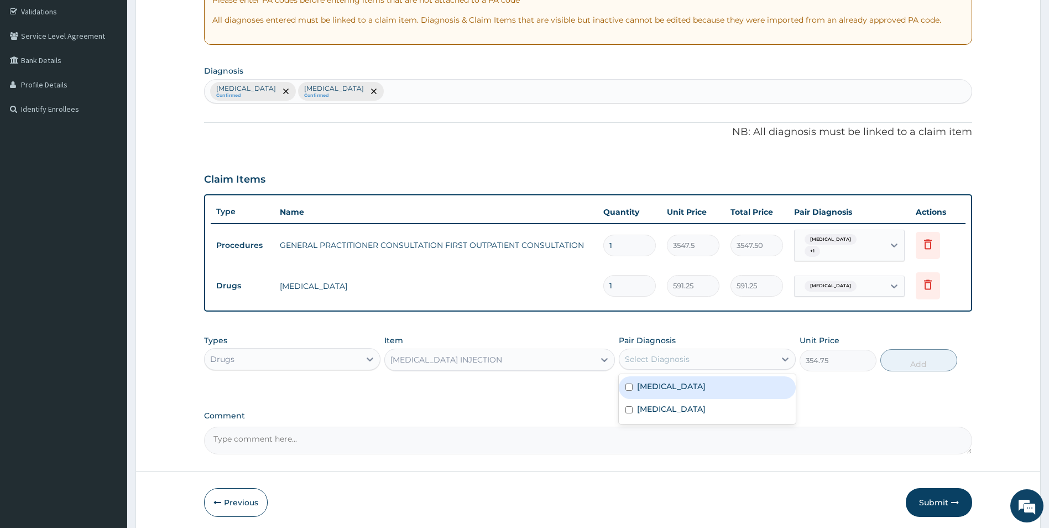
click at [741, 360] on div "Select Diagnosis" at bounding box center [697, 359] width 156 height 18
click at [712, 382] on div "Menorrhagia" at bounding box center [707, 387] width 177 height 23
checkbox input "true"
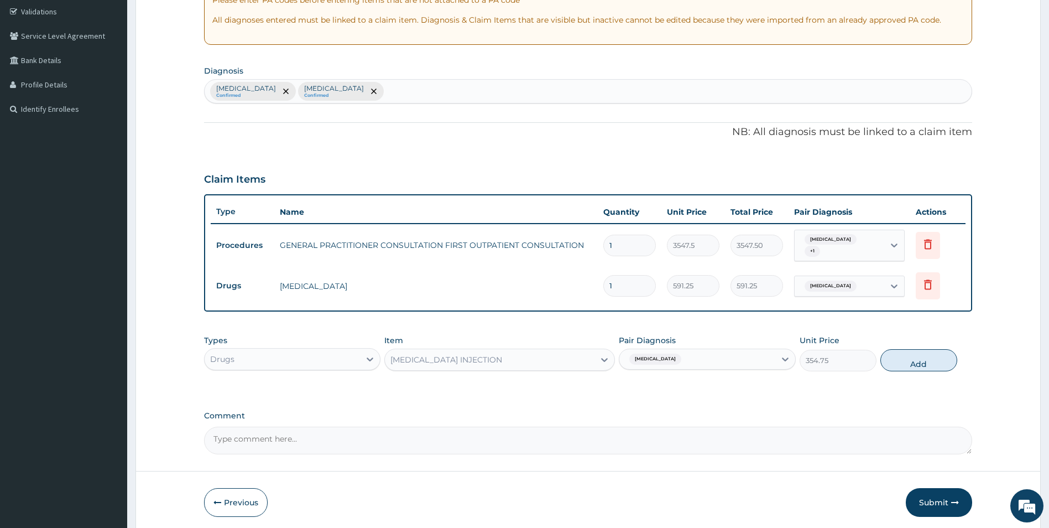
drag, startPoint x: 933, startPoint y: 354, endPoint x: 907, endPoint y: 353, distance: 26.0
click at [926, 354] on button "Add" at bounding box center [918, 360] width 77 height 22
type input "0"
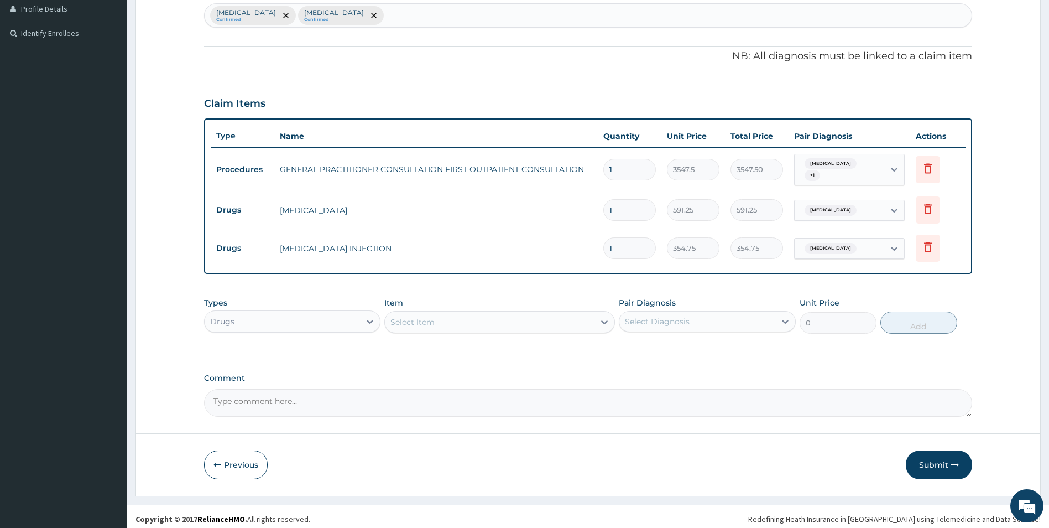
scroll to position [283, 0]
click at [240, 462] on button "Previous" at bounding box center [236, 464] width 64 height 29
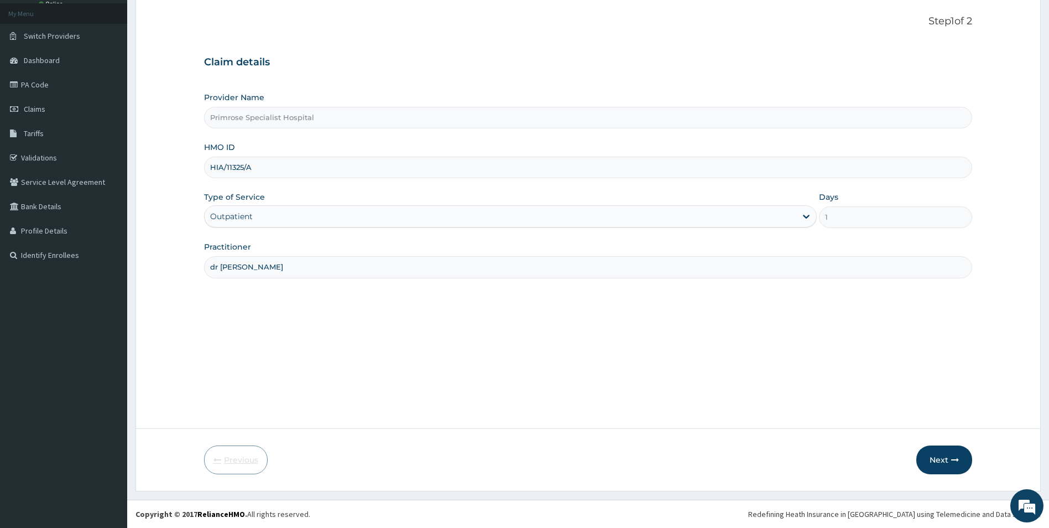
scroll to position [60, 0]
drag, startPoint x: 213, startPoint y: 169, endPoint x: 194, endPoint y: 175, distance: 19.9
click at [194, 175] on form "Step 1 of 2 Claim details Provider Name Primrose Specialist Hospital HMO ID HIA…" at bounding box center [587, 244] width 905 height 493
click at [947, 457] on button "Next" at bounding box center [944, 459] width 56 height 29
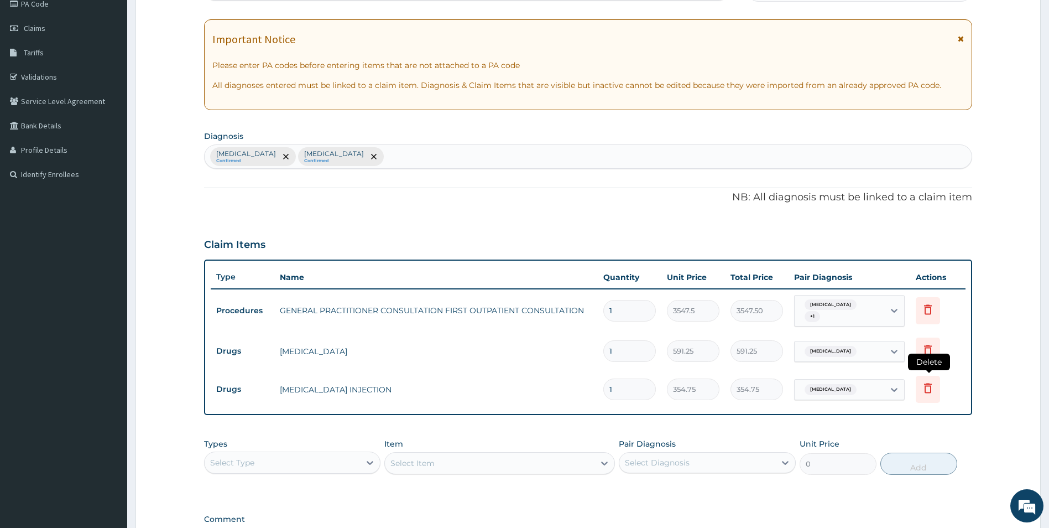
scroll to position [281, 0]
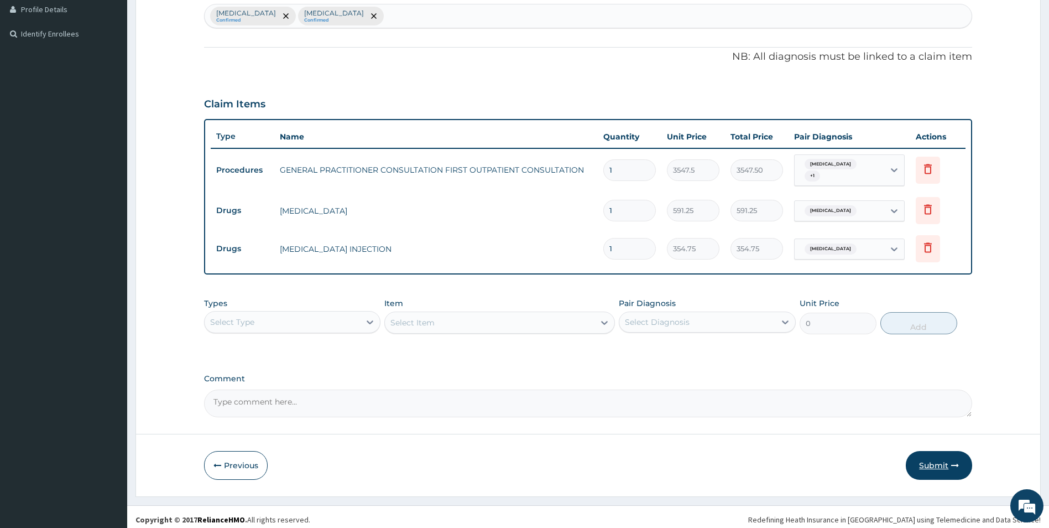
click at [931, 460] on button "Submit" at bounding box center [939, 465] width 66 height 29
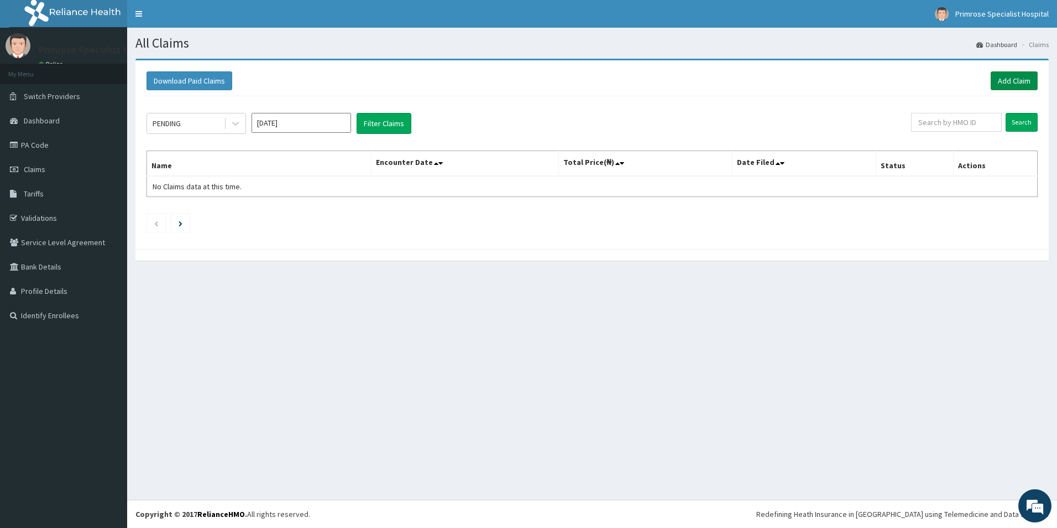
click at [999, 76] on link "Add Claim" at bounding box center [1014, 80] width 47 height 19
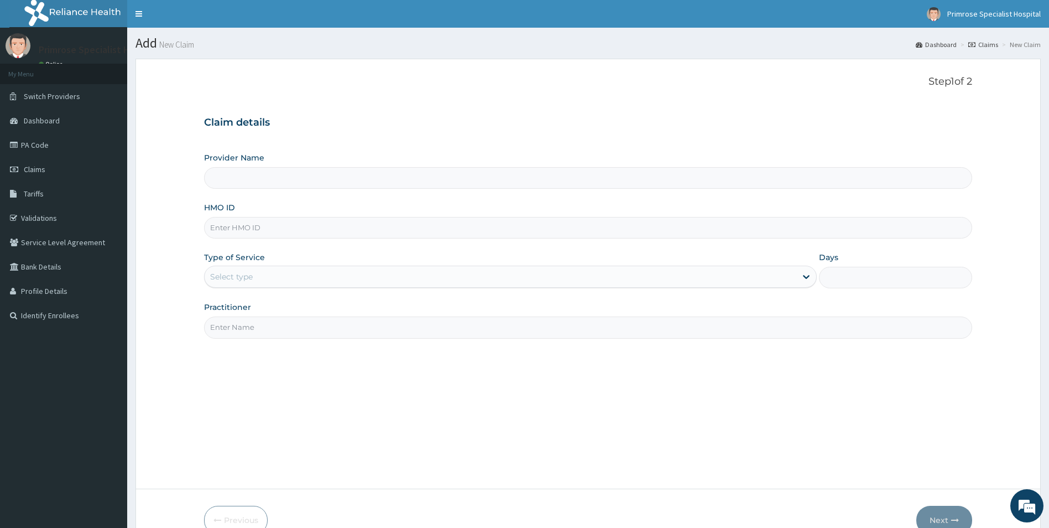
click at [260, 228] on input "HMO ID" at bounding box center [588, 228] width 769 height 22
paste input "NID/10046/C"
type input "NID/10046/C"
type input "Primrose Specialist Hospital"
type input "NID/10046/C"
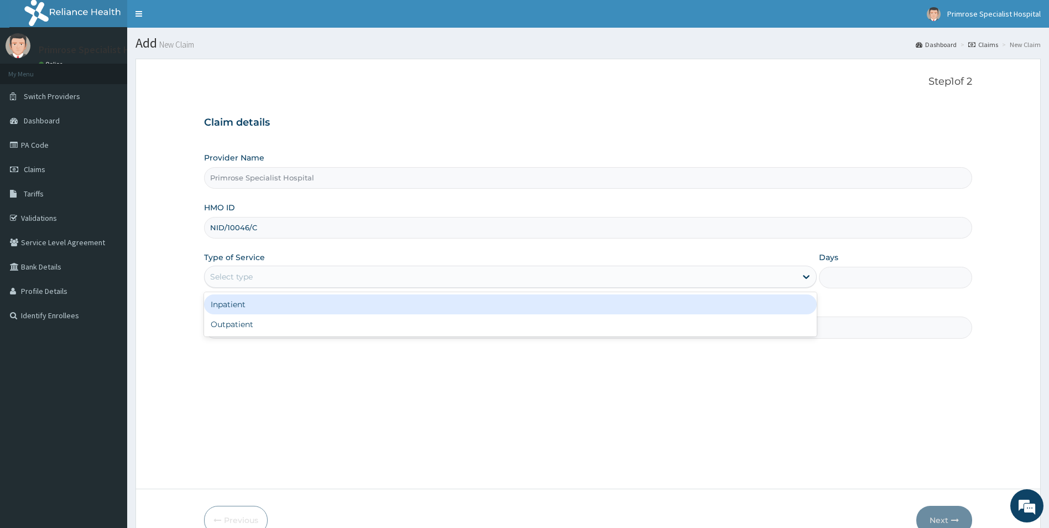
click at [299, 280] on div "Select type" at bounding box center [501, 277] width 592 height 18
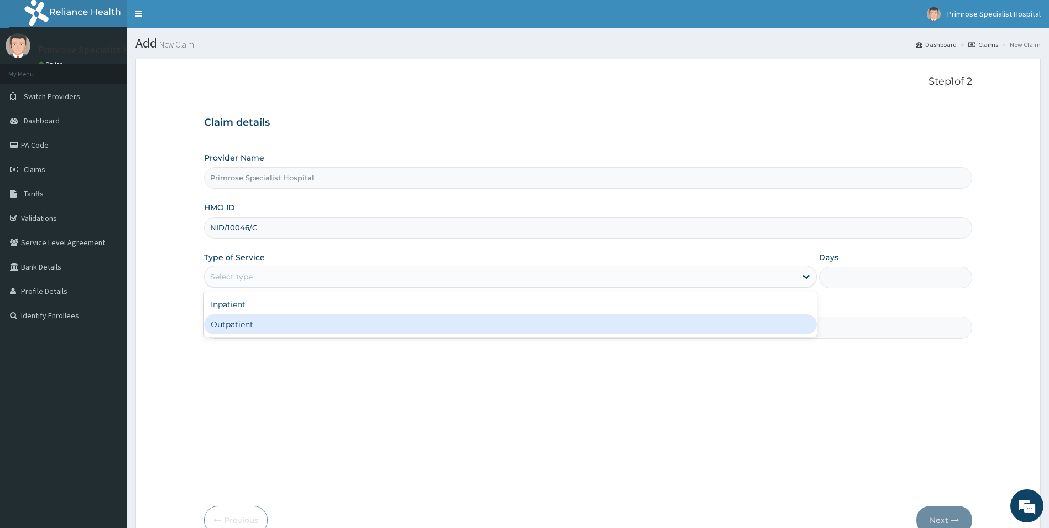
click at [272, 332] on div "Outpatient" at bounding box center [510, 324] width 613 height 20
type input "1"
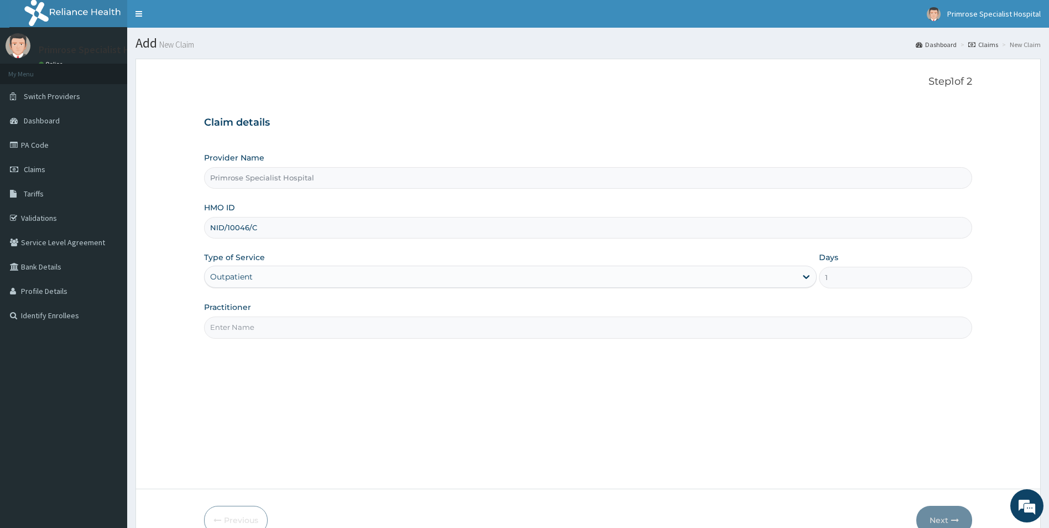
click at [275, 325] on input "Practitioner" at bounding box center [588, 327] width 769 height 22
type input "dr [PERSON_NAME]"
click at [938, 518] on button "Next" at bounding box center [944, 519] width 56 height 29
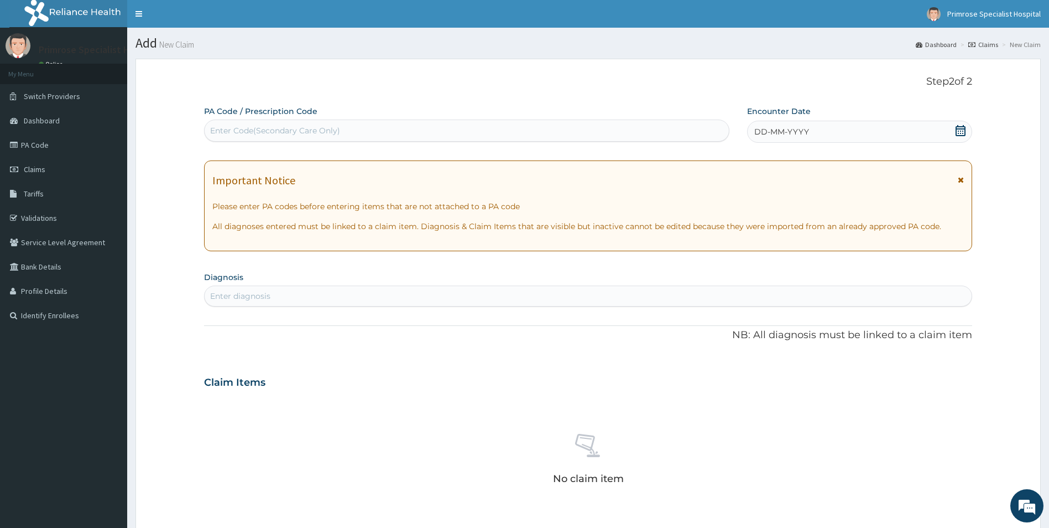
click at [956, 131] on icon at bounding box center [960, 130] width 11 height 11
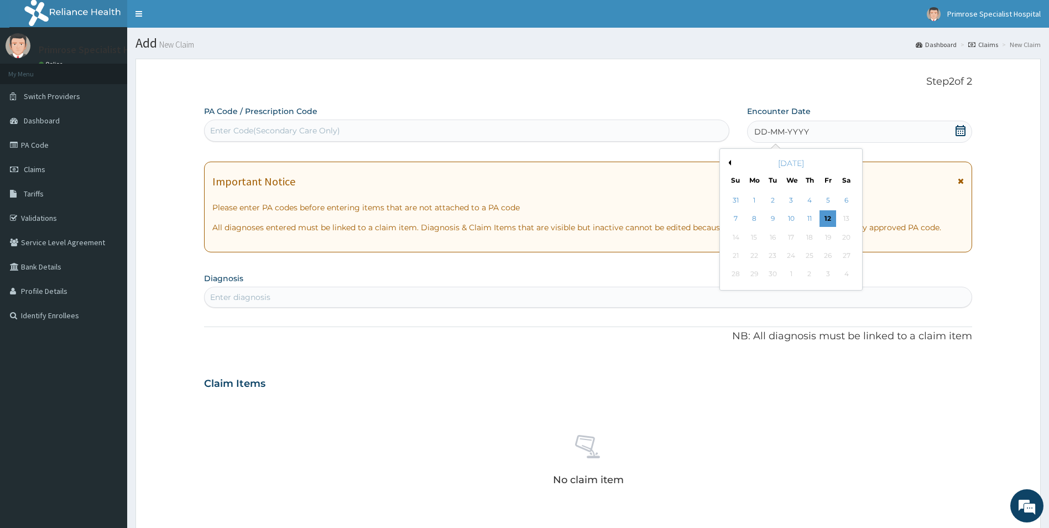
click at [728, 161] on button "Previous Month" at bounding box center [729, 163] width 6 height 6
click at [773, 274] on div "26" at bounding box center [772, 274] width 17 height 17
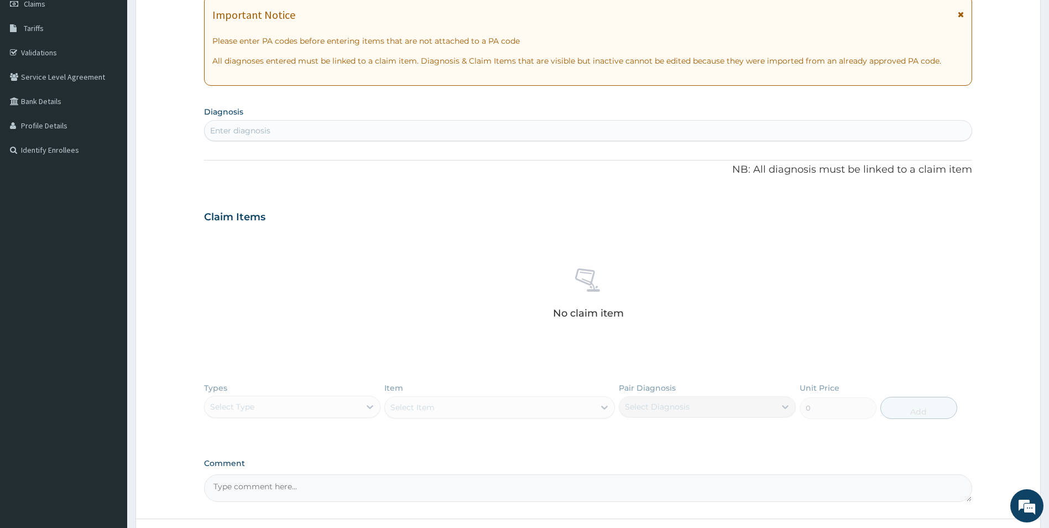
scroll to position [166, 0]
click at [373, 124] on div "Enter diagnosis" at bounding box center [589, 130] width 768 height 18
click at [301, 129] on div "Enter diagnosis" at bounding box center [589, 130] width 768 height 18
type input "t"
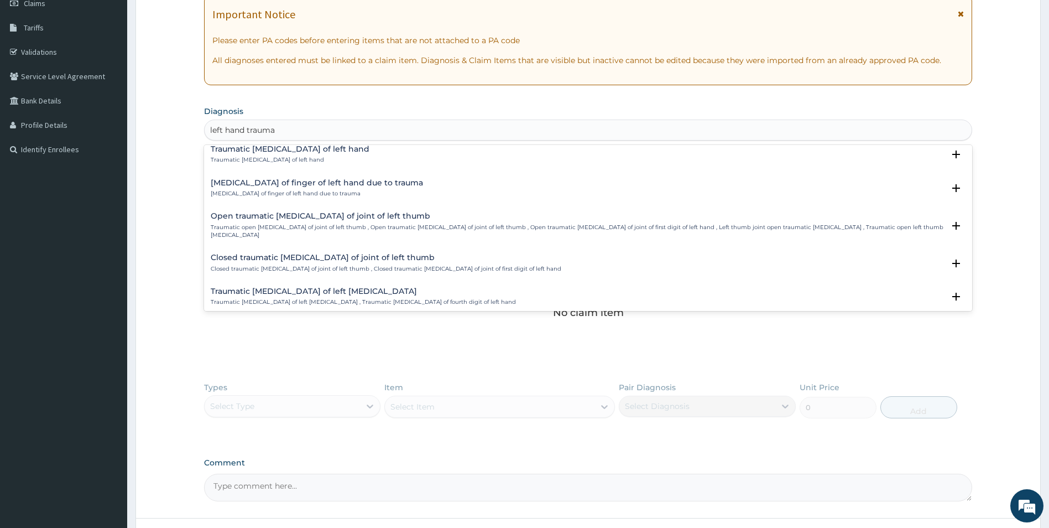
scroll to position [442, 0]
type input "left hand trauma"
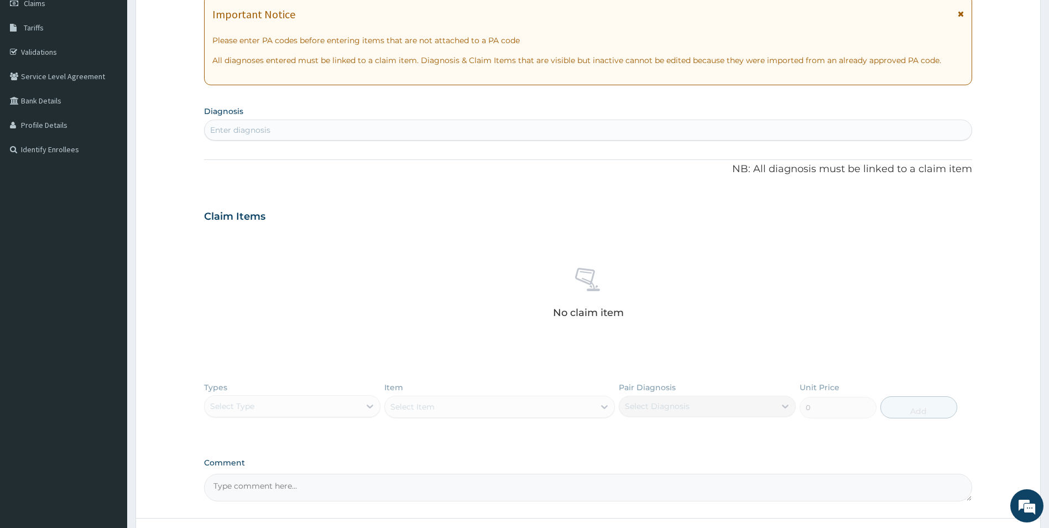
click at [285, 130] on div "Enter diagnosis" at bounding box center [589, 130] width 768 height 18
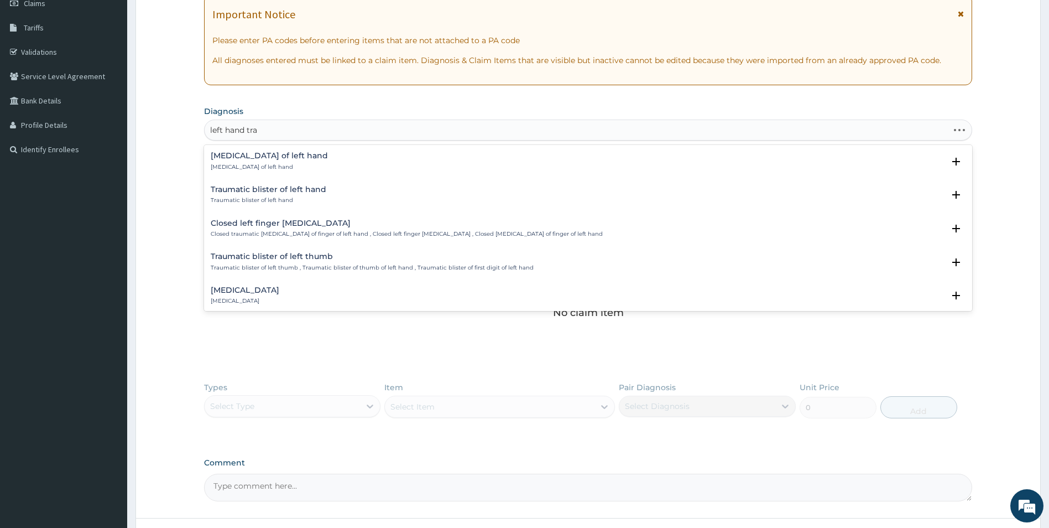
type input "left hand trau"
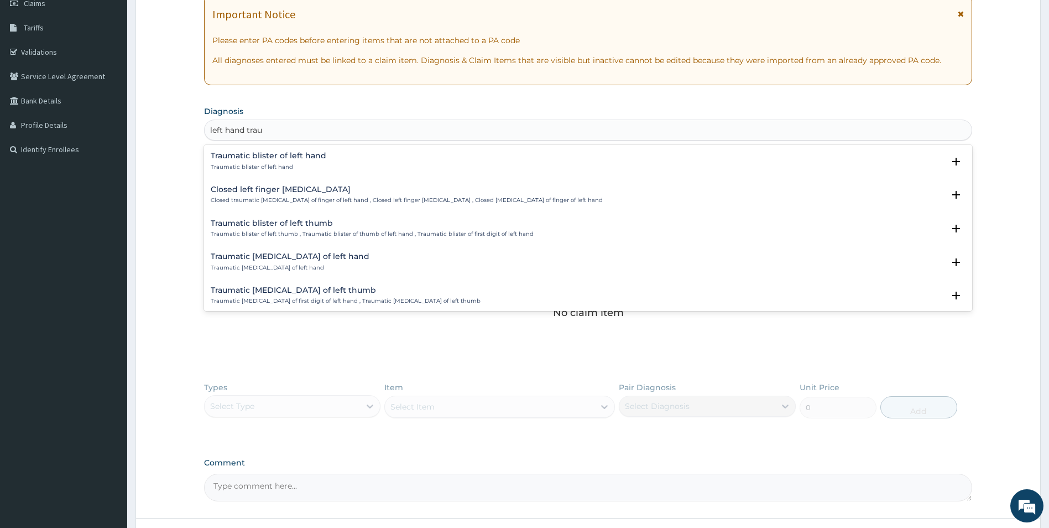
click at [282, 160] on h4 "Traumatic blister of left hand" at bounding box center [269, 156] width 116 height 8
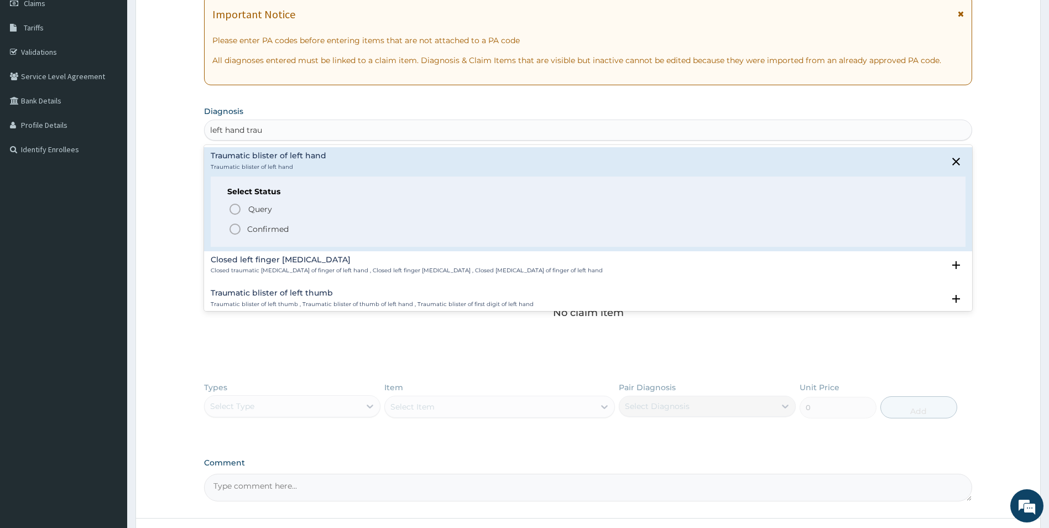
click at [239, 228] on circle "status option filled" at bounding box center [235, 229] width 10 height 10
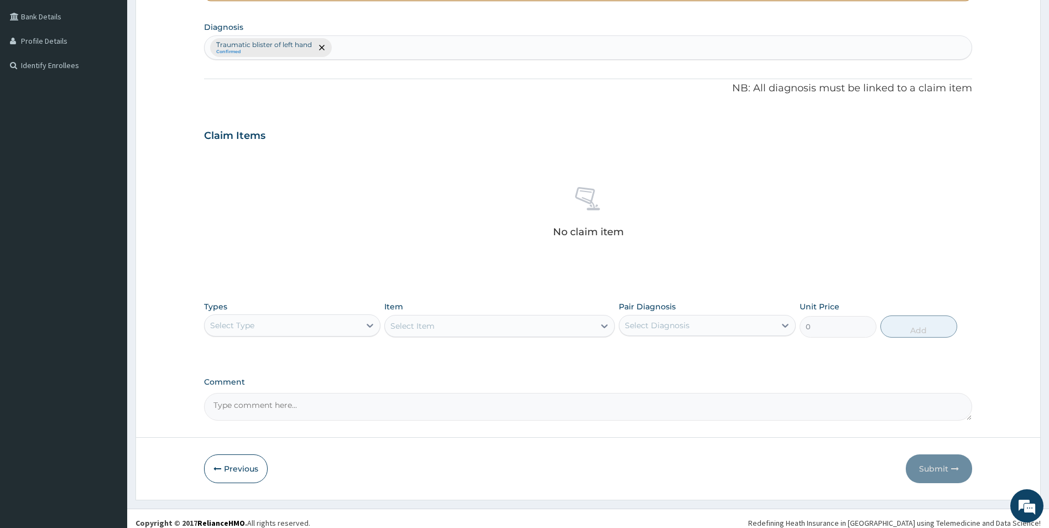
scroll to position [259, 0]
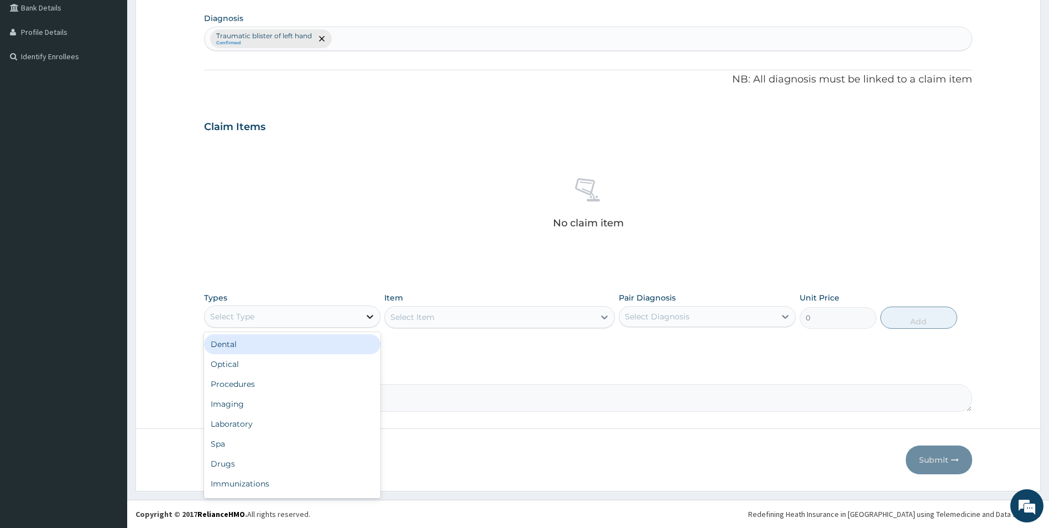
click at [362, 308] on div at bounding box center [370, 316] width 20 height 20
click at [267, 380] on div "Procedures" at bounding box center [292, 384] width 177 height 20
click at [699, 315] on div "Select Diagnosis" at bounding box center [697, 316] width 156 height 18
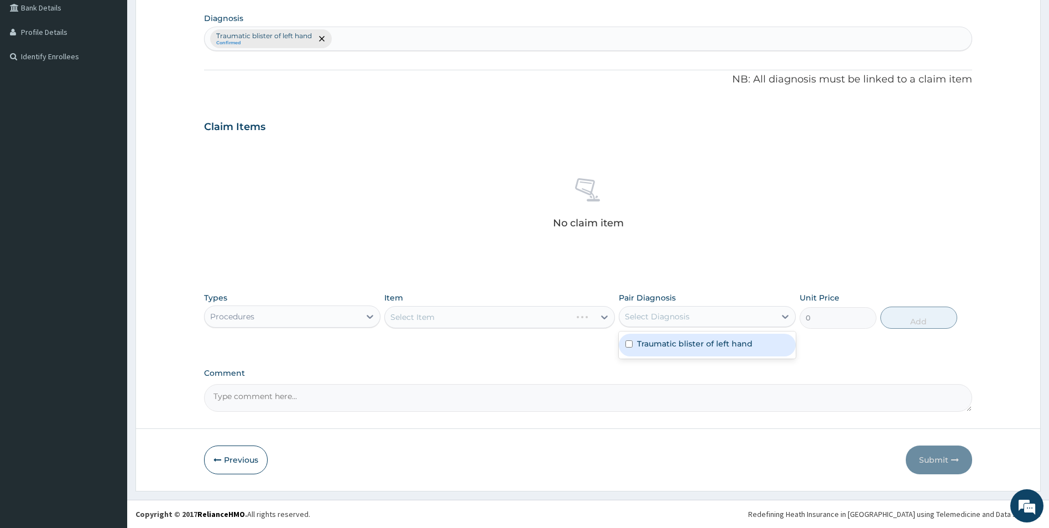
drag, startPoint x: 682, startPoint y: 347, endPoint x: 646, endPoint y: 340, distance: 36.7
click at [682, 347] on label "Traumatic blister of left hand" at bounding box center [695, 343] width 116 height 11
checkbox input "true"
click at [579, 316] on div "Select Item" at bounding box center [499, 317] width 231 height 22
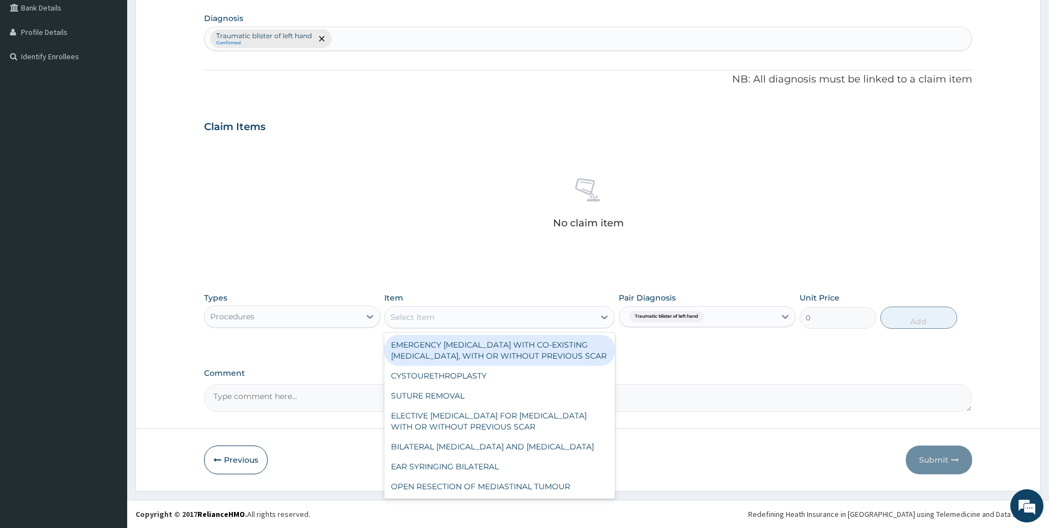
click at [458, 319] on div "Select Item" at bounding box center [490, 317] width 210 height 18
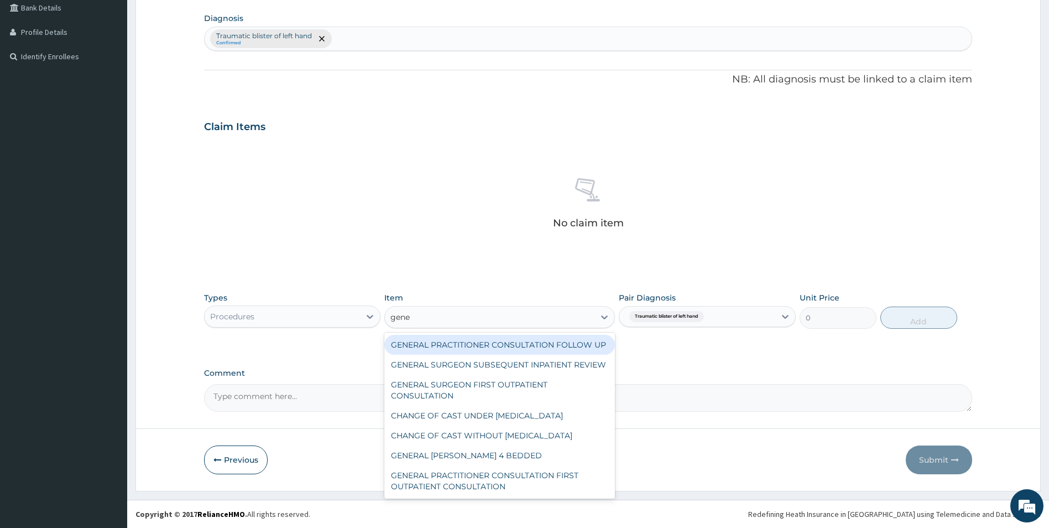
type input "gener"
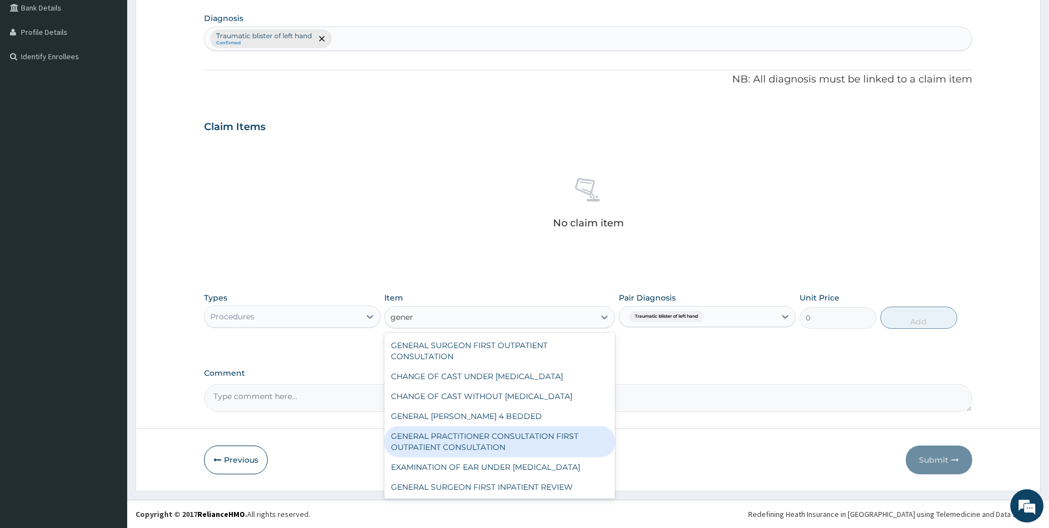
scroll to position [55, 0]
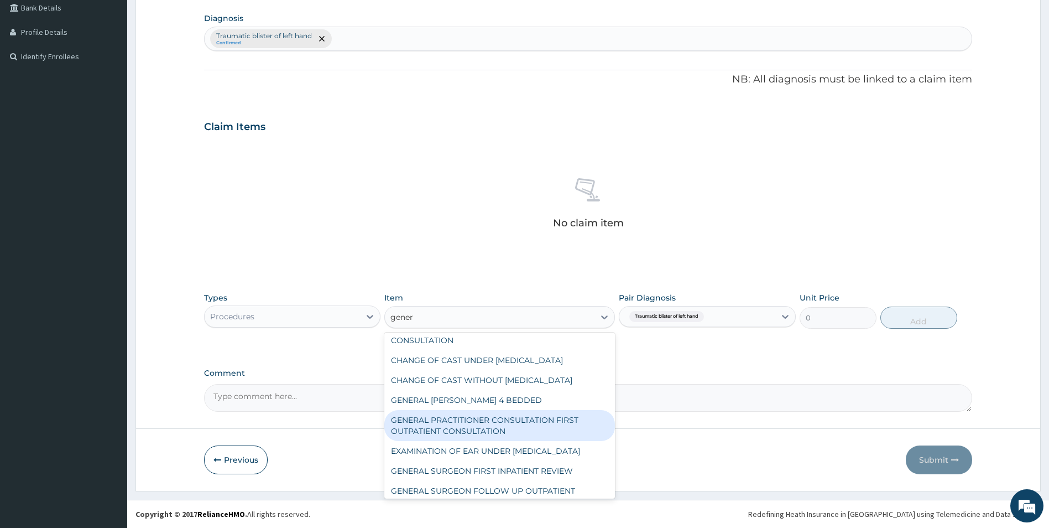
click at [462, 441] on div "GENERAL PRACTITIONER CONSULTATION FIRST OUTPATIENT CONSULTATION" at bounding box center [499, 425] width 231 height 31
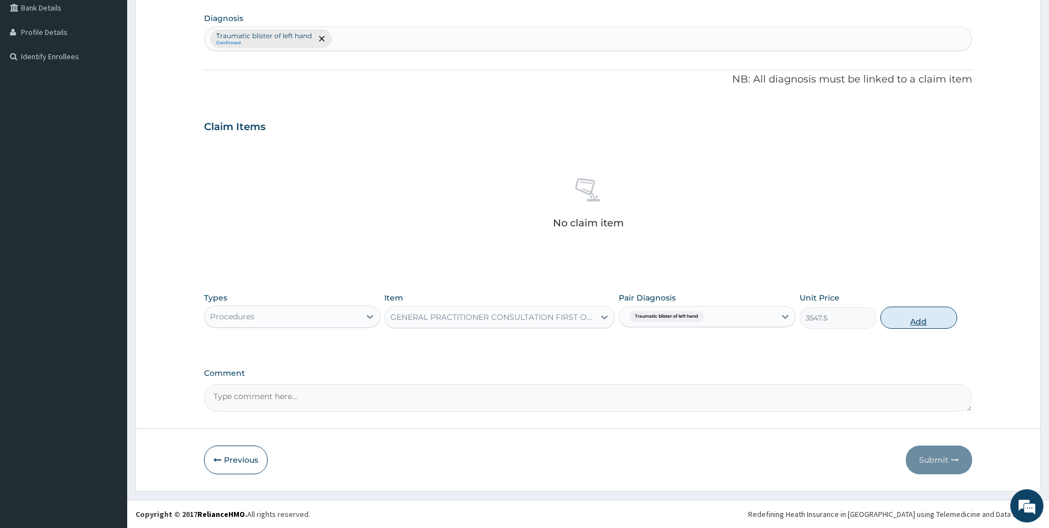
click at [916, 311] on button "Add" at bounding box center [918, 317] width 77 height 22
type input "0"
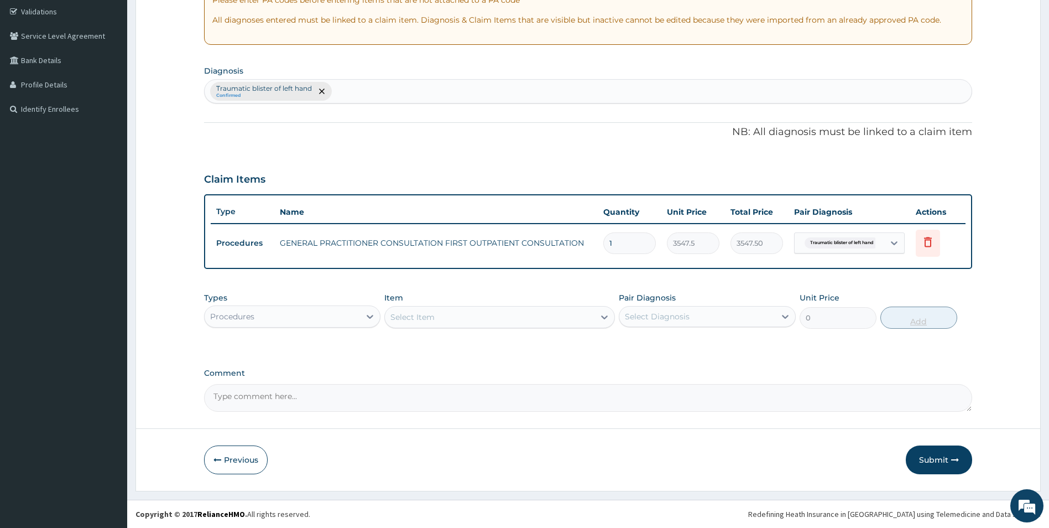
scroll to position [206, 0]
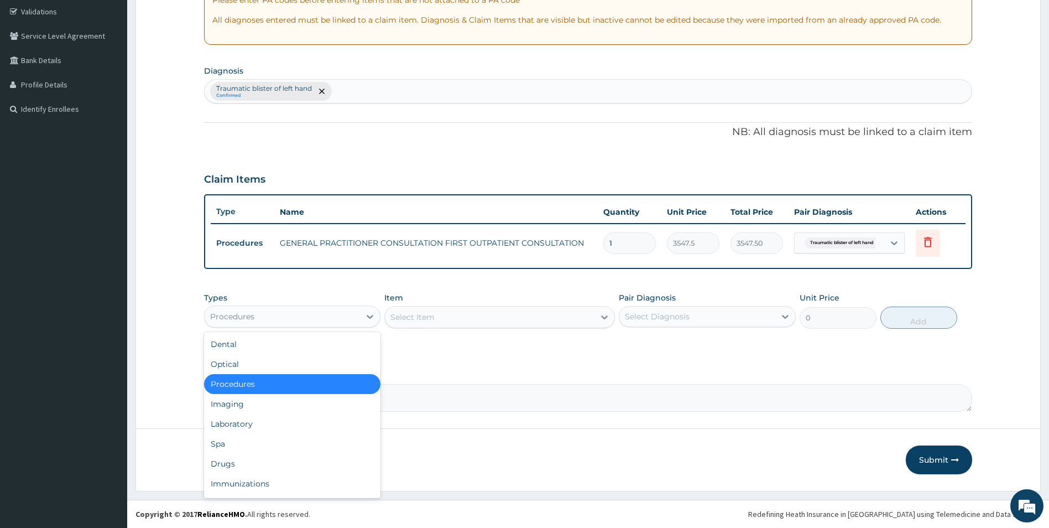
click at [345, 322] on div "Procedures" at bounding box center [283, 316] width 156 height 18
click at [296, 461] on div "Drugs" at bounding box center [292, 463] width 177 height 20
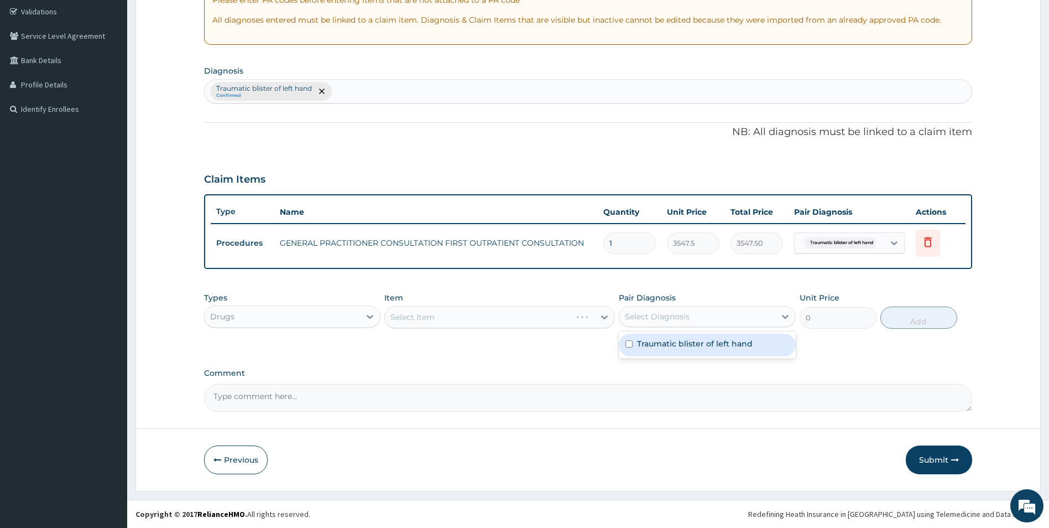
click at [725, 318] on div "Select Diagnosis" at bounding box center [697, 316] width 156 height 18
click at [714, 337] on div "Traumatic blister of left hand" at bounding box center [707, 344] width 177 height 23
checkbox input "true"
click at [483, 312] on div "Select Item" at bounding box center [499, 317] width 231 height 22
click at [587, 322] on div "Select Item" at bounding box center [490, 317] width 210 height 18
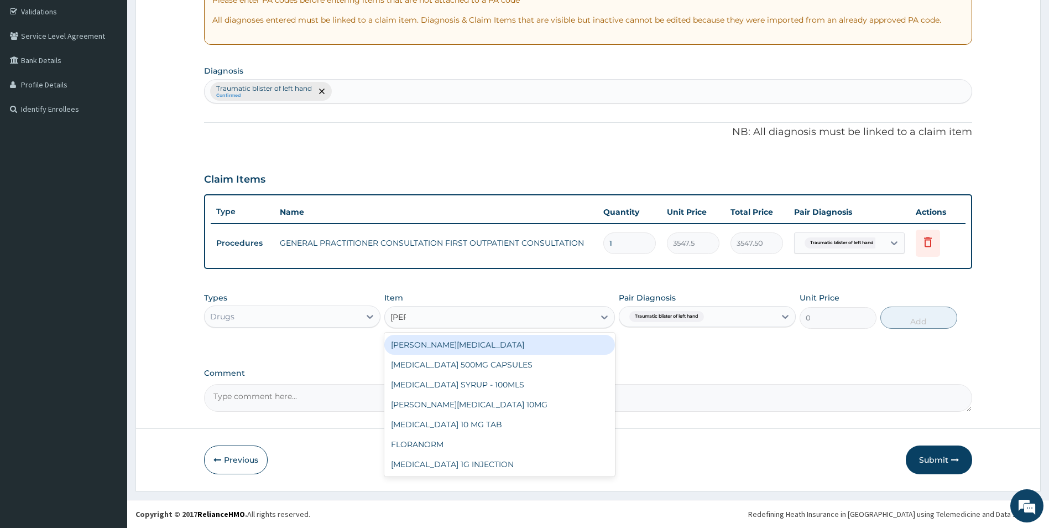
type input "lorat"
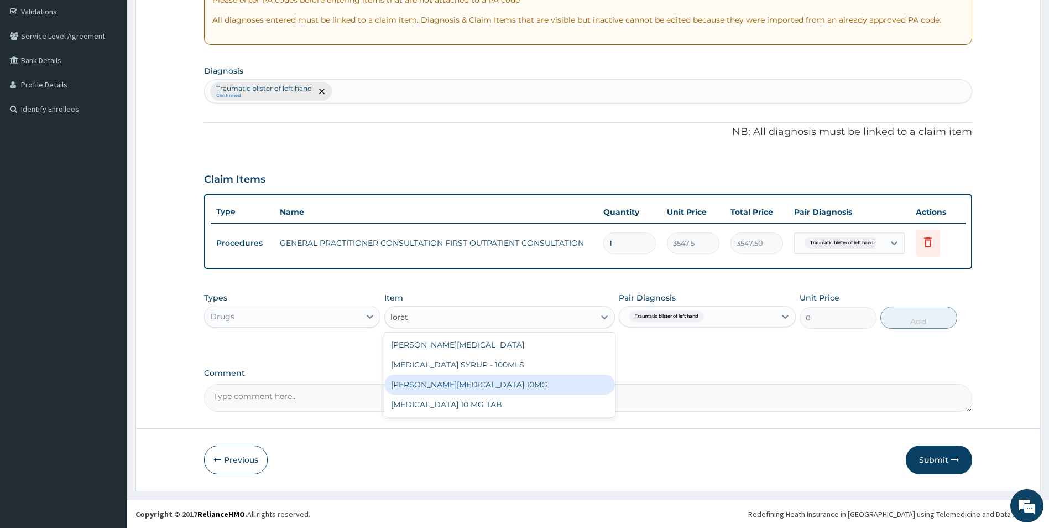
click at [512, 389] on div "LORATYN LORATADINE 10MG" at bounding box center [499, 384] width 231 height 20
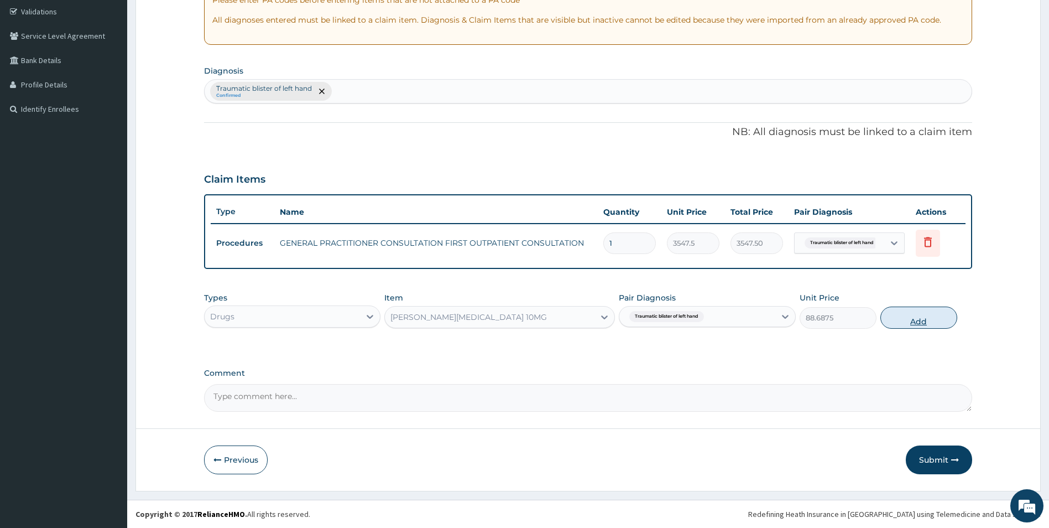
click at [931, 316] on button "Add" at bounding box center [918, 317] width 77 height 22
type input "0"
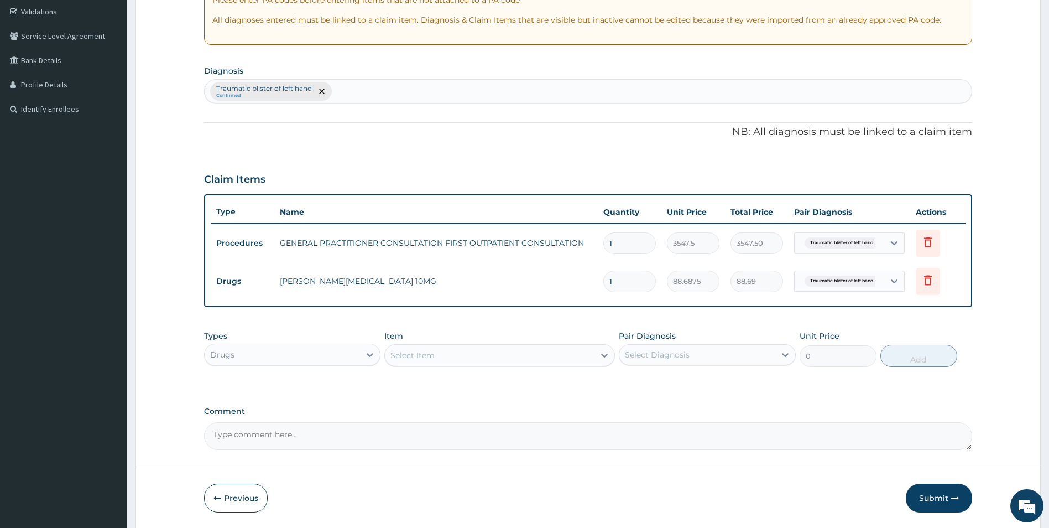
drag, startPoint x: 629, startPoint y: 275, endPoint x: 577, endPoint y: 280, distance: 51.7
click at [577, 279] on tr "Drugs LORATYN LORATADINE 10MG 1 88.6875 88.69 Traumatic blister of left hand De…" at bounding box center [588, 281] width 755 height 38
type input "5"
type input "443.44"
type input "5"
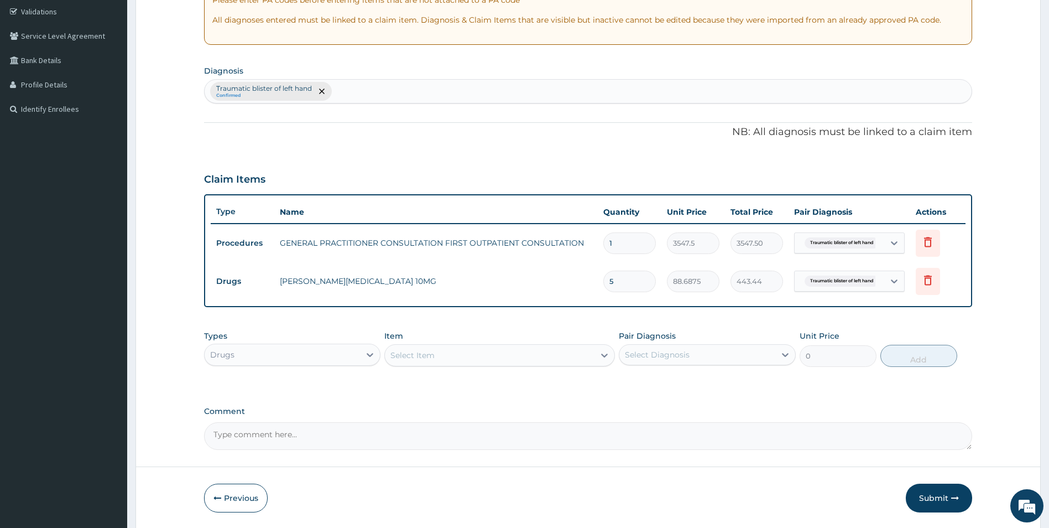
click at [589, 356] on div "Select Item" at bounding box center [490, 355] width 210 height 18
type input "ibu"
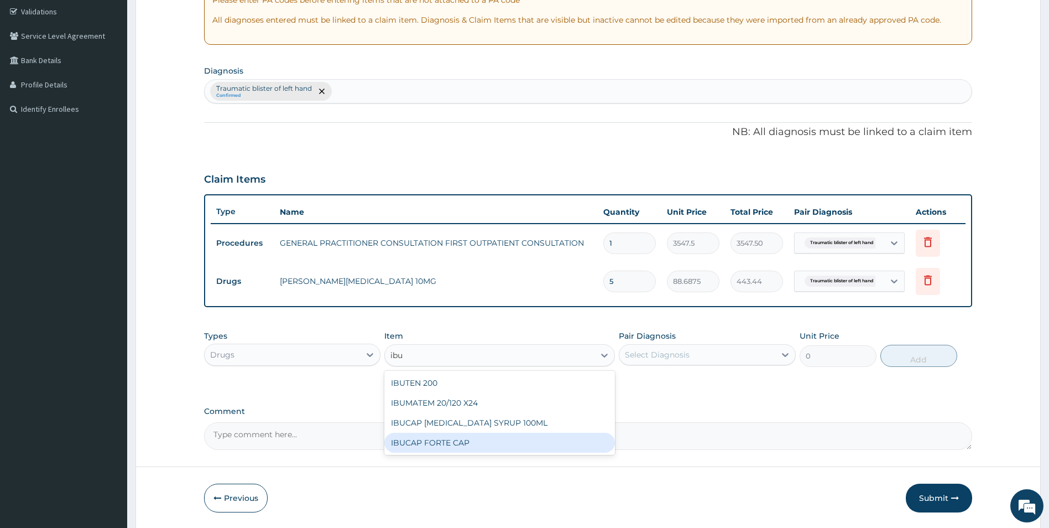
click at [521, 441] on div "IBUCAP FORTE CAP" at bounding box center [499, 442] width 231 height 20
type input "59.125"
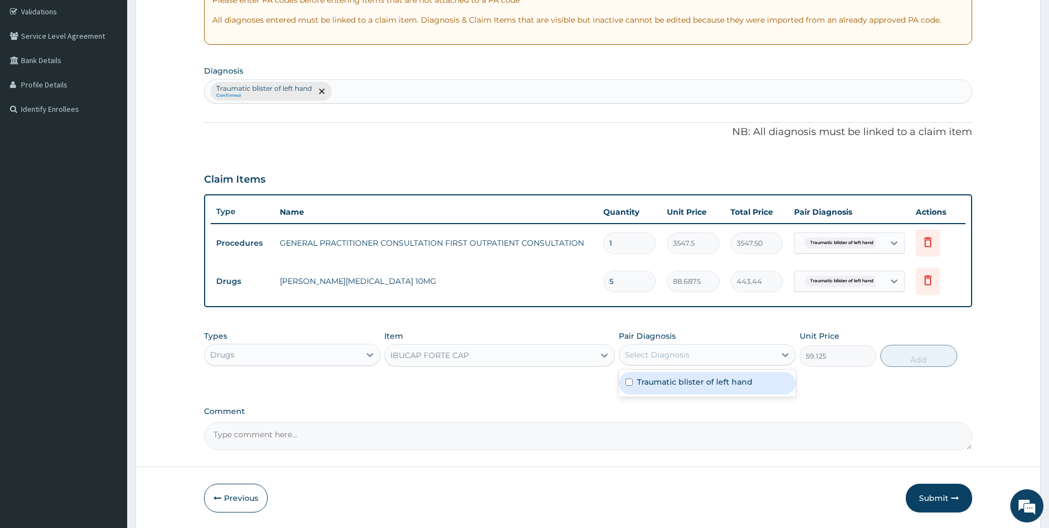
click at [682, 353] on div "Select Diagnosis" at bounding box center [657, 354] width 65 height 11
click at [675, 384] on label "Traumatic blister of left hand" at bounding box center [695, 381] width 116 height 11
checkbox input "true"
drag, startPoint x: 818, startPoint y: 385, endPoint x: 827, endPoint y: 384, distance: 8.4
click at [824, 385] on div "Types Drugs Item IBUCAP FORTE CAP Pair Diagnosis Traumatic blister of left hand…" at bounding box center [588, 357] width 769 height 64
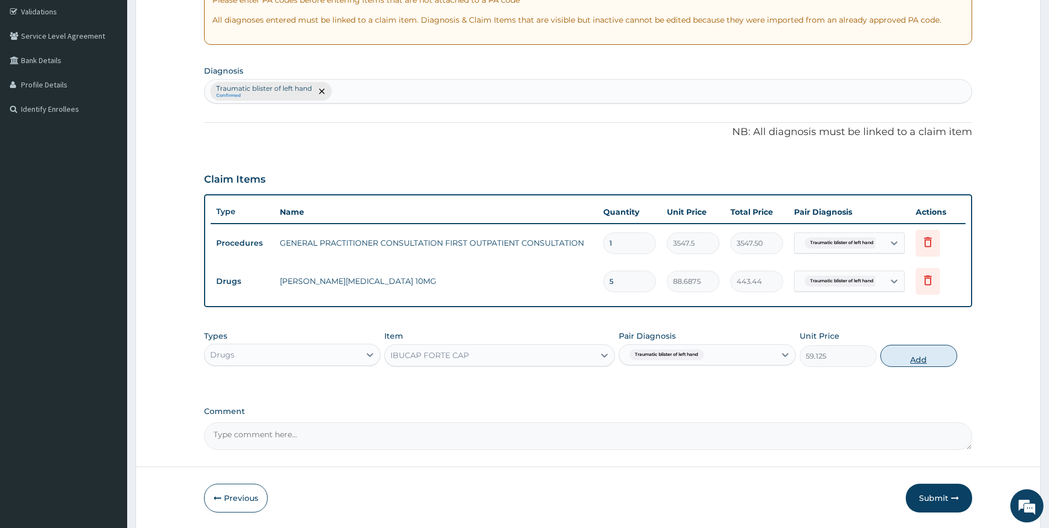
click at [914, 352] on button "Add" at bounding box center [918, 356] width 77 height 22
type input "0"
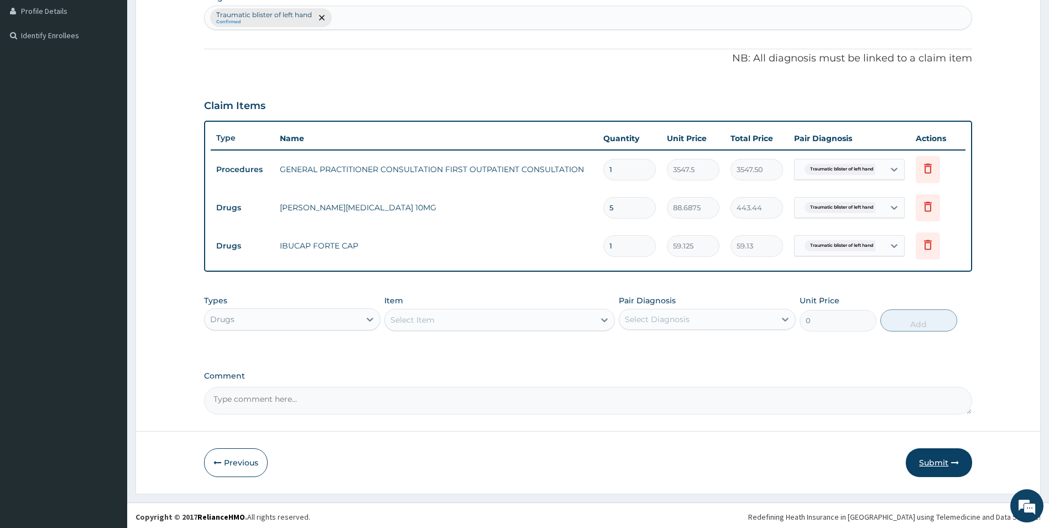
scroll to position [283, 0]
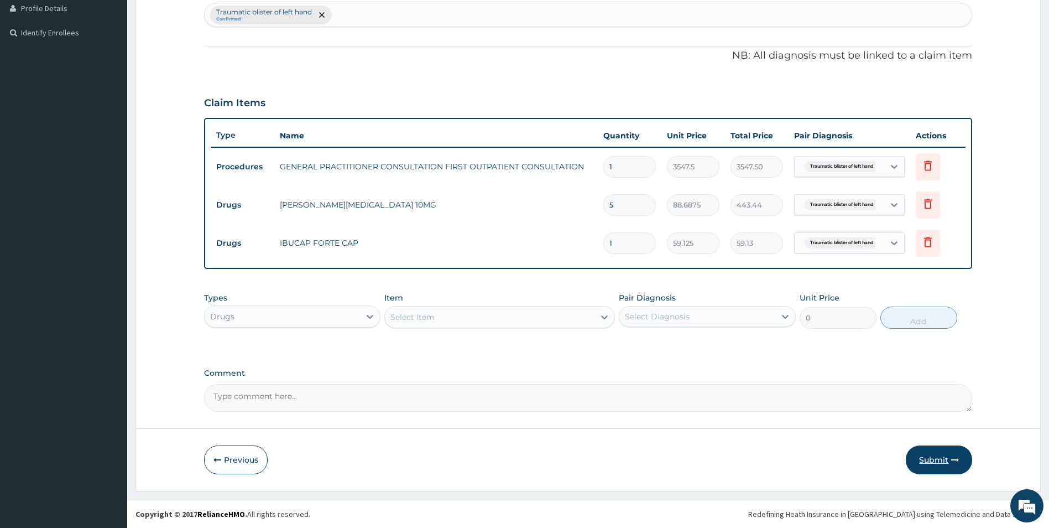
click at [944, 460] on button "Submit" at bounding box center [939, 459] width 66 height 29
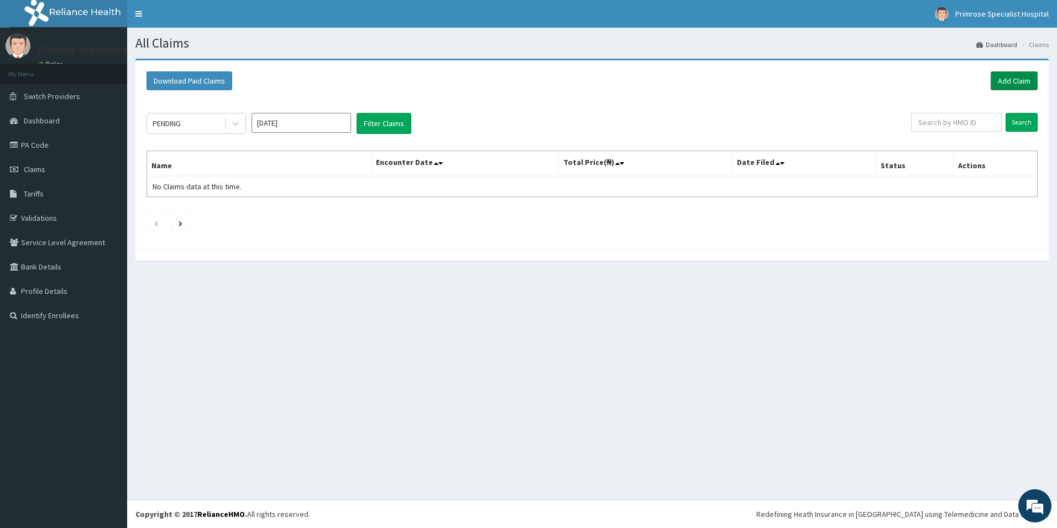
click at [1009, 81] on link "Add Claim" at bounding box center [1014, 80] width 47 height 19
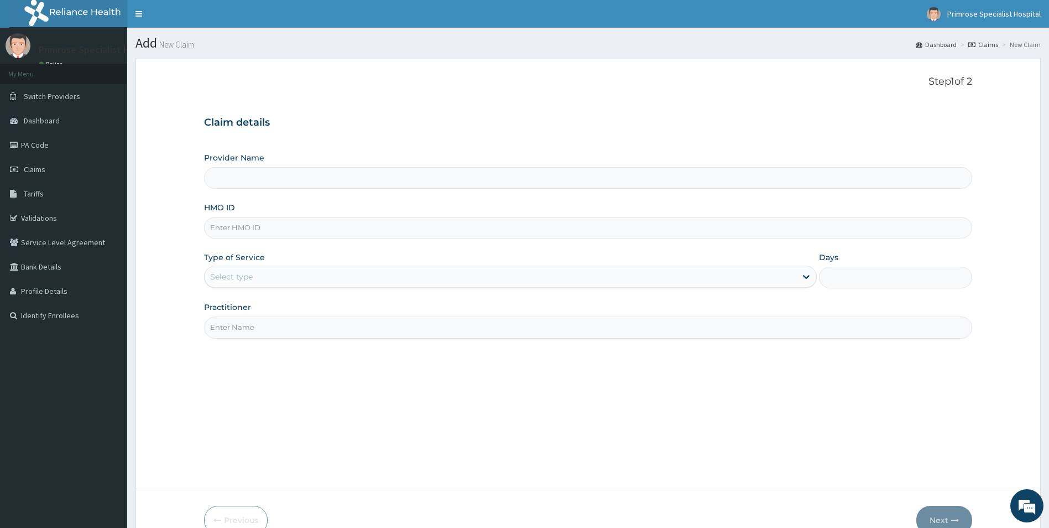
click at [262, 230] on input "HMO ID" at bounding box center [588, 228] width 769 height 22
type input "Primrose Specialist Hospital"
paste input "WER/10004/A"
type input "WER/10004/A"
click at [230, 276] on div "Select type" at bounding box center [231, 276] width 43 height 11
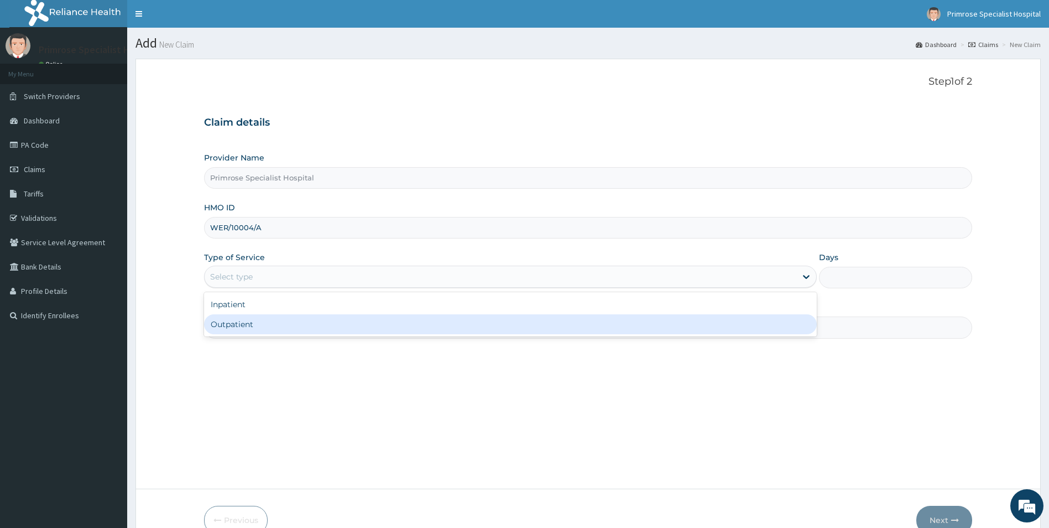
click at [235, 319] on div "Outpatient" at bounding box center [510, 324] width 613 height 20
type input "1"
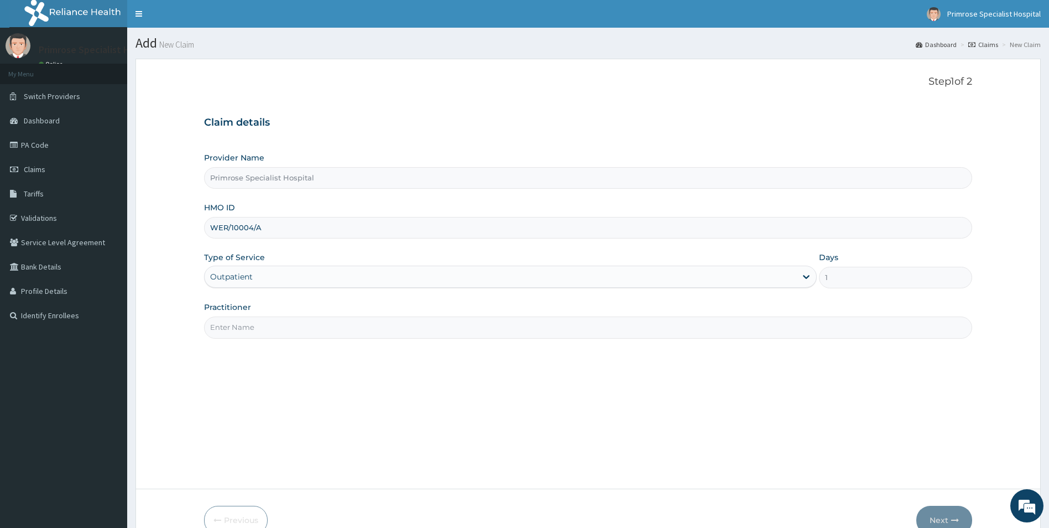
click at [245, 327] on input "Practitioner" at bounding box center [588, 327] width 769 height 22
type input "dr ife"
click at [949, 518] on button "Next" at bounding box center [944, 519] width 56 height 29
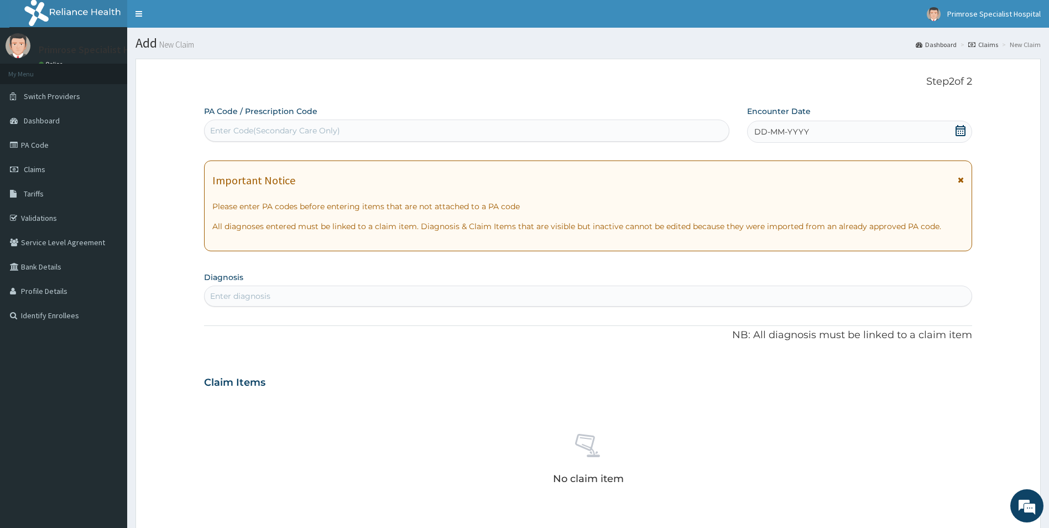
click at [961, 127] on icon at bounding box center [961, 130] width 10 height 11
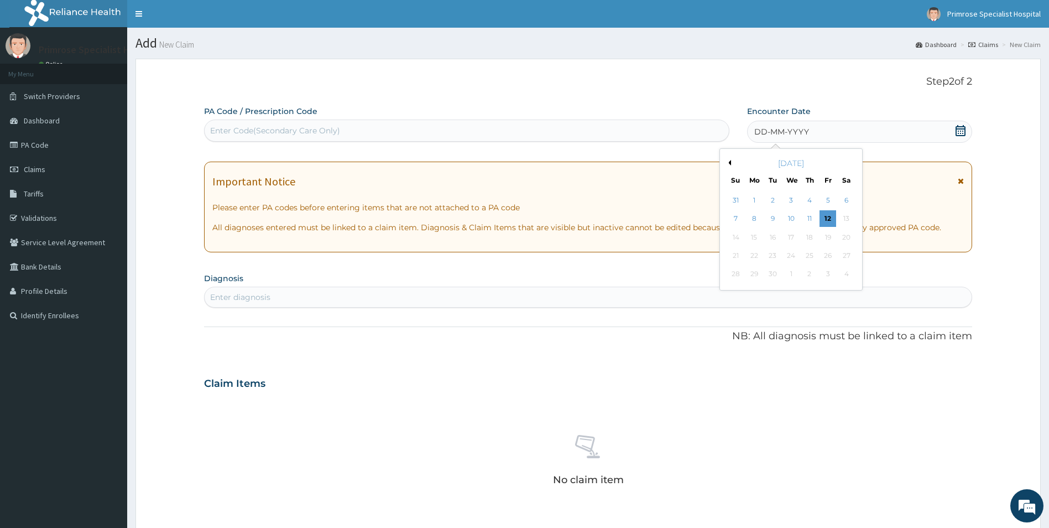
click at [732, 163] on div "September 2025" at bounding box center [790, 163] width 133 height 11
click at [731, 160] on button "Previous Month" at bounding box center [729, 163] width 6 height 6
click at [766, 275] on div "26" at bounding box center [772, 274] width 17 height 17
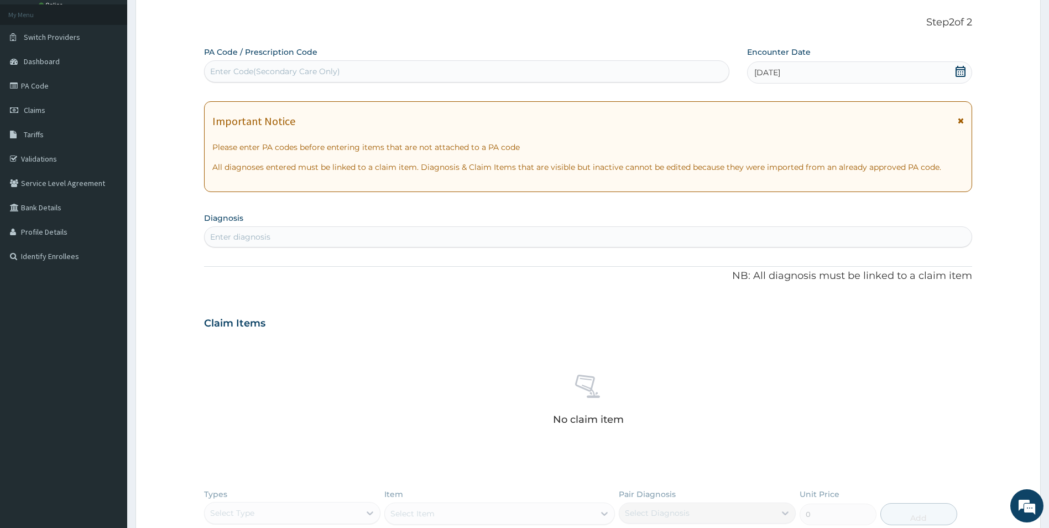
scroll to position [166, 0]
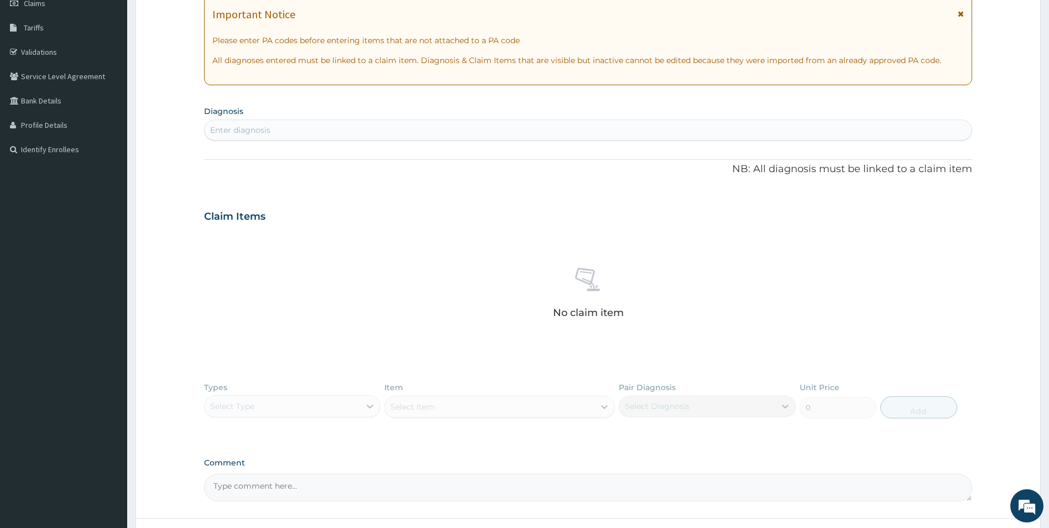
click at [442, 128] on div "Enter diagnosis" at bounding box center [589, 130] width 768 height 18
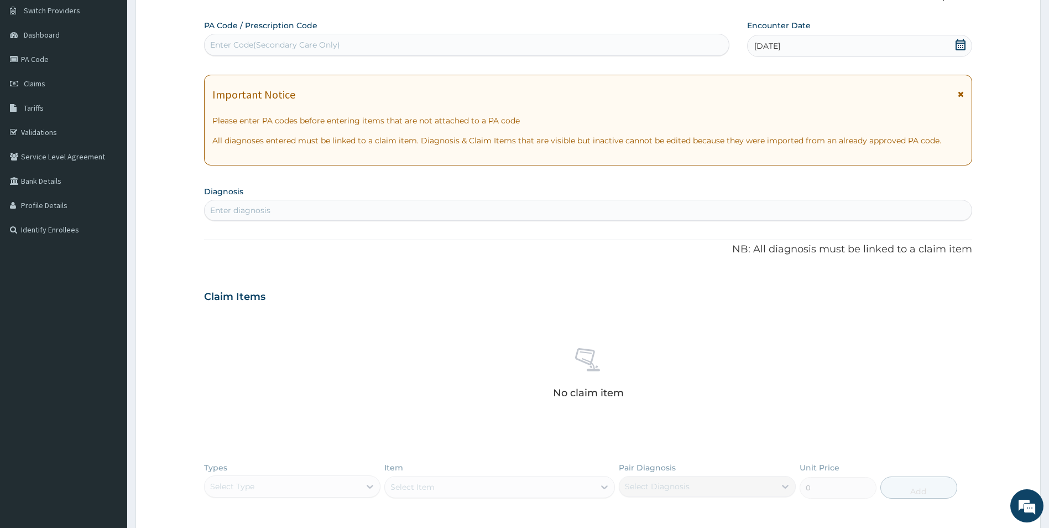
scroll to position [0, 0]
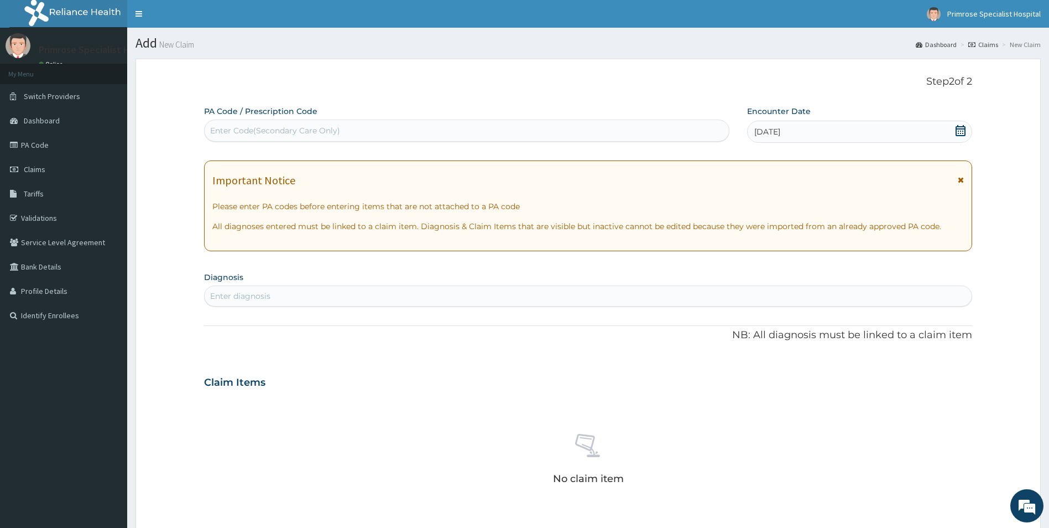
click at [386, 120] on div "Enter Code(Secondary Care Only)" at bounding box center [466, 130] width 525 height 22
paste input "PA/97B7E9"
type input "PA/97B7E9"
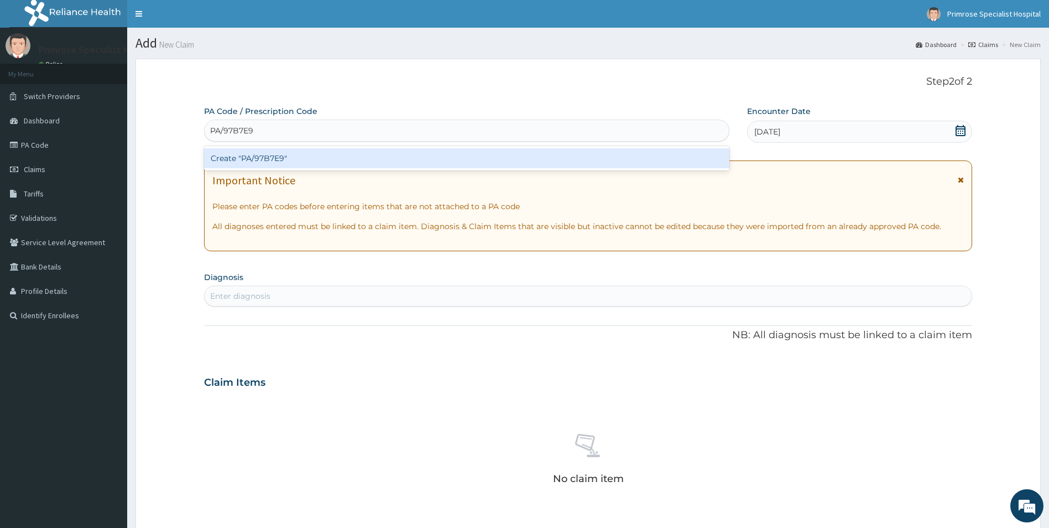
click at [283, 160] on div "Create "PA/97B7E9"" at bounding box center [466, 158] width 525 height 20
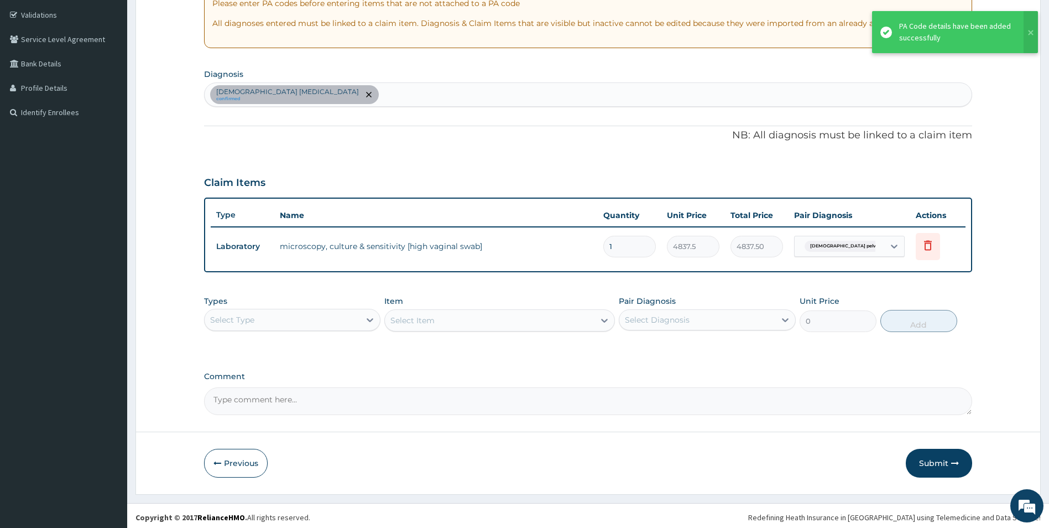
scroll to position [206, 0]
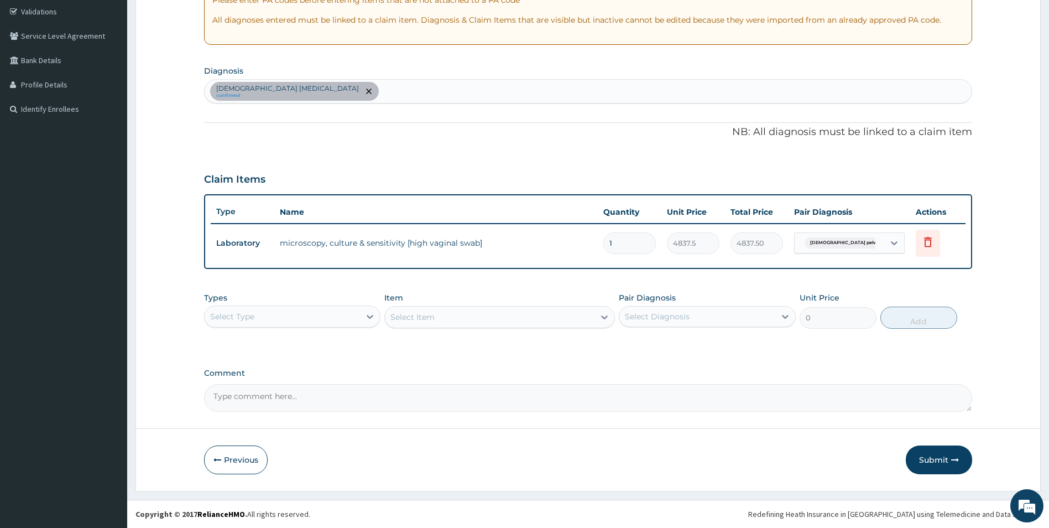
click at [355, 317] on div "Select Type" at bounding box center [283, 316] width 156 height 18
drag, startPoint x: 280, startPoint y: 384, endPoint x: 289, endPoint y: 383, distance: 8.9
click at [283, 384] on div "Procedures" at bounding box center [292, 384] width 177 height 20
click at [681, 311] on div "Select Diagnosis" at bounding box center [697, 316] width 156 height 18
click at [664, 348] on div "Female pelvic inflammatory disease" at bounding box center [707, 350] width 177 height 34
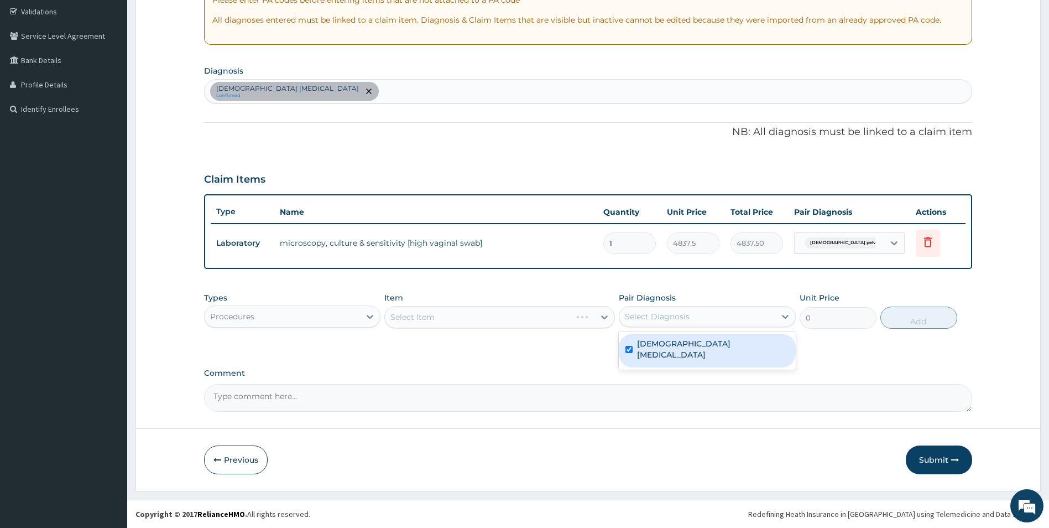
checkbox input "true"
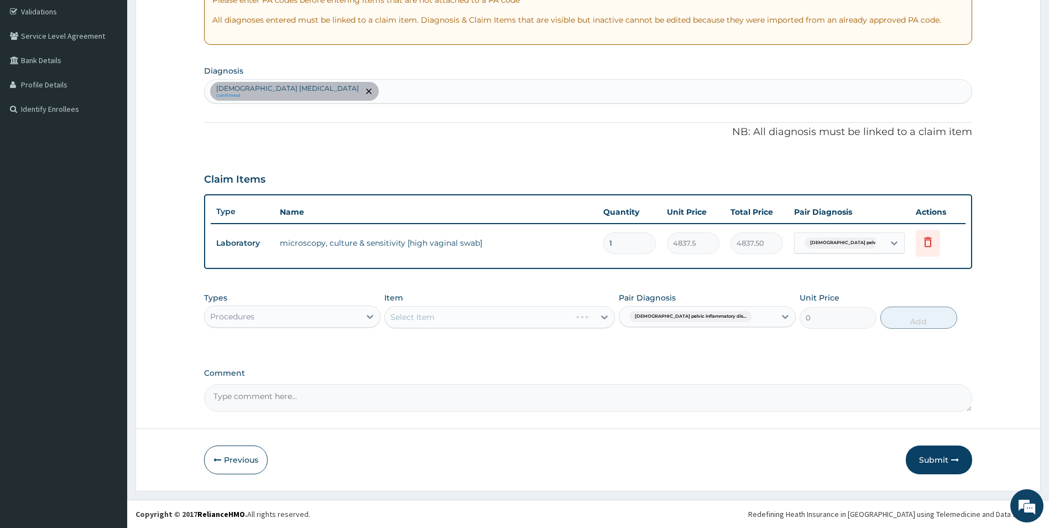
click at [539, 348] on div "Types Procedures Item Select Item Pair Diagnosis Female pelvic inflammatory dis…" at bounding box center [588, 318] width 769 height 64
click at [568, 317] on div "Select Item" at bounding box center [499, 317] width 231 height 22
click at [583, 318] on div "Select Item" at bounding box center [490, 317] width 210 height 18
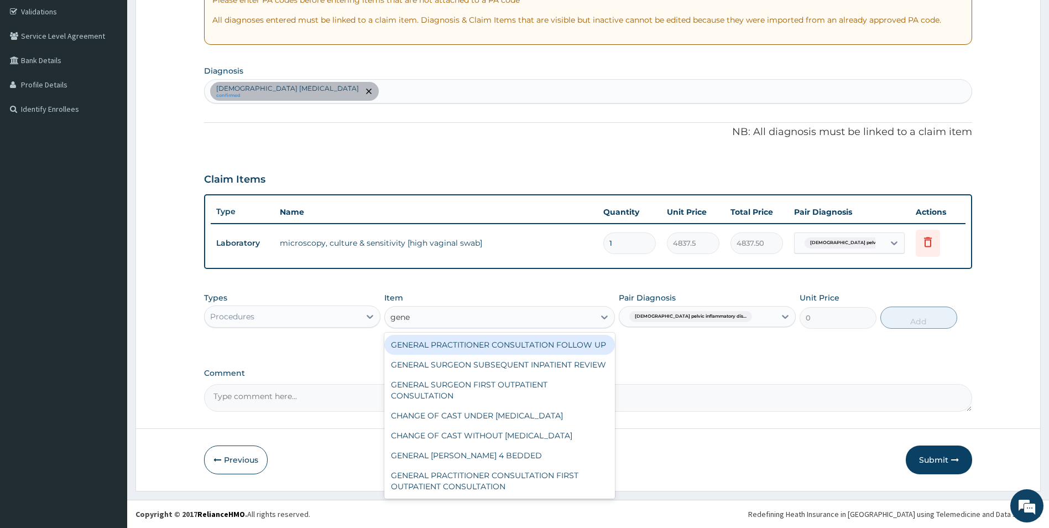
type input "gener"
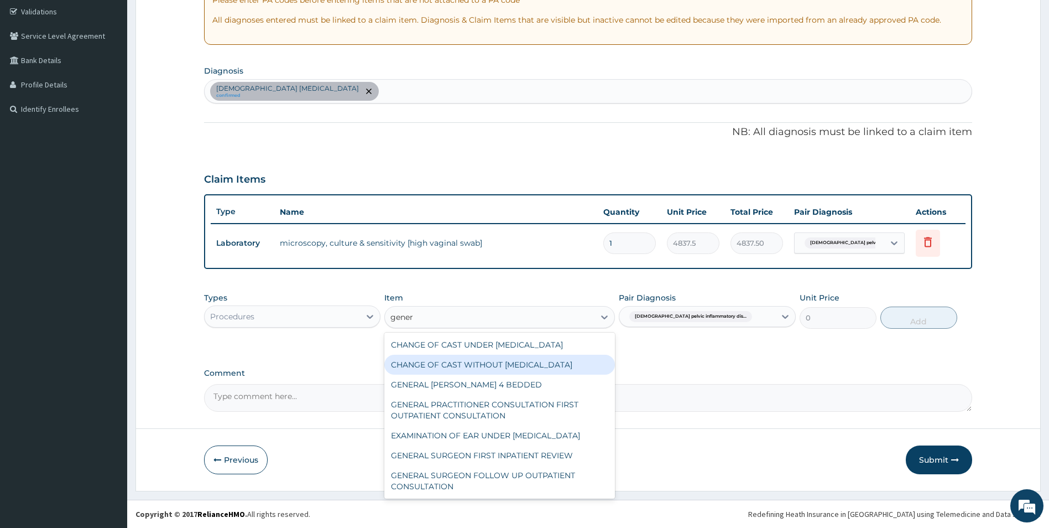
scroll to position [104, 0]
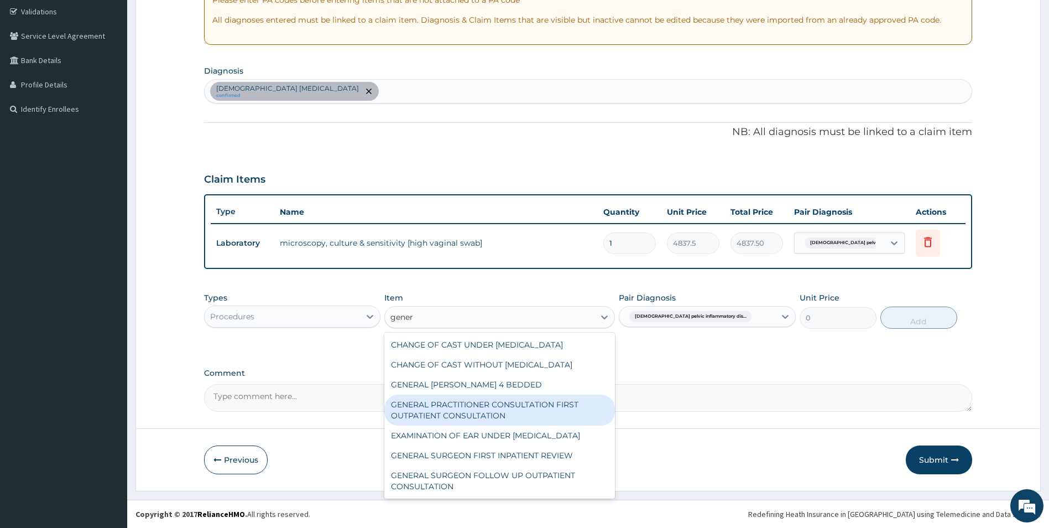
click at [484, 394] on div "GENERAL PRACTITIONER CONSULTATION FIRST OUTPATIENT CONSULTATION" at bounding box center [499, 409] width 231 height 31
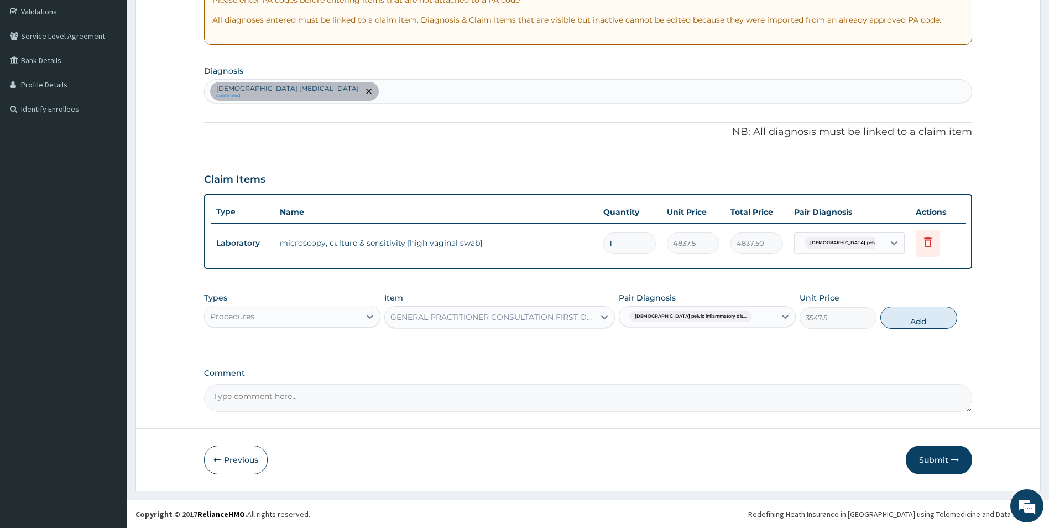
click at [914, 319] on button "Add" at bounding box center [918, 317] width 77 height 22
type input "0"
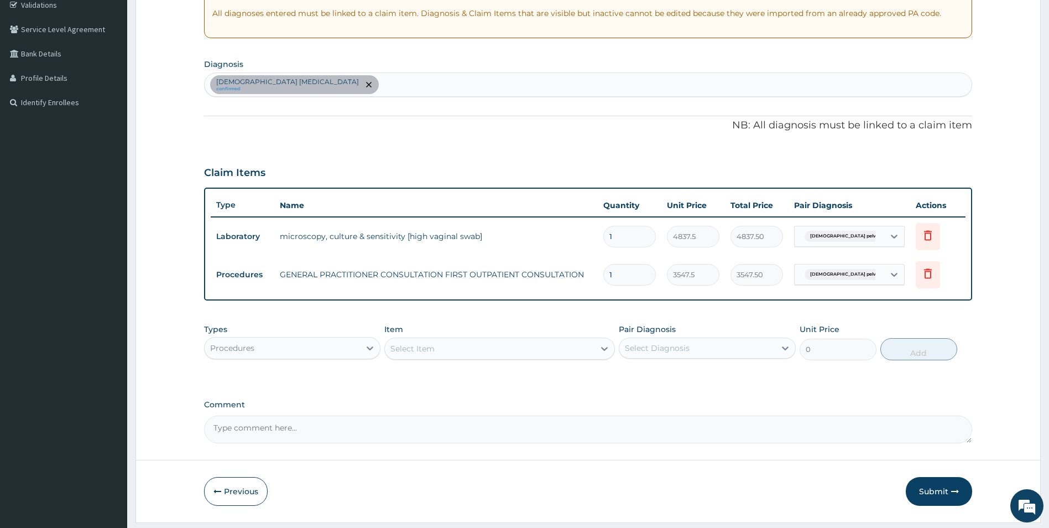
scroll to position [244, 0]
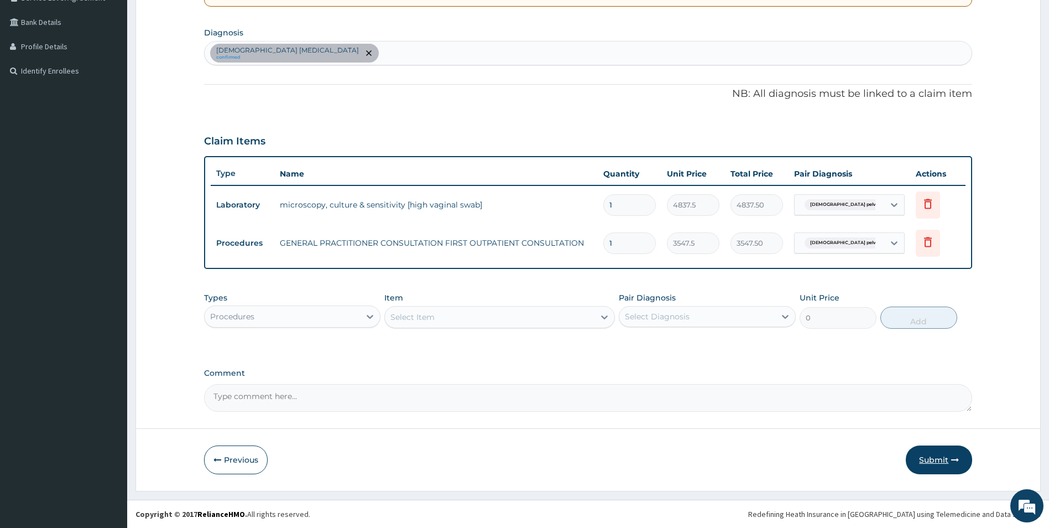
click at [923, 458] on button "Submit" at bounding box center [939, 459] width 66 height 29
